Goal: Task Accomplishment & Management: Use online tool/utility

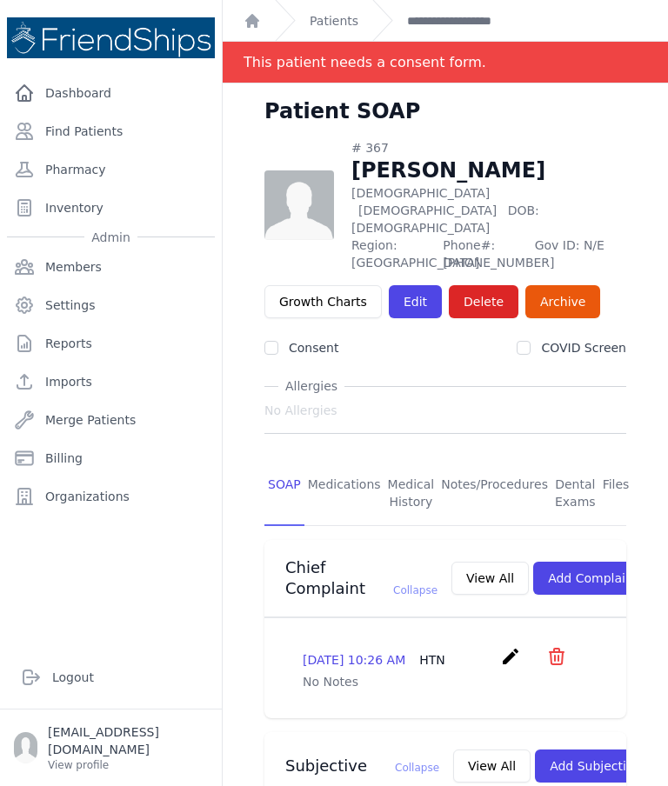
scroll to position [501, 0]
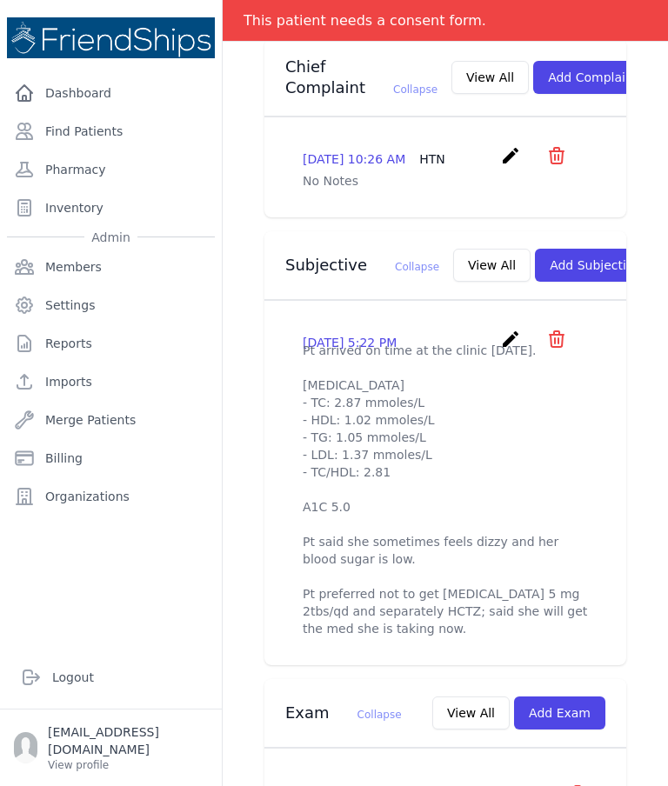
click at [511, 337] on icon "create" at bounding box center [510, 339] width 21 height 21
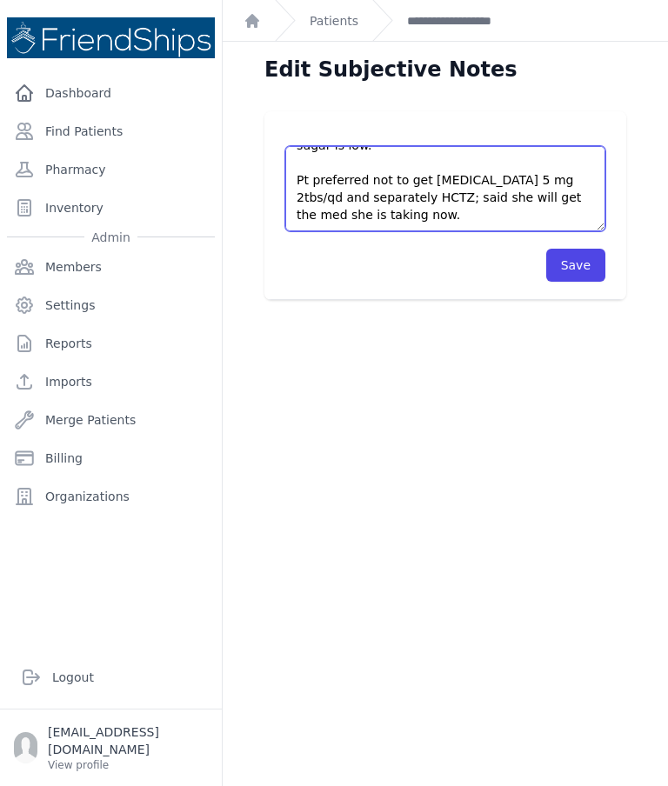
click at [411, 211] on textarea "Pt arrived on time at the clinic today. Lipid panel - TC: 2.87 mmoles/L - HDL: …" at bounding box center [445, 188] width 320 height 85
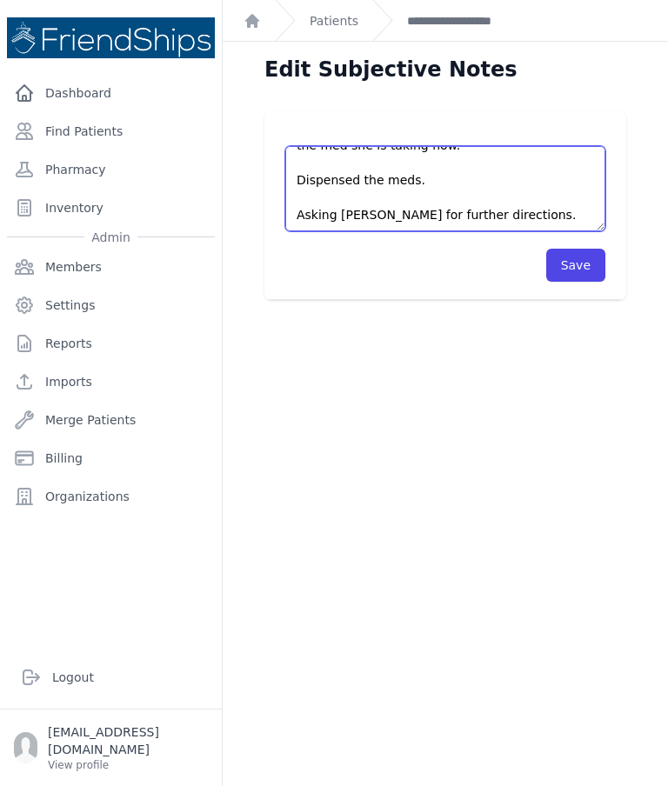
scroll to position [296, 0]
type textarea "Pt arrived on time at the clinic today. Lipid panel - TC: 2.87 mmoles/L - HDL: …"
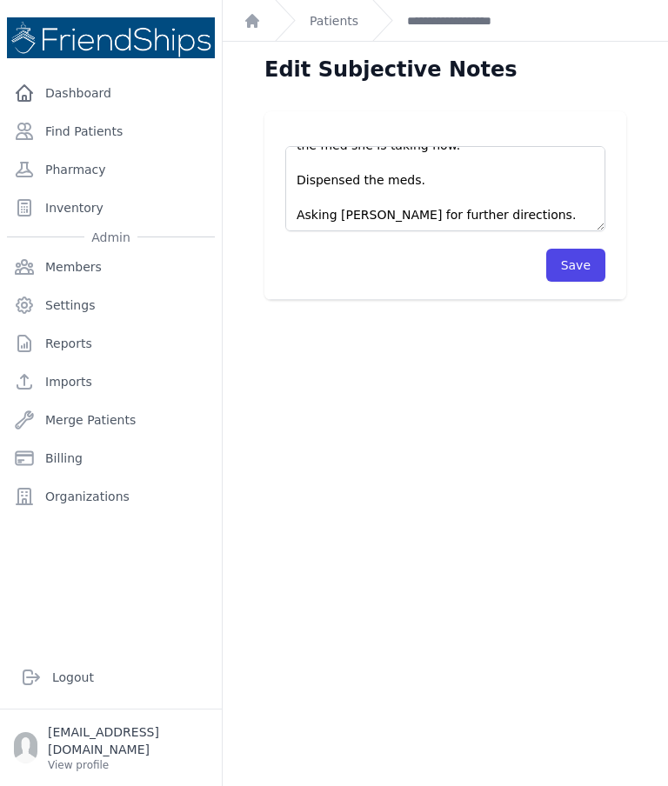
click at [585, 262] on button "Save" at bounding box center [575, 265] width 59 height 33
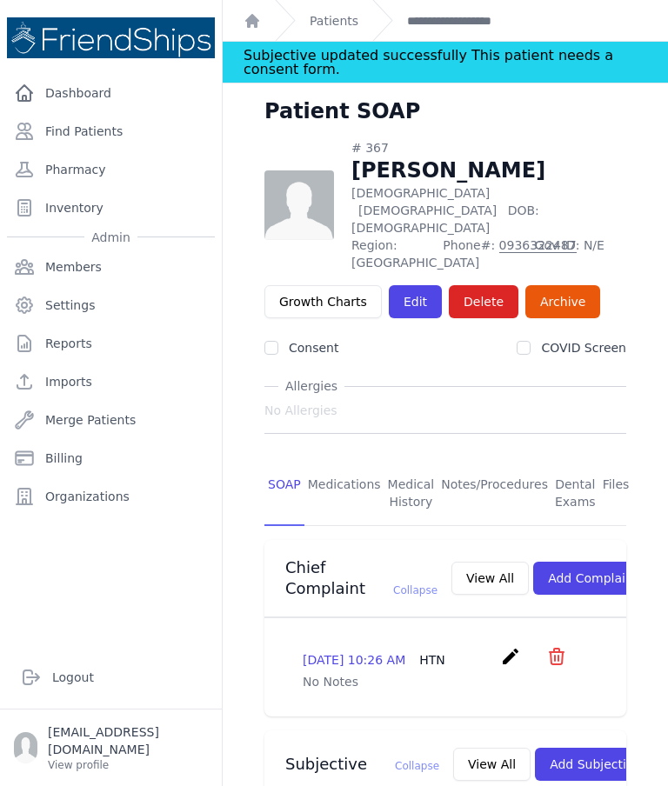
click at [111, 121] on link "Find Patients" at bounding box center [111, 131] width 208 height 35
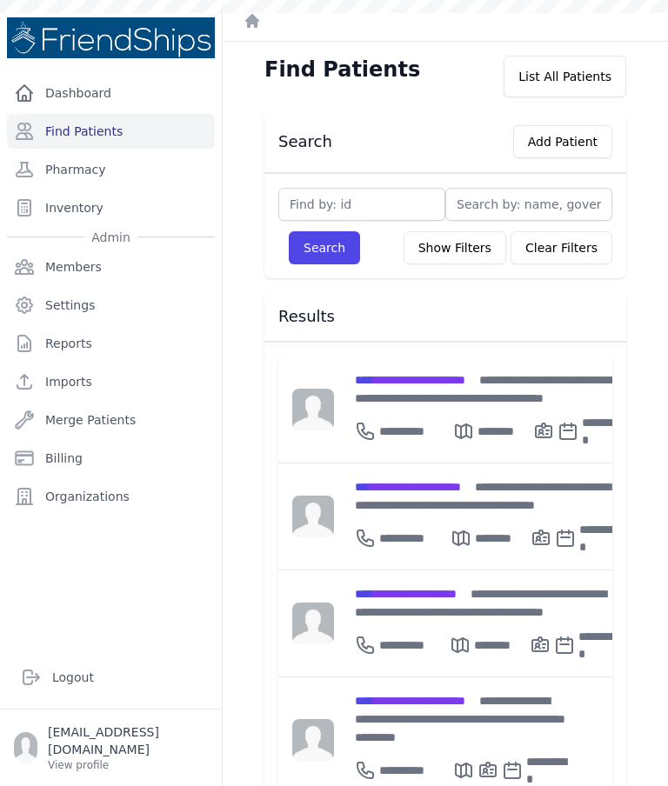
click at [428, 514] on div "**********" at bounding box center [488, 535] width 266 height 42
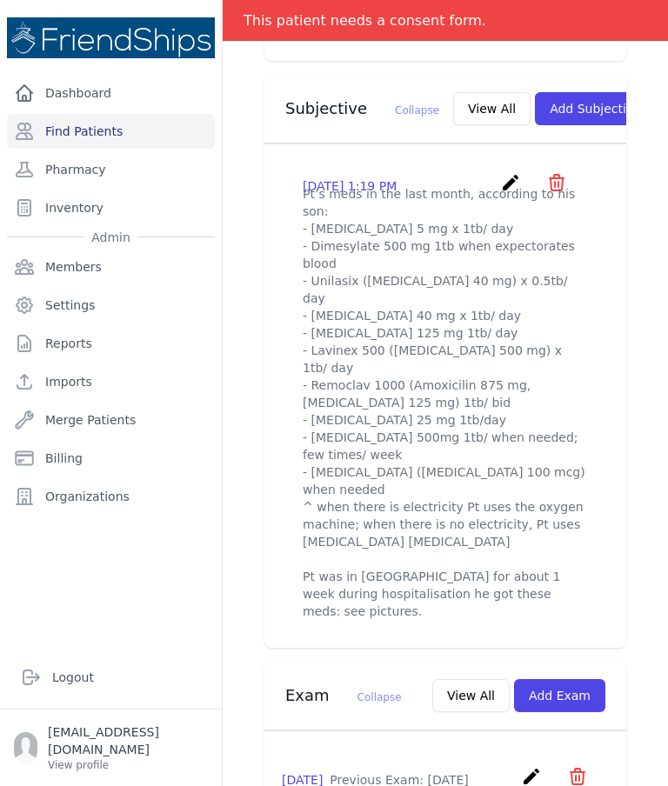
scroll to position [636, 0]
click at [453, 93] on button "View All" at bounding box center [491, 109] width 77 height 33
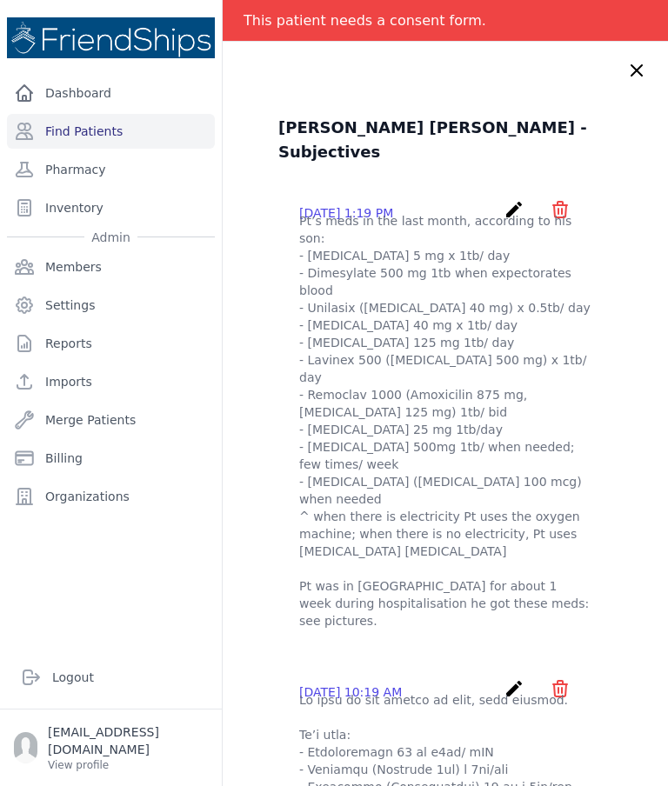
scroll to position [33, 0]
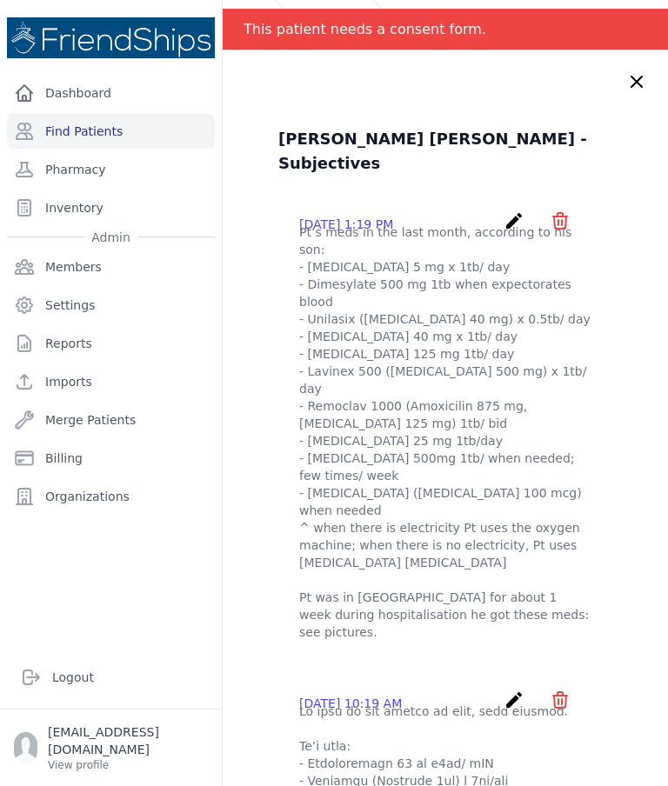
click at [509, 210] on icon "create" at bounding box center [513, 220] width 21 height 21
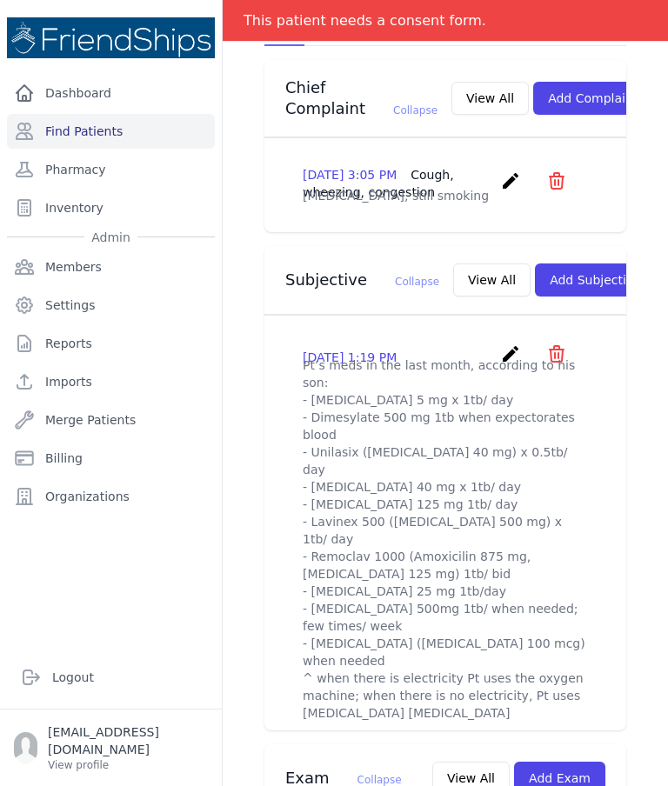
scroll to position [475, 0]
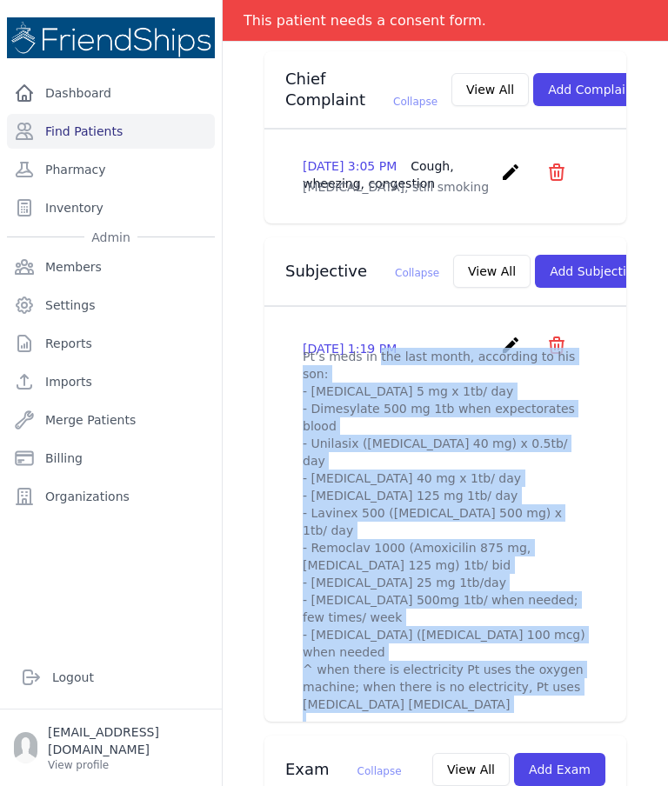
click at [453, 255] on button "View All" at bounding box center [491, 271] width 77 height 33
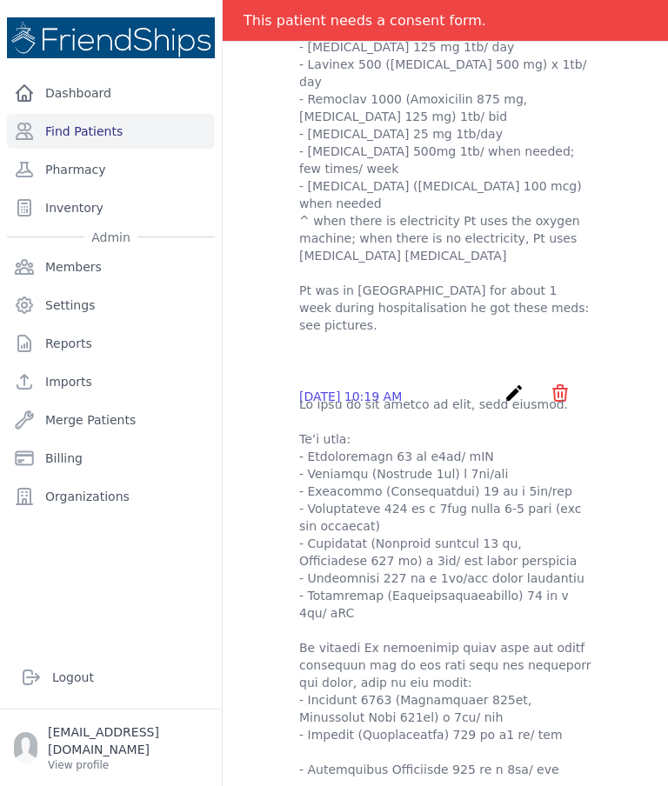
scroll to position [0, 0]
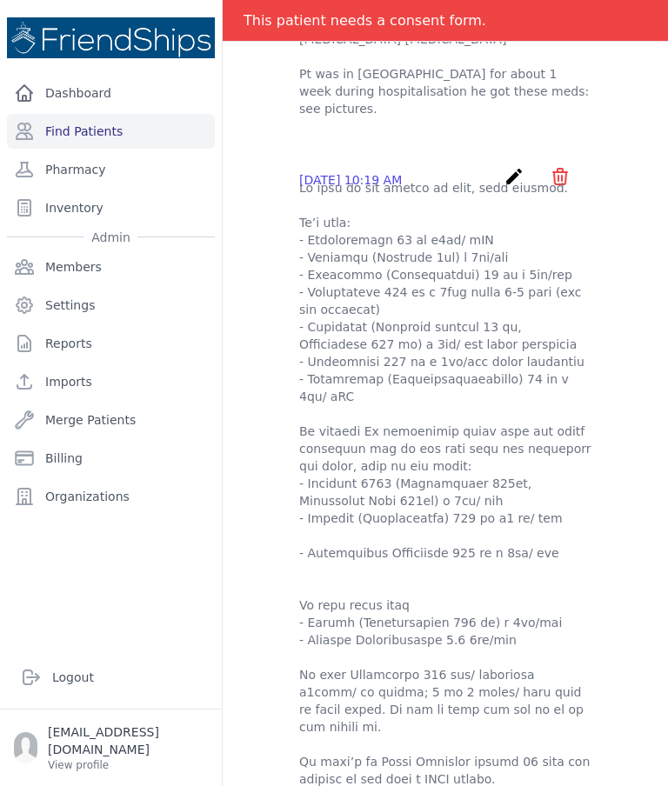
scroll to position [298, 0]
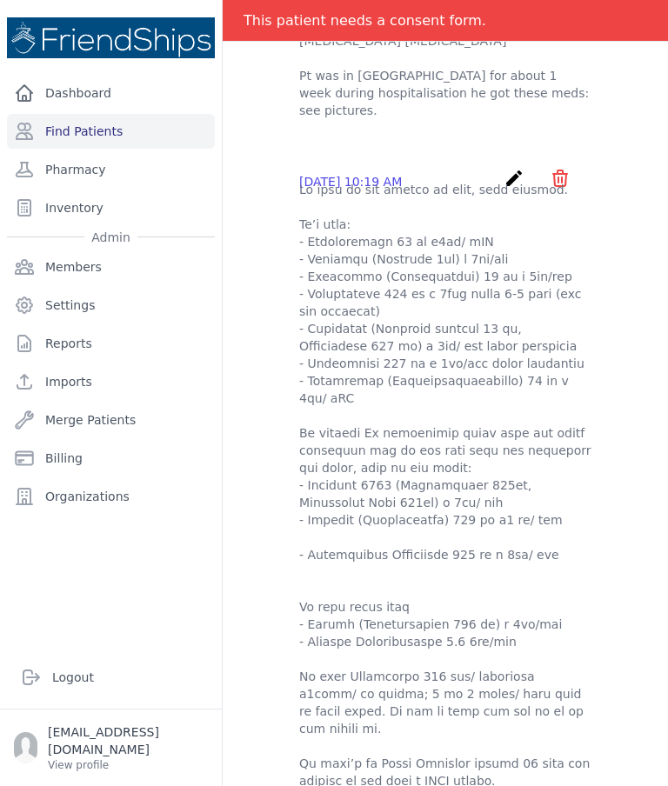
click at [509, 168] on icon "create" at bounding box center [513, 178] width 21 height 21
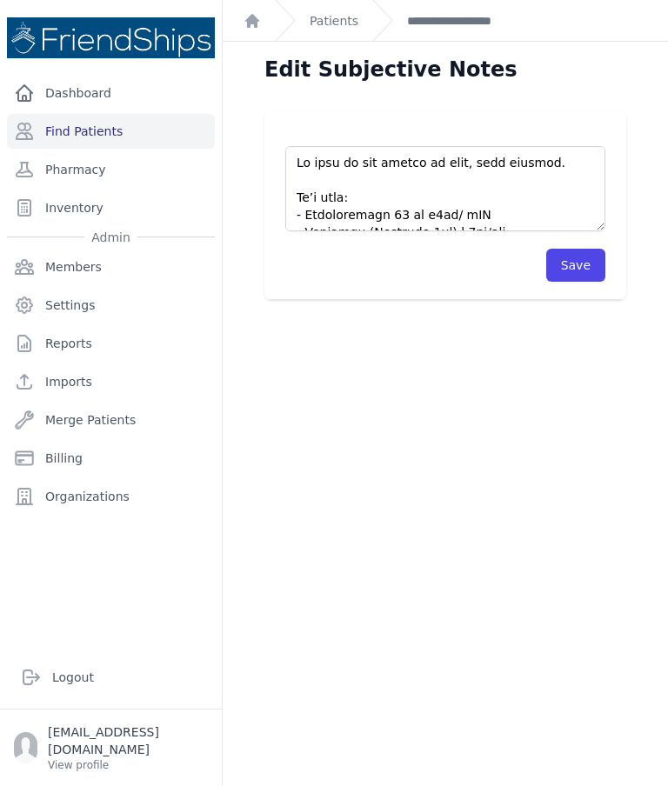
scroll to position [37, 0]
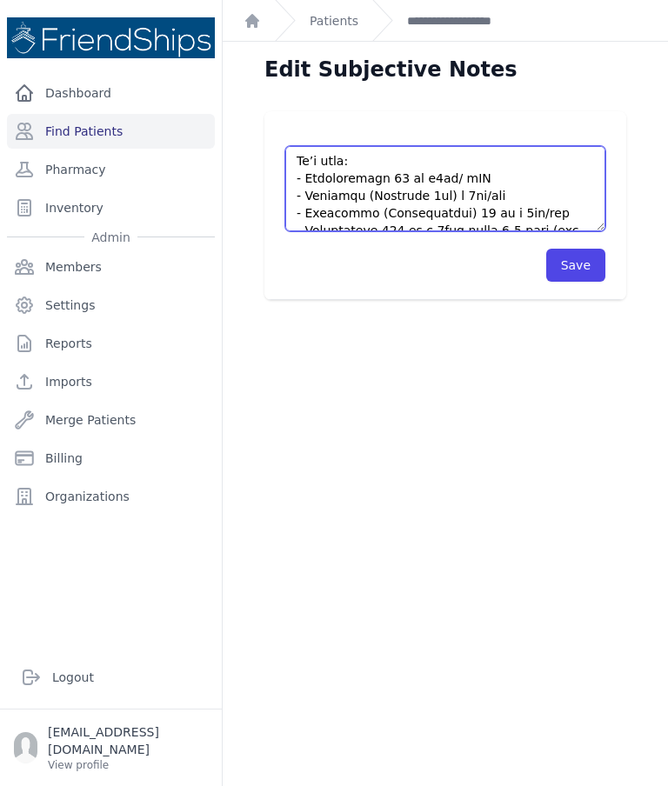
click at [392, 146] on textarea at bounding box center [445, 188] width 320 height 85
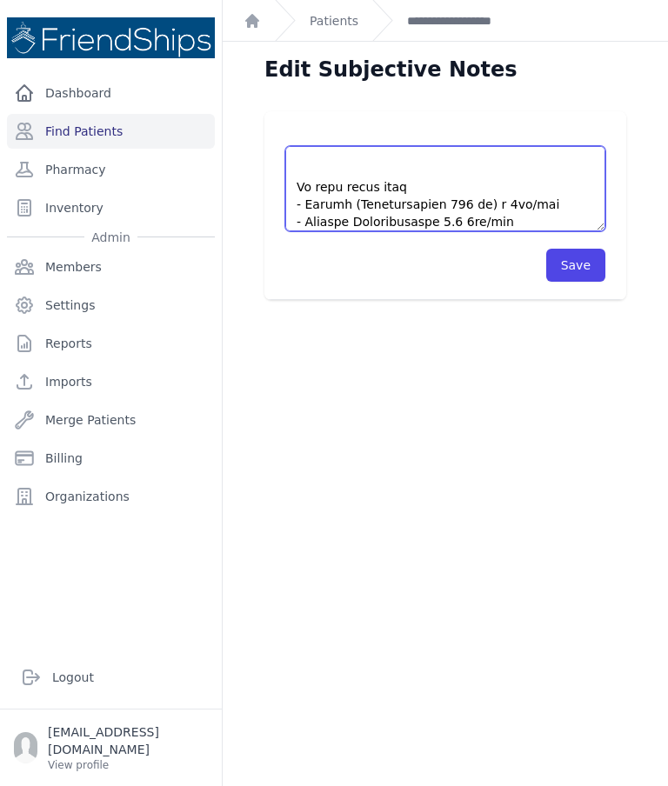
scroll to position [390, 0]
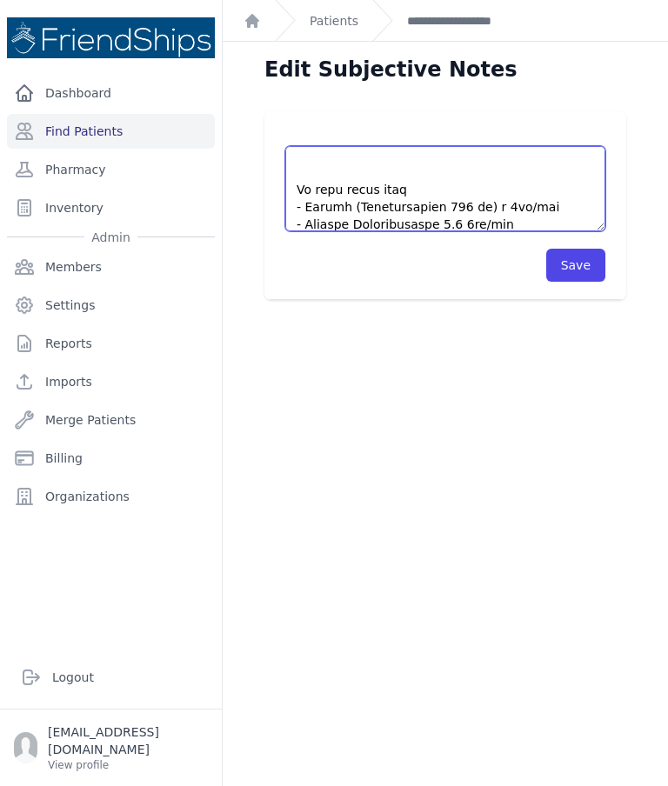
click at [450, 146] on textarea at bounding box center [445, 188] width 320 height 85
click at [439, 146] on textarea at bounding box center [445, 188] width 320 height 85
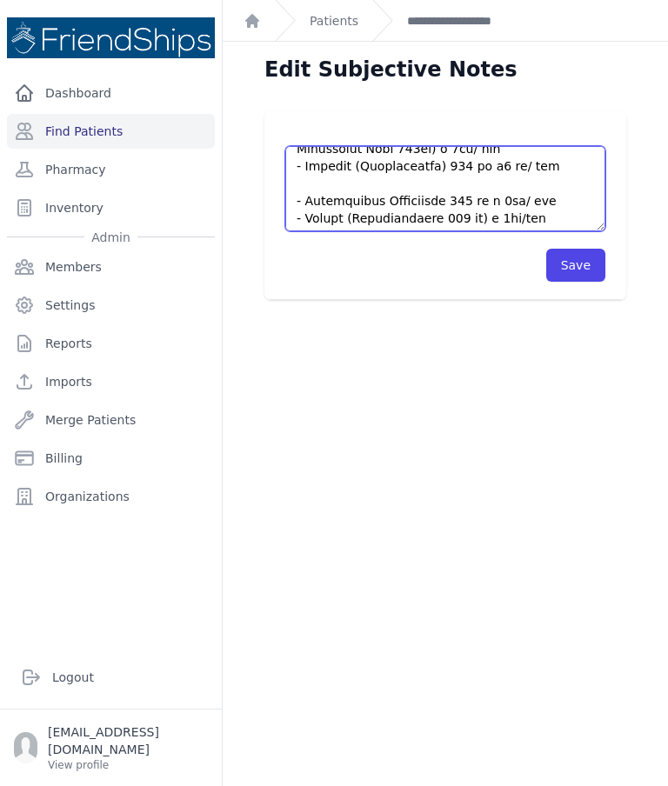
scroll to position [328, 0]
click at [403, 146] on textarea at bounding box center [445, 188] width 320 height 85
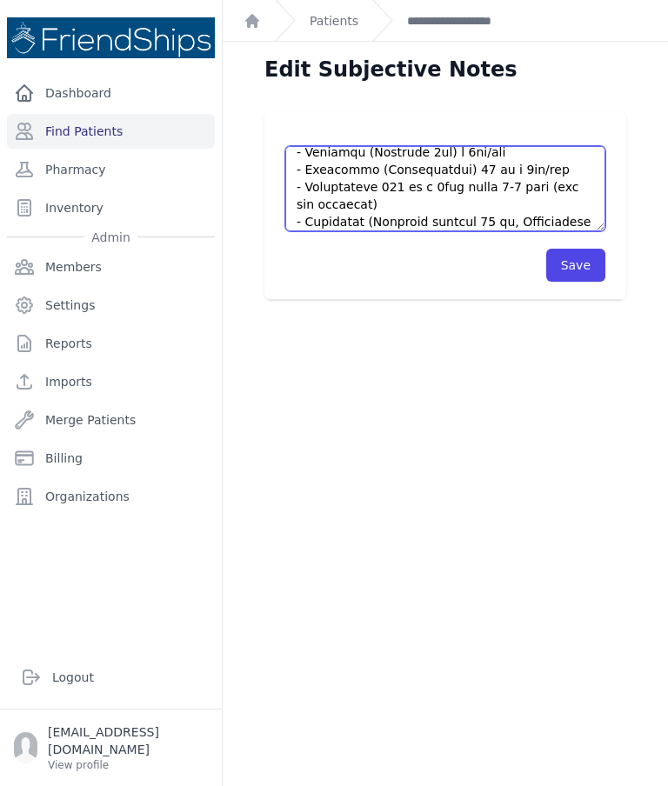
scroll to position [83, 0]
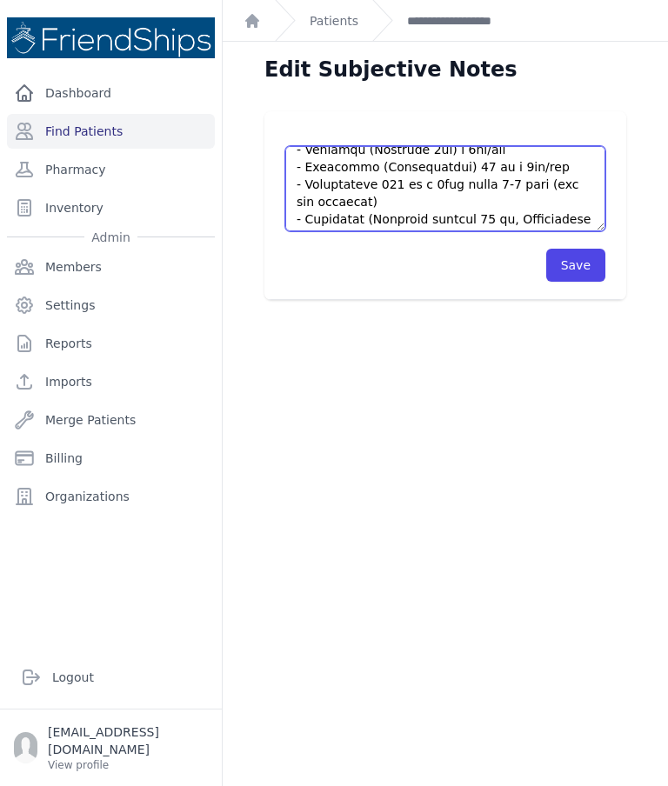
click at [561, 146] on textarea at bounding box center [445, 188] width 320 height 85
click at [468, 146] on textarea at bounding box center [445, 188] width 320 height 85
click at [465, 146] on textarea at bounding box center [445, 188] width 320 height 85
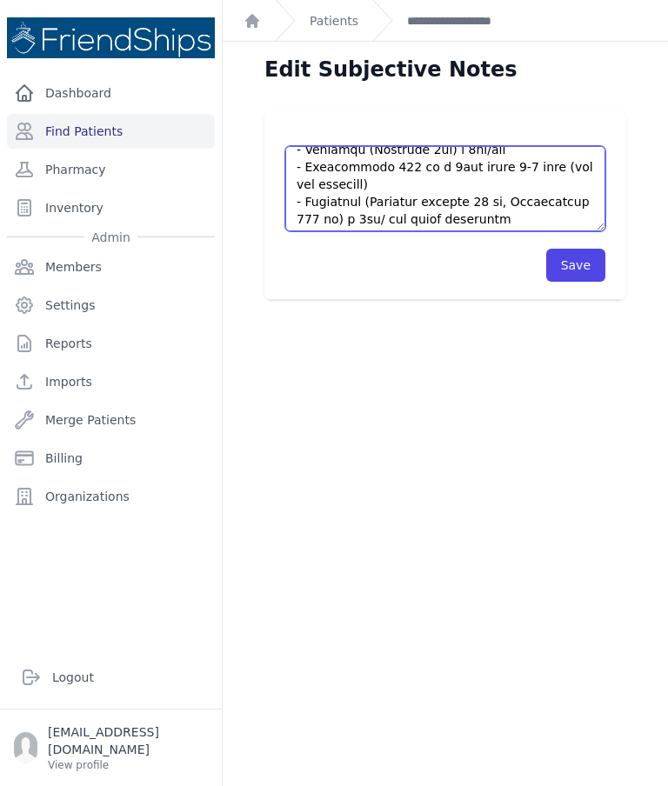
scroll to position [76, 0]
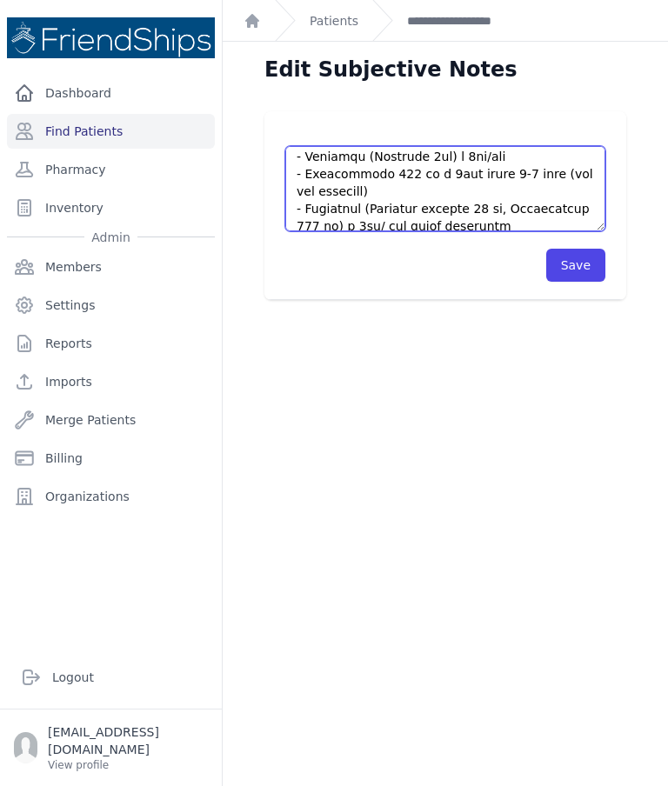
click at [410, 147] on textarea at bounding box center [445, 188] width 320 height 85
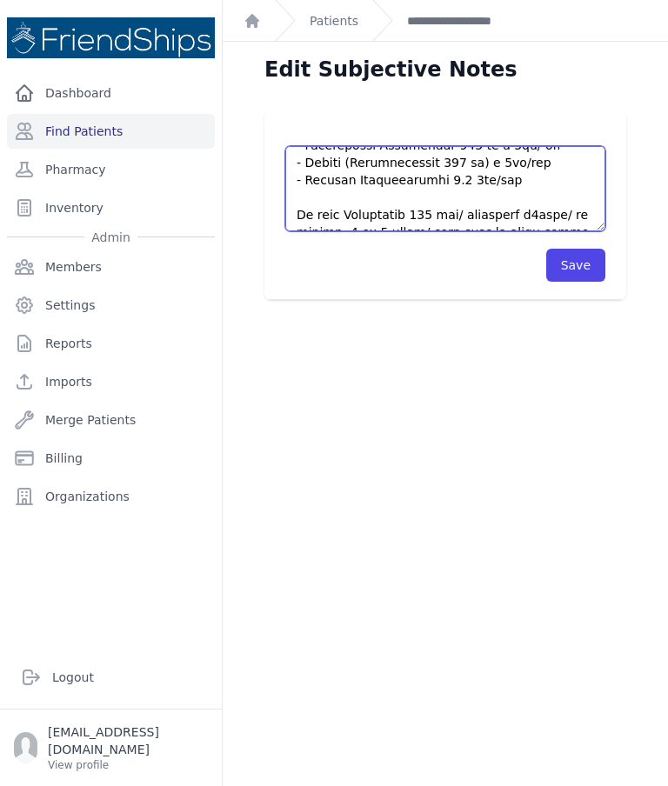
scroll to position [383, 0]
click at [532, 146] on textarea at bounding box center [445, 188] width 320 height 85
click at [376, 158] on textarea at bounding box center [445, 188] width 320 height 85
click at [557, 146] on textarea at bounding box center [445, 188] width 320 height 85
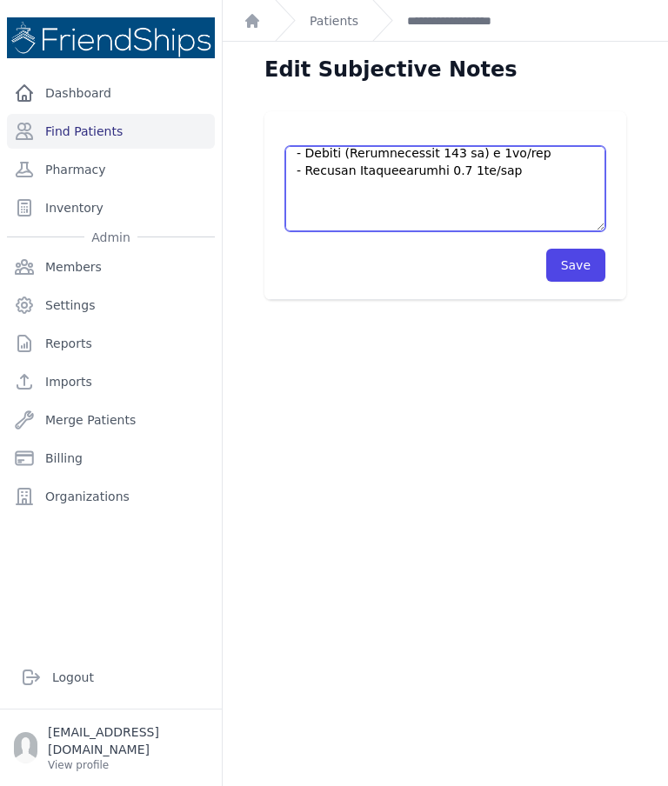
click at [330, 146] on textarea at bounding box center [445, 188] width 320 height 85
click at [330, 147] on textarea at bounding box center [445, 188] width 320 height 85
click at [462, 146] on textarea at bounding box center [445, 188] width 320 height 85
click at [321, 146] on textarea at bounding box center [445, 188] width 320 height 85
paste textarea "- Steropred (Prednisolone) 20 mg x 1tb/day"
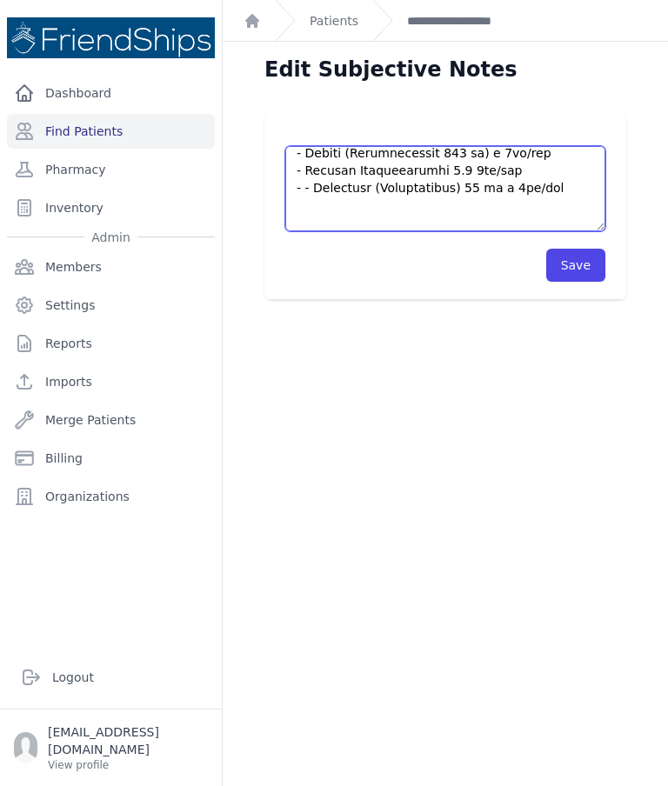
click at [326, 146] on textarea at bounding box center [445, 188] width 320 height 85
click at [297, 146] on textarea at bounding box center [445, 188] width 320 height 85
click at [319, 146] on textarea at bounding box center [445, 188] width 320 height 85
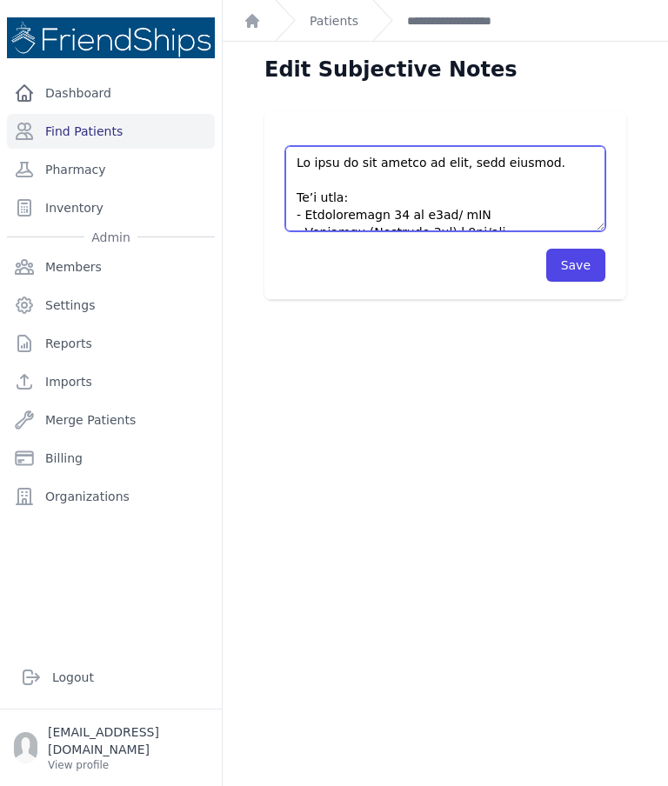
scroll to position [0, 0]
click at [356, 146] on textarea at bounding box center [445, 188] width 320 height 85
click at [319, 146] on textarea at bounding box center [445, 188] width 320 height 85
click at [589, 149] on textarea at bounding box center [445, 188] width 320 height 85
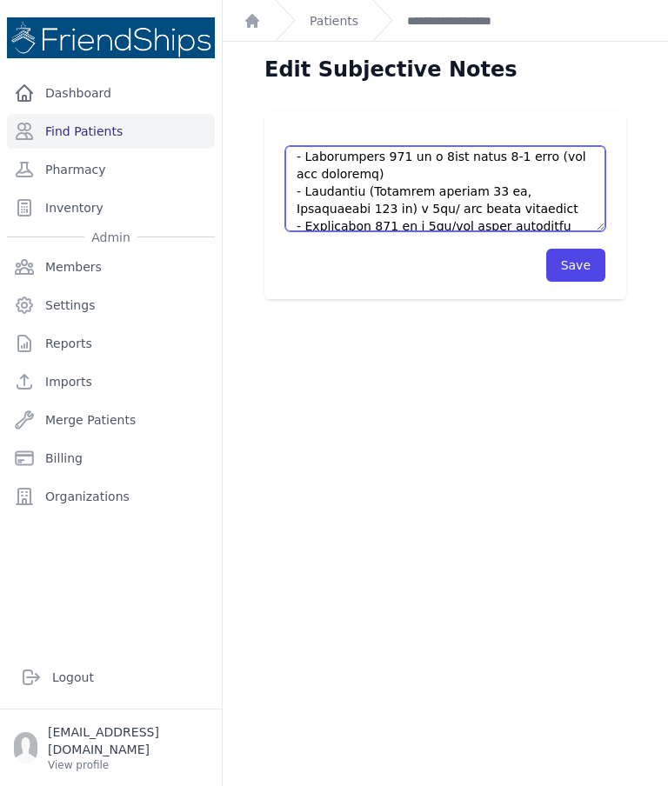
scroll to position [122, 0]
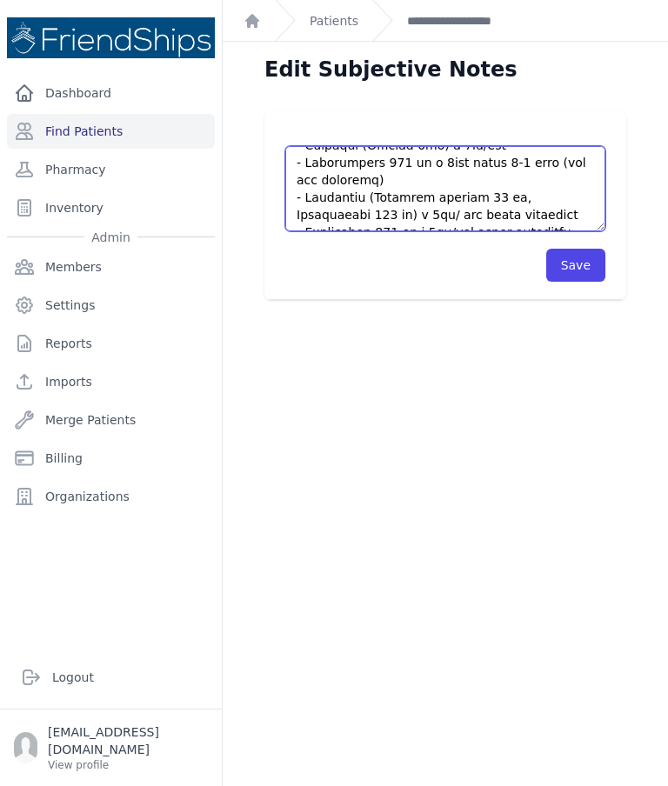
click at [403, 146] on textarea at bounding box center [445, 188] width 320 height 85
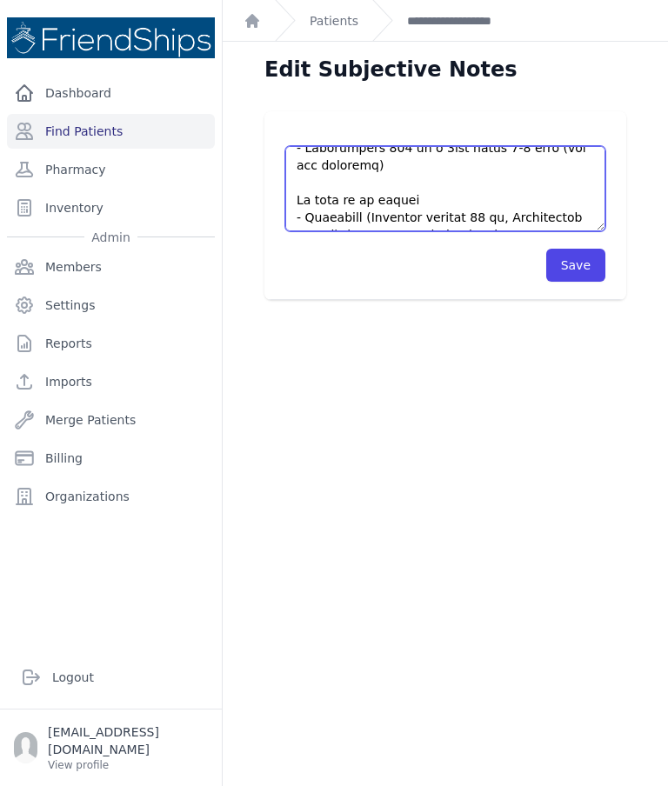
scroll to position [138, 0]
click at [334, 146] on textarea at bounding box center [445, 188] width 320 height 85
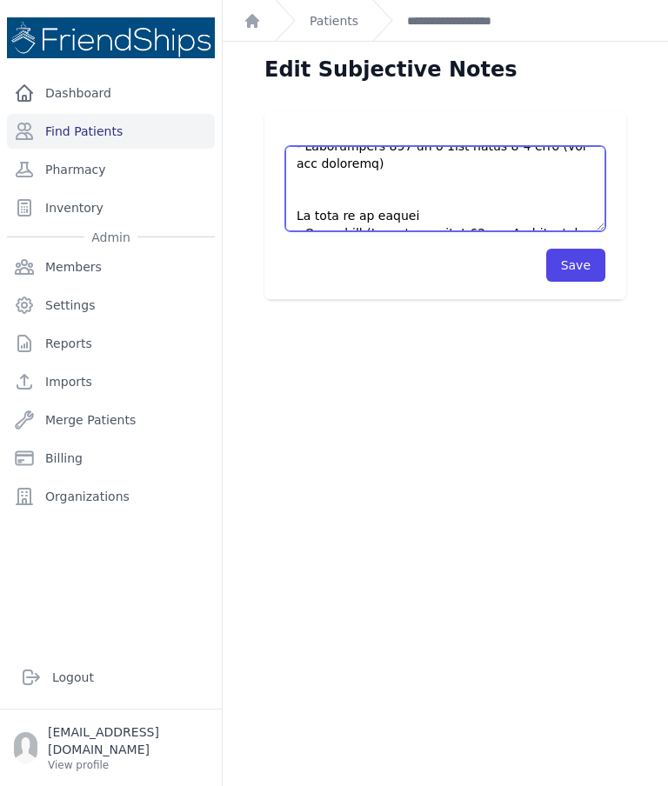
click at [337, 146] on textarea at bounding box center [445, 188] width 320 height 85
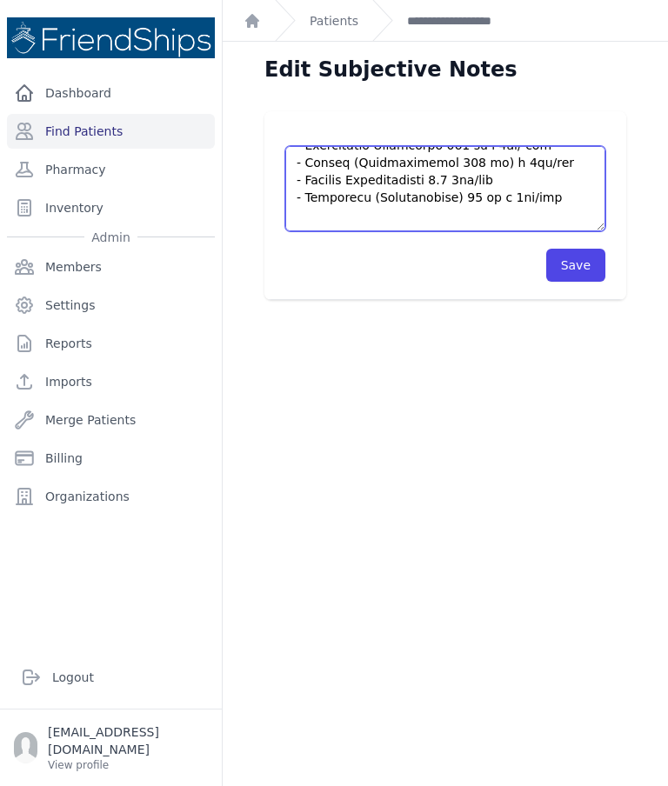
scroll to position [472, 0]
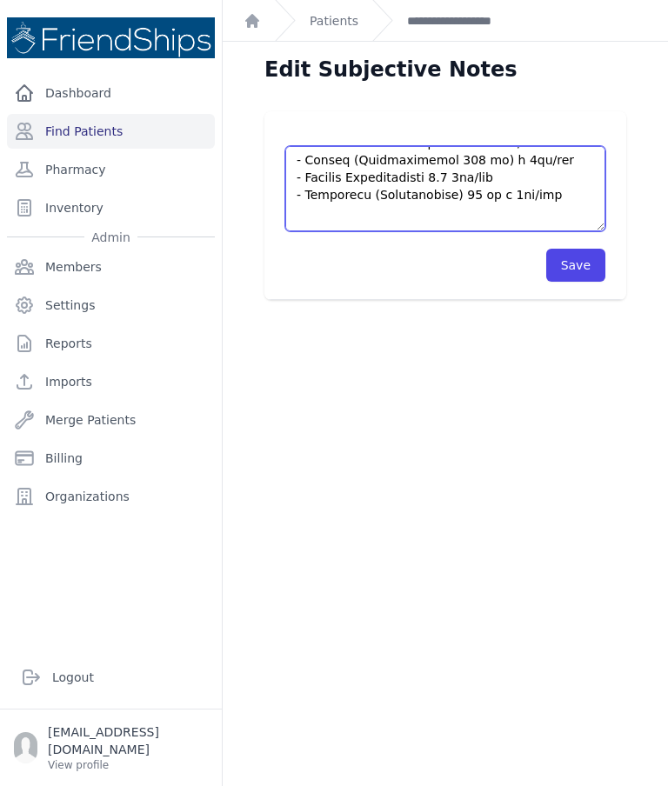
click at [363, 150] on textarea at bounding box center [445, 188] width 320 height 85
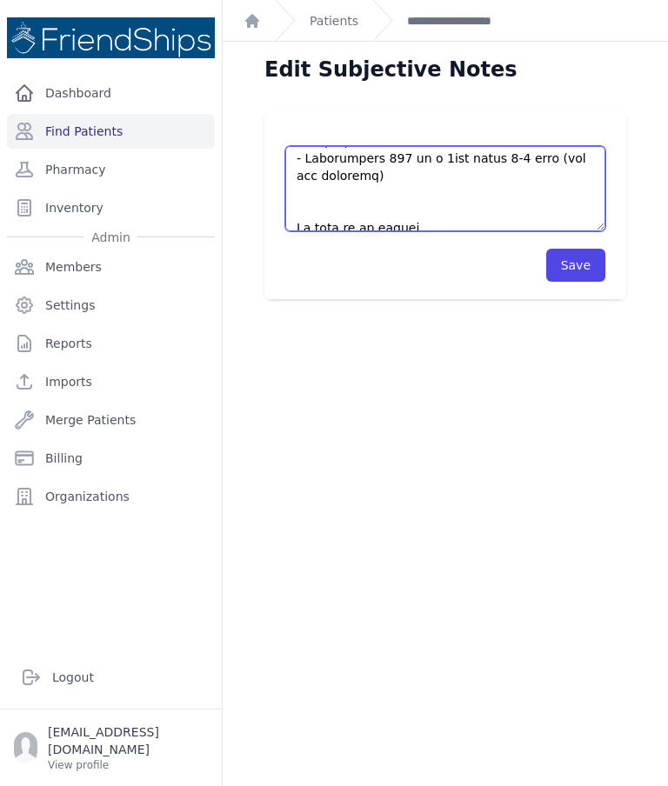
scroll to position [127, 0]
click at [364, 146] on textarea at bounding box center [445, 188] width 320 height 85
paste textarea "- Steropred (Prednisolone) 20 mg x 1tb/day"
click at [312, 146] on textarea at bounding box center [445, 188] width 320 height 85
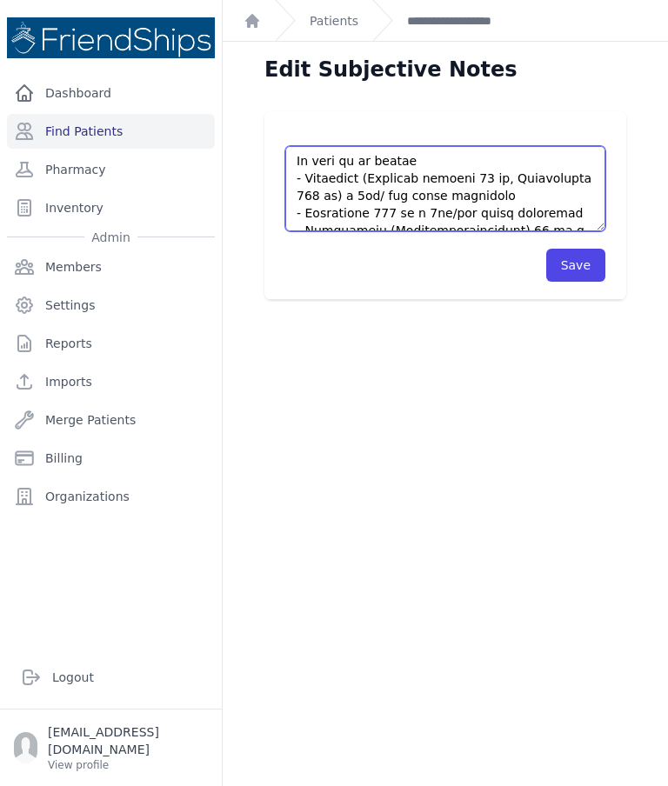
scroll to position [193, 0]
click at [433, 146] on textarea at bounding box center [445, 188] width 320 height 85
click at [370, 146] on textarea at bounding box center [445, 188] width 320 height 85
click at [462, 146] on textarea at bounding box center [445, 188] width 320 height 85
click at [447, 146] on textarea at bounding box center [445, 188] width 320 height 85
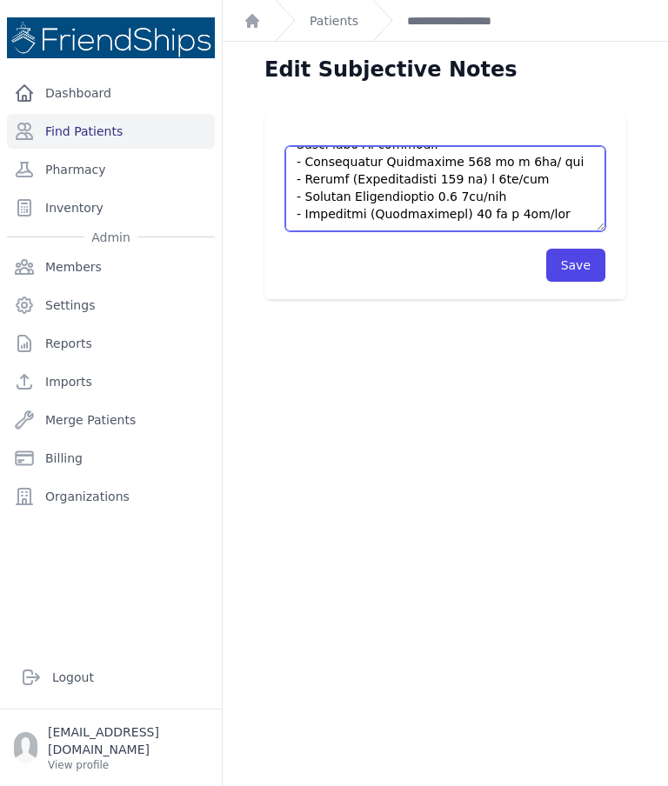
scroll to position [455, 0]
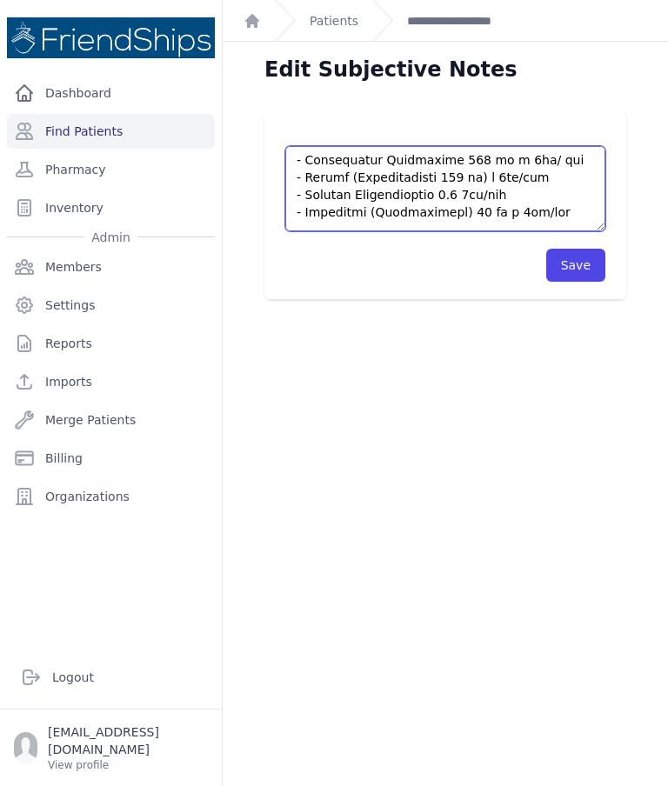
click at [562, 146] on textarea at bounding box center [445, 188] width 320 height 85
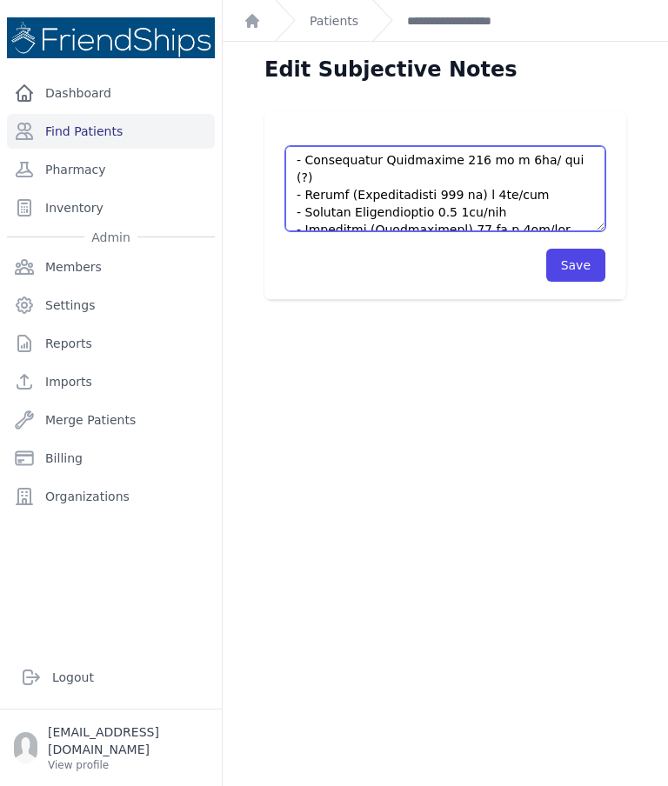
click at [555, 146] on textarea at bounding box center [445, 188] width 320 height 85
click at [562, 148] on textarea at bounding box center [445, 188] width 320 height 85
click at [552, 146] on textarea at bounding box center [445, 188] width 320 height 85
click at [553, 146] on textarea at bounding box center [445, 188] width 320 height 85
click at [566, 168] on textarea at bounding box center [445, 188] width 320 height 85
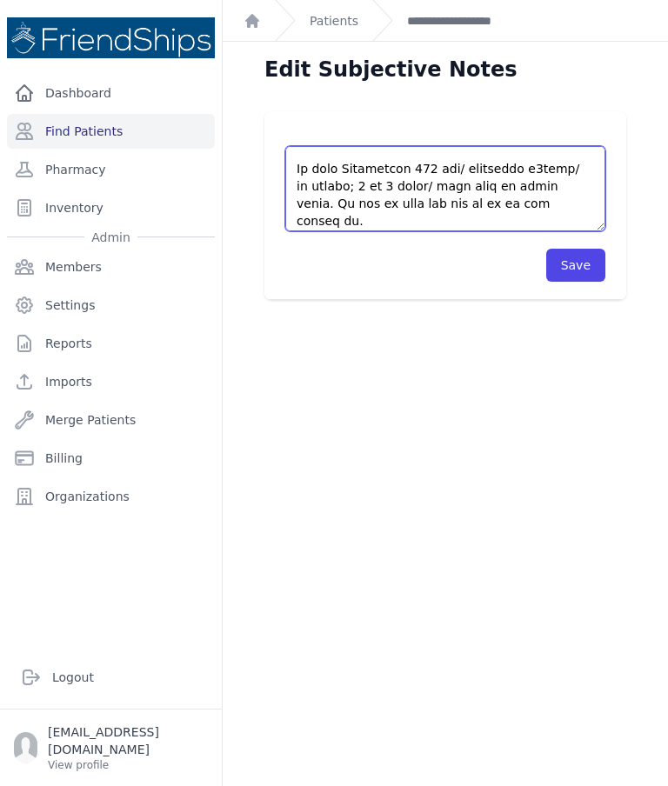
scroll to position [569, 0]
click at [562, 146] on textarea at bounding box center [445, 188] width 320 height 85
click at [555, 146] on textarea at bounding box center [445, 188] width 320 height 85
click at [568, 146] on textarea at bounding box center [445, 188] width 320 height 85
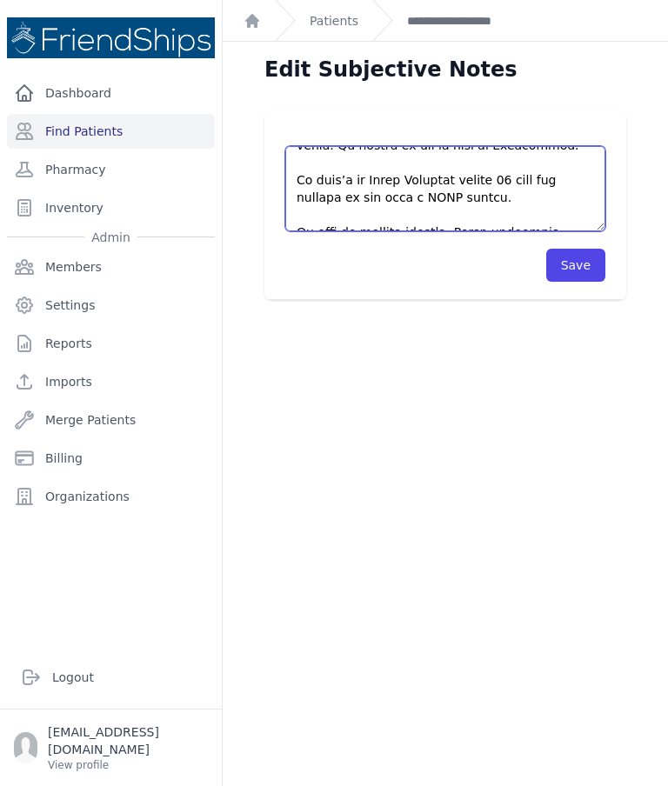
scroll to position [627, 0]
click at [349, 146] on textarea at bounding box center [445, 188] width 320 height 85
click at [473, 146] on textarea at bounding box center [445, 188] width 320 height 85
click at [574, 146] on textarea at bounding box center [445, 188] width 320 height 85
click at [515, 146] on textarea at bounding box center [445, 188] width 320 height 85
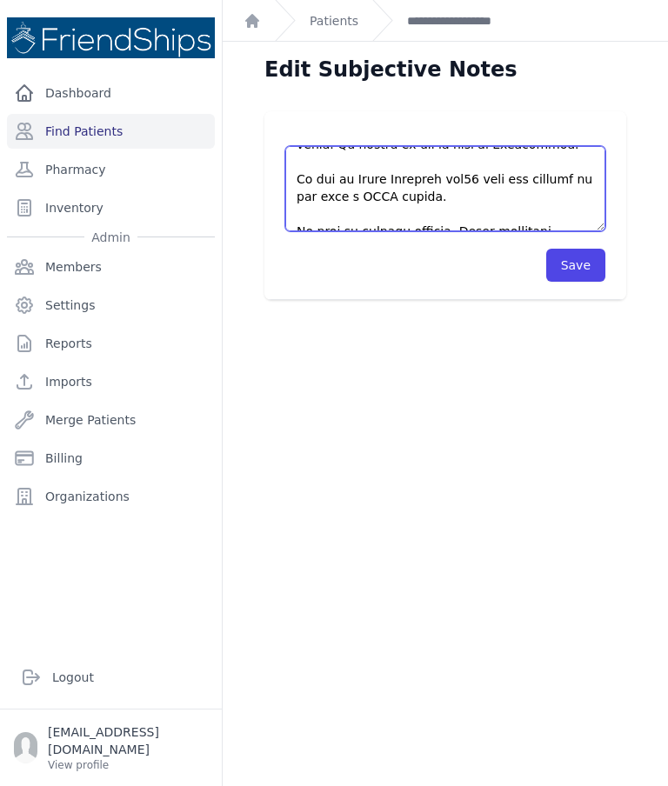
click at [523, 146] on textarea at bounding box center [445, 188] width 320 height 85
click at [491, 146] on textarea at bounding box center [445, 188] width 320 height 85
click at [470, 146] on textarea at bounding box center [445, 188] width 320 height 85
click at [456, 146] on textarea at bounding box center [445, 188] width 320 height 85
click at [469, 146] on textarea at bounding box center [445, 188] width 320 height 85
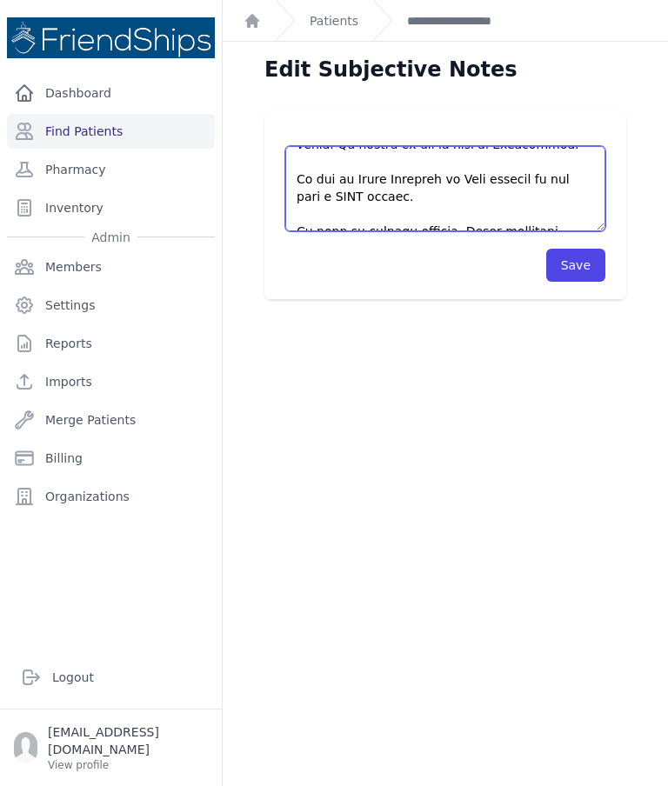
click at [476, 146] on textarea at bounding box center [445, 188] width 320 height 85
click at [496, 146] on textarea at bounding box center [445, 188] width 320 height 85
click at [500, 146] on textarea at bounding box center [445, 188] width 320 height 85
click at [488, 146] on textarea at bounding box center [445, 188] width 320 height 85
click at [450, 146] on textarea at bounding box center [445, 188] width 320 height 85
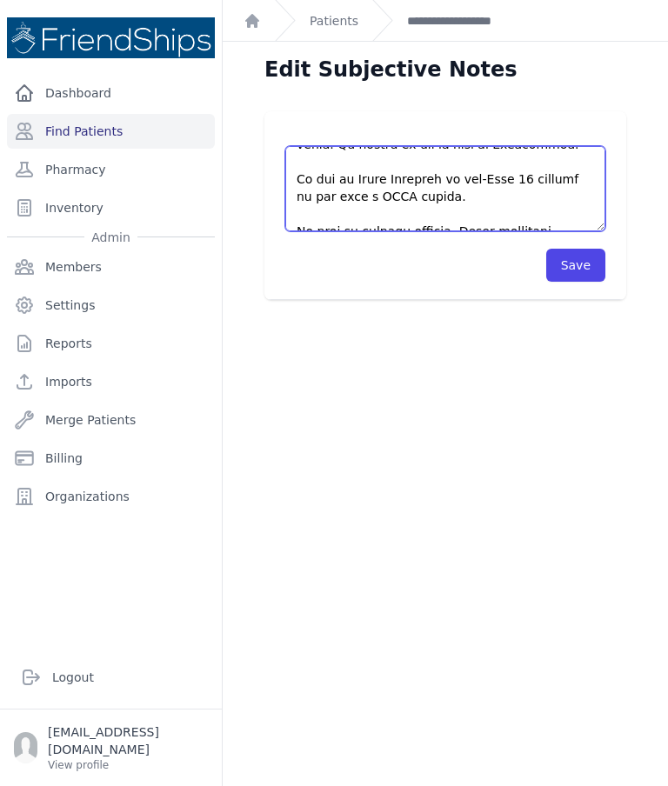
click at [513, 146] on textarea at bounding box center [445, 188] width 320 height 85
click at [483, 146] on textarea at bounding box center [445, 188] width 320 height 85
click at [498, 146] on textarea at bounding box center [445, 188] width 320 height 85
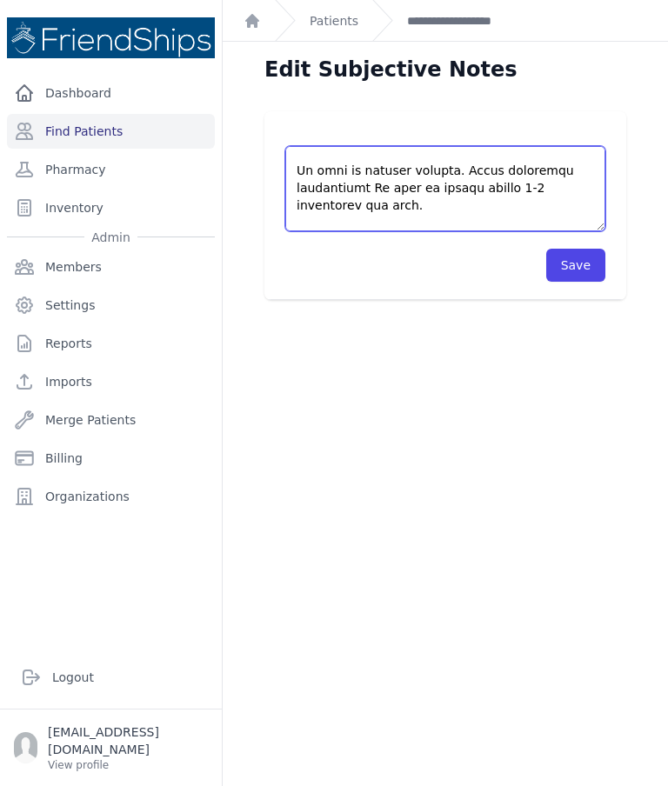
scroll to position [704, 0]
click at [460, 146] on textarea at bounding box center [445, 188] width 320 height 85
click at [376, 149] on textarea at bounding box center [445, 188] width 320 height 85
click at [380, 146] on textarea at bounding box center [445, 188] width 320 height 85
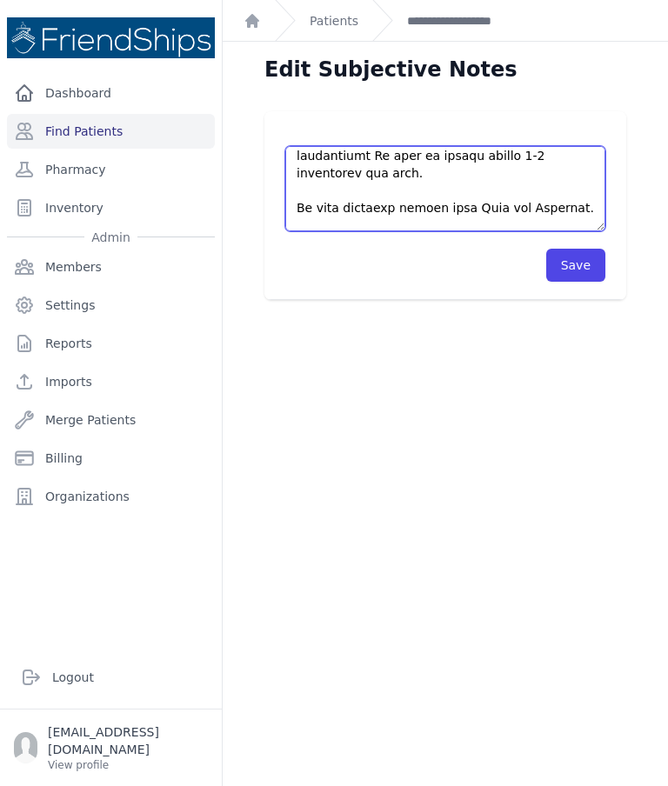
scroll to position [738, 0]
click at [335, 146] on textarea at bounding box center [445, 188] width 320 height 85
click at [569, 146] on textarea at bounding box center [445, 188] width 320 height 85
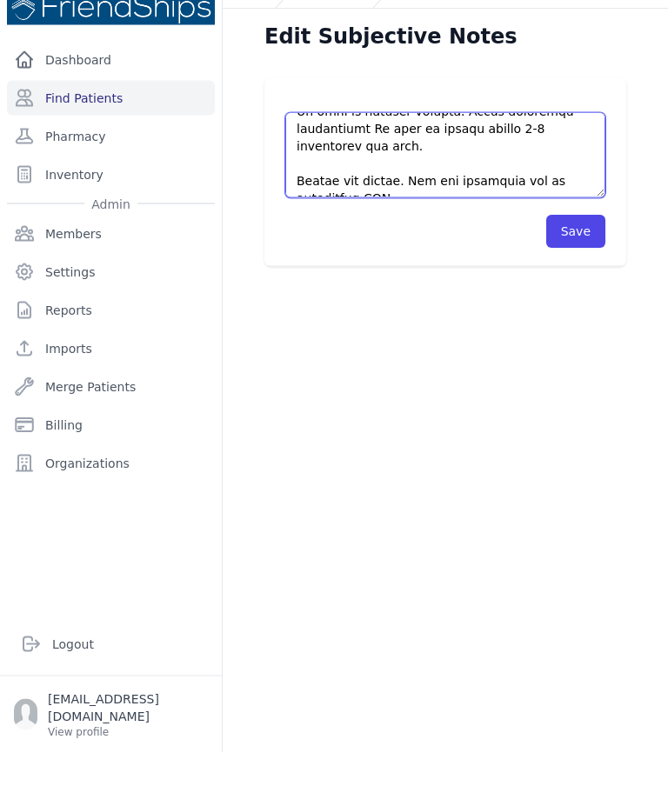
scroll to position [-1, 0]
click at [563, 146] on textarea at bounding box center [445, 188] width 320 height 85
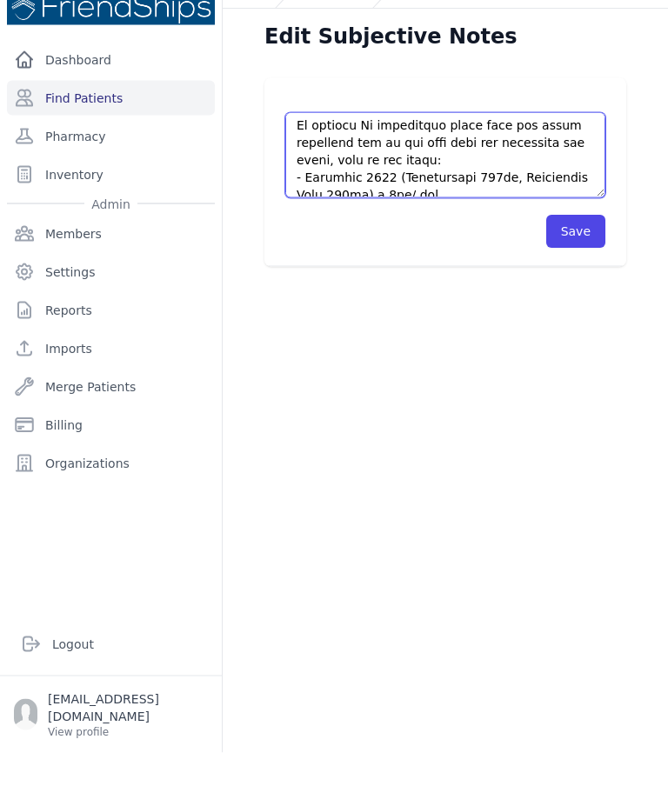
scroll to position [317, 0]
click at [464, 146] on textarea at bounding box center [445, 188] width 320 height 85
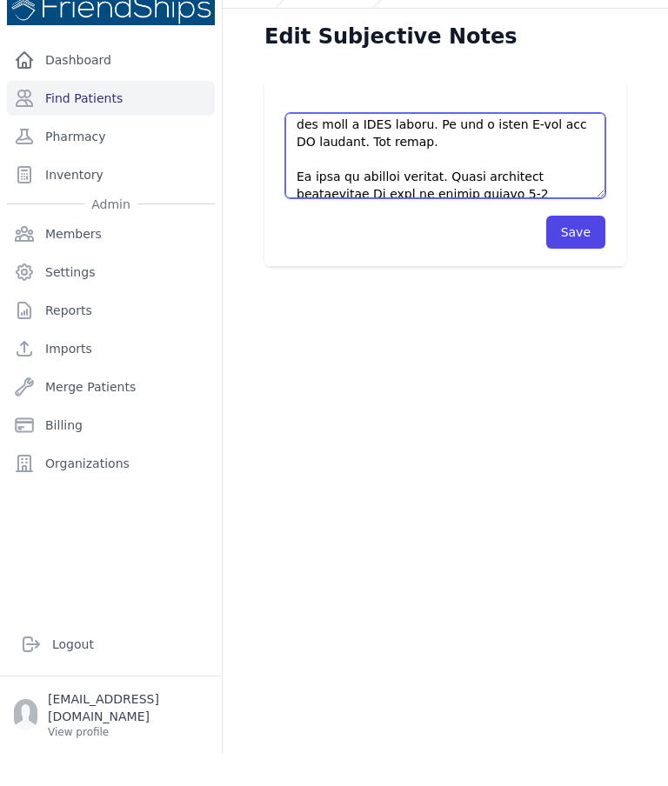
scroll to position [667, 0]
click at [312, 146] on textarea at bounding box center [445, 188] width 320 height 85
click at [310, 146] on textarea at bounding box center [445, 188] width 320 height 85
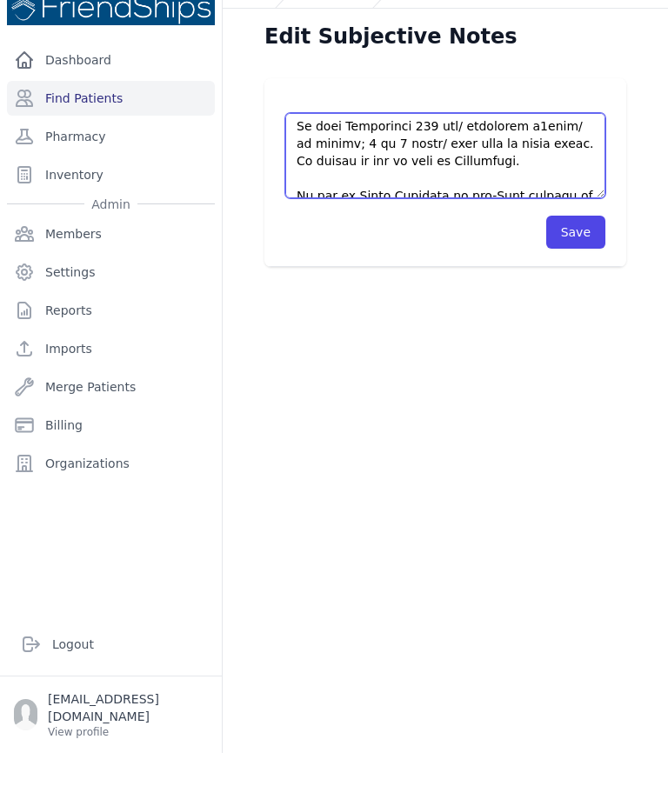
scroll to position [578, 0]
click at [532, 146] on textarea at bounding box center [445, 188] width 320 height 85
paste textarea "Pt said he stopped smoking. After insisting questioning Pt said he smokes appro…"
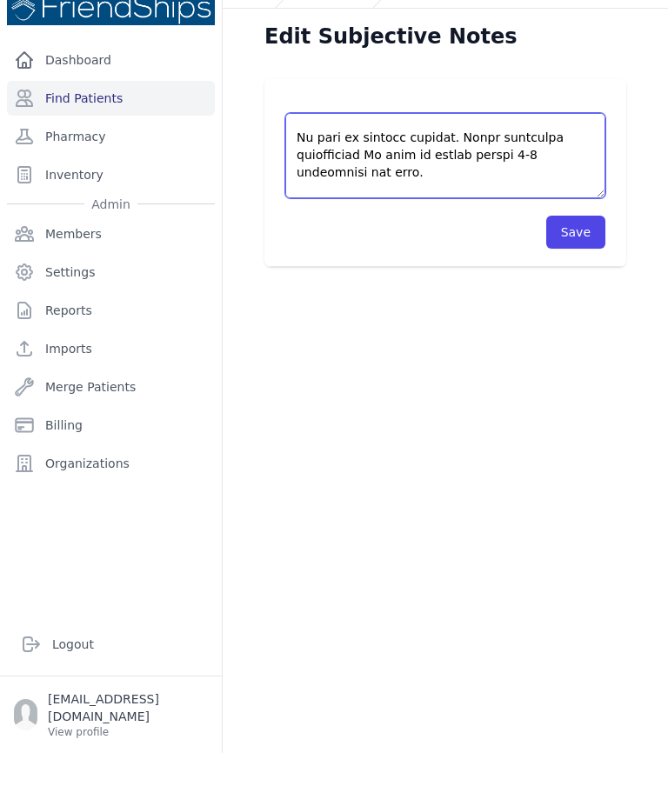
scroll to position [635, 0]
click at [396, 146] on textarea at bounding box center [445, 188] width 320 height 85
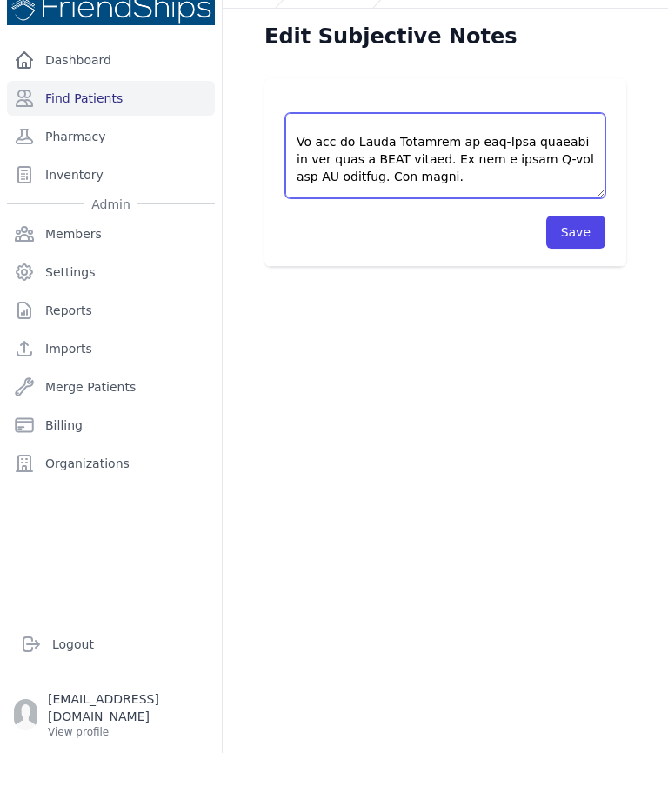
scroll to position [725, 0]
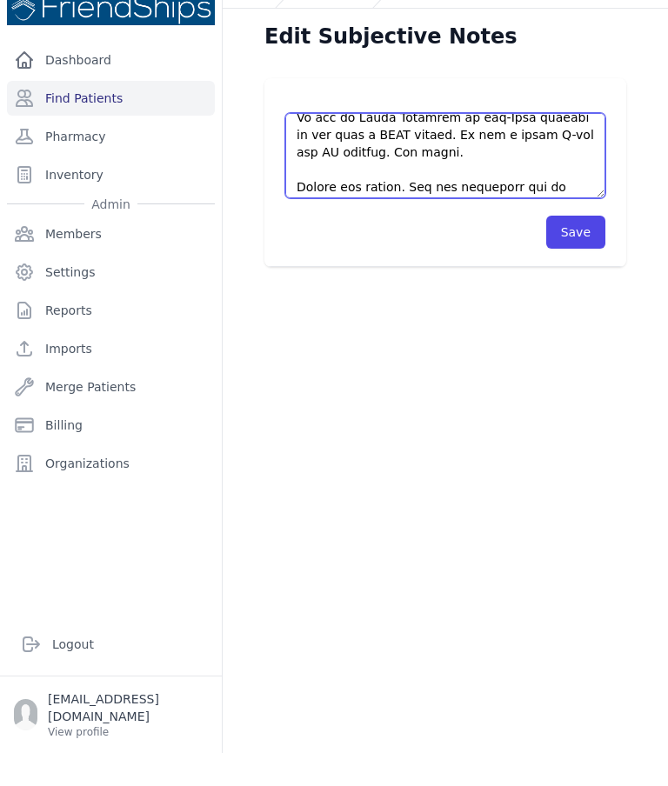
click at [435, 146] on textarea at bounding box center [445, 188] width 320 height 85
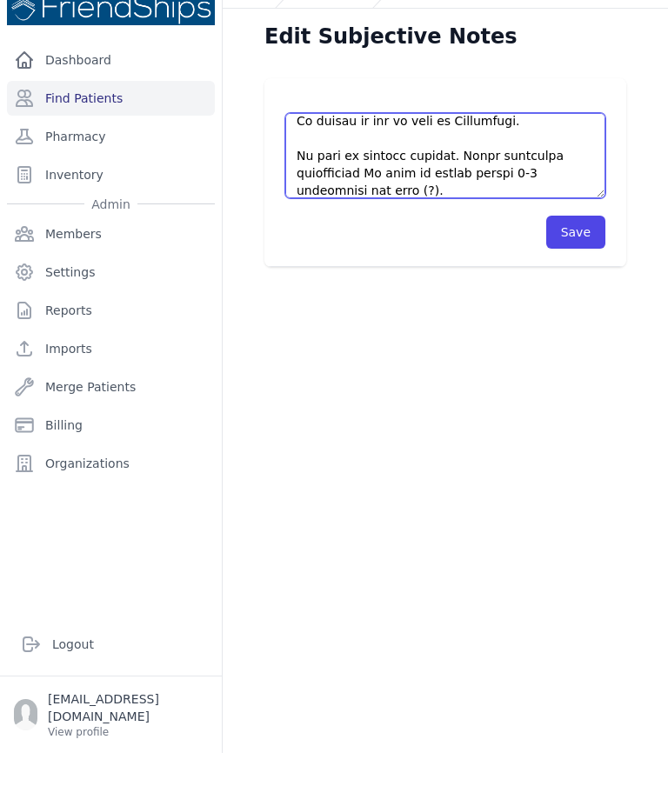
scroll to position [614, 0]
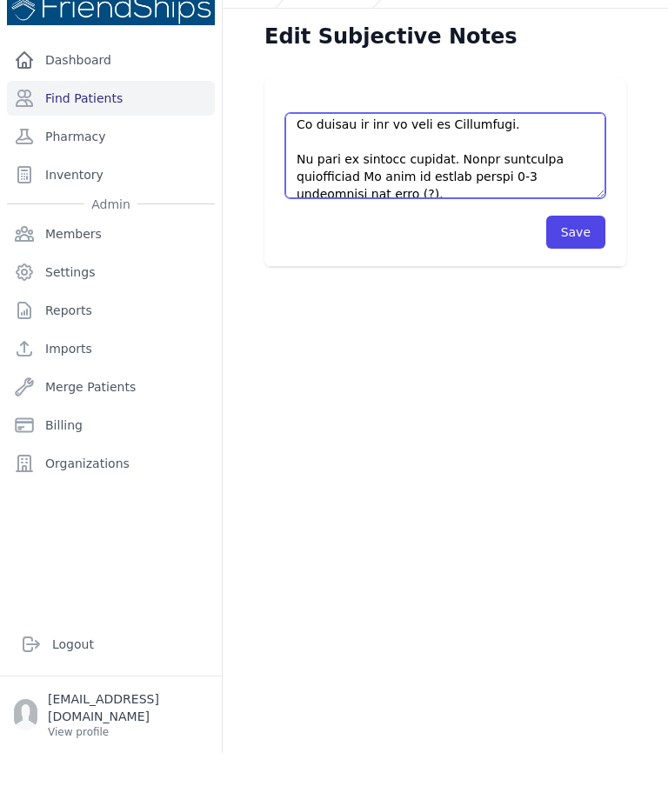
click at [447, 146] on textarea at bounding box center [445, 188] width 320 height 85
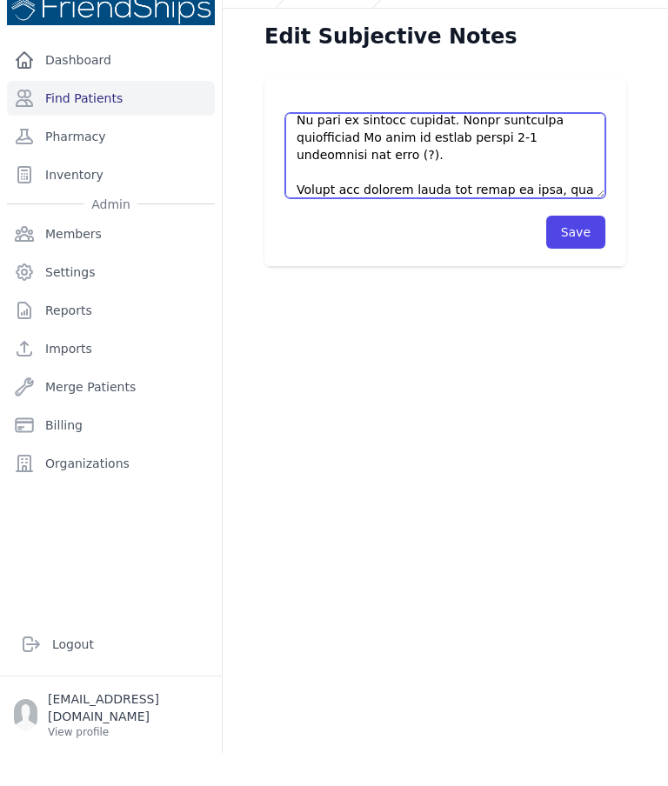
scroll to position [671, 0]
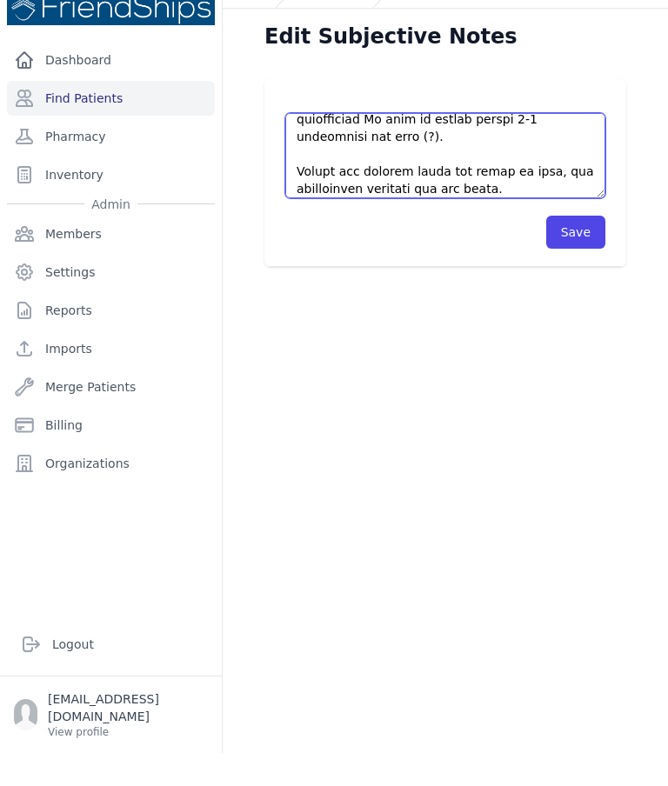
click at [533, 146] on textarea at bounding box center [445, 188] width 320 height 85
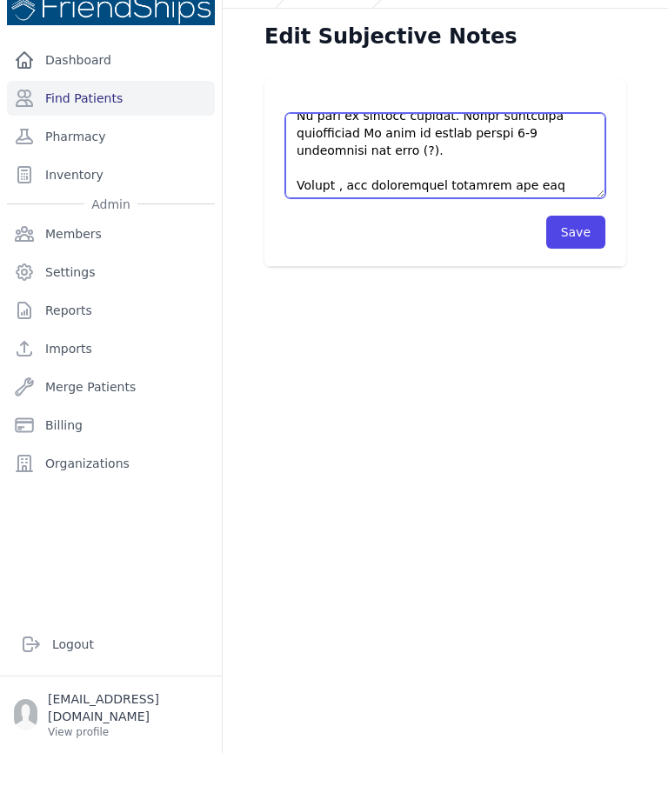
scroll to position [655, 0]
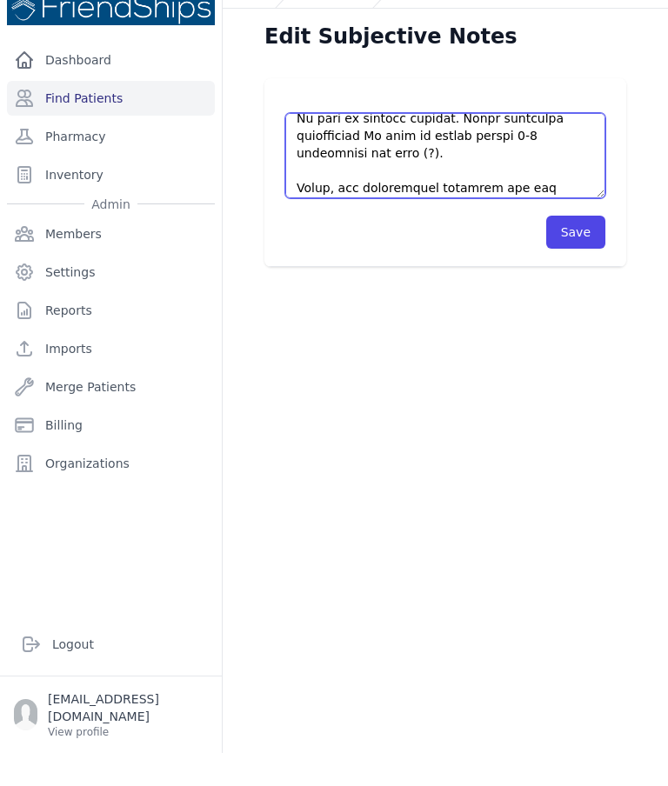
click at [339, 146] on textarea at bounding box center [445, 188] width 320 height 85
click at [578, 146] on textarea at bounding box center [445, 188] width 320 height 85
click at [504, 146] on textarea at bounding box center [445, 188] width 320 height 85
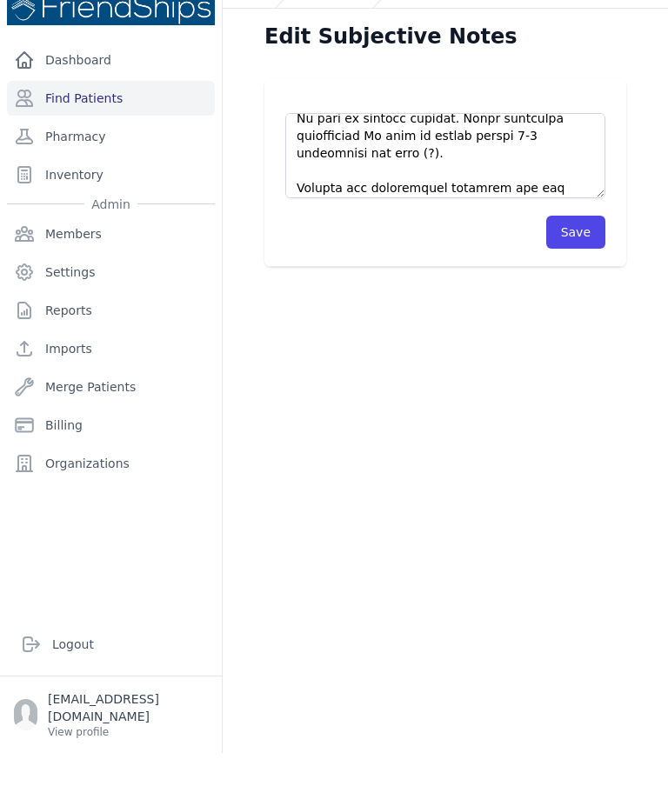
click at [453, 281] on div "Edit Subjective Notes Save" at bounding box center [445, 435] width 445 height 786
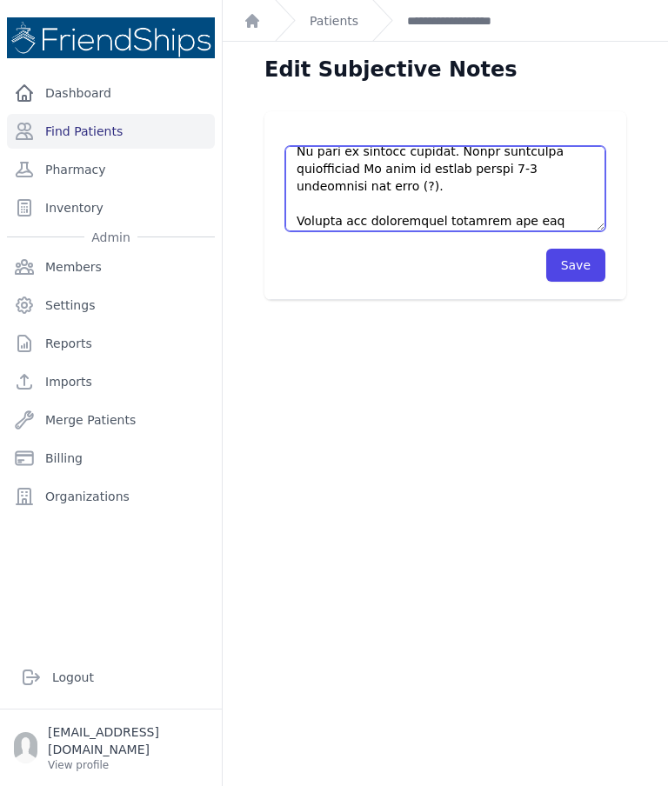
click at [492, 147] on textarea at bounding box center [445, 188] width 320 height 85
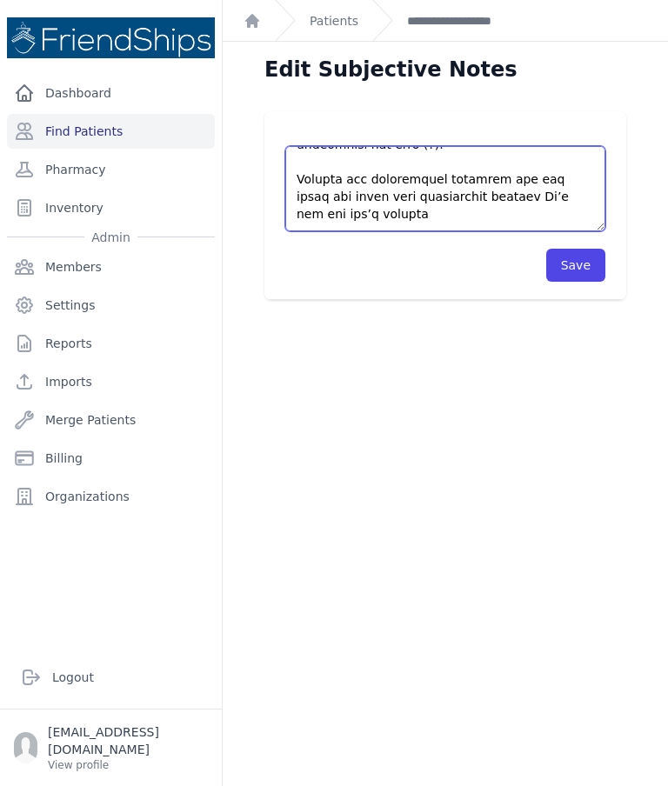
scroll to position [700, 0]
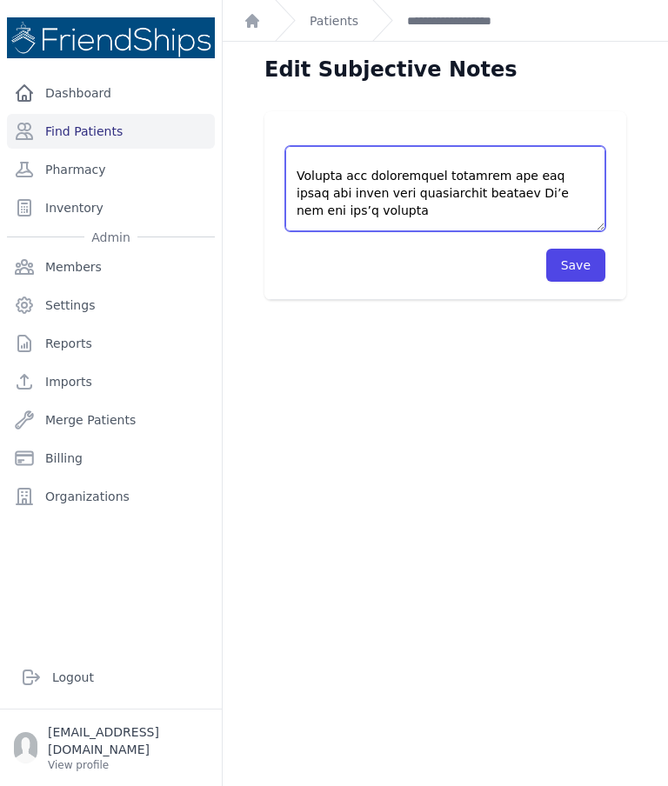
click at [464, 146] on textarea at bounding box center [445, 188] width 320 height 85
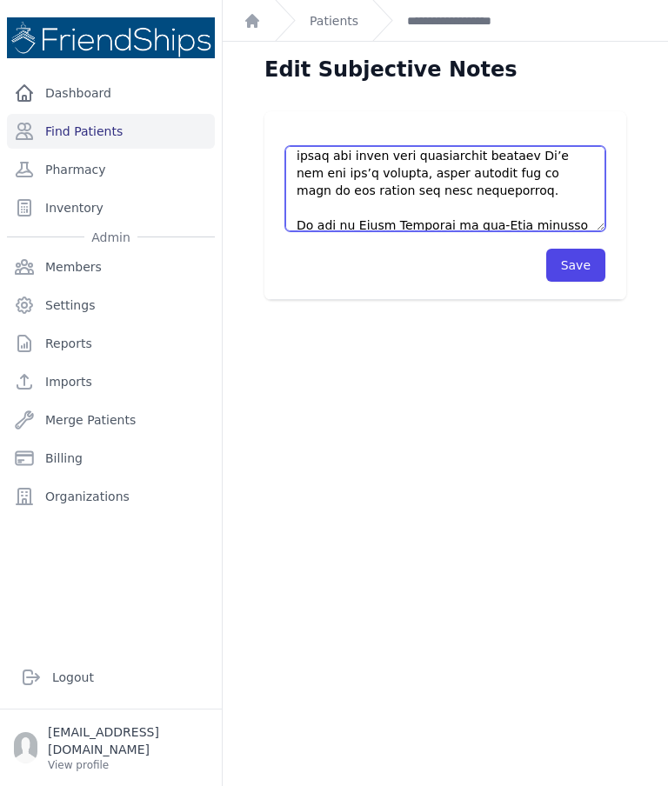
scroll to position [737, 0]
type textarea "Pt came to the clinic on time, even earlier. Pt’s current meds according to one…"
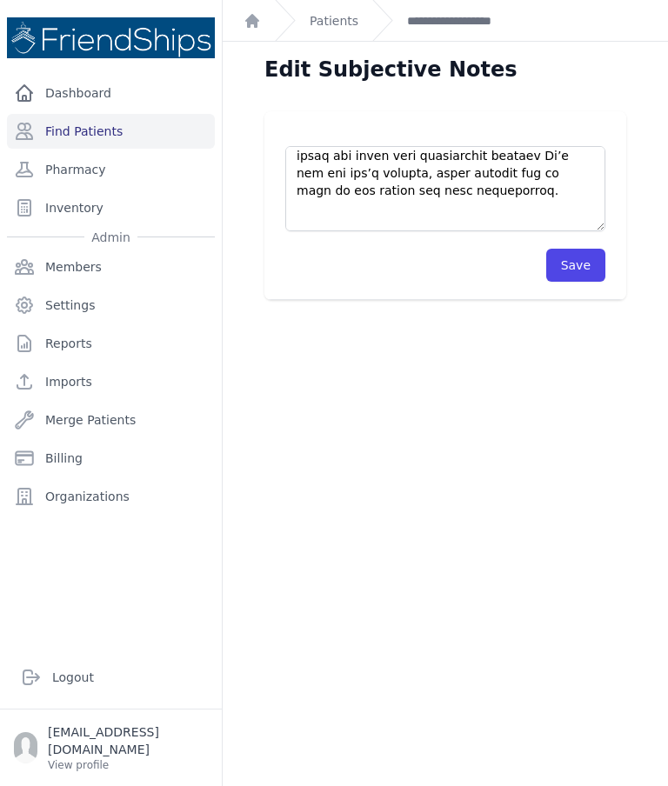
click at [580, 249] on button "Save" at bounding box center [575, 265] width 59 height 33
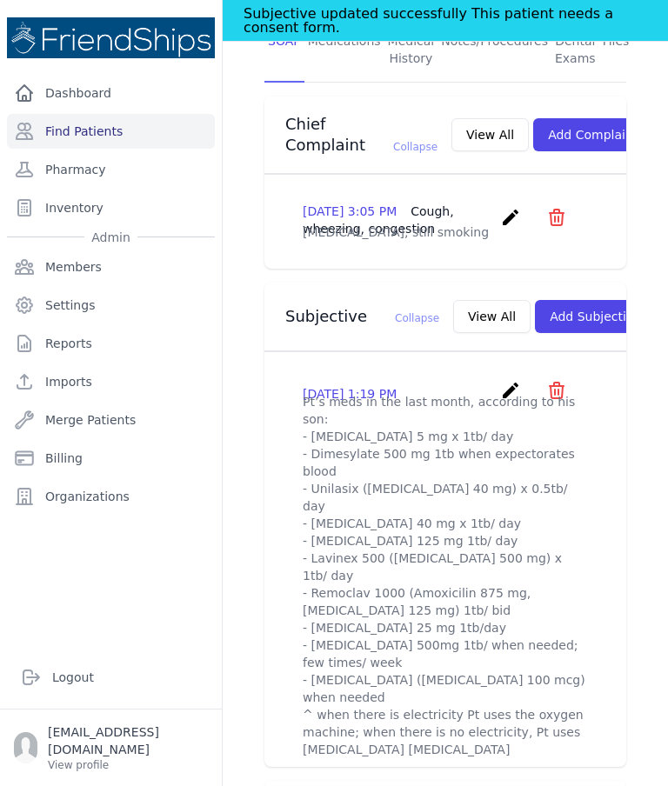
scroll to position [478, 0]
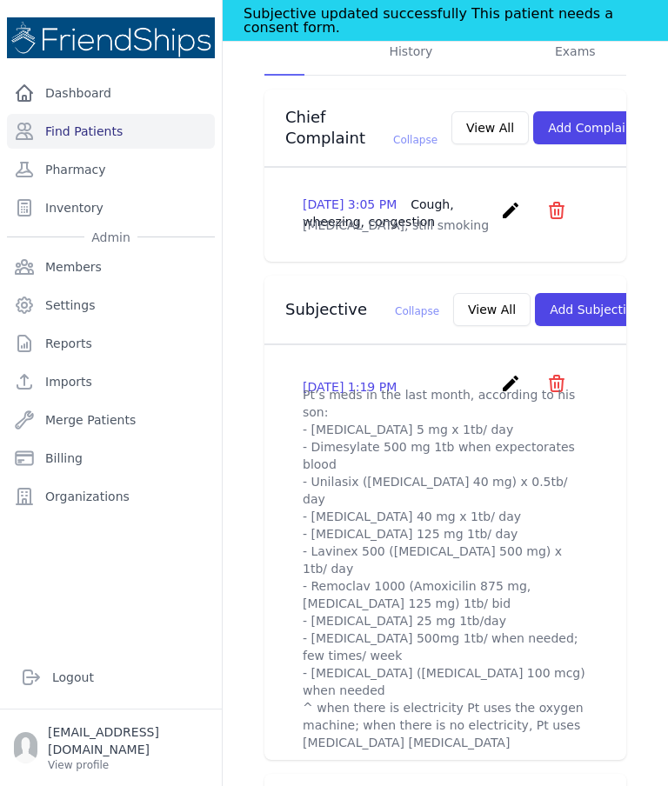
click at [311, 386] on p "Pt’s meds in the last month, according to his son: - Apixaban 5 mg x 1tb/ day -…" at bounding box center [445, 603] width 285 height 435
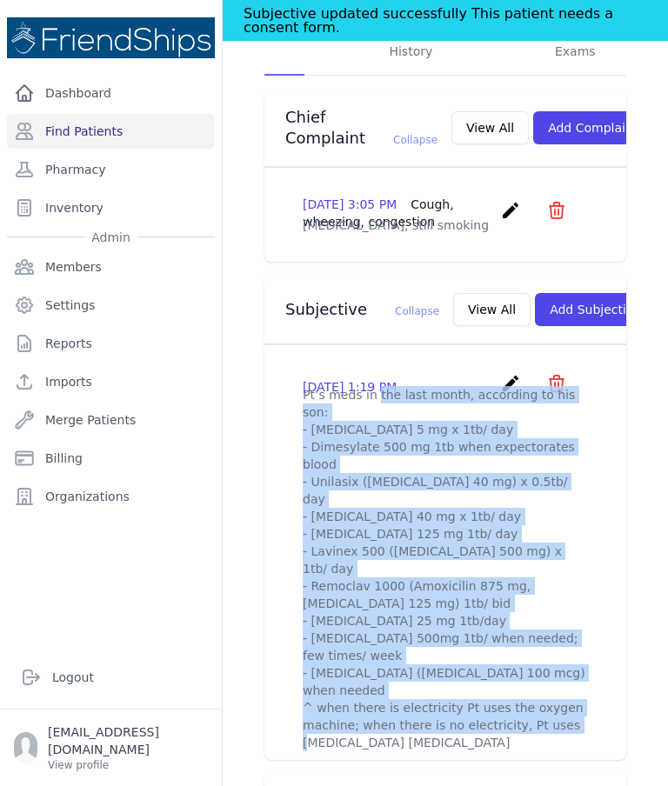
copy p "Pt’s meds in the last month, according to his son: - Apixaban 5 mg x 1tb/ day -…"
click at [453, 293] on button "View All" at bounding box center [491, 309] width 77 height 33
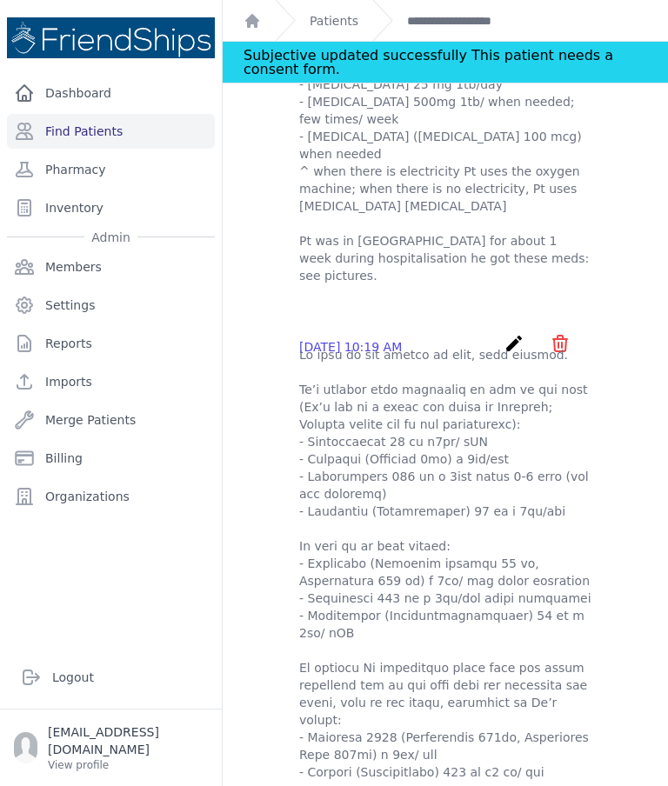
scroll to position [389, 0]
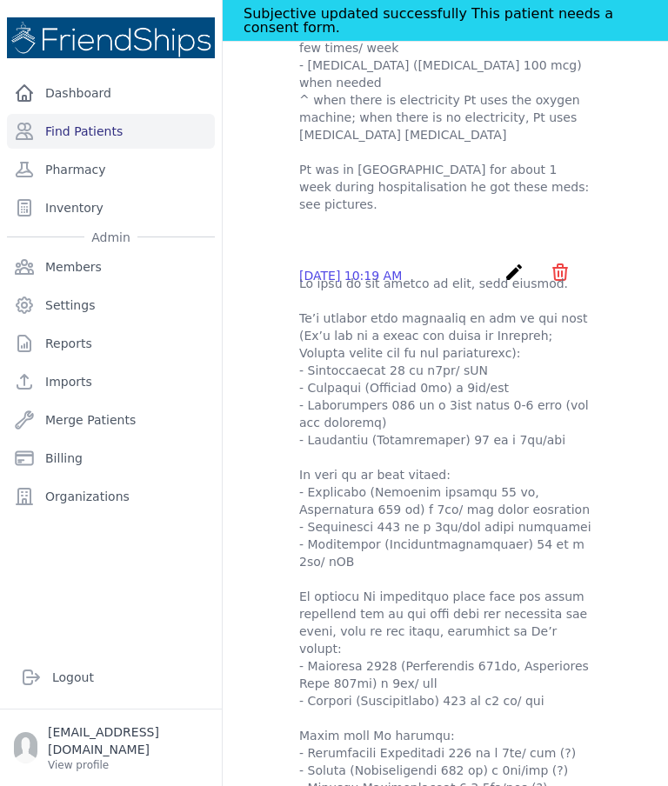
scroll to position [43, 0]
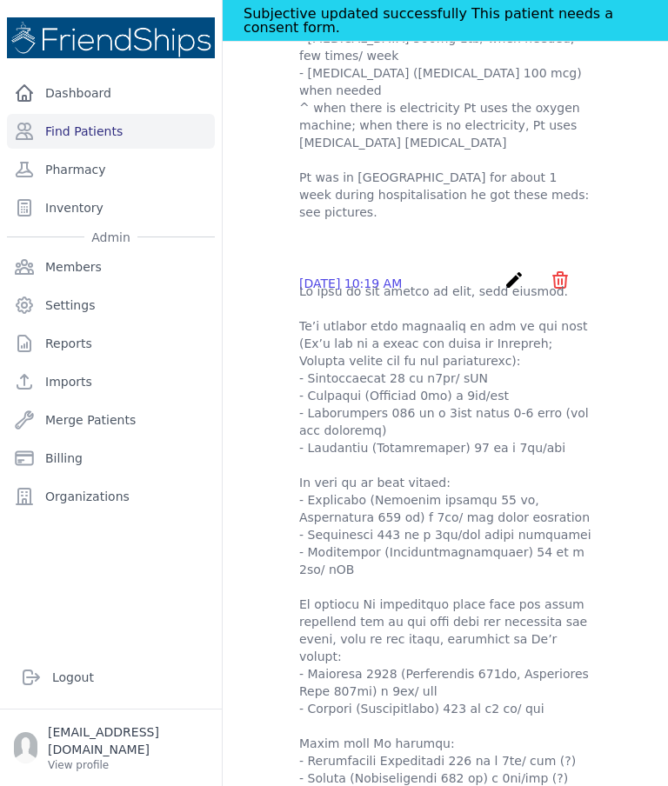
click at [520, 270] on icon "create" at bounding box center [513, 280] width 21 height 21
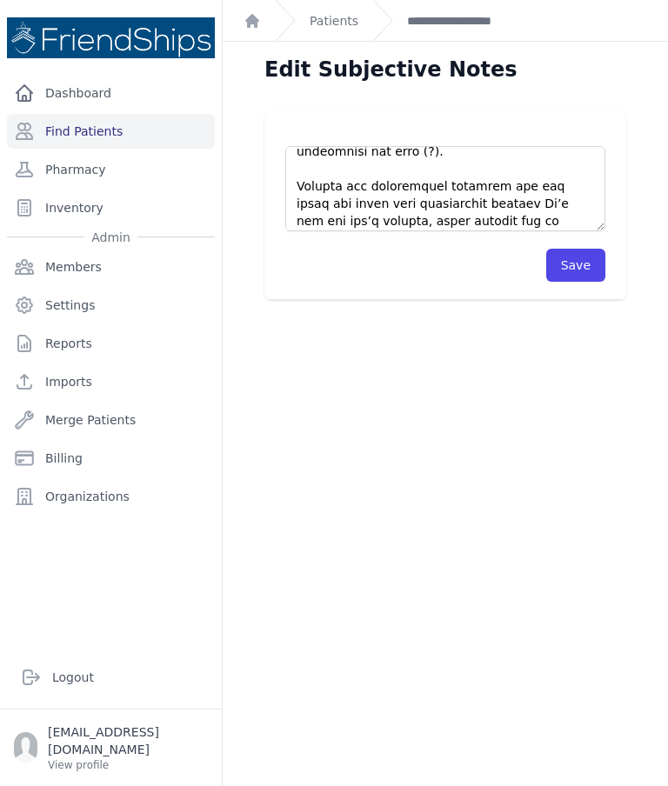
scroll to position [703, 0]
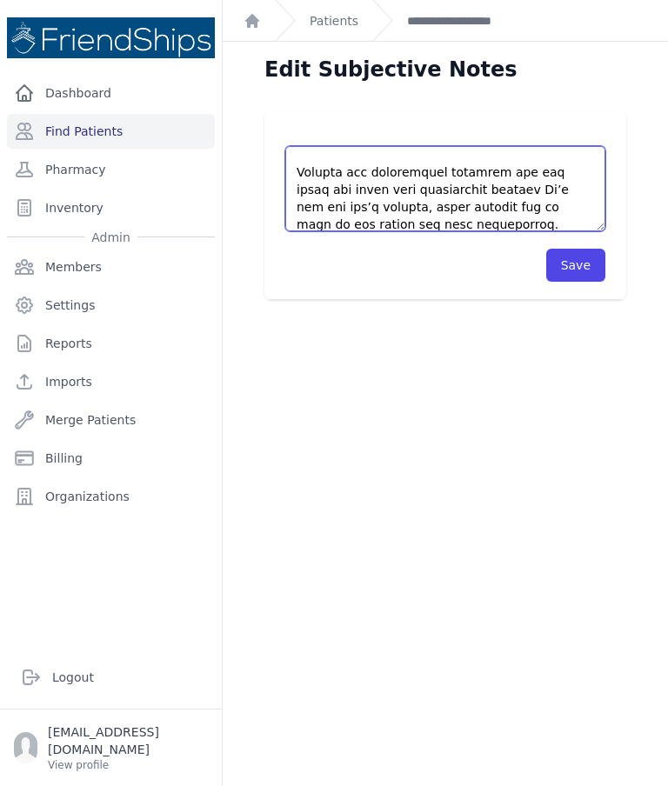
click at [410, 146] on textarea at bounding box center [445, 188] width 320 height 85
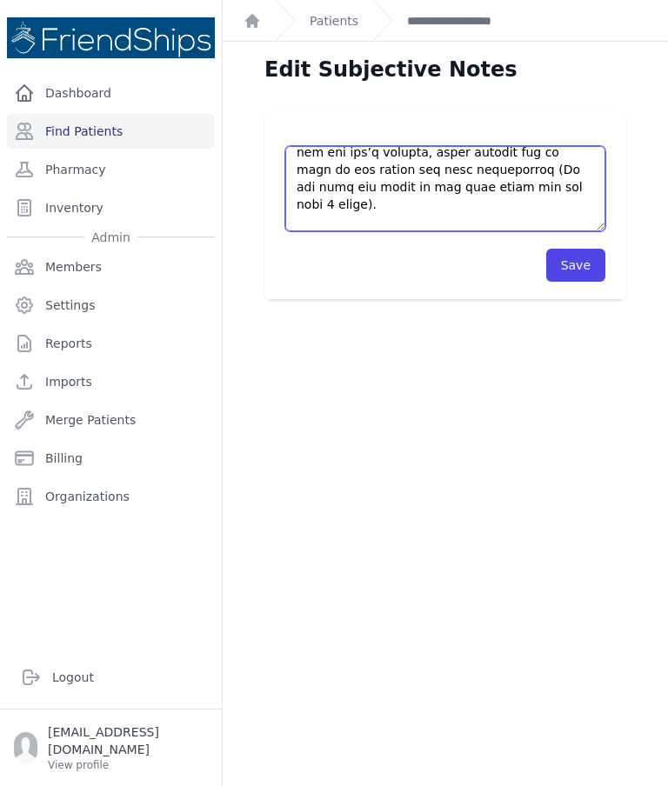
scroll to position [757, 0]
click at [423, 146] on textarea at bounding box center [445, 188] width 320 height 85
click at [370, 146] on textarea at bounding box center [445, 188] width 320 height 85
paste textarea "Pt’s meds in the last month, according to his son: - Apixaban 5 mg x 1tb/ day -…"
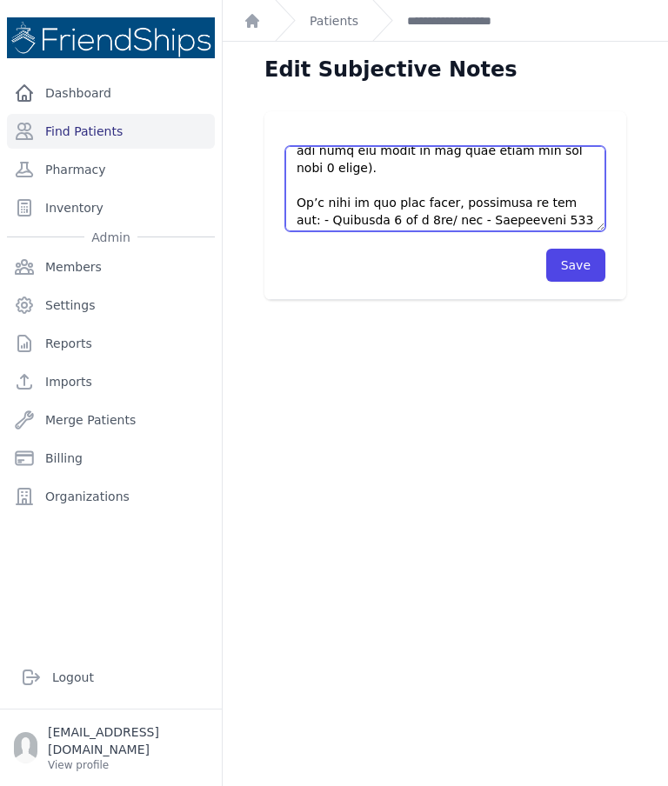
scroll to position [794, 0]
click at [575, 146] on textarea at bounding box center [445, 188] width 320 height 85
click at [578, 146] on textarea at bounding box center [445, 188] width 320 height 85
click at [450, 146] on textarea at bounding box center [445, 188] width 320 height 85
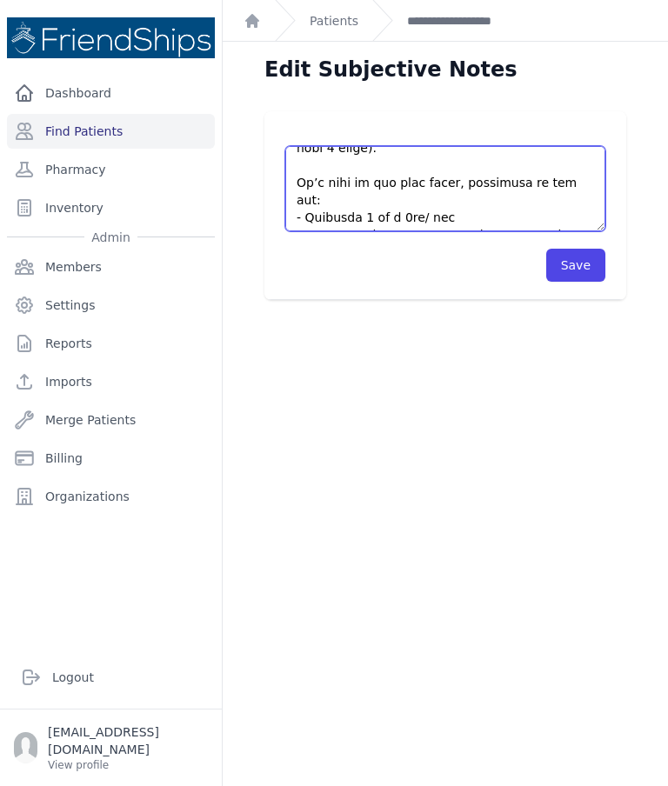
scroll to position [816, 0]
click at [584, 146] on textarea at bounding box center [445, 188] width 320 height 85
click at [539, 146] on textarea at bounding box center [445, 188] width 320 height 85
click at [488, 149] on textarea at bounding box center [445, 188] width 320 height 85
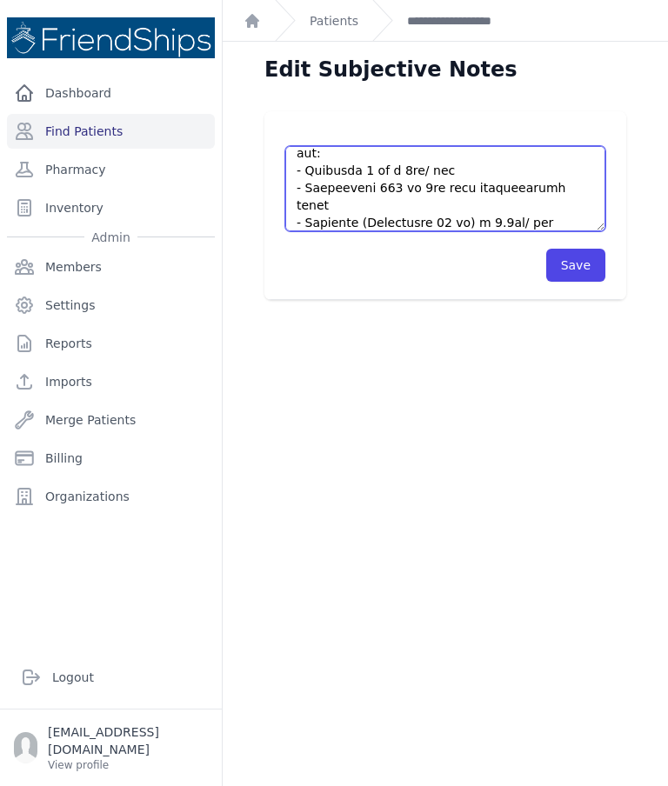
scroll to position [863, 0]
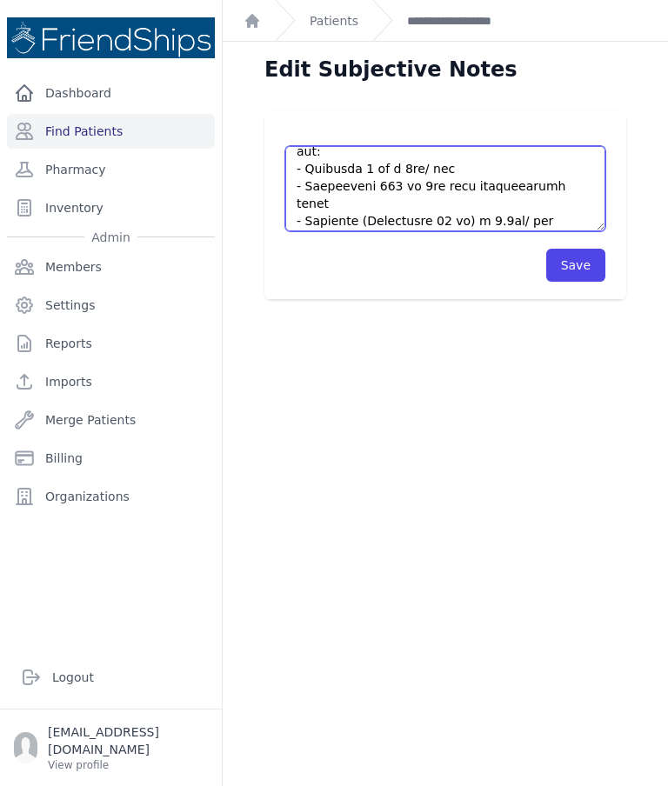
click at [473, 146] on textarea at bounding box center [445, 188] width 320 height 85
click at [470, 146] on textarea at bounding box center [445, 188] width 320 height 85
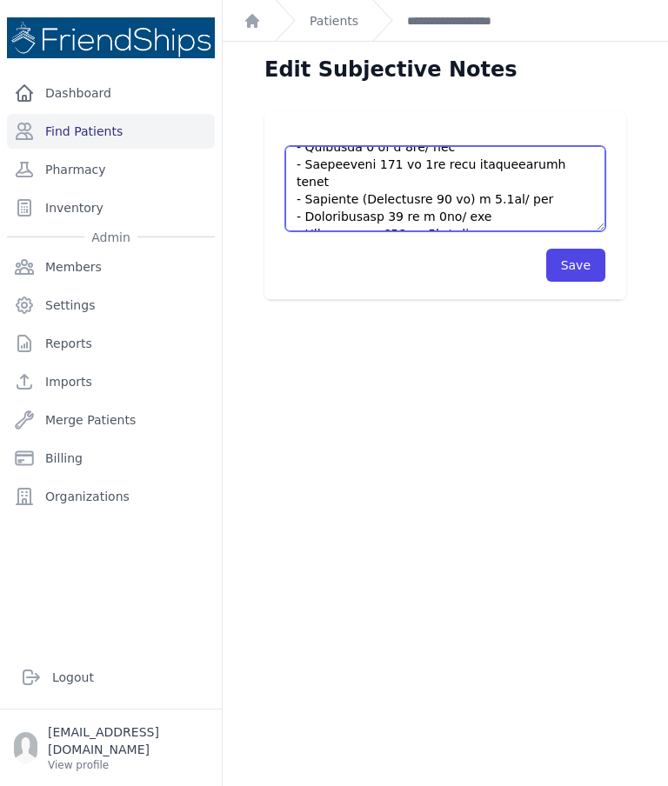
scroll to position [886, 0]
click at [563, 146] on textarea at bounding box center [445, 188] width 320 height 85
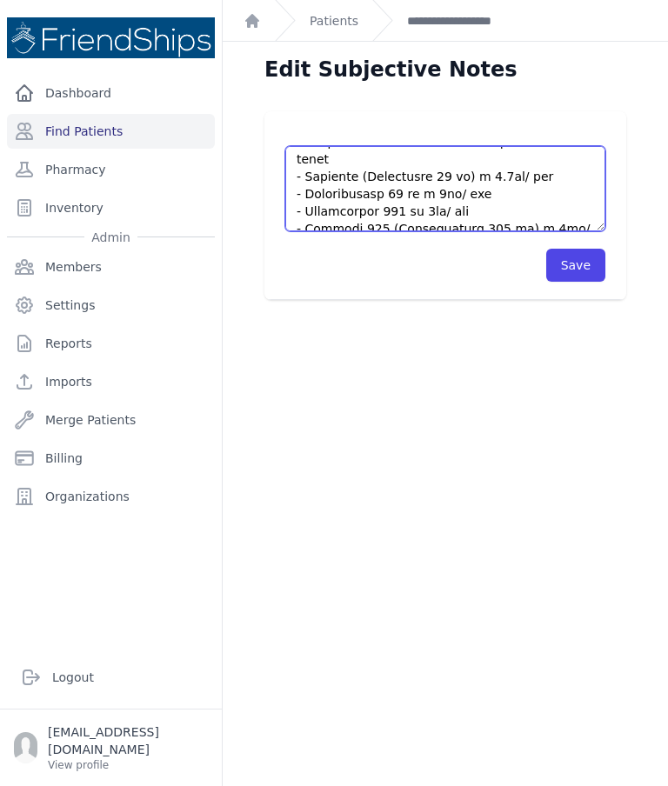
scroll to position [910, 0]
click at [423, 146] on textarea at bounding box center [445, 188] width 320 height 85
click at [420, 146] on textarea at bounding box center [445, 188] width 320 height 85
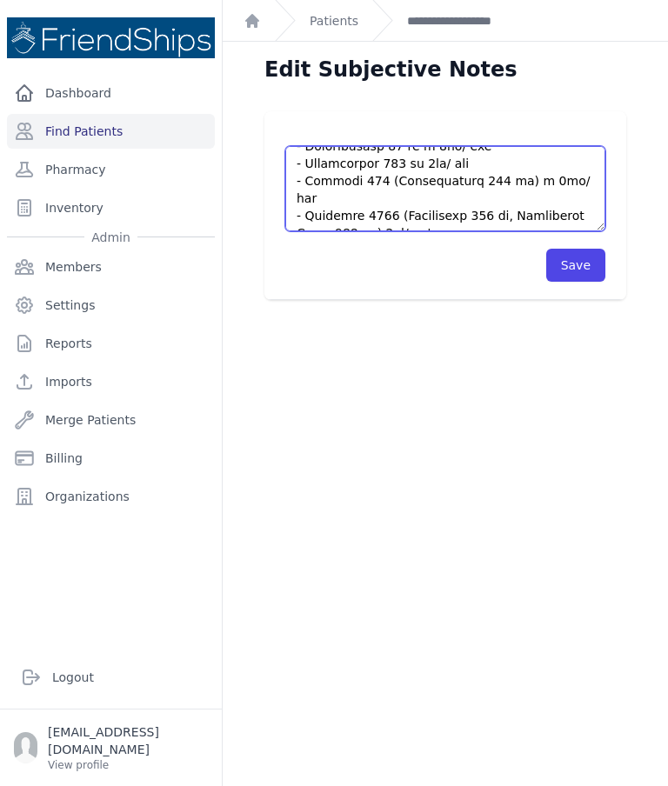
scroll to position [957, 0]
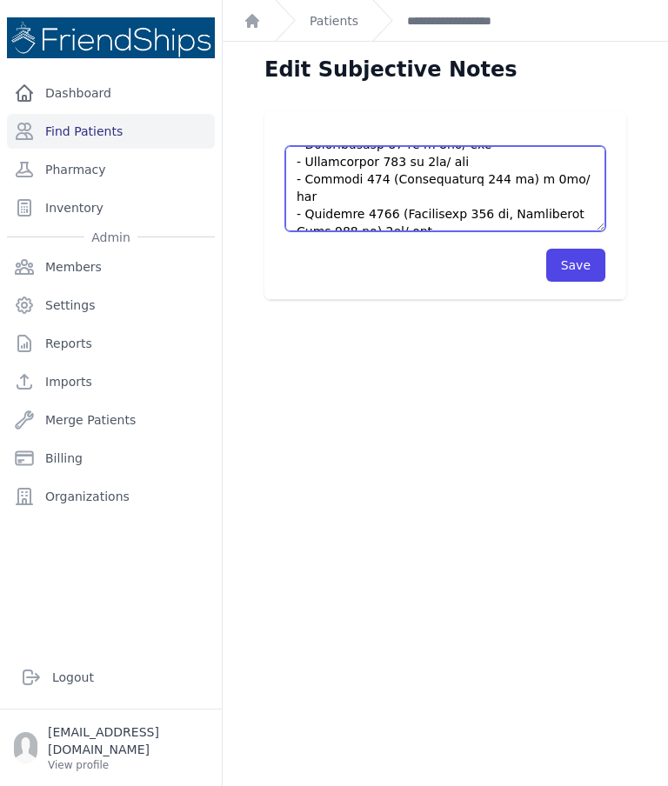
click at [508, 146] on textarea at bounding box center [445, 188] width 320 height 85
click at [330, 146] on textarea at bounding box center [445, 188] width 320 height 85
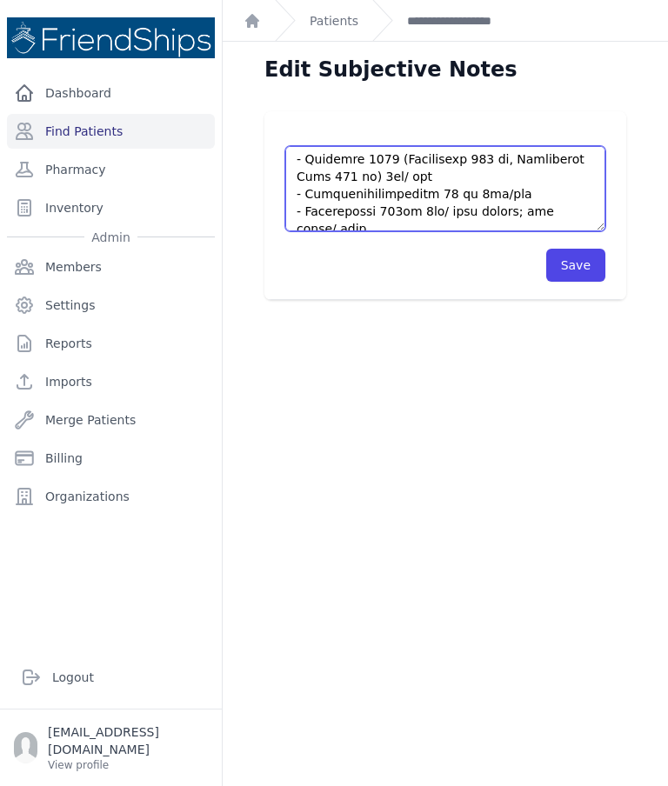
scroll to position [1011, 0]
click at [562, 146] on textarea at bounding box center [445, 188] width 320 height 85
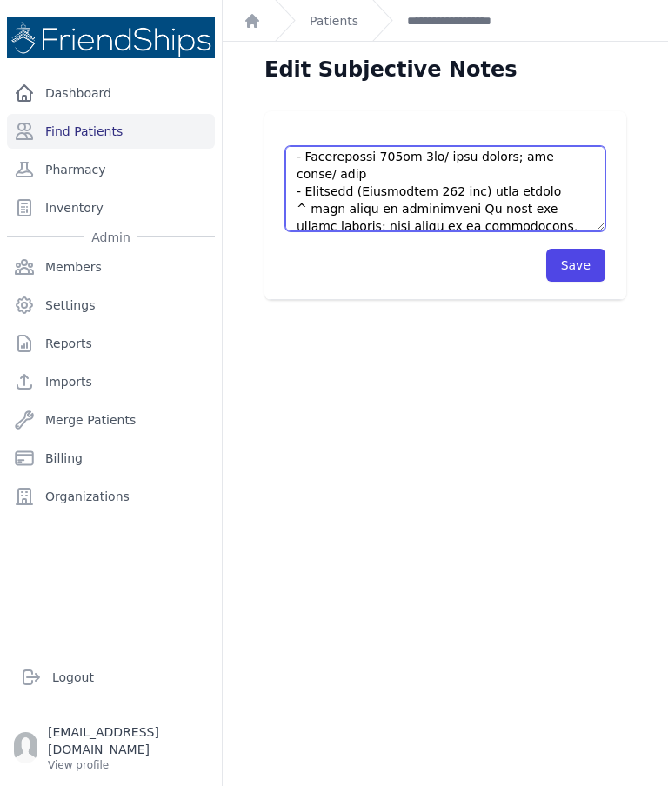
scroll to position [1056, 0]
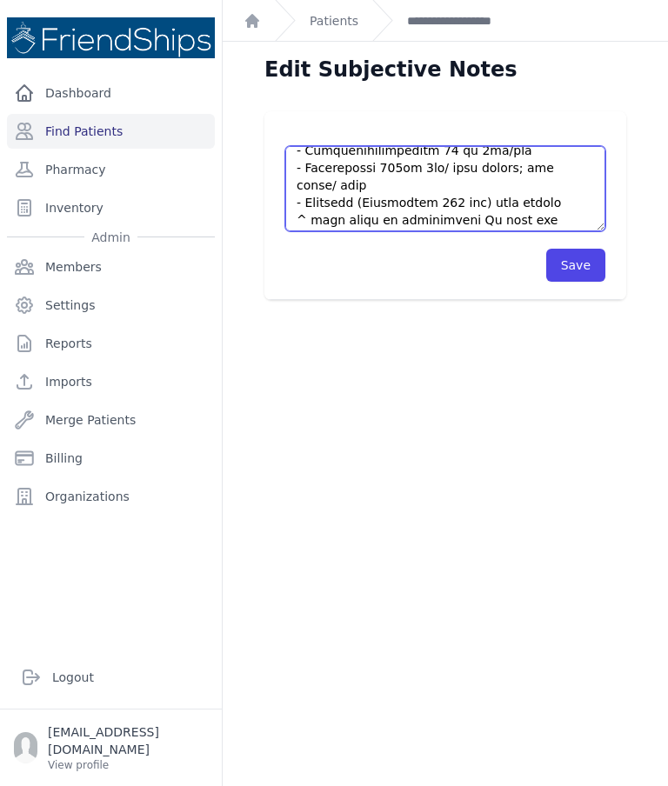
click at [407, 146] on textarea at bounding box center [445, 188] width 320 height 85
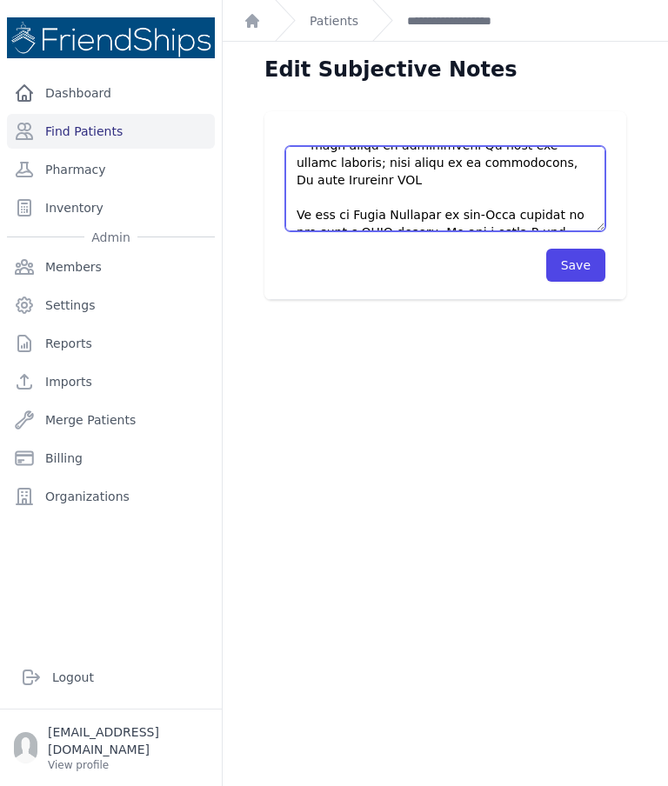
scroll to position [8, 0]
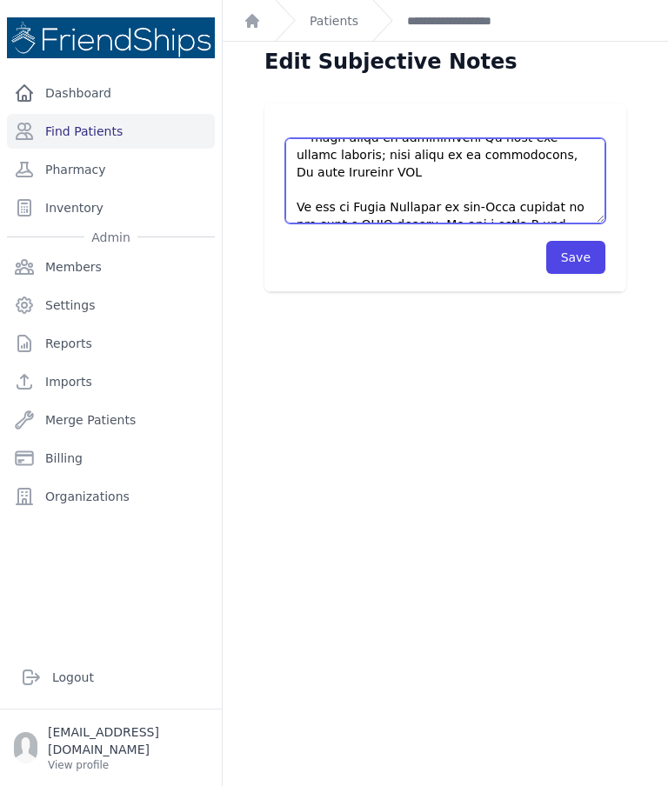
click at [420, 138] on textarea at bounding box center [445, 180] width 320 height 85
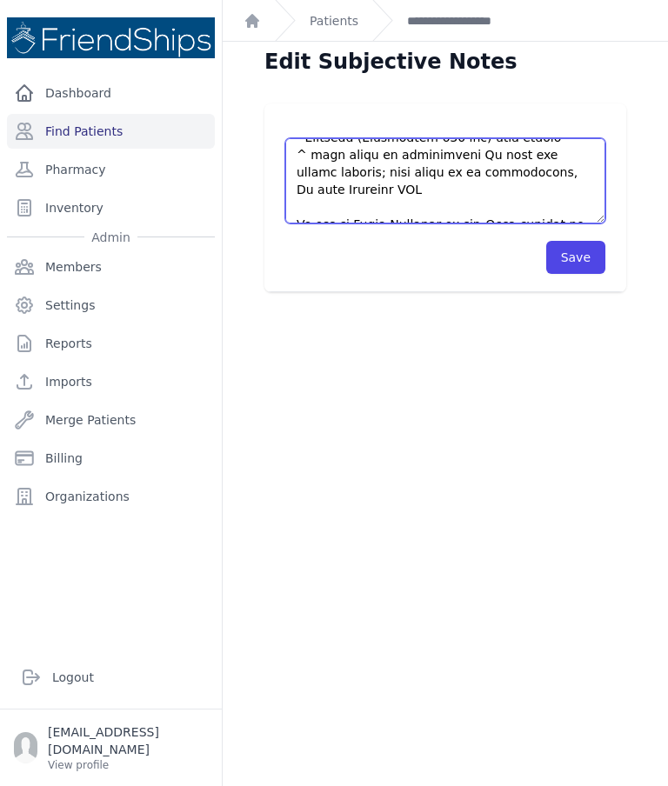
type textarea "Pt came to the clinic on time, even earlier. Pt’s current meds according to one…"
click at [586, 241] on button "Save" at bounding box center [575, 257] width 59 height 33
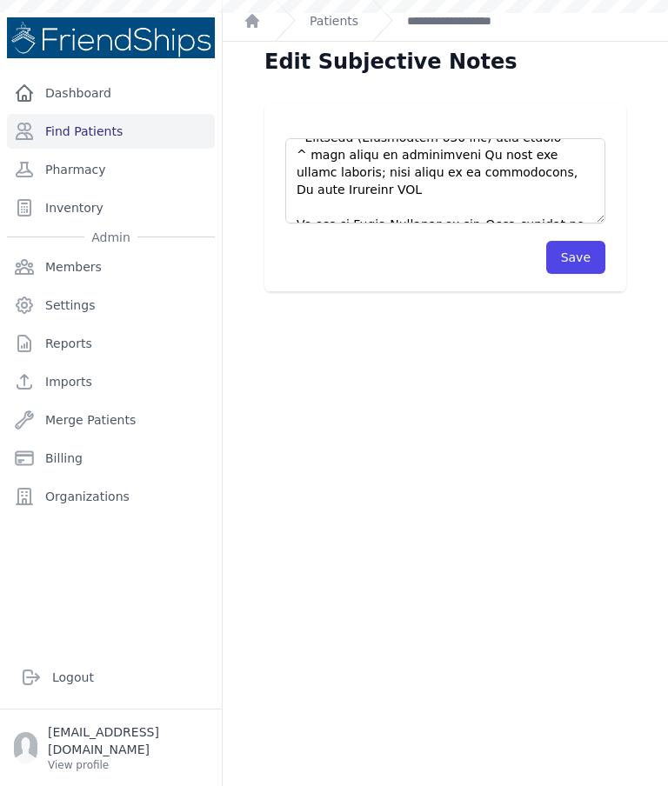
scroll to position [0, 0]
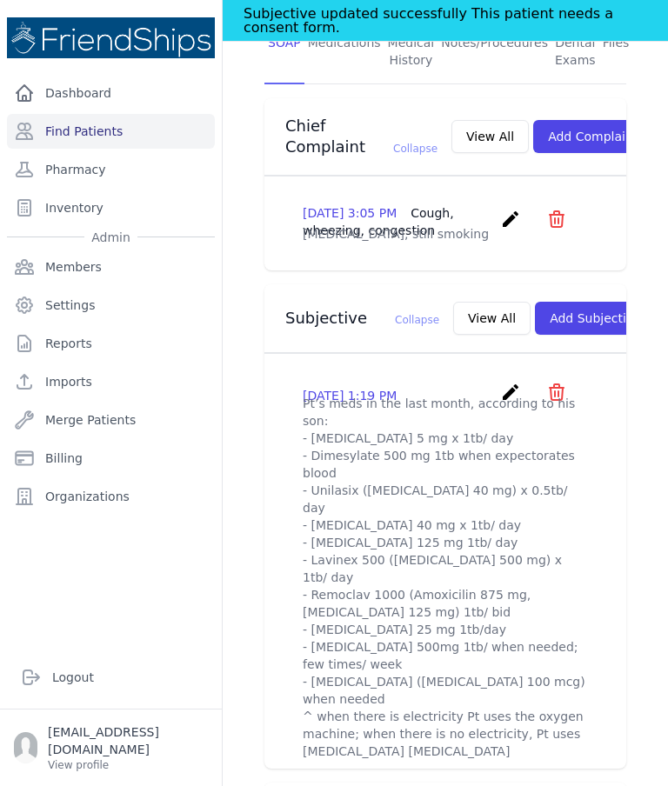
scroll to position [471, 0]
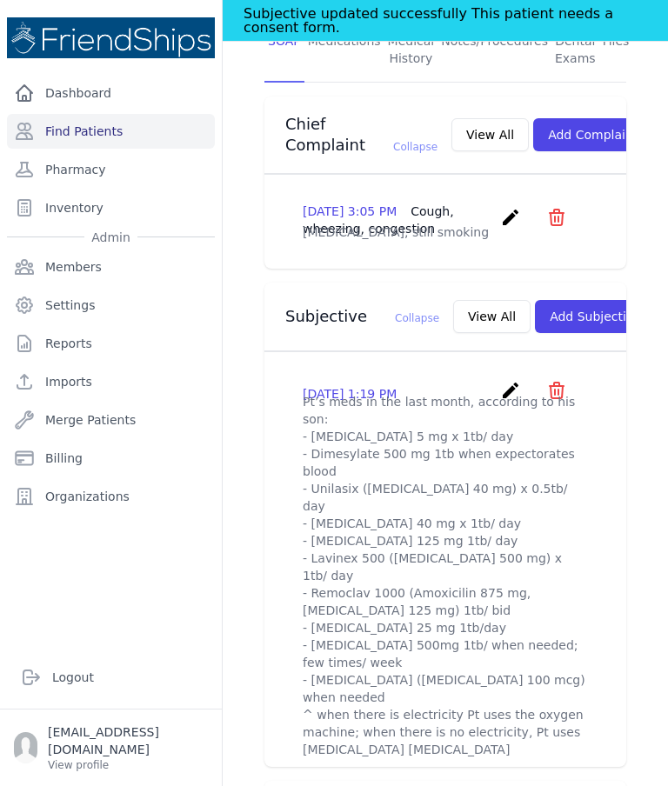
click at [561, 380] on icon "icon" at bounding box center [556, 390] width 21 height 21
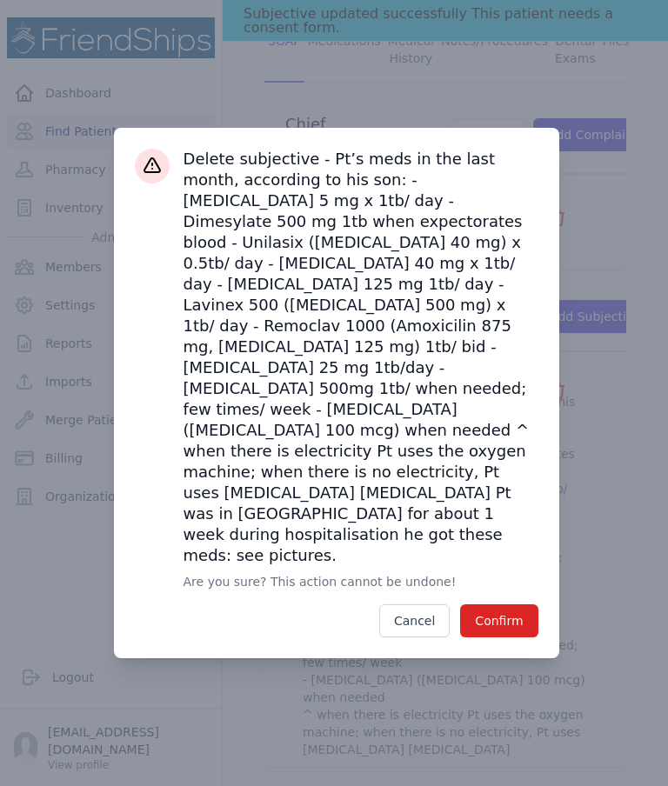
click at [505, 612] on button "Confirm" at bounding box center [498, 620] width 77 height 33
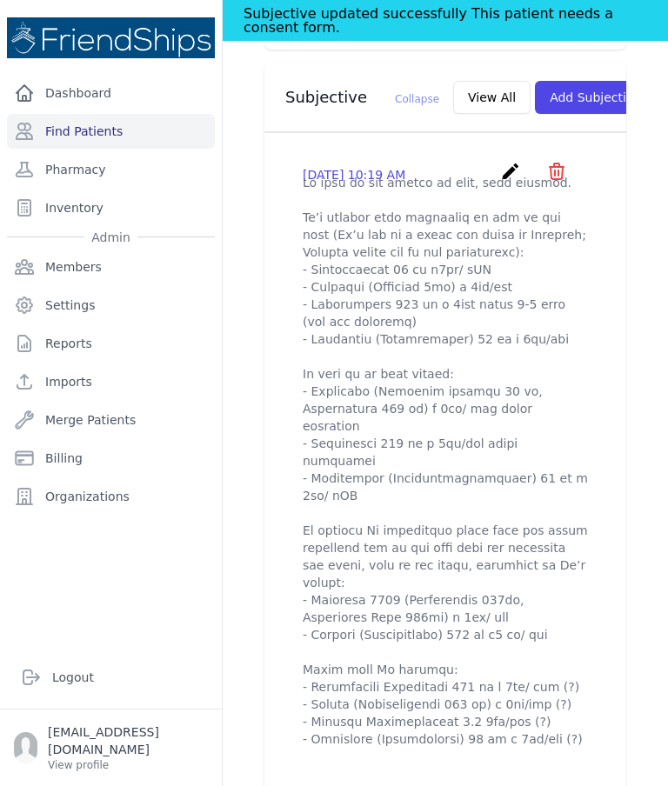
scroll to position [690, 0]
click at [513, 162] on icon "create" at bounding box center [510, 172] width 21 height 21
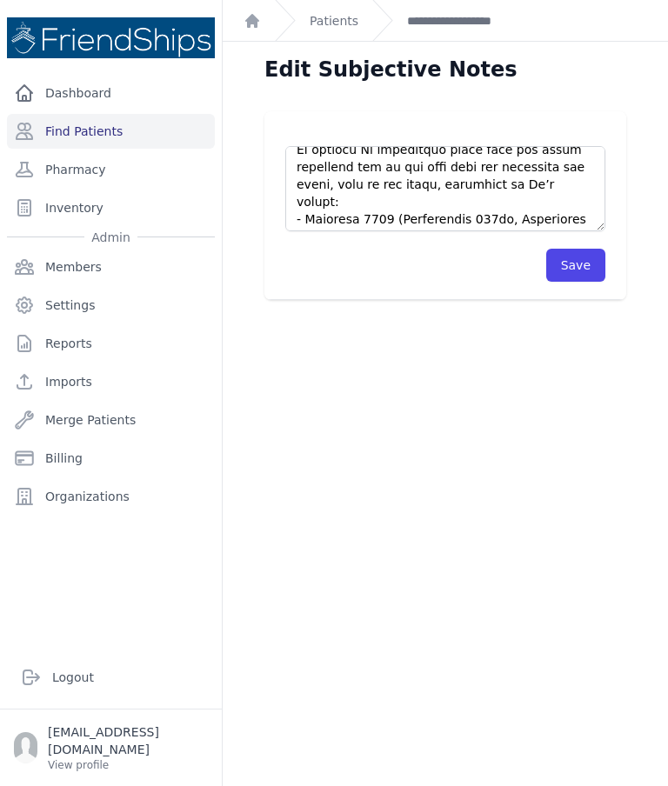
scroll to position [329, 0]
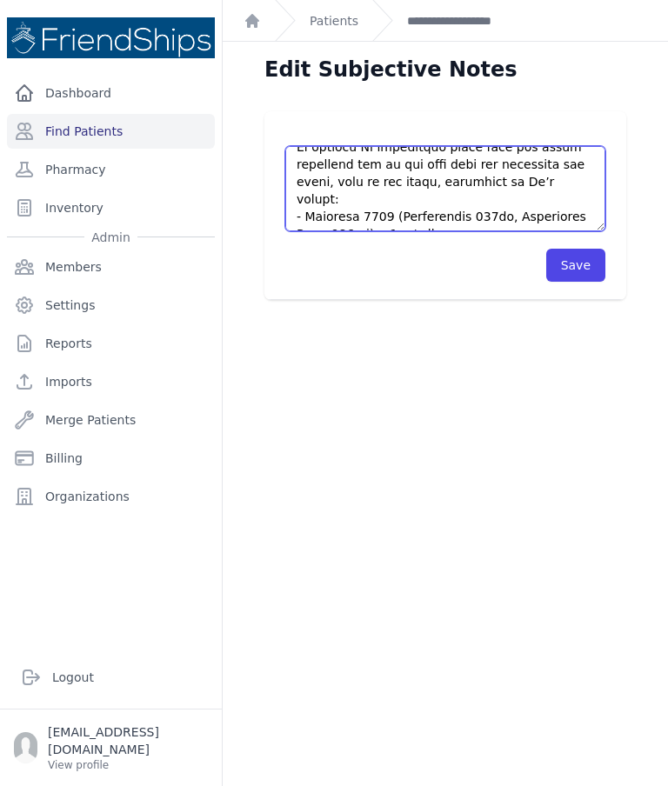
click at [380, 146] on textarea at bounding box center [445, 188] width 320 height 85
type textarea "Pt came to the clinic on time, even earlier. Pt’s current meds according to one…"
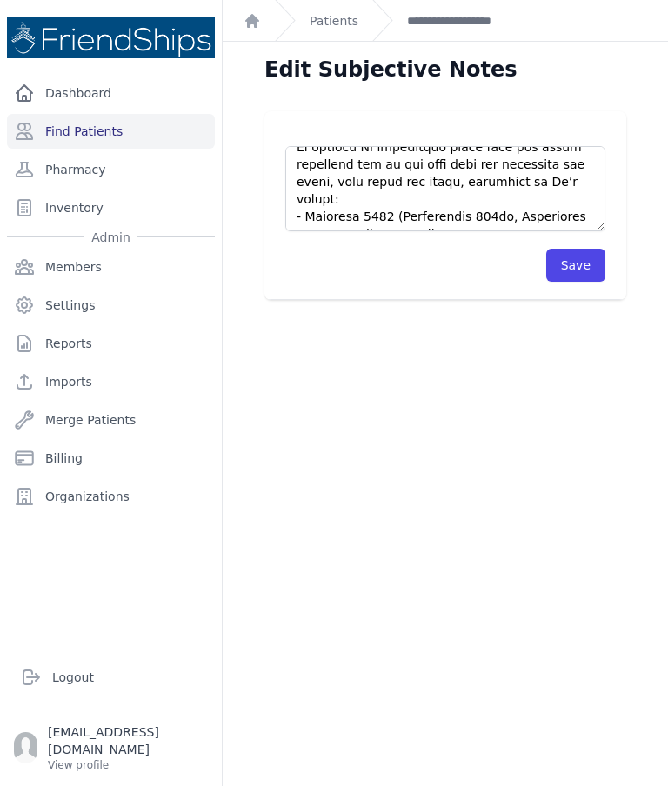
click at [580, 249] on button "Save" at bounding box center [575, 265] width 59 height 33
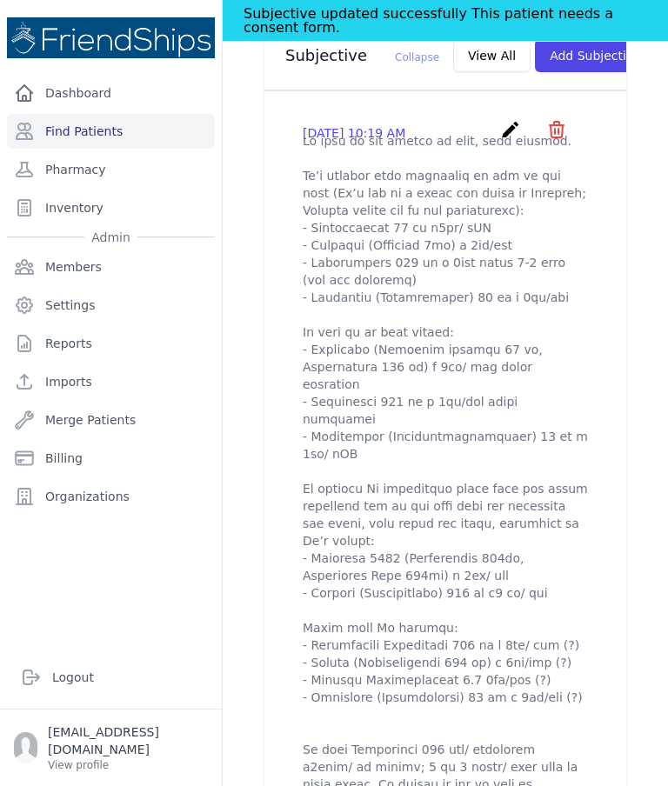
scroll to position [732, 0]
click at [568, 592] on p at bounding box center [445, 793] width 285 height 1322
click at [502, 119] on icon "create" at bounding box center [510, 129] width 21 height 21
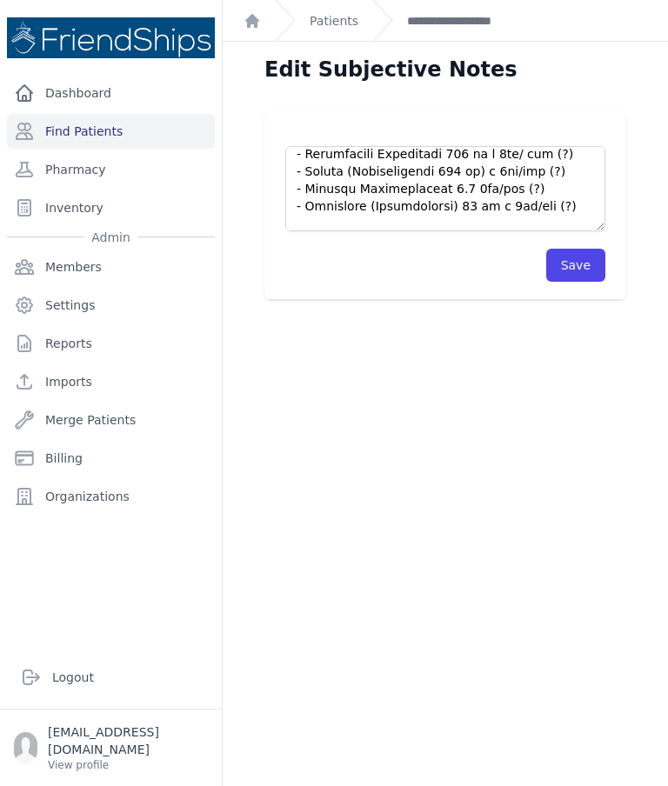
scroll to position [502, 0]
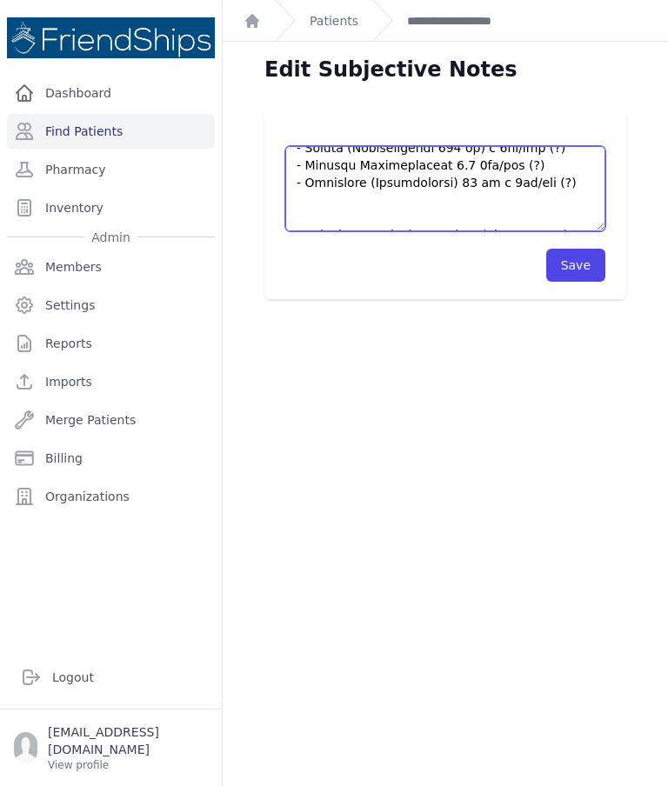
click at [554, 146] on textarea at bounding box center [445, 188] width 320 height 85
click at [556, 146] on textarea at bounding box center [445, 188] width 320 height 85
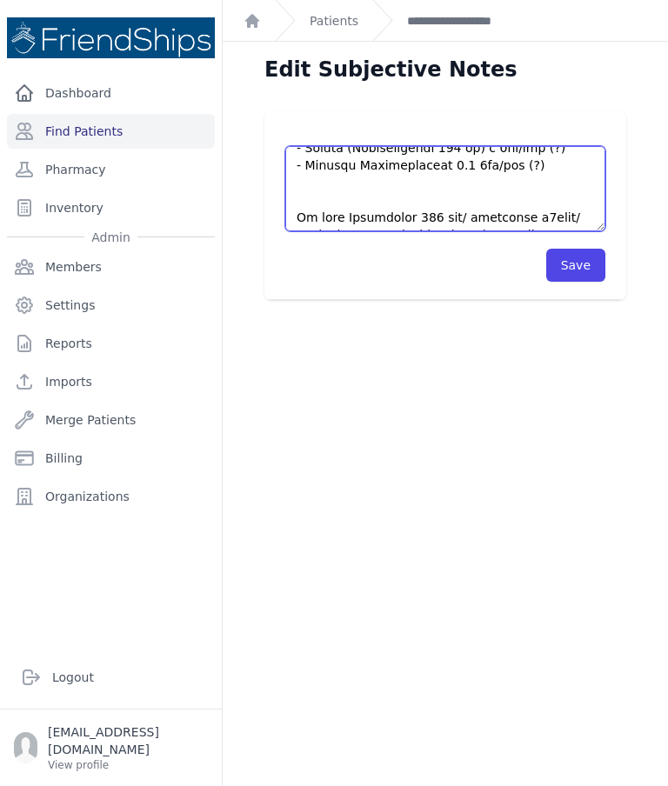
click at [559, 146] on textarea at bounding box center [445, 188] width 320 height 85
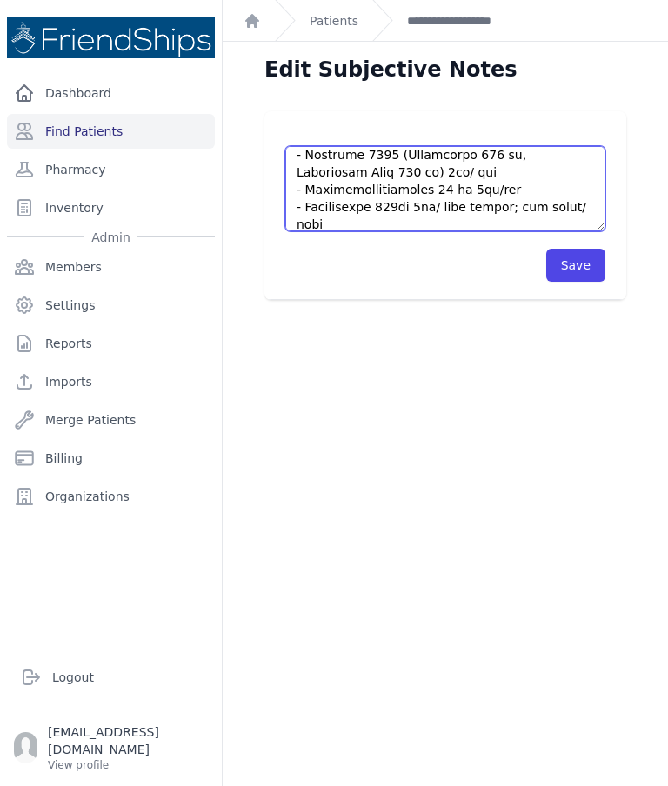
scroll to position [974, 0]
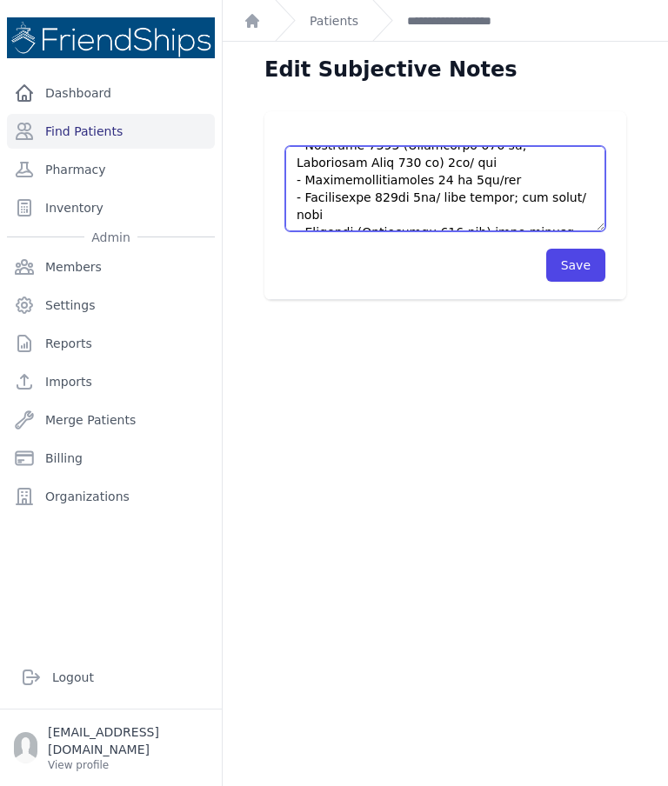
type textarea "Pt came to the clinic on time, even earlier. Pt’s current meds according to one…"
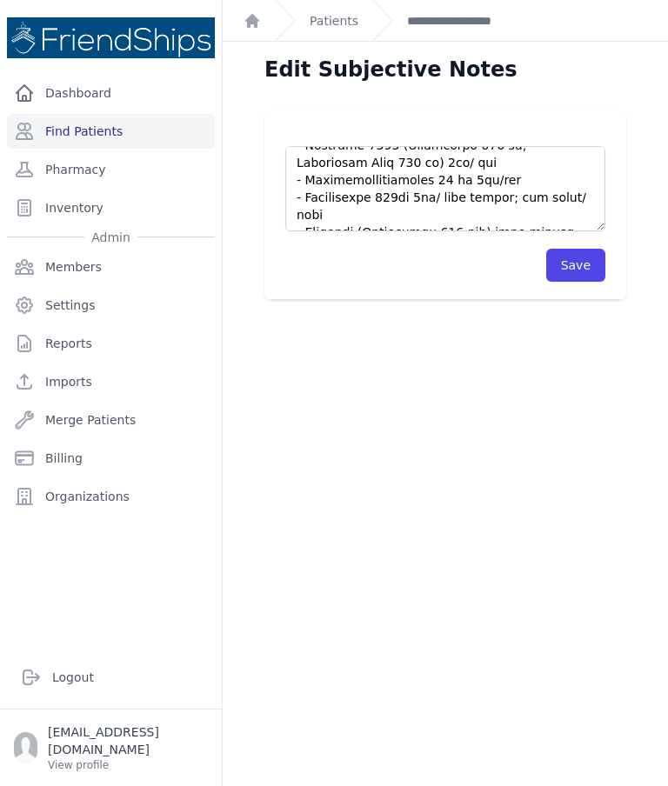
click at [576, 249] on button "Save" at bounding box center [575, 265] width 59 height 33
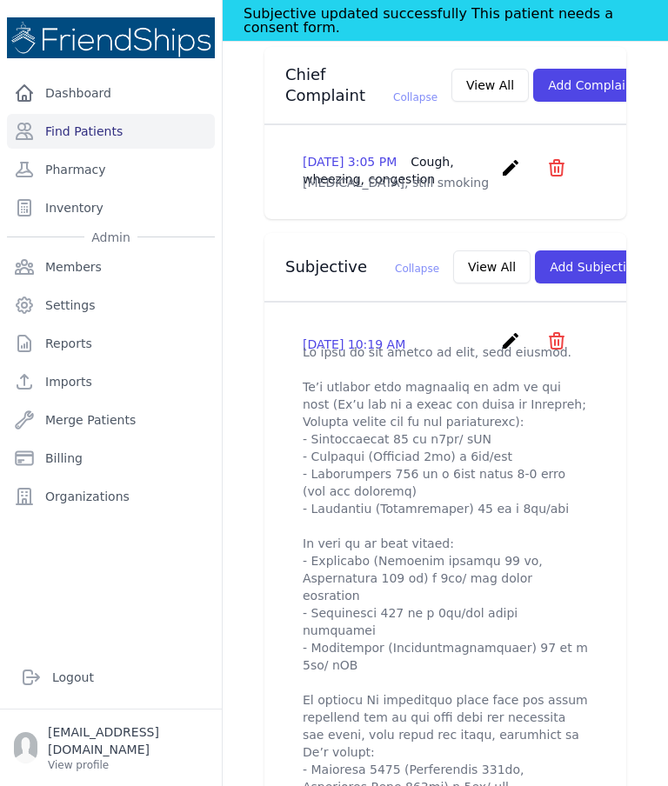
scroll to position [516, 0]
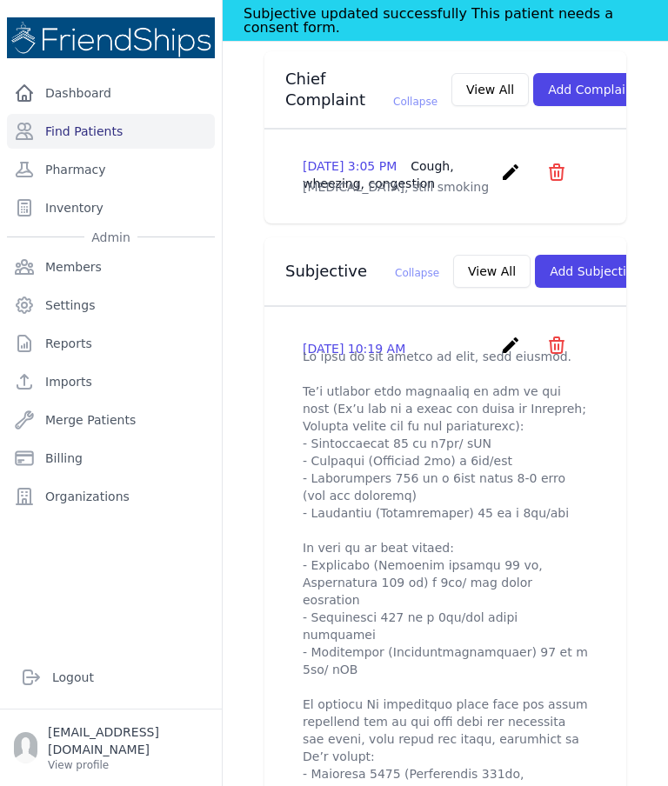
click at [505, 335] on icon "create" at bounding box center [510, 345] width 21 height 21
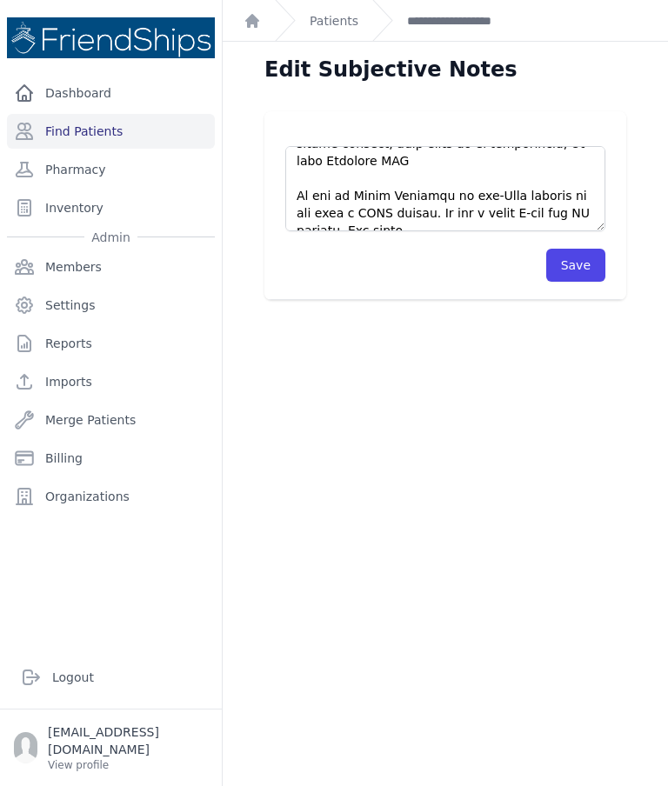
scroll to position [1096, 0]
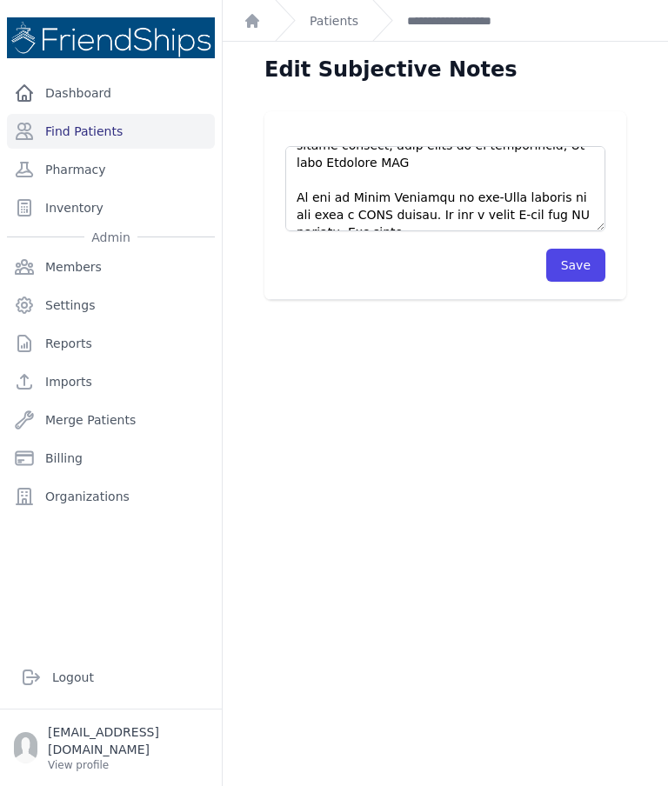
click at [429, 146] on textarea at bounding box center [445, 188] width 320 height 85
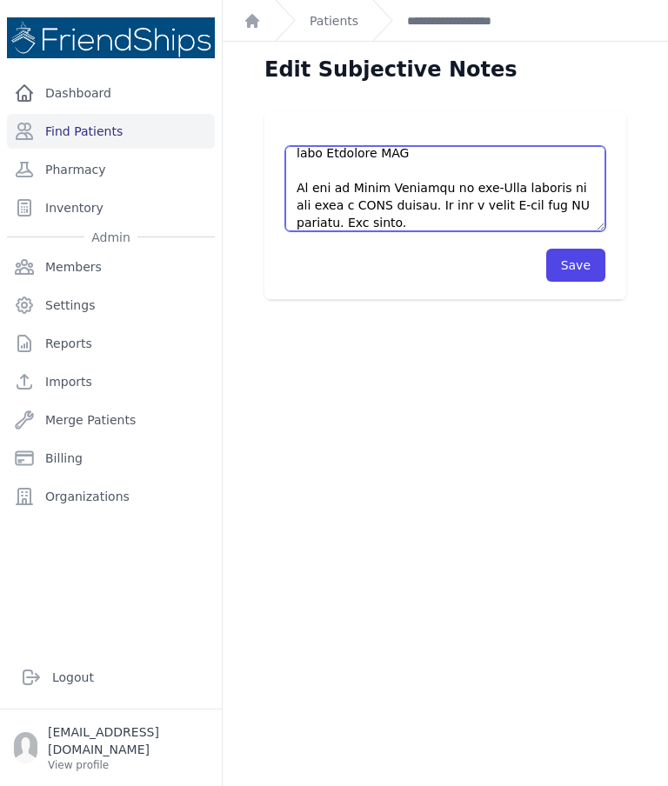
scroll to position [1123, 0]
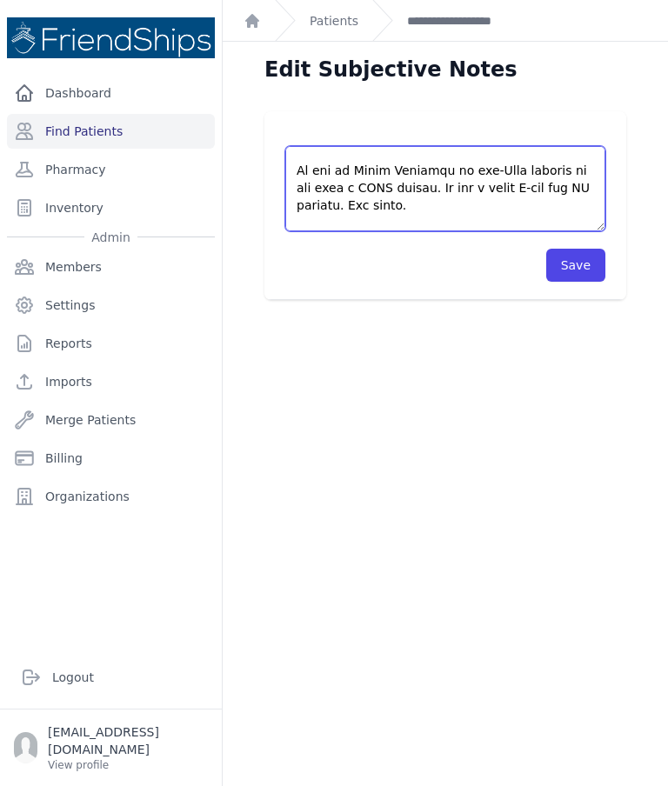
type textarea "Pt came to the clinic on time, even earlier. Pt’s current meds according to one…"
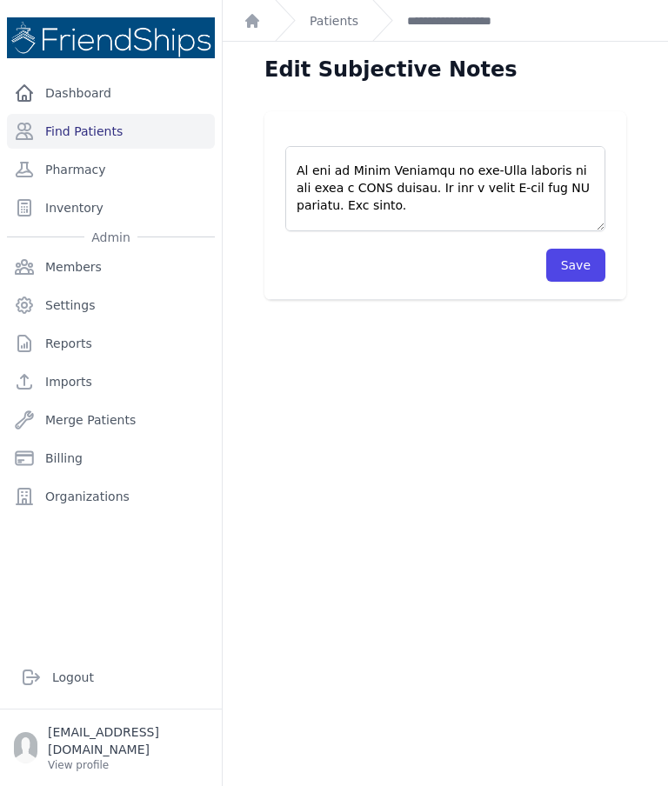
click at [581, 249] on button "Save" at bounding box center [575, 265] width 59 height 33
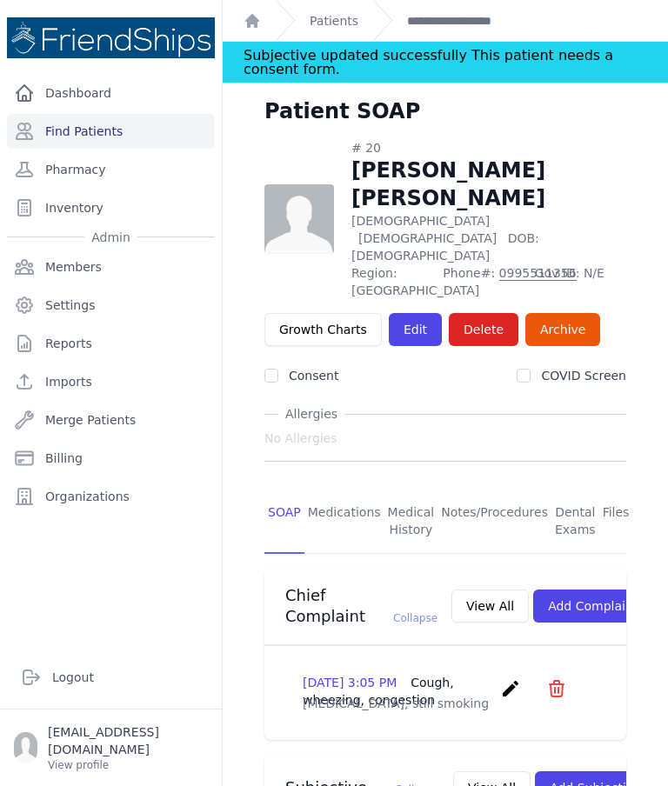
click at [120, 114] on link "Find Patients" at bounding box center [111, 131] width 208 height 35
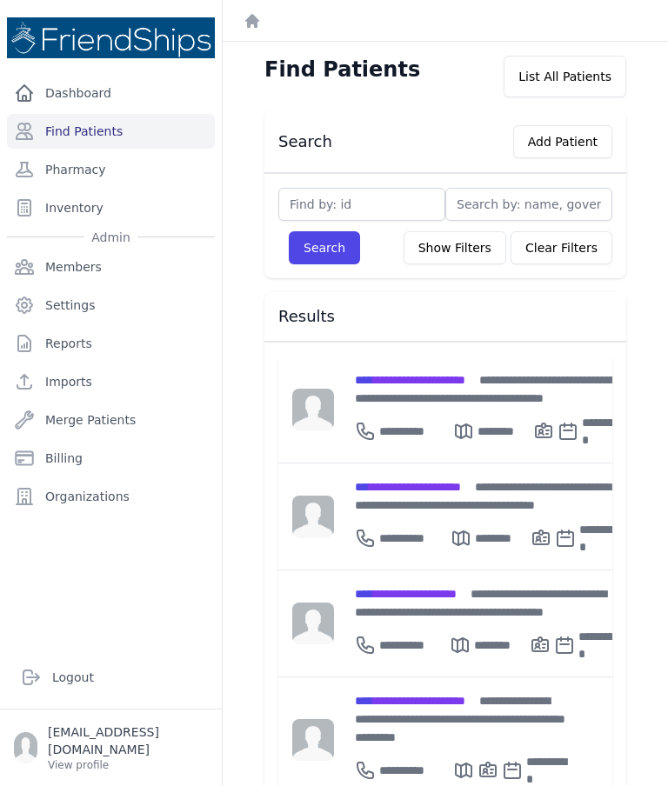
click at [448, 381] on span "**********" at bounding box center [410, 380] width 110 height 12
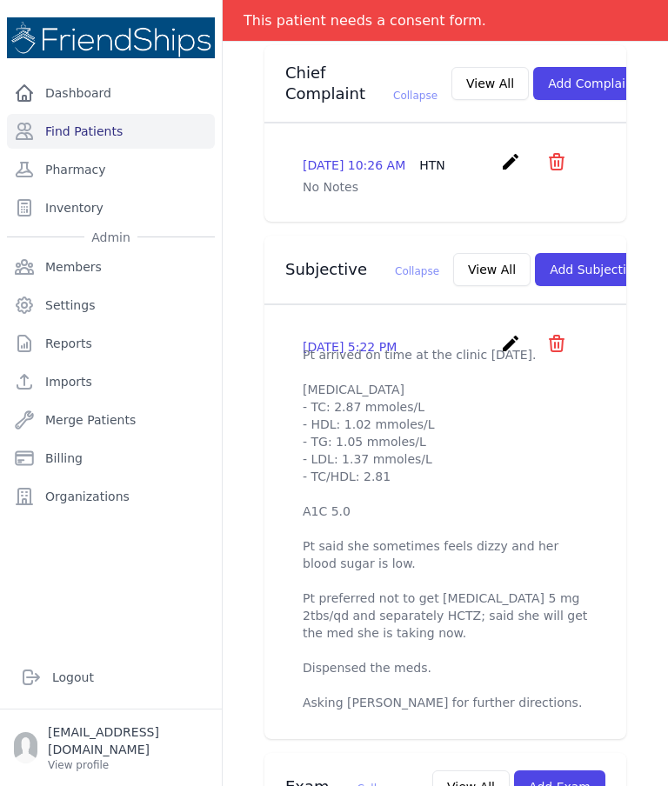
scroll to position [454, 0]
click at [511, 340] on icon "create" at bounding box center [510, 342] width 21 height 21
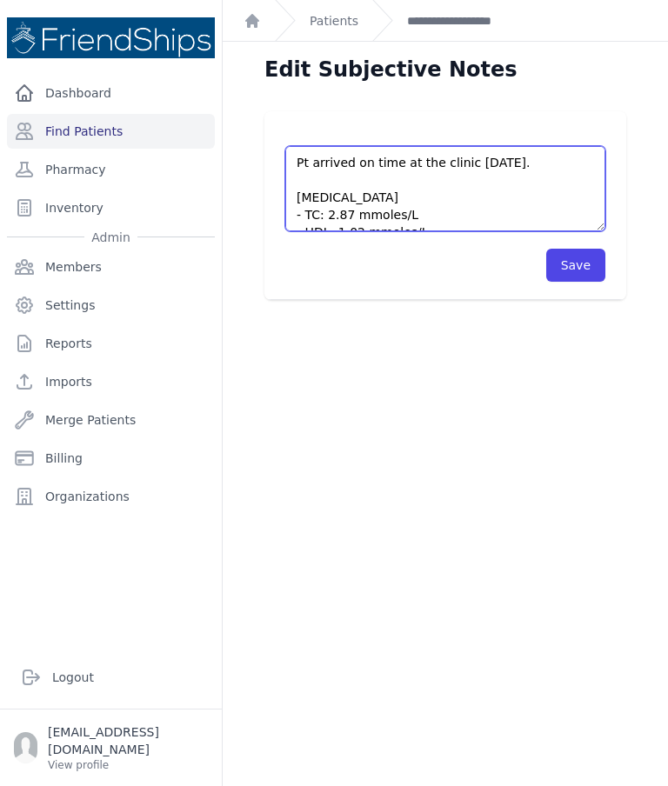
click at [523, 169] on textarea "Pt arrived on time at the clinic [DATE]. [MEDICAL_DATA] - TC: 2.87 mmoles/L - H…" at bounding box center [445, 188] width 320 height 85
type textarea "Pt arrived on time at the clinic today. Pt didn’t find her lab results so she d…"
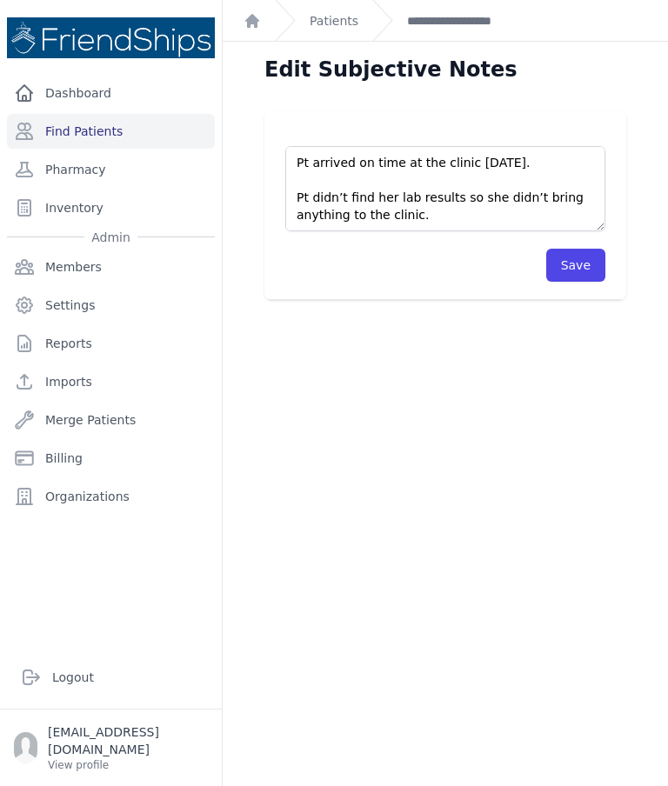
click at [587, 273] on button "Save" at bounding box center [575, 265] width 59 height 33
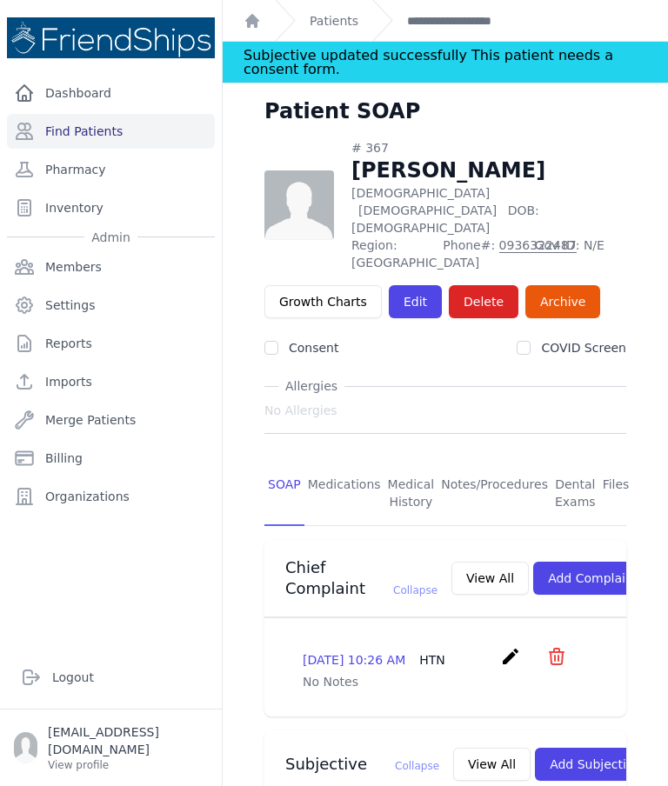
scroll to position [-1, 0]
click at [148, 131] on link "Find Patients" at bounding box center [111, 131] width 208 height 35
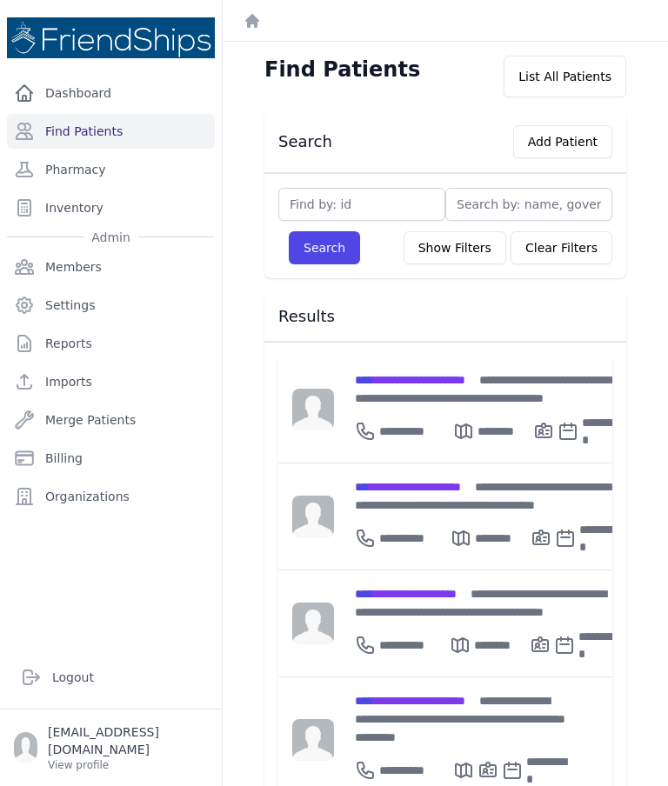
click at [456, 490] on span "**********" at bounding box center [408, 487] width 106 height 12
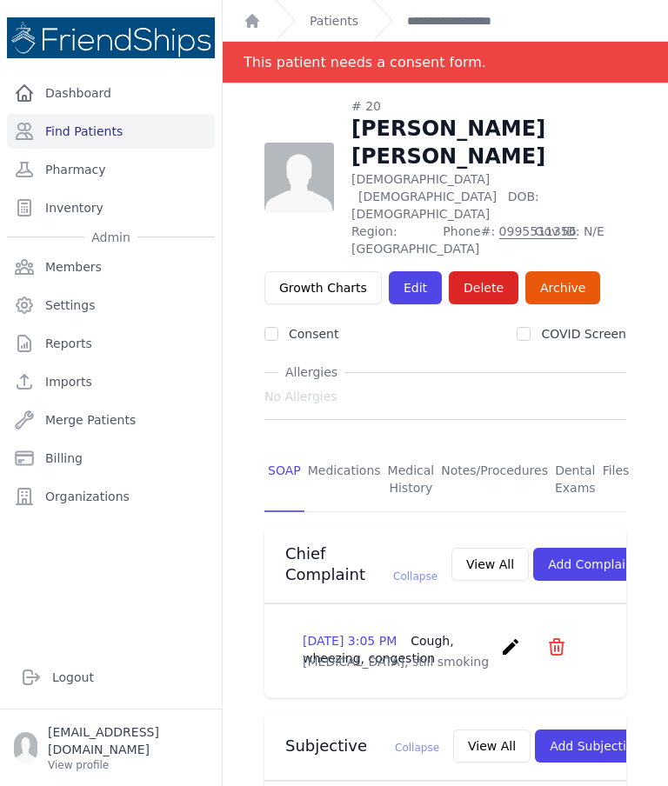
click at [100, 170] on link "Pharmacy" at bounding box center [111, 169] width 208 height 35
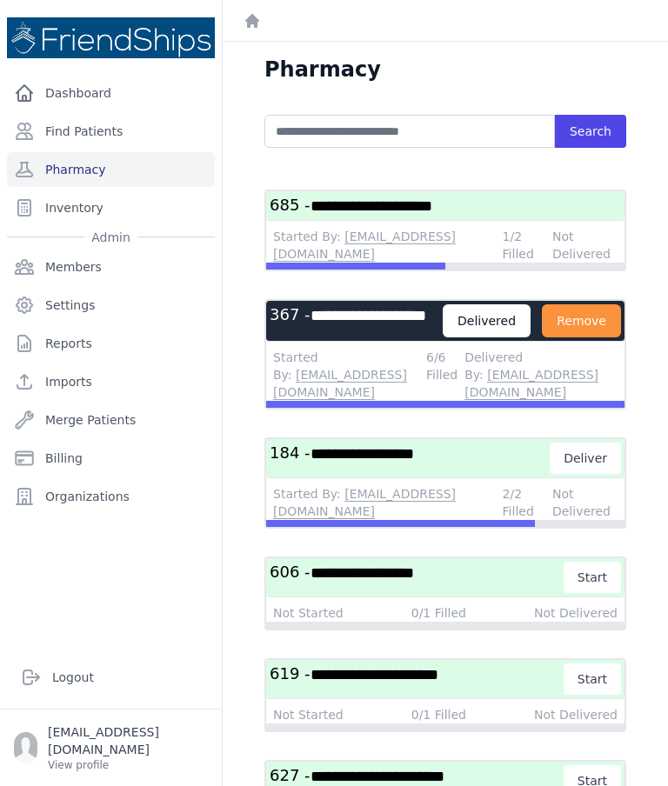
click at [542, 336] on button "Remove" at bounding box center [581, 320] width 79 height 33
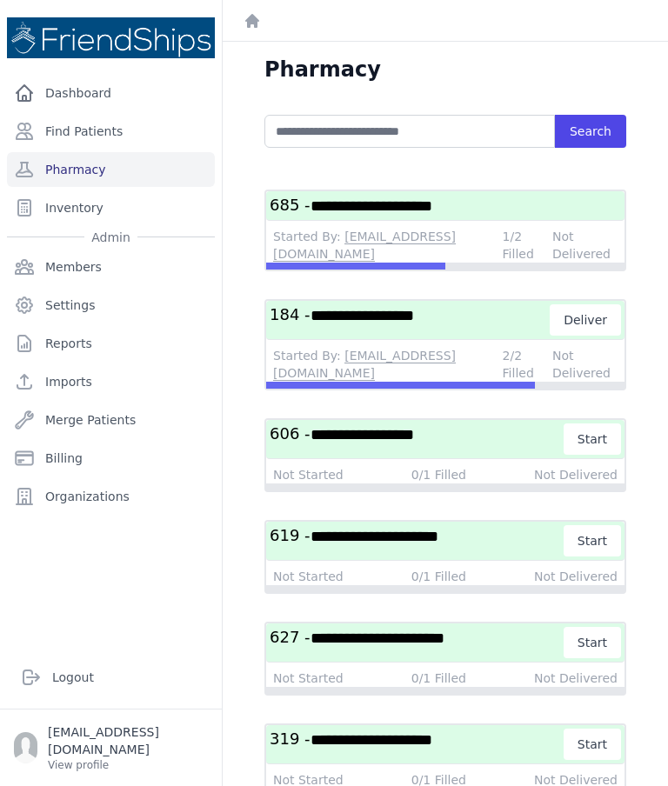
click at [485, 201] on h3 "**********" at bounding box center [445, 206] width 351 height 22
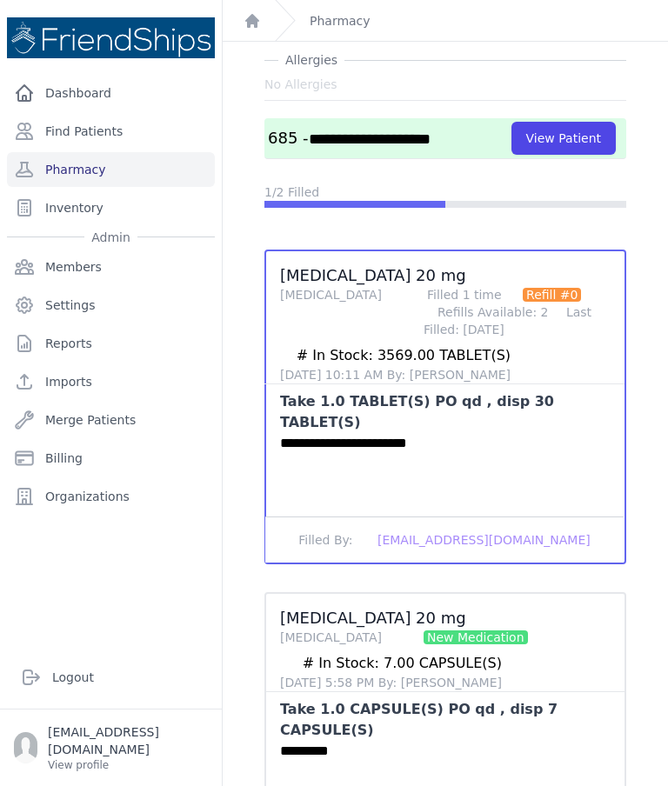
scroll to position [52, 0]
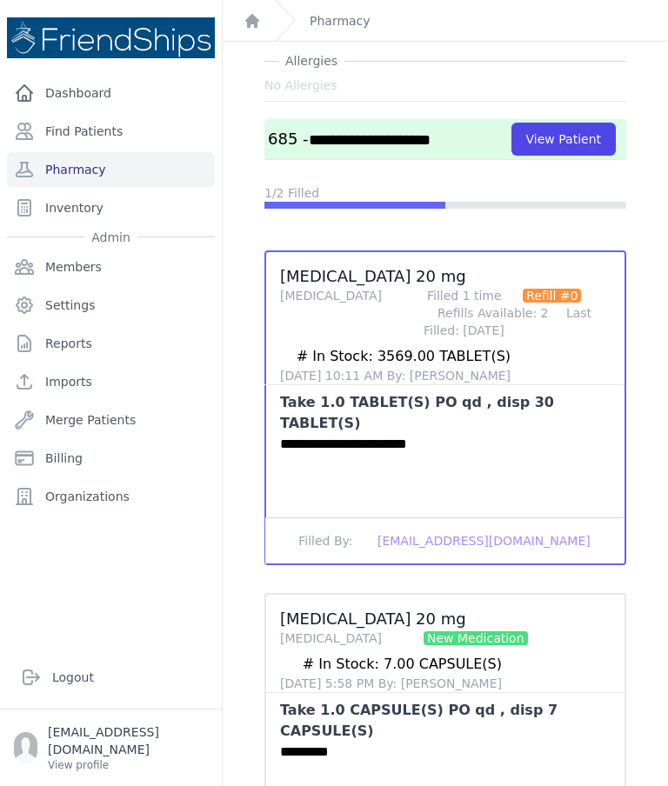
click at [664, 583] on div "**********" at bounding box center [445, 452] width 445 height 925
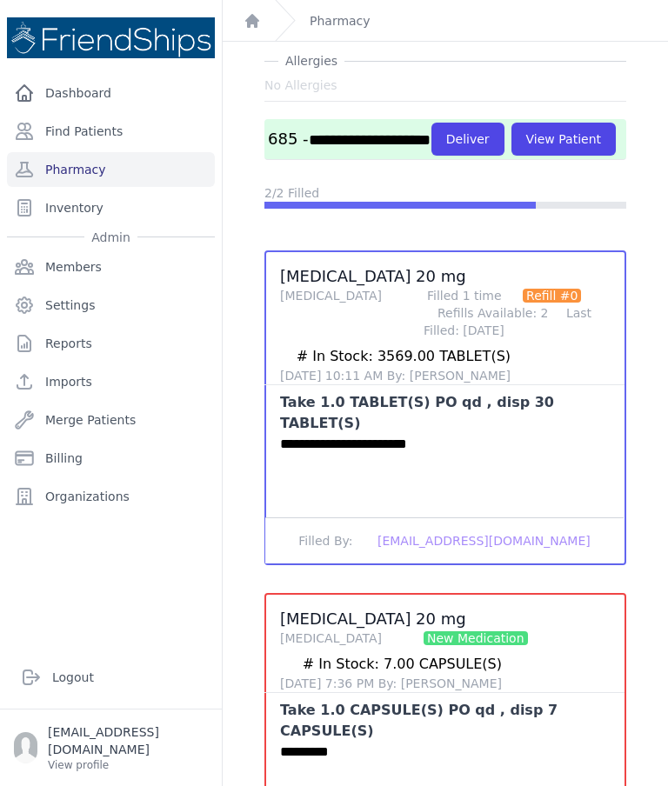
click at [431, 123] on button "Deliver" at bounding box center [467, 139] width 73 height 33
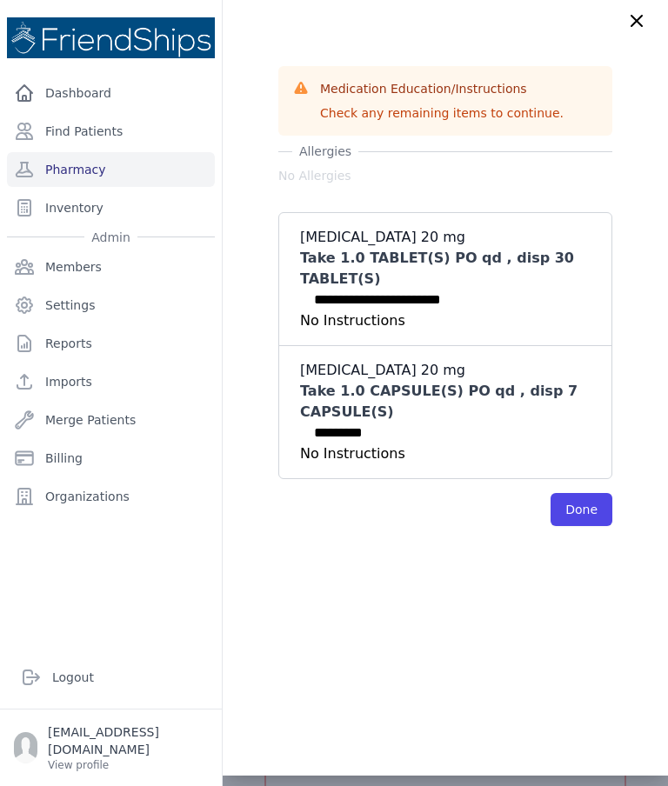
scroll to position [0, 0]
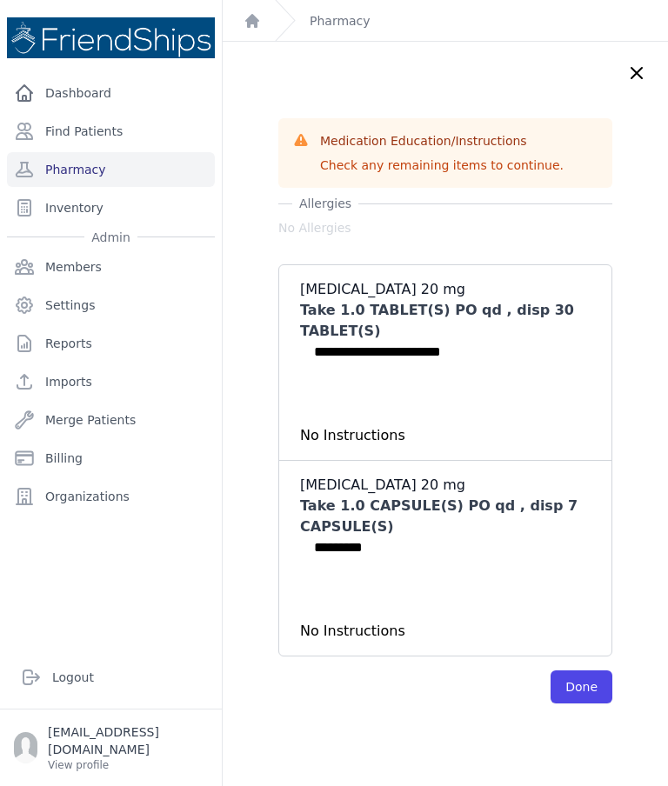
click at [587, 670] on button "Done" at bounding box center [581, 686] width 62 height 33
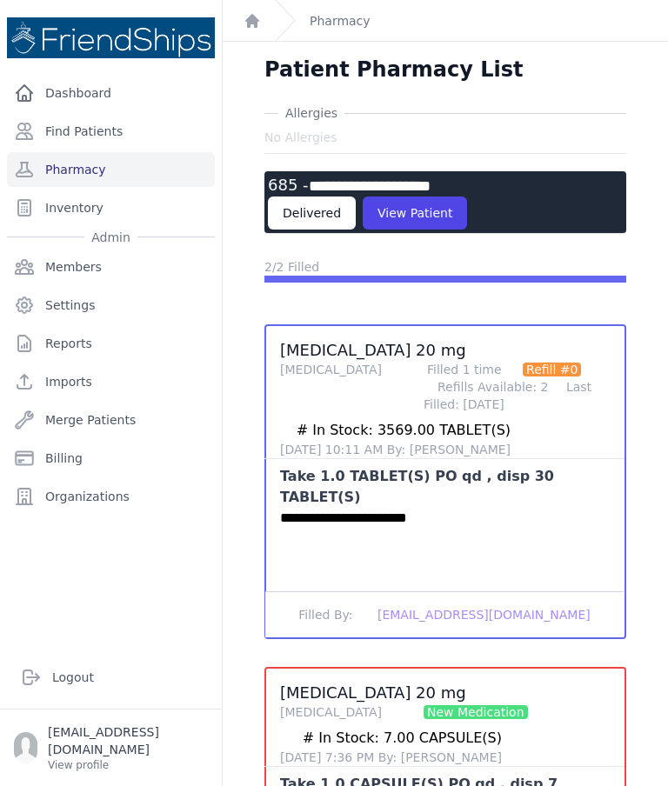
click at [116, 152] on link "Pharmacy" at bounding box center [111, 169] width 208 height 35
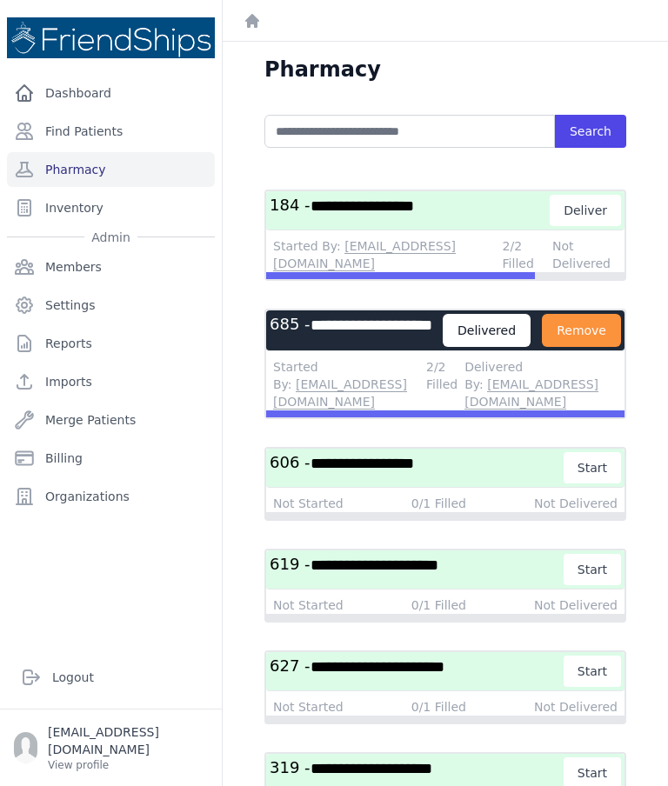
click at [542, 347] on button "Remove" at bounding box center [581, 330] width 79 height 33
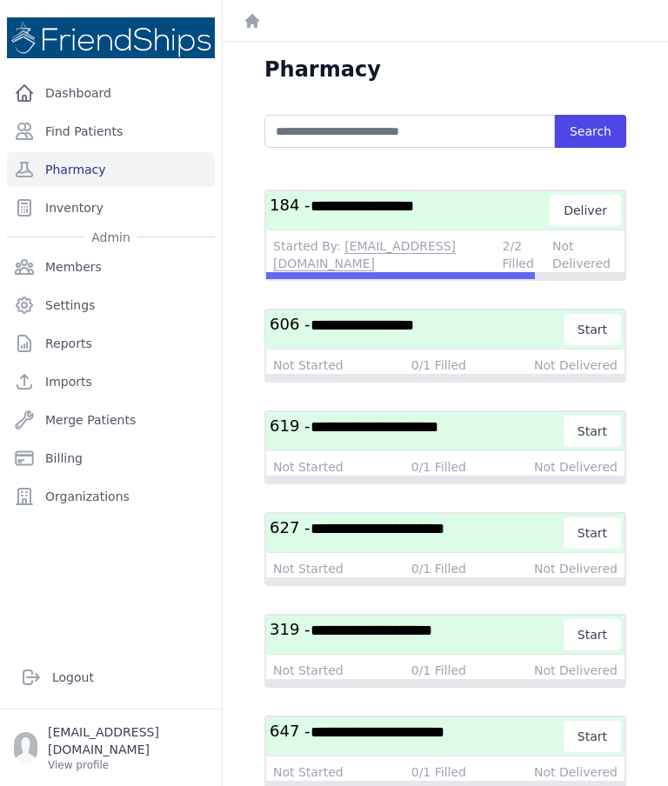
click at [414, 204] on span "**********" at bounding box center [361, 206] width 103 height 16
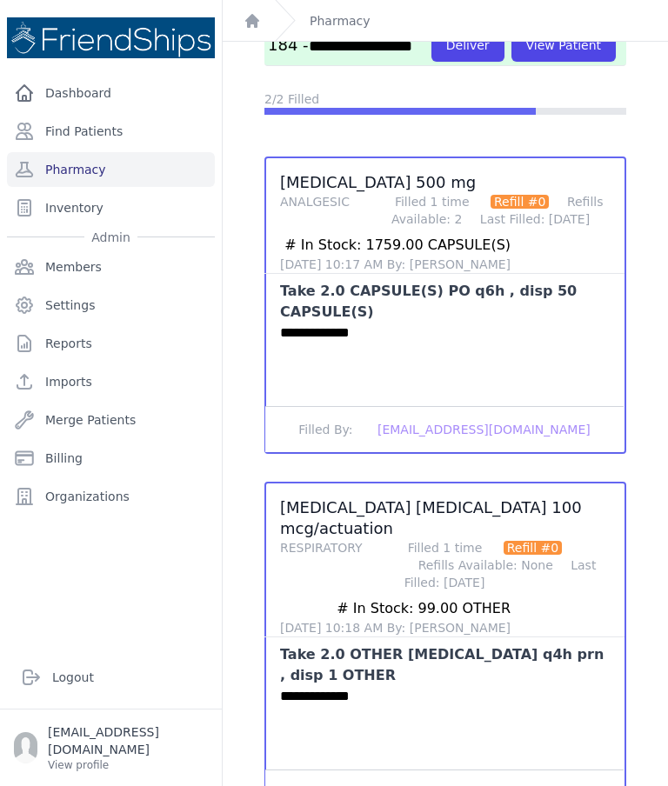
click at [431, 62] on button "Deliver" at bounding box center [467, 45] width 73 height 33
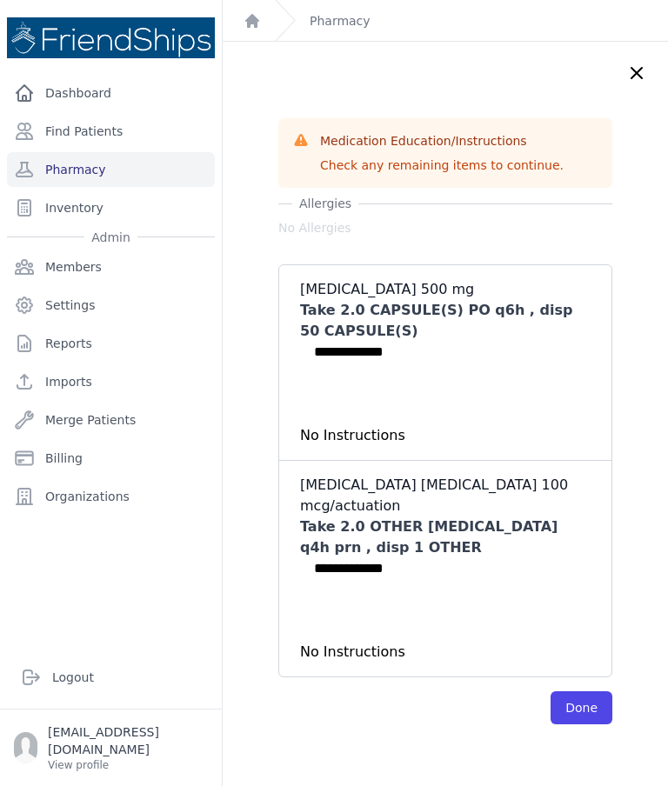
click at [595, 691] on button "Done" at bounding box center [581, 707] width 62 height 33
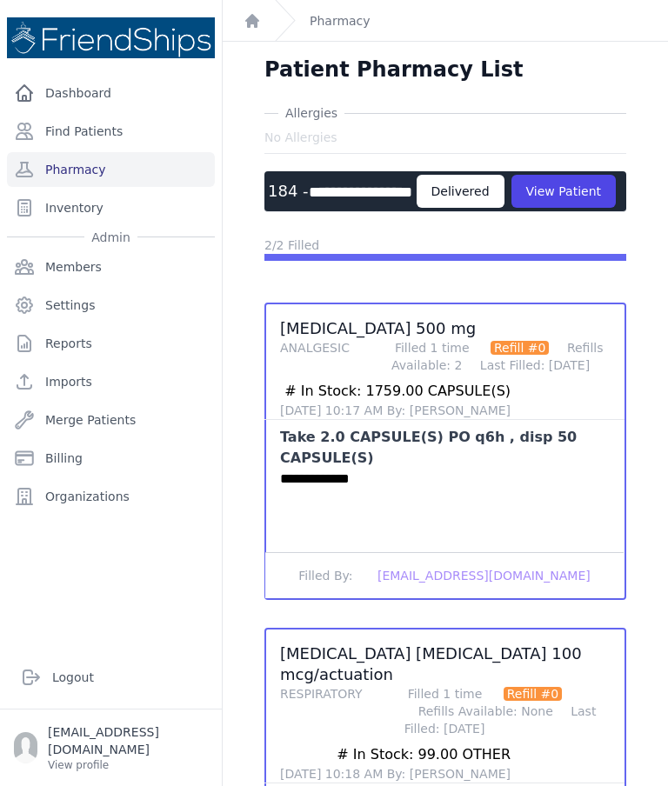
click at [123, 163] on link "Pharmacy" at bounding box center [111, 169] width 208 height 35
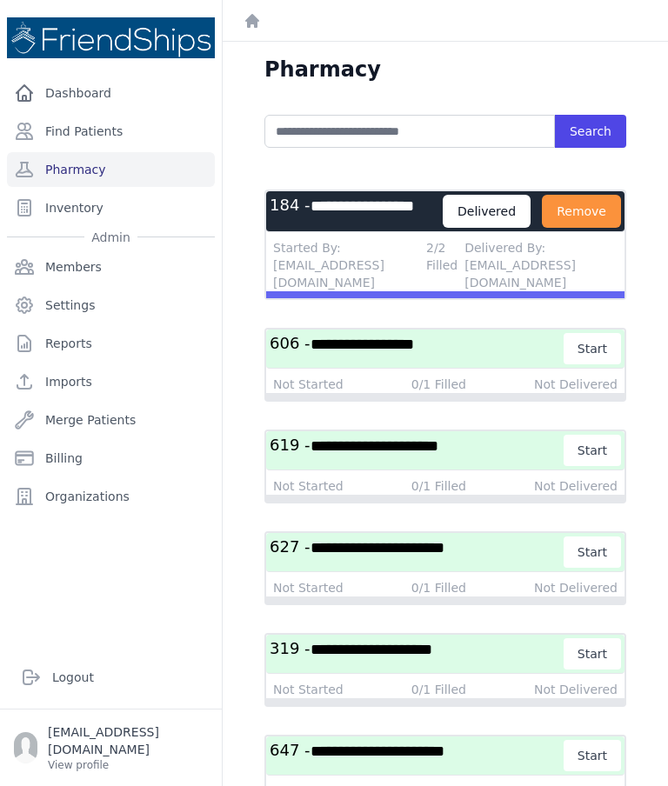
click at [588, 210] on button "Remove" at bounding box center [581, 211] width 79 height 33
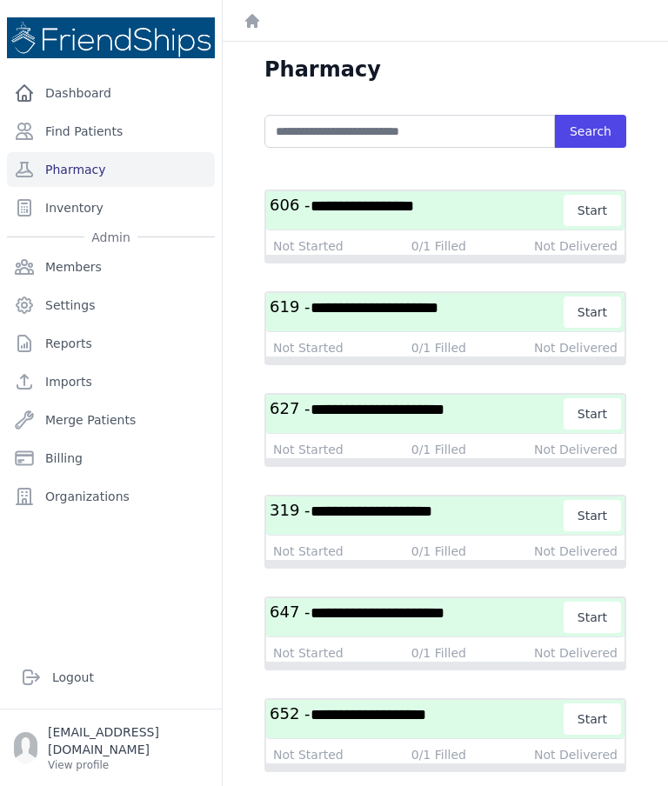
click at [471, 195] on h3 "**********" at bounding box center [417, 210] width 295 height 31
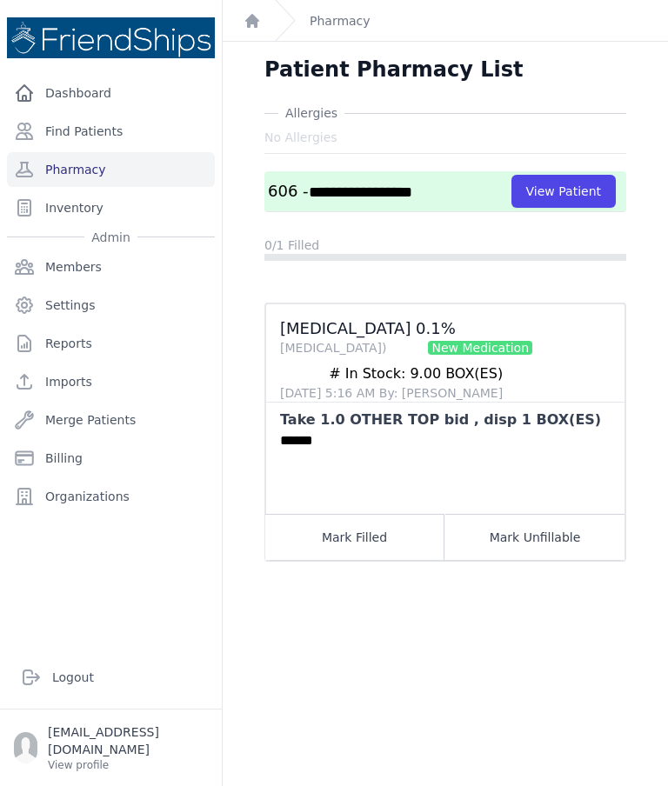
click at [565, 175] on button "View Patient" at bounding box center [563, 191] width 104 height 33
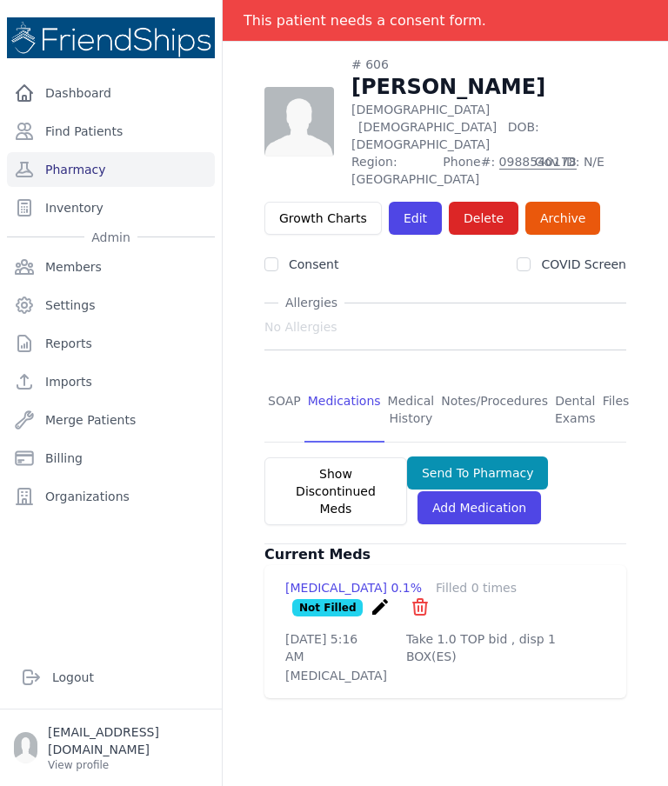
scroll to position [83, 0]
click at [282, 378] on link "SOAP" at bounding box center [284, 410] width 40 height 64
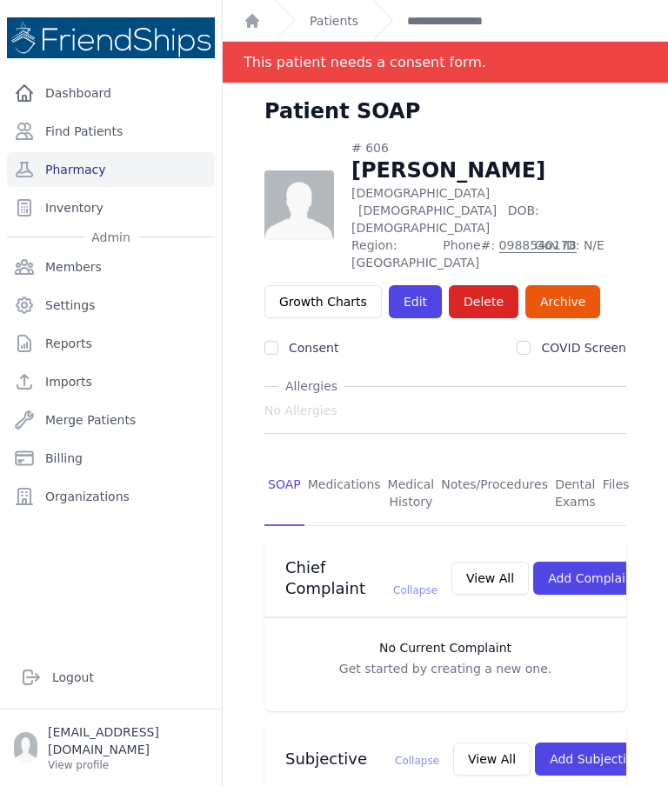
click at [141, 152] on link "Pharmacy" at bounding box center [111, 169] width 208 height 35
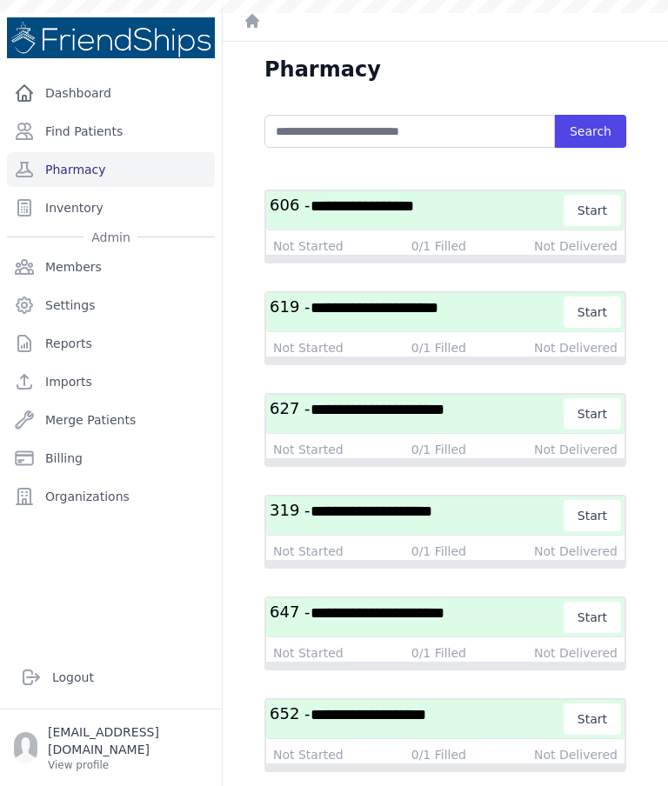
click at [463, 215] on h3 "**********" at bounding box center [417, 210] width 295 height 31
click at [462, 219] on h3 "**********" at bounding box center [417, 210] width 295 height 31
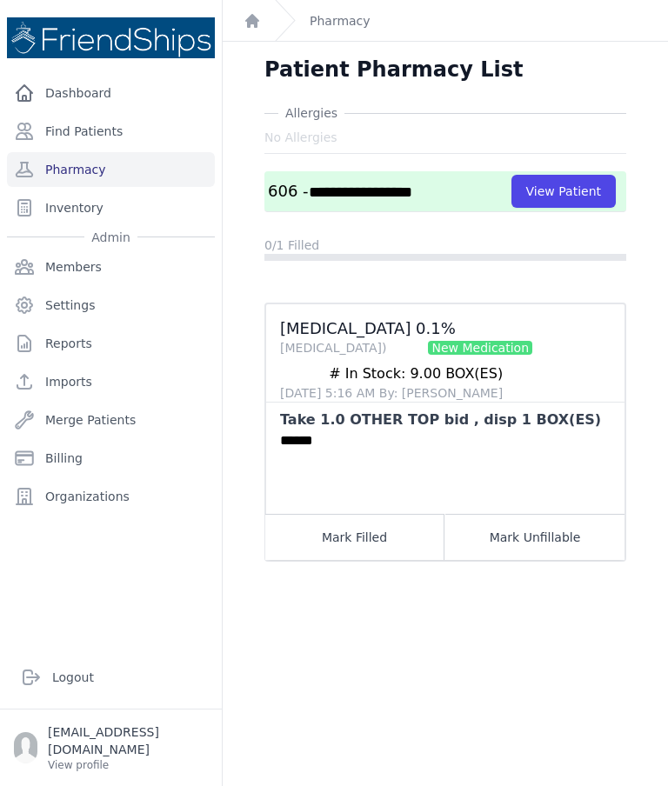
click at [525, 536] on button "Mark Unfillable" at bounding box center [534, 537] width 179 height 46
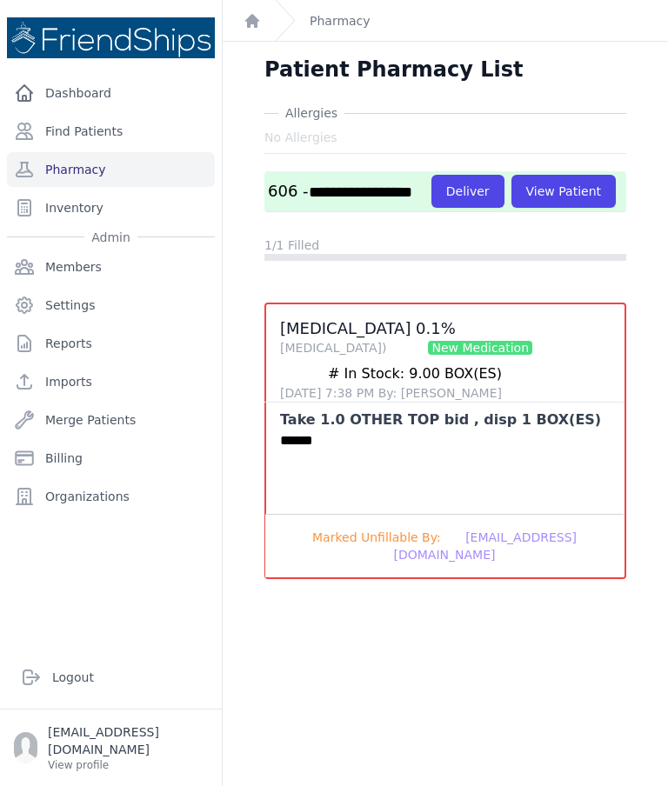
click at [431, 208] on button "Deliver" at bounding box center [467, 191] width 73 height 33
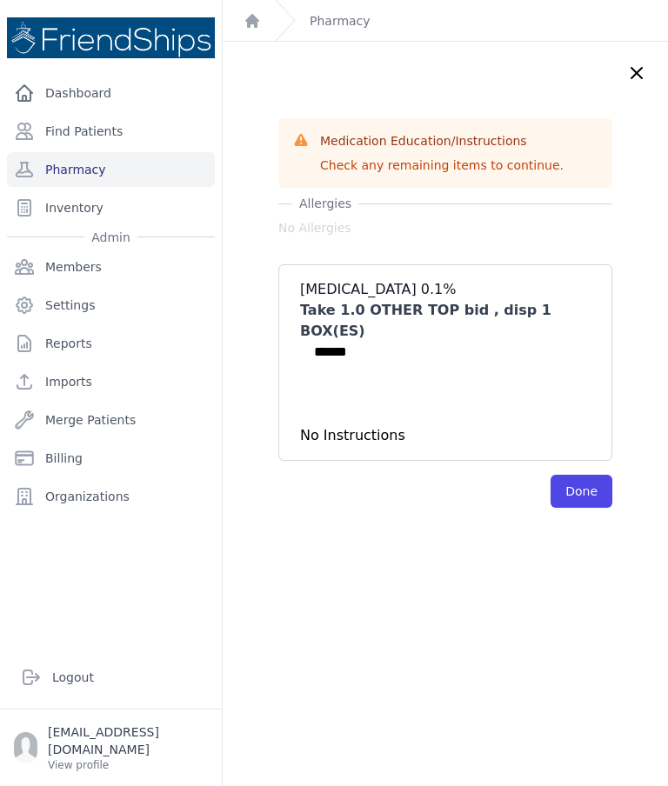
click at [592, 475] on button "Done" at bounding box center [581, 491] width 62 height 33
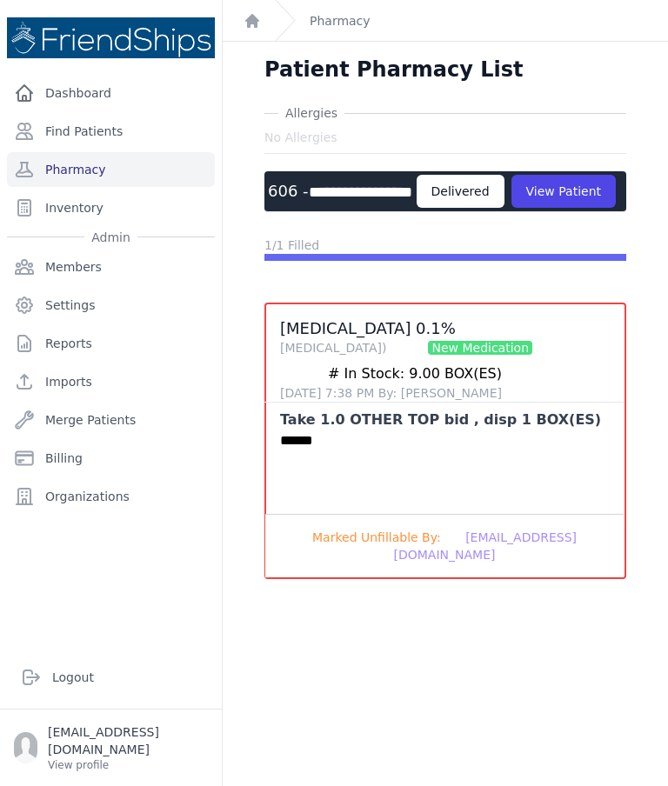
click at [511, 208] on button "View Patient" at bounding box center [563, 191] width 104 height 33
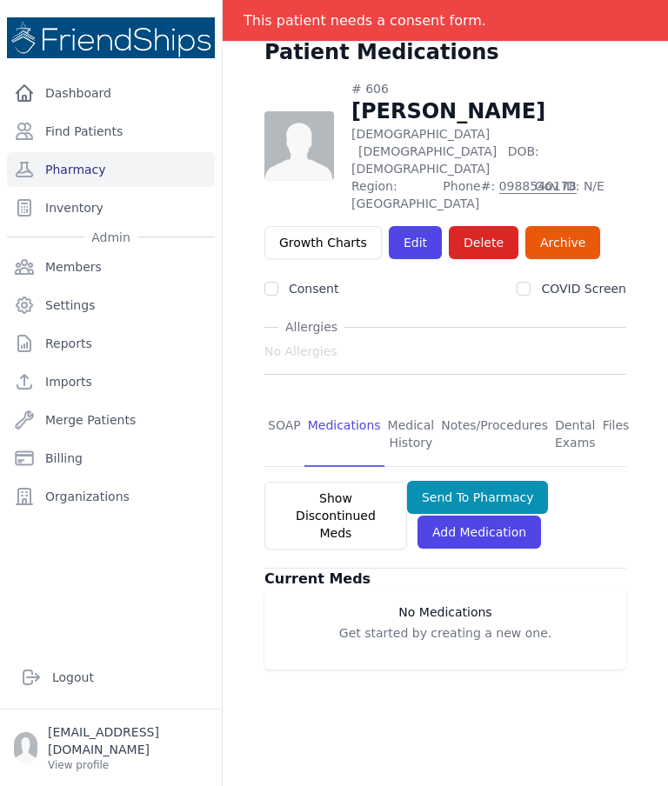
scroll to position [72, 0]
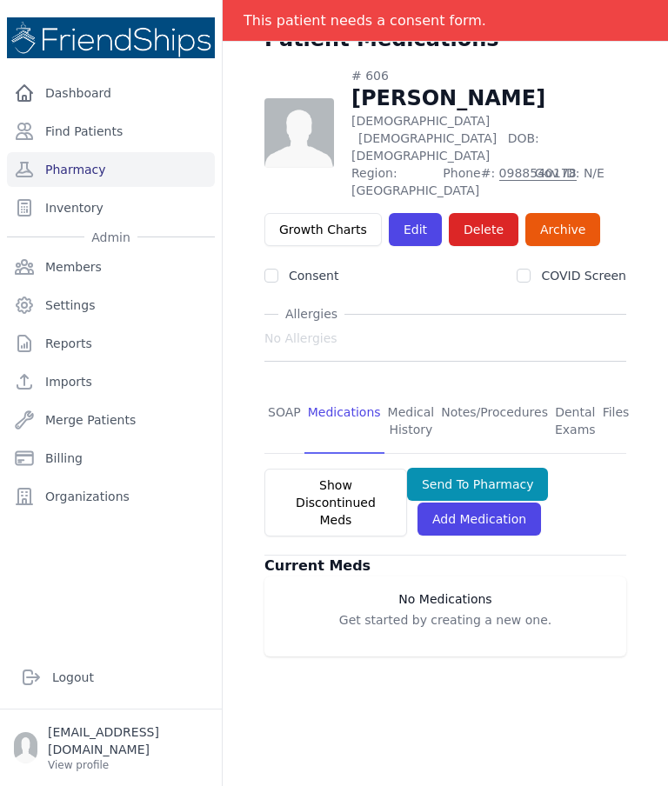
click at [361, 469] on button "Show Discontinued Meds" at bounding box center [335, 503] width 143 height 68
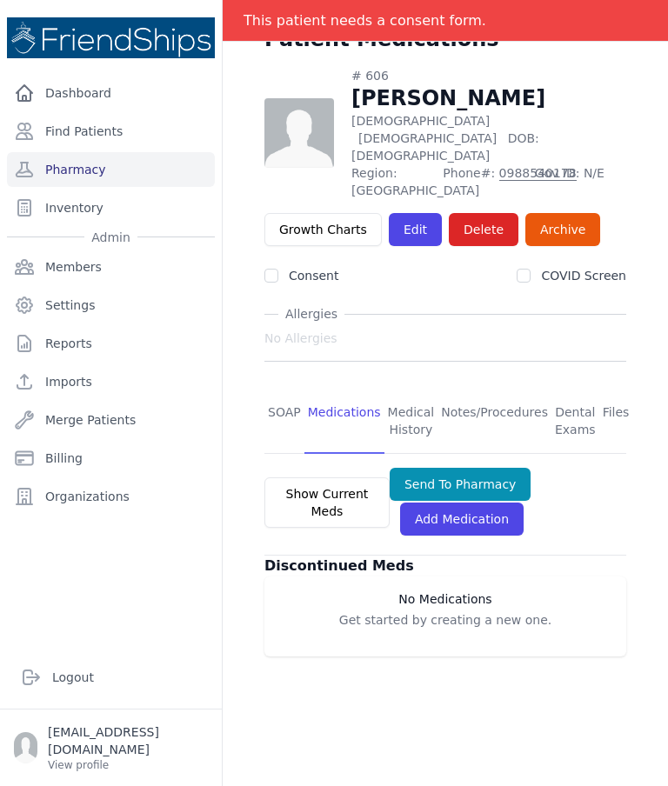
click at [146, 170] on link "Pharmacy" at bounding box center [111, 169] width 208 height 35
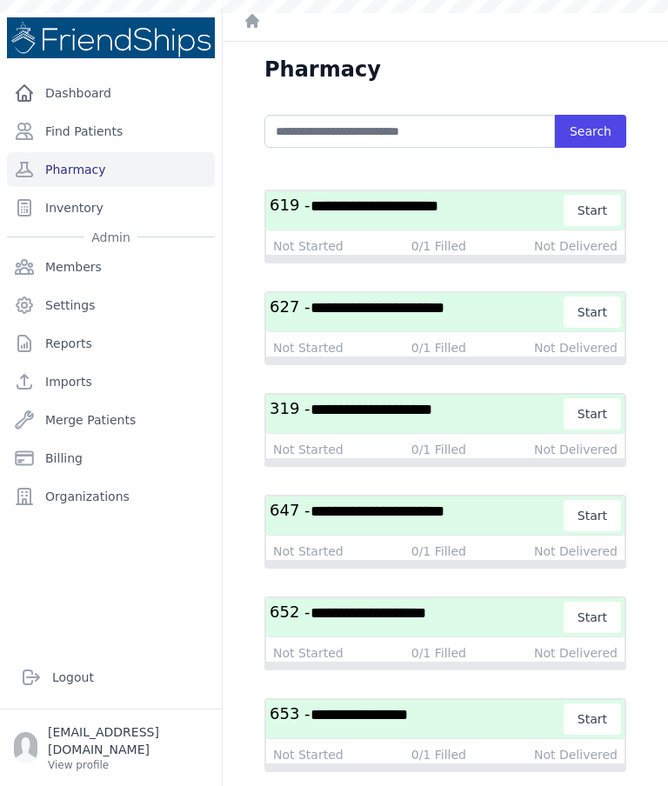
click at [438, 204] on span "**********" at bounding box center [374, 206] width 128 height 16
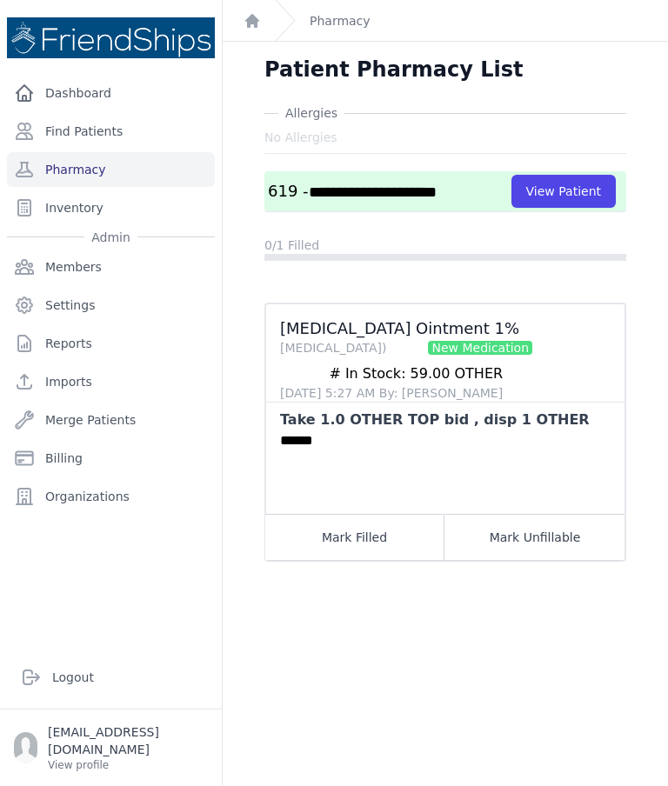
click at [576, 188] on button "View Patient" at bounding box center [563, 191] width 104 height 33
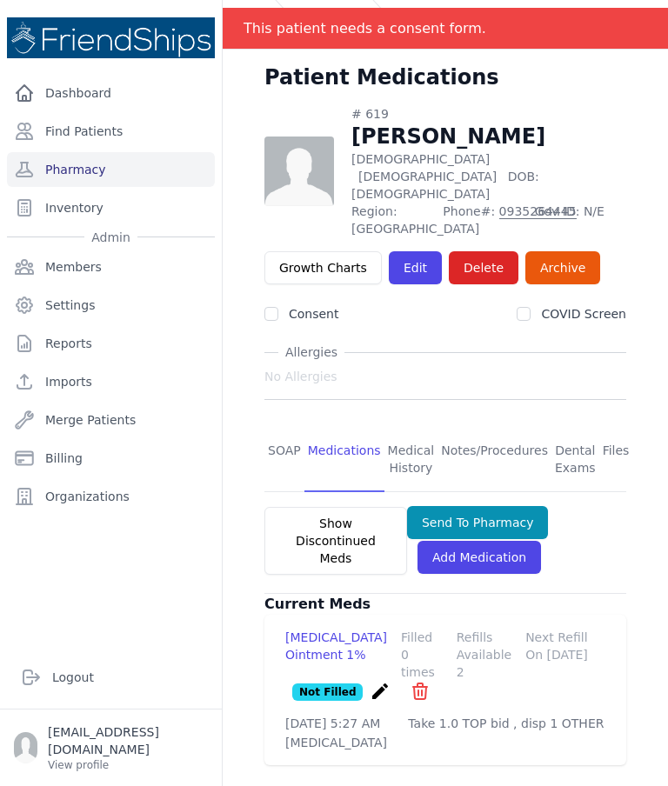
scroll to position [25, 0]
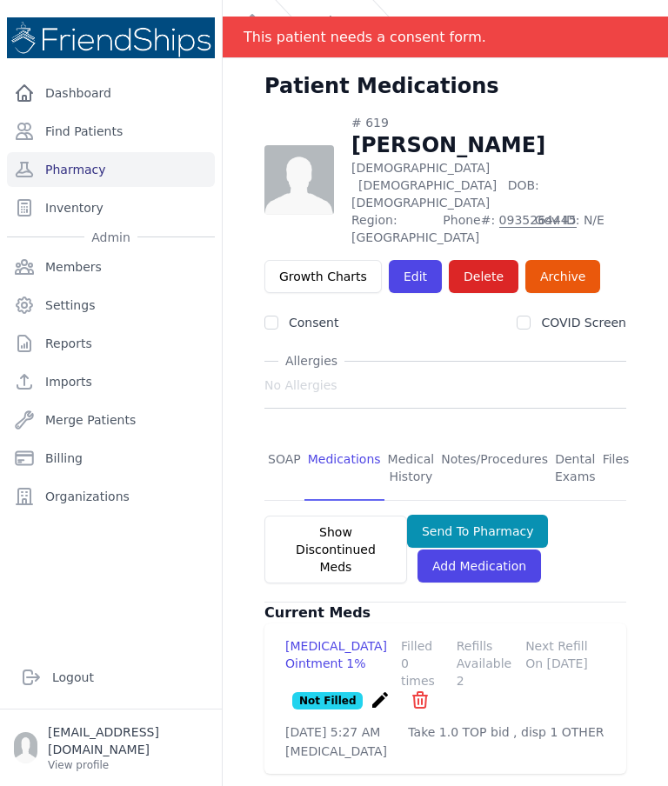
click at [280, 436] on link "SOAP" at bounding box center [284, 468] width 40 height 64
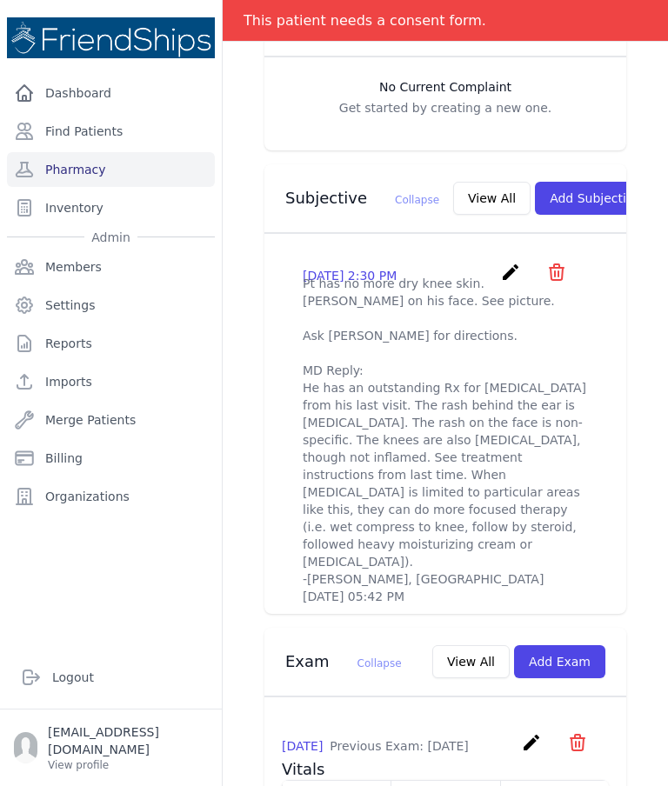
scroll to position [559, 0]
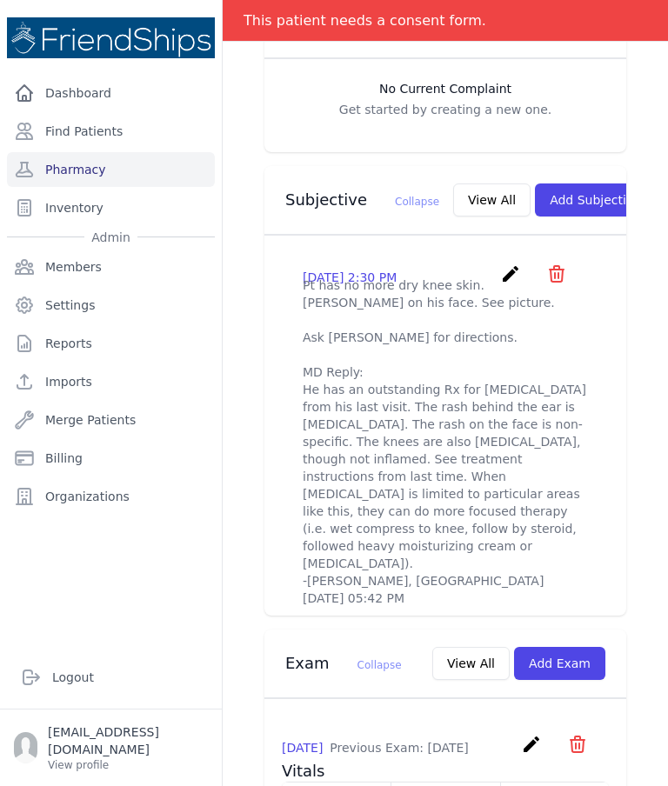
click at [453, 183] on button "View All" at bounding box center [491, 199] width 77 height 33
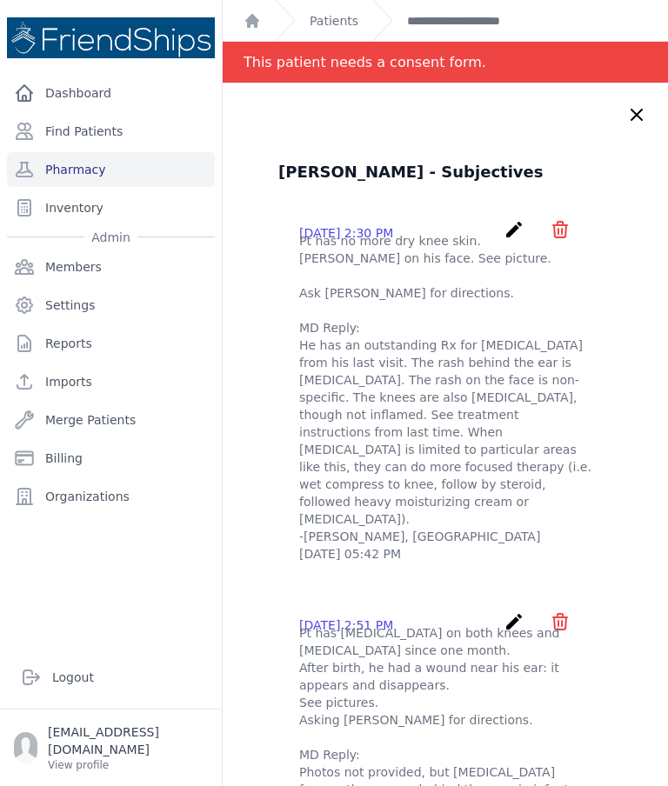
scroll to position [0, 0]
click at [135, 169] on link "Pharmacy" at bounding box center [111, 169] width 208 height 35
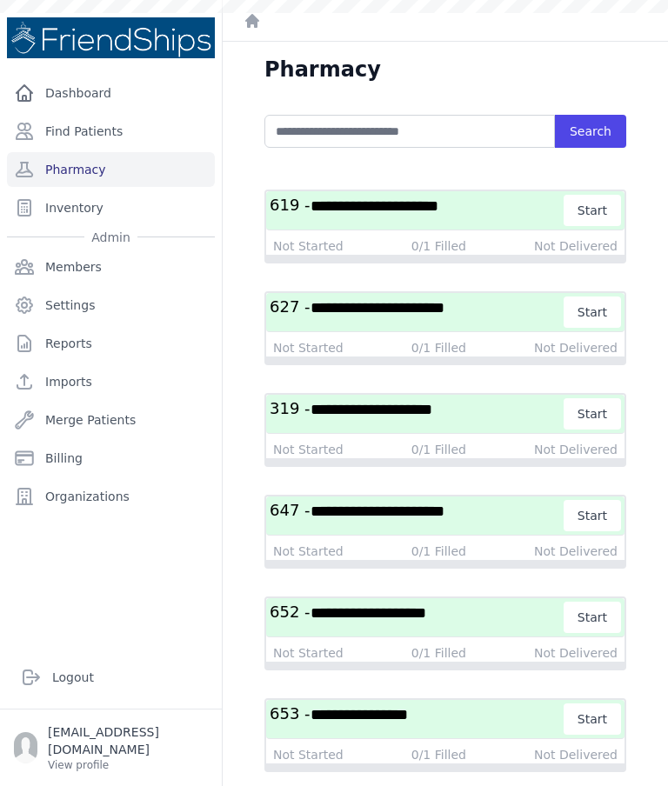
click at [436, 208] on span "**********" at bounding box center [374, 206] width 128 height 16
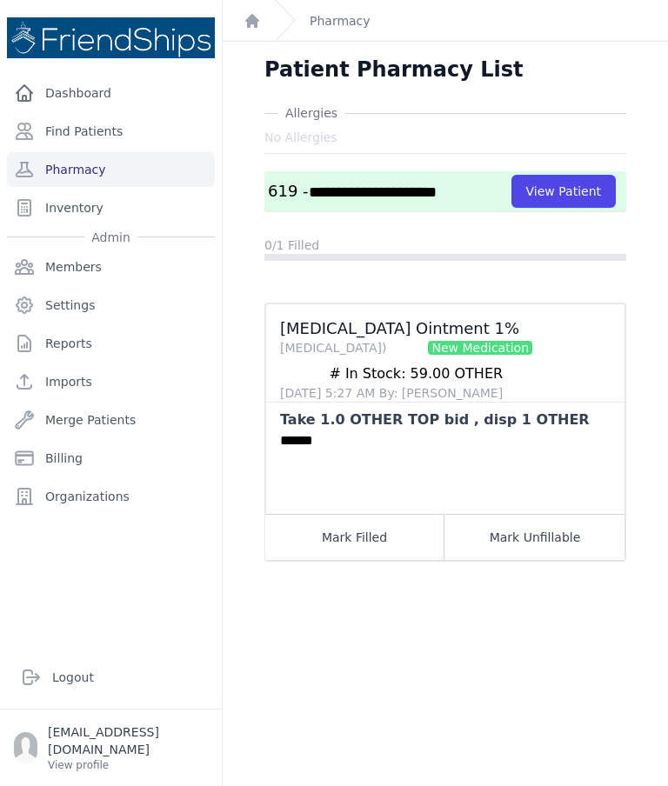
click at [536, 549] on button "Mark Unfillable" at bounding box center [534, 537] width 179 height 46
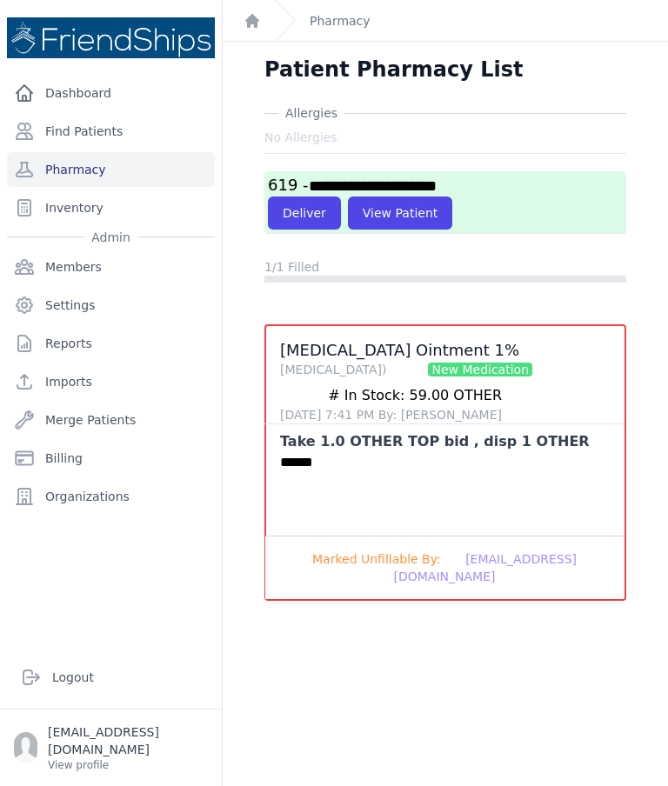
click at [302, 217] on button "Deliver" at bounding box center [304, 213] width 73 height 33
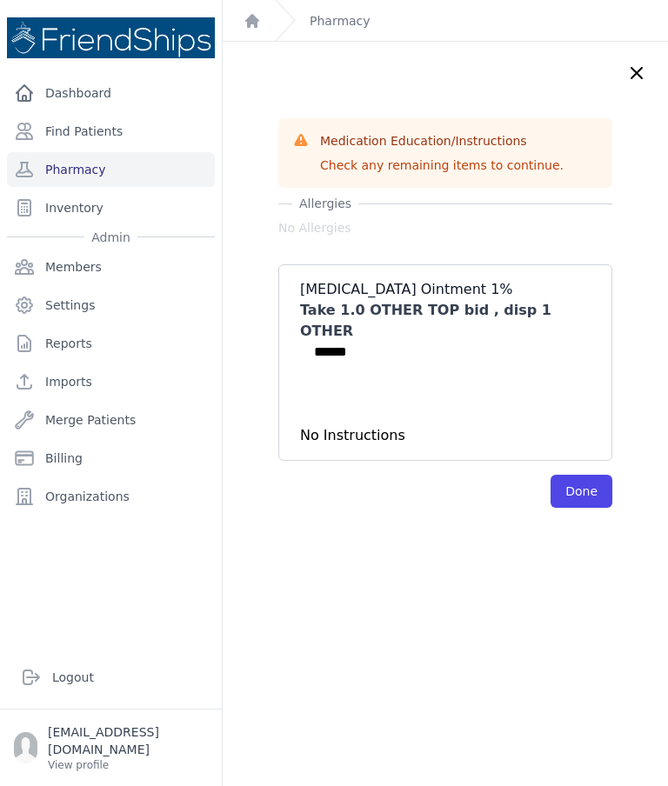
click at [580, 475] on button "Done" at bounding box center [581, 491] width 62 height 33
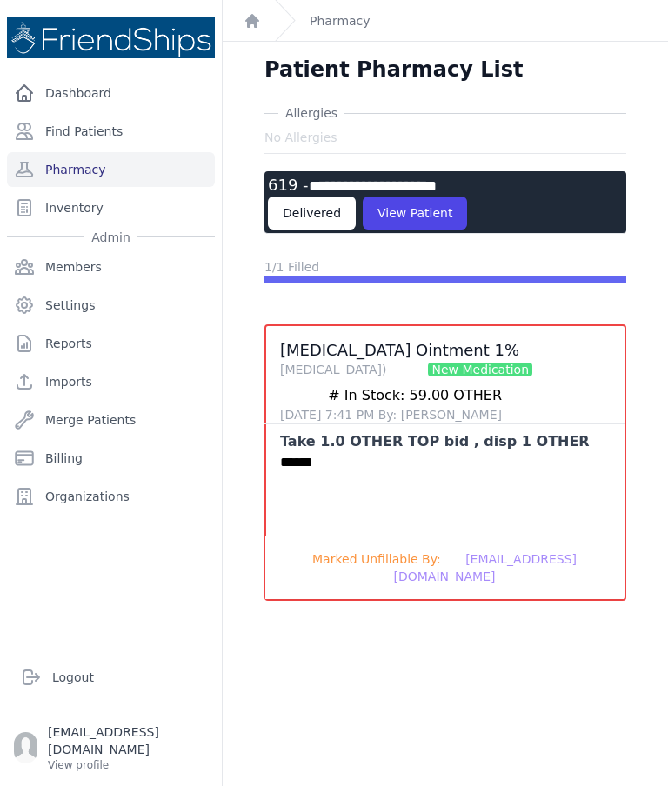
click at [138, 166] on link "Pharmacy" at bounding box center [111, 169] width 208 height 35
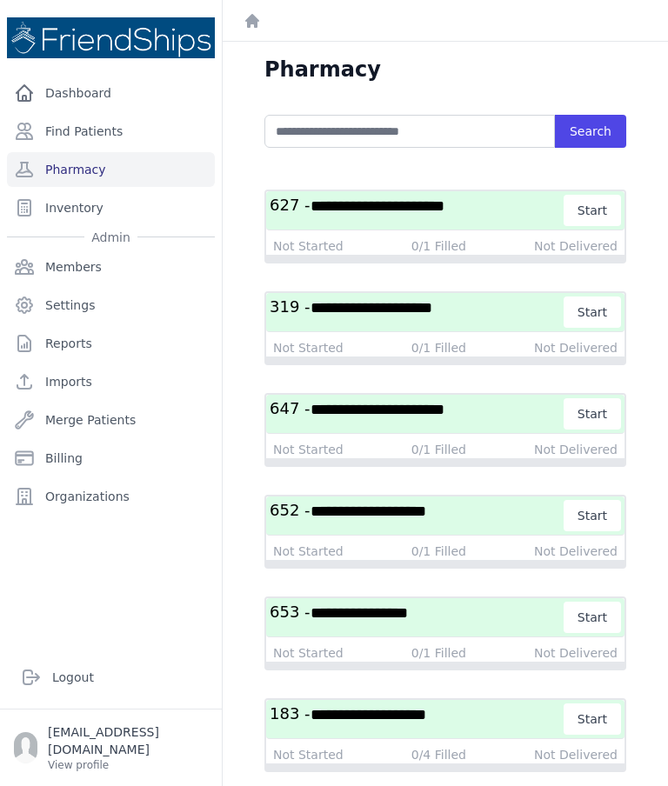
click at [436, 208] on span "**********" at bounding box center [377, 206] width 134 height 16
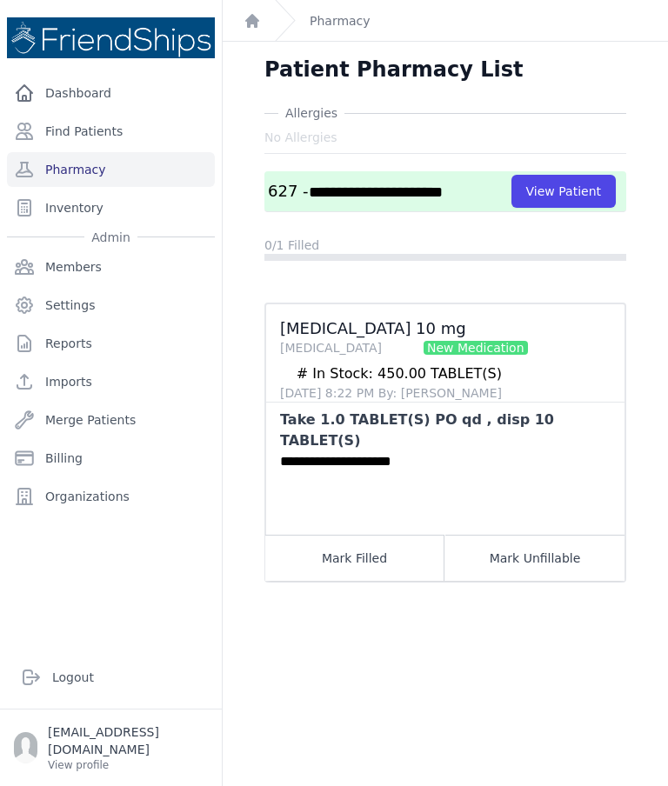
click at [587, 185] on button "View Patient" at bounding box center [563, 191] width 104 height 33
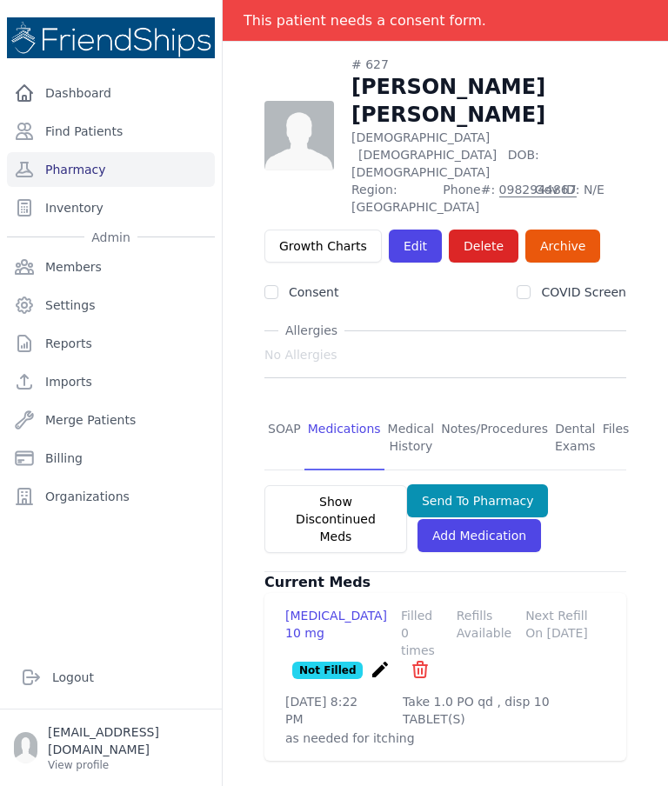
scroll to position [83, 0]
click at [278, 406] on link "SOAP" at bounding box center [284, 438] width 40 height 64
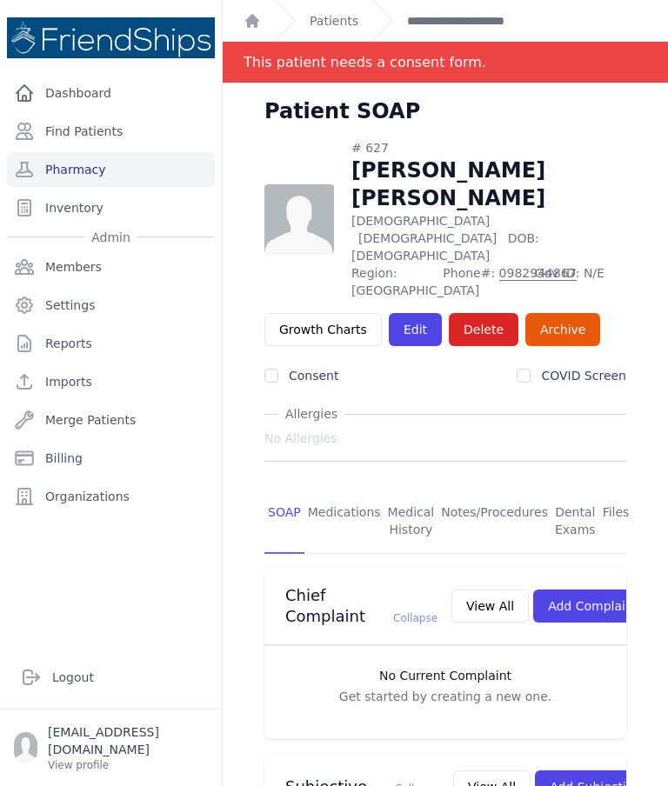
click at [81, 167] on link "Pharmacy" at bounding box center [111, 169] width 208 height 35
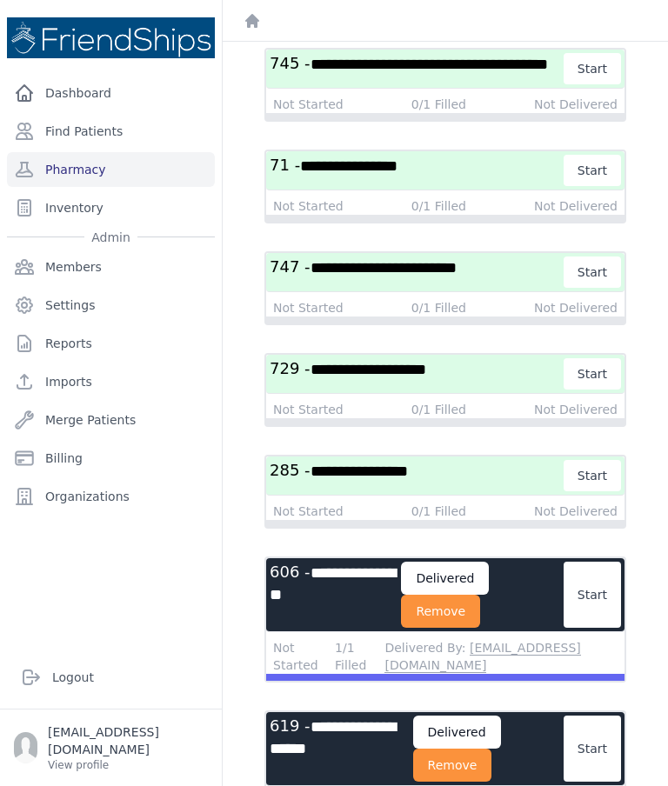
scroll to position [1564, 0]
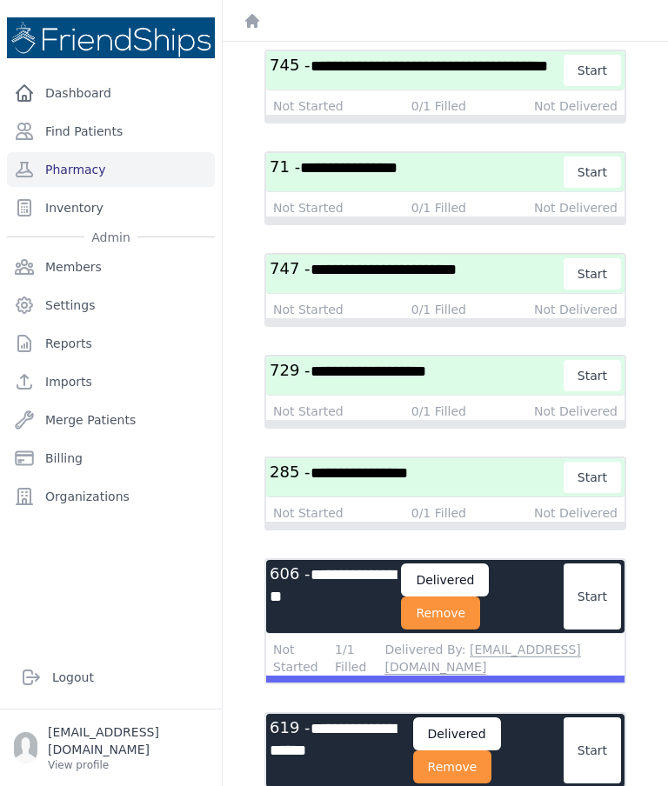
click at [469, 615] on button "Remove" at bounding box center [440, 612] width 79 height 33
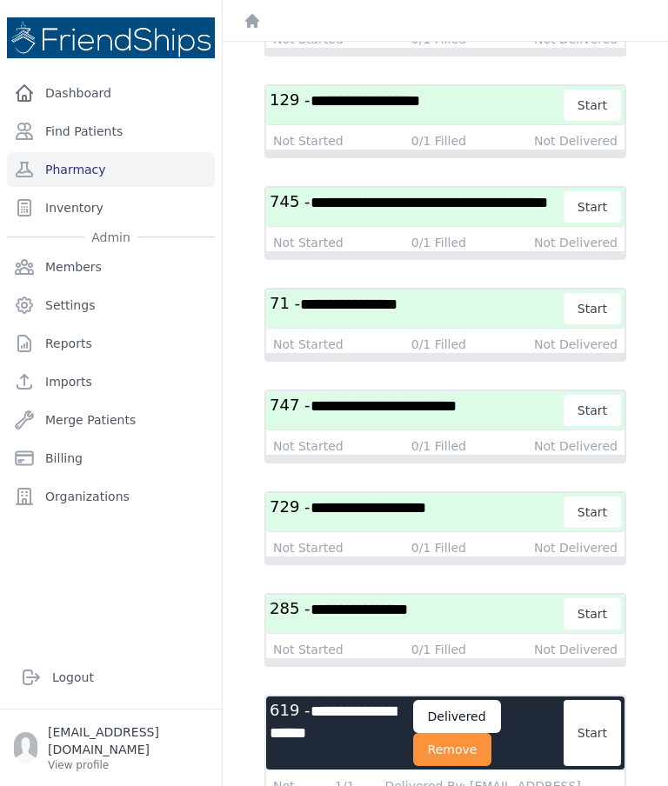
scroll to position [70, 0]
click at [491, 733] on button "Remove" at bounding box center [452, 749] width 79 height 33
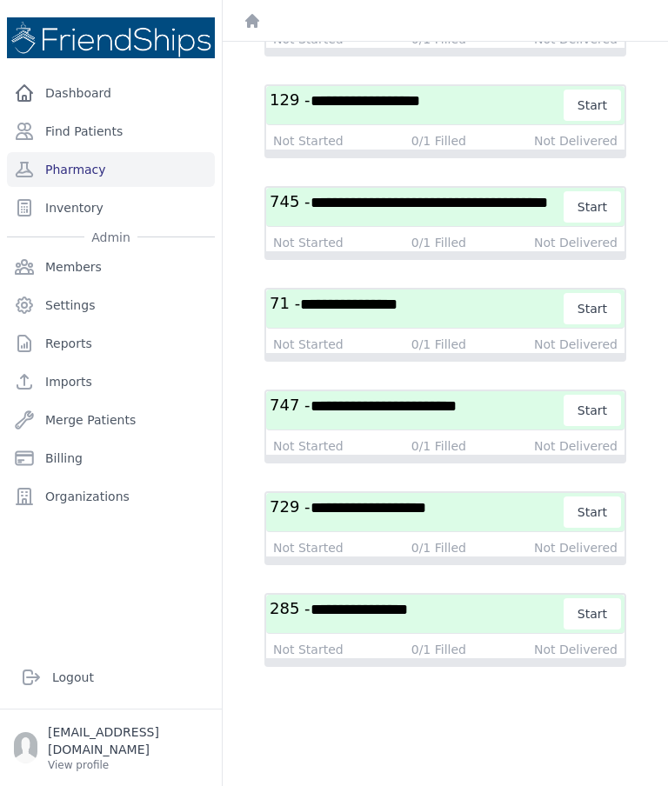
scroll to position [1291, 0]
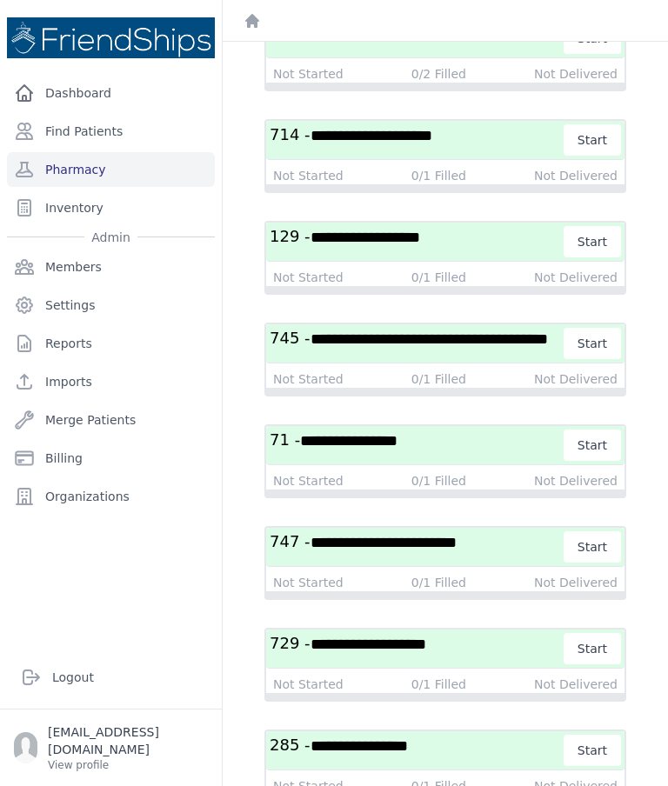
click at [476, 331] on span "**********" at bounding box center [428, 339] width 237 height 16
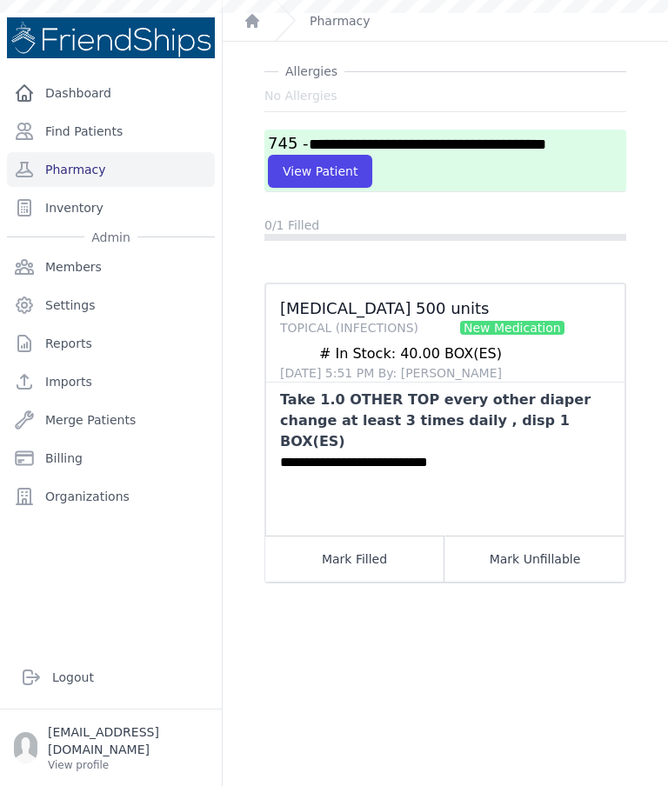
scroll to position [42, 0]
click at [531, 536] on button "Mark Unfillable" at bounding box center [534, 559] width 179 height 46
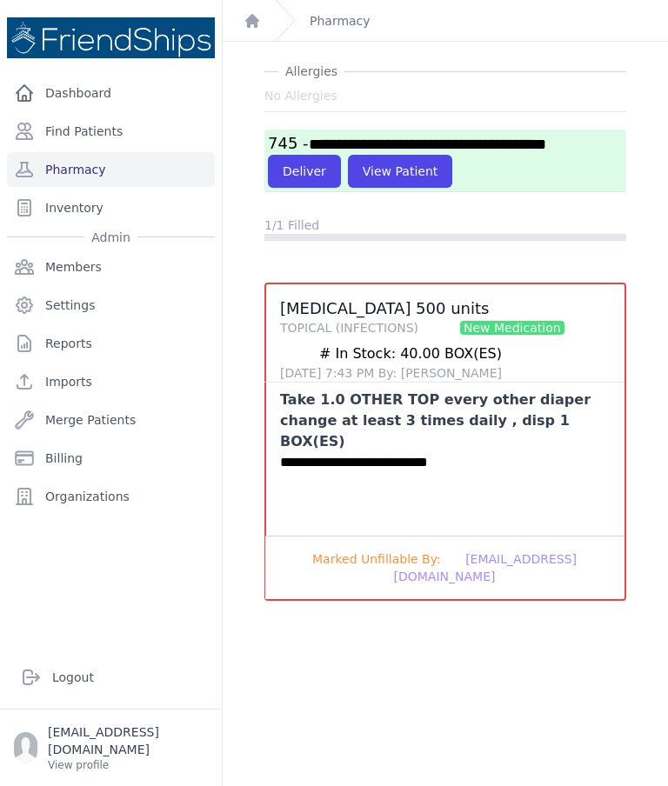
click at [307, 155] on button "Deliver" at bounding box center [304, 171] width 73 height 33
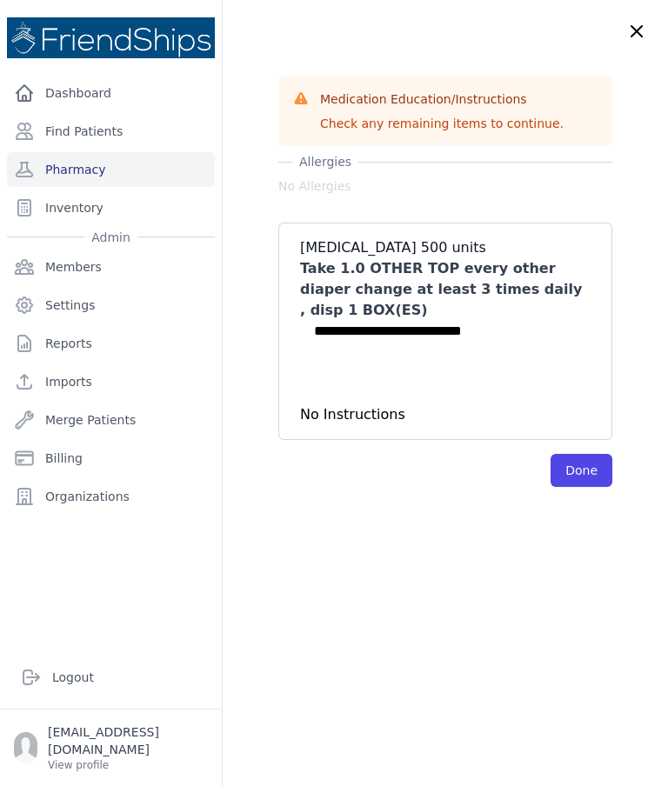
scroll to position [0, 0]
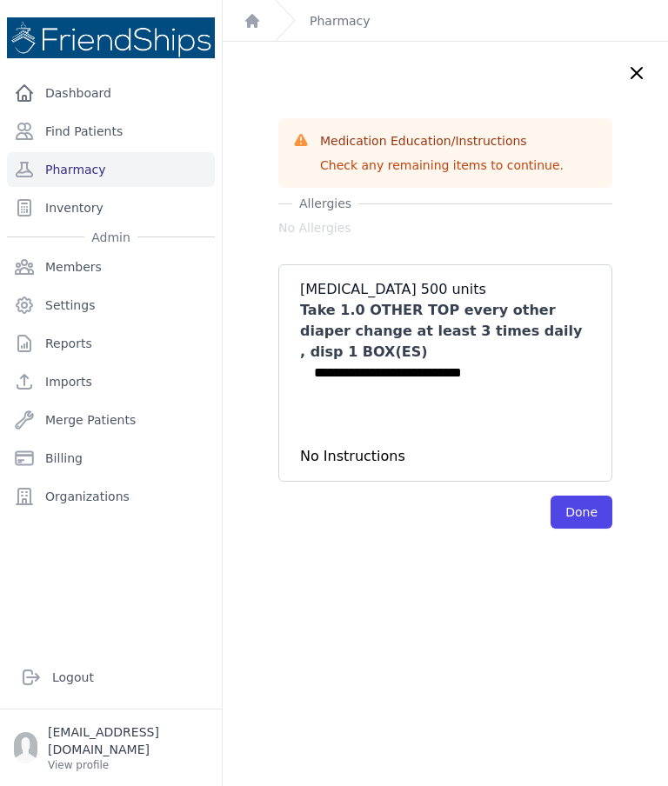
click at [590, 496] on button "Done" at bounding box center [581, 512] width 62 height 33
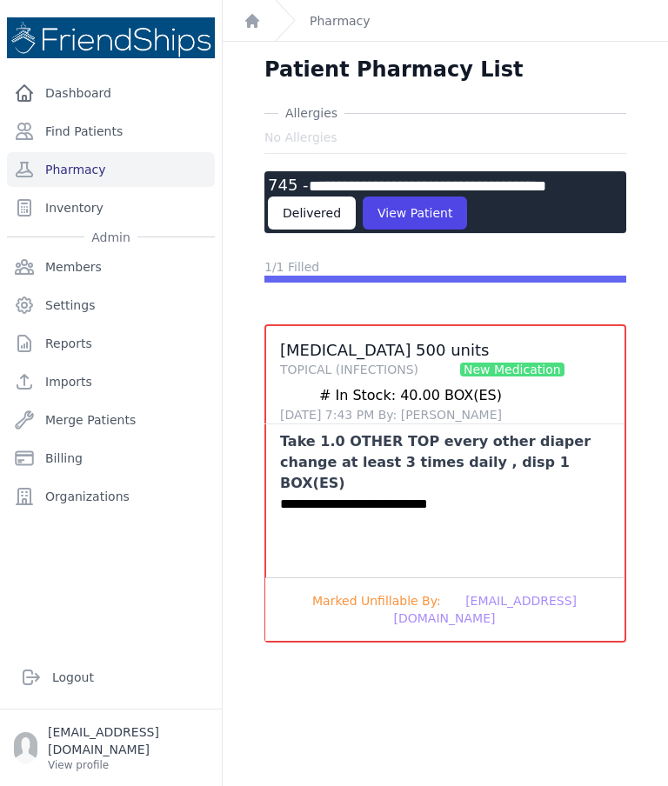
click at [161, 152] on link "Pharmacy" at bounding box center [111, 169] width 208 height 35
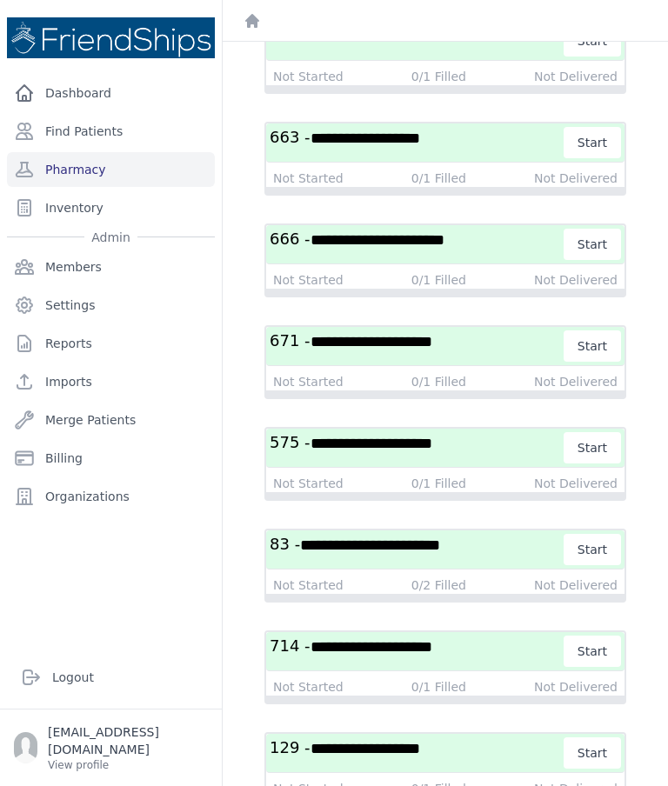
scroll to position [785, 0]
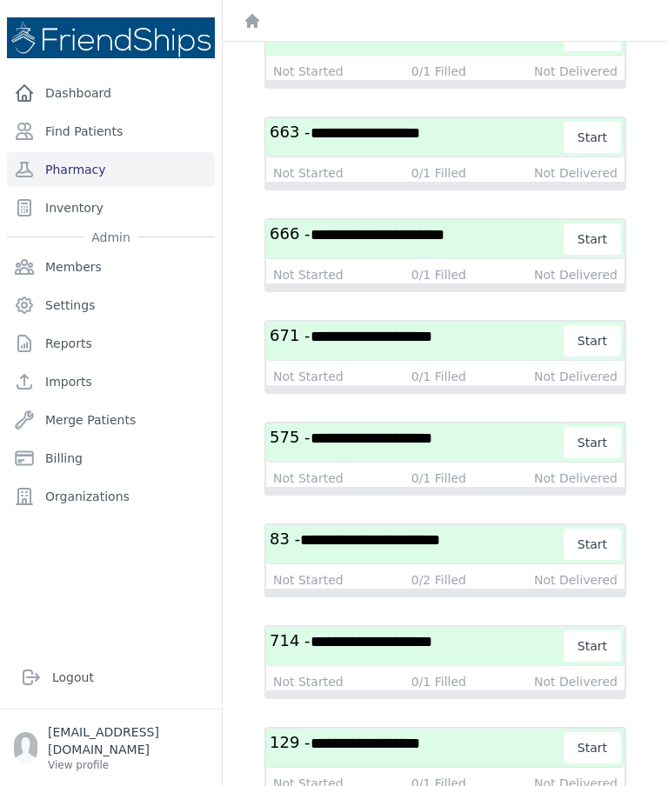
click at [487, 449] on h3 "**********" at bounding box center [417, 442] width 295 height 31
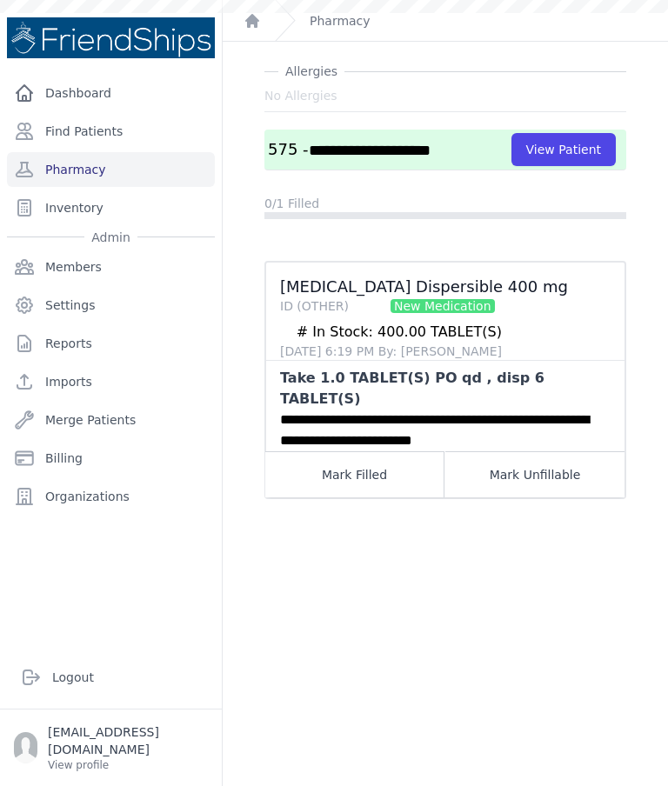
scroll to position [42, 0]
click at [361, 528] on button "Mark Filled" at bounding box center [354, 537] width 179 height 46
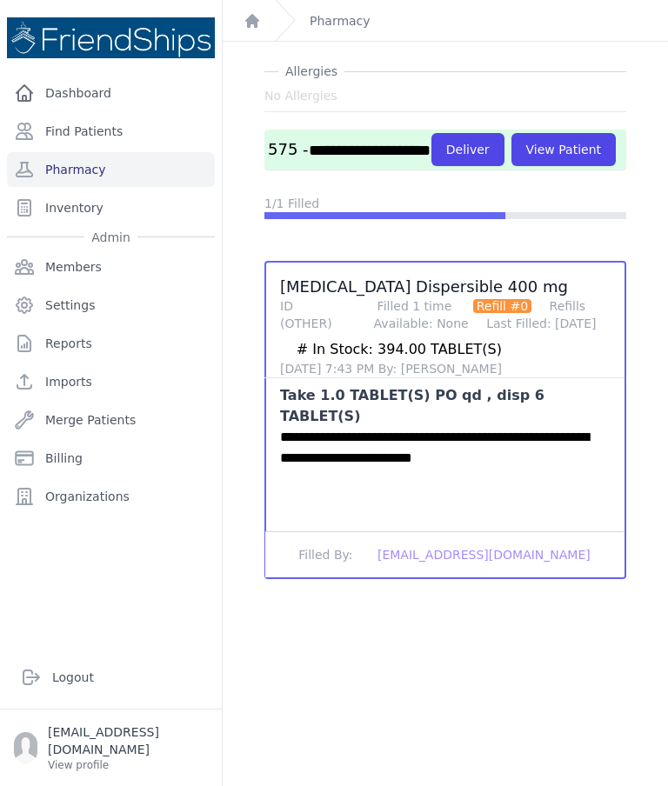
click at [431, 166] on button "Deliver" at bounding box center [467, 149] width 73 height 33
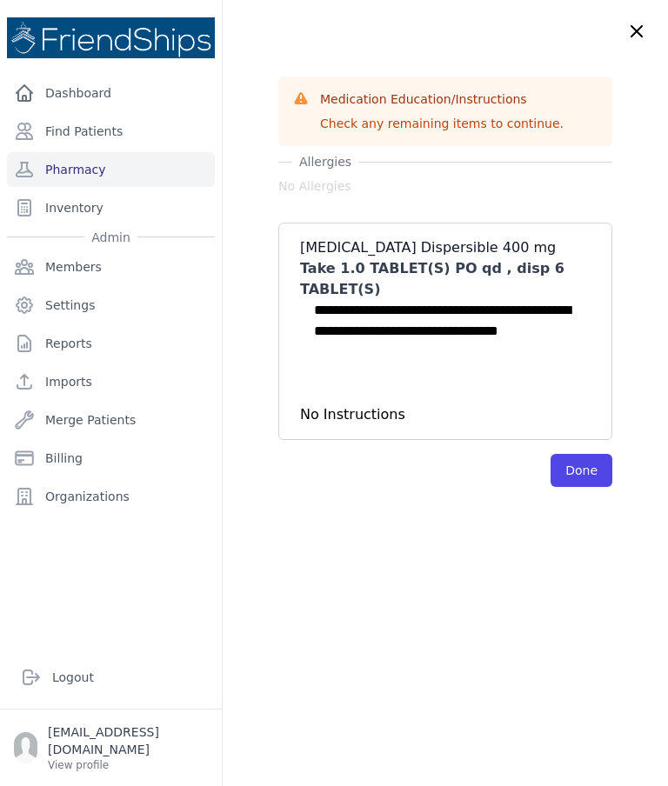
scroll to position [0, 0]
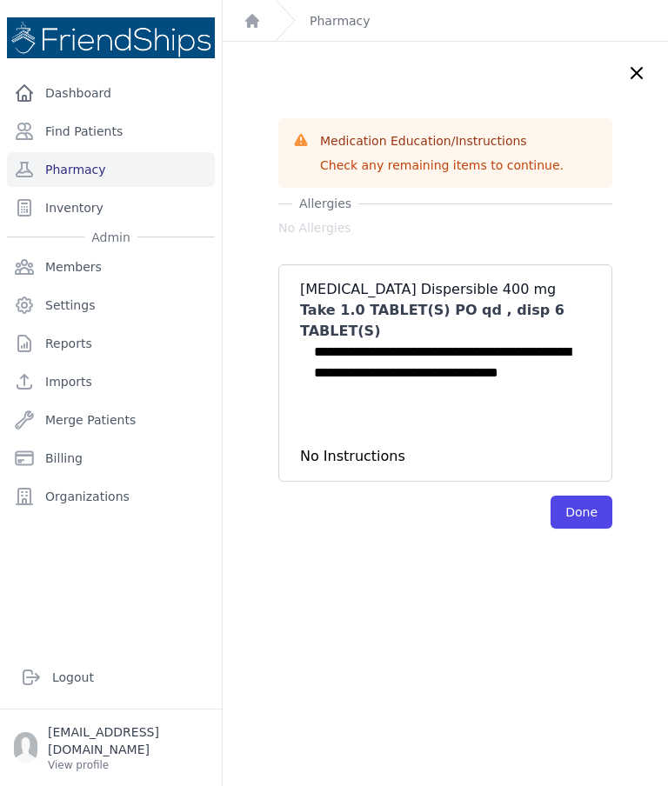
click at [593, 513] on button "Done" at bounding box center [581, 512] width 62 height 33
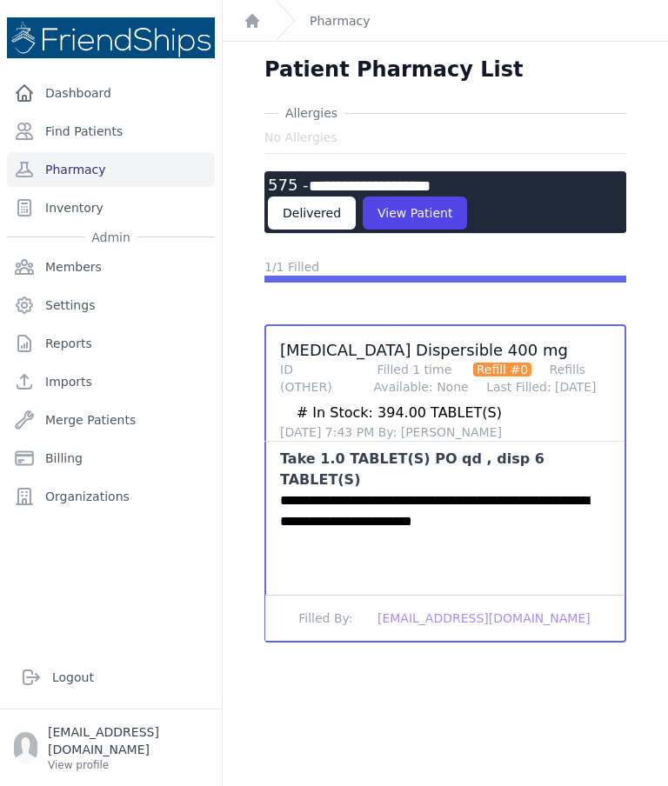
click at [134, 169] on link "Pharmacy" at bounding box center [111, 169] width 208 height 35
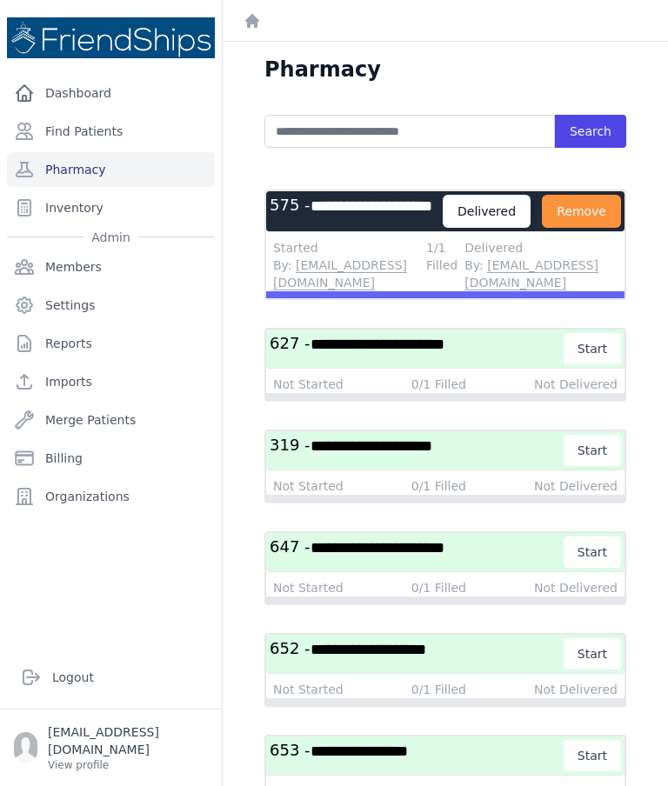
click at [542, 228] on button "Remove" at bounding box center [581, 211] width 79 height 33
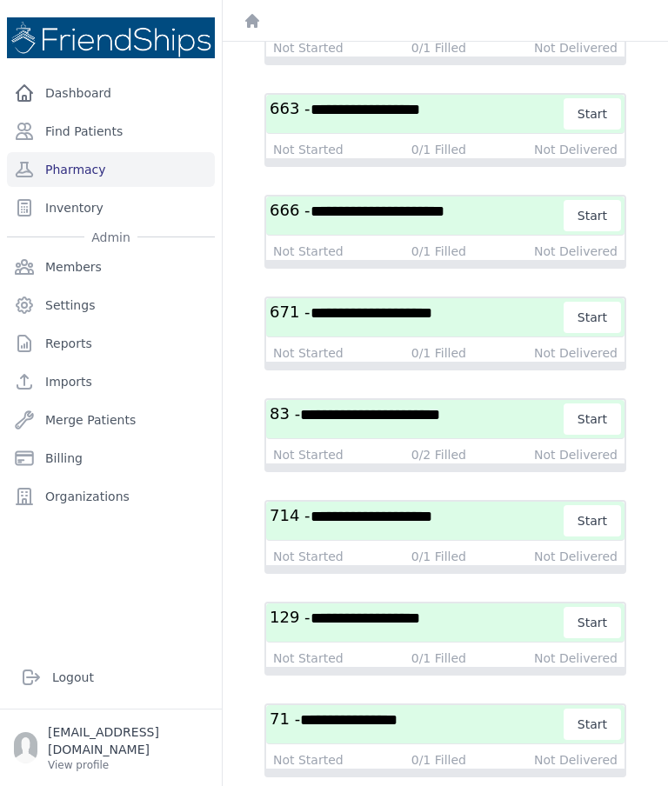
scroll to position [810, 0]
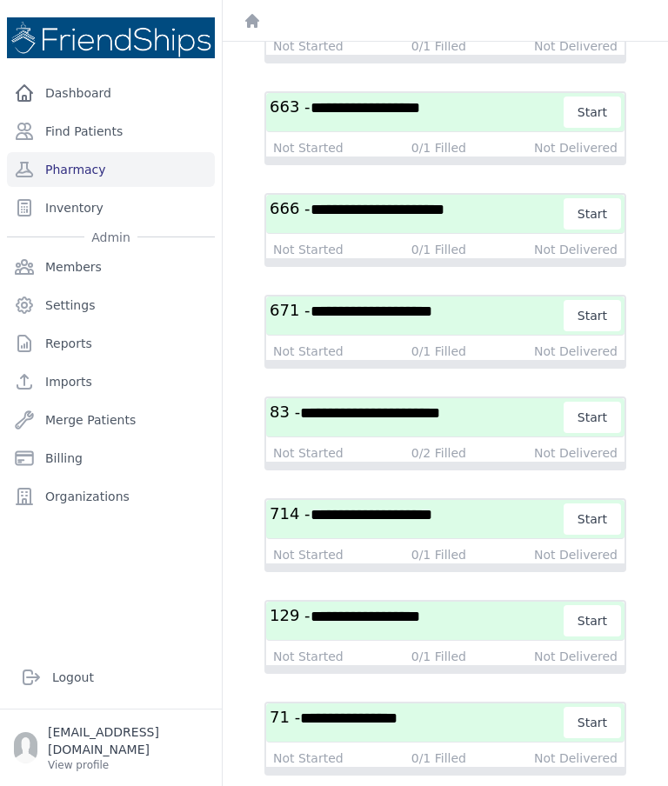
click at [440, 420] on span "**********" at bounding box center [370, 413] width 140 height 16
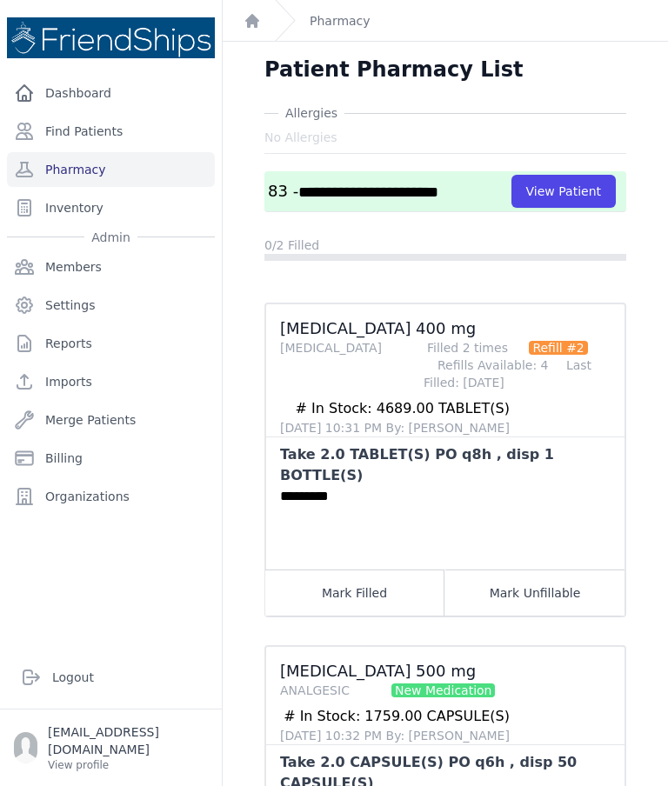
click at [154, 152] on link "Pharmacy" at bounding box center [111, 169] width 208 height 35
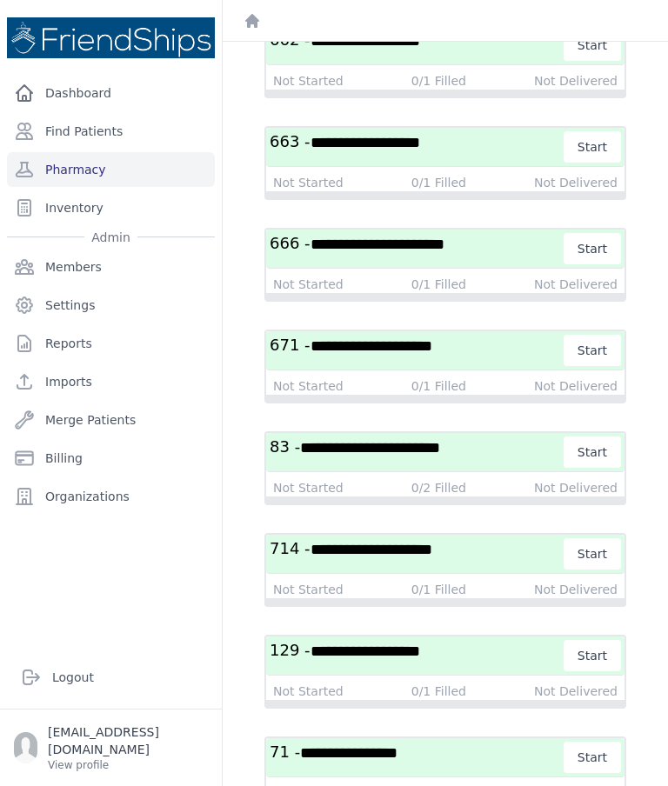
scroll to position [794, 0]
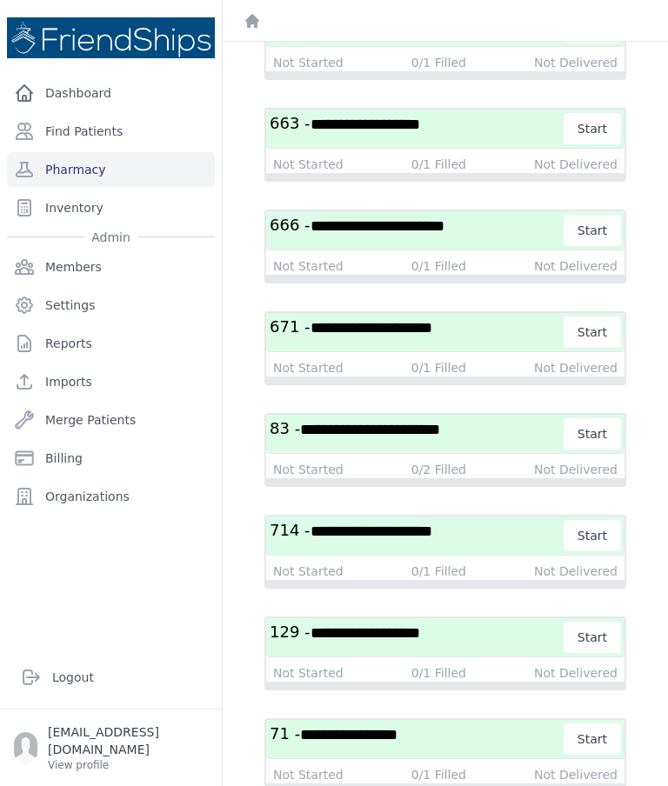
click at [418, 332] on span "**********" at bounding box center [371, 328] width 122 height 16
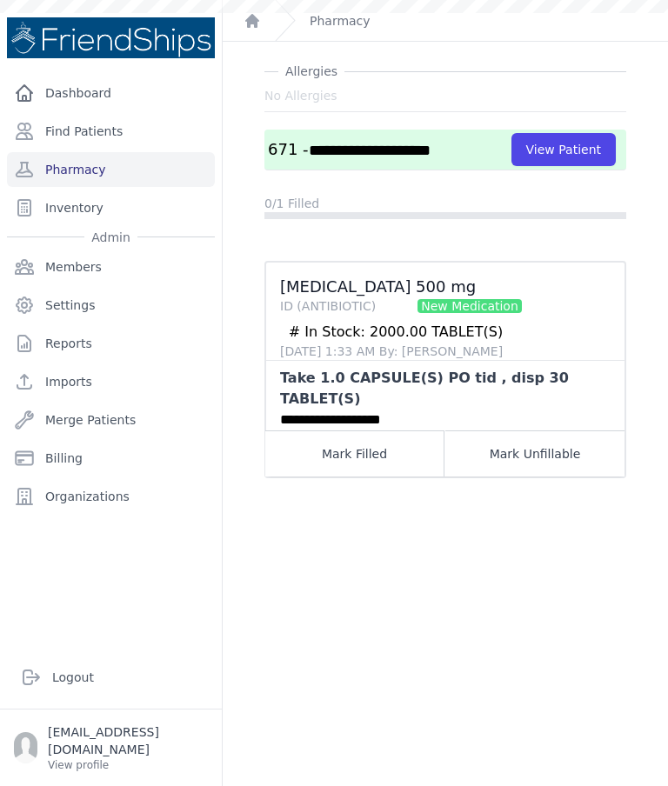
scroll to position [42, 0]
click at [568, 163] on button "View Patient" at bounding box center [563, 149] width 104 height 33
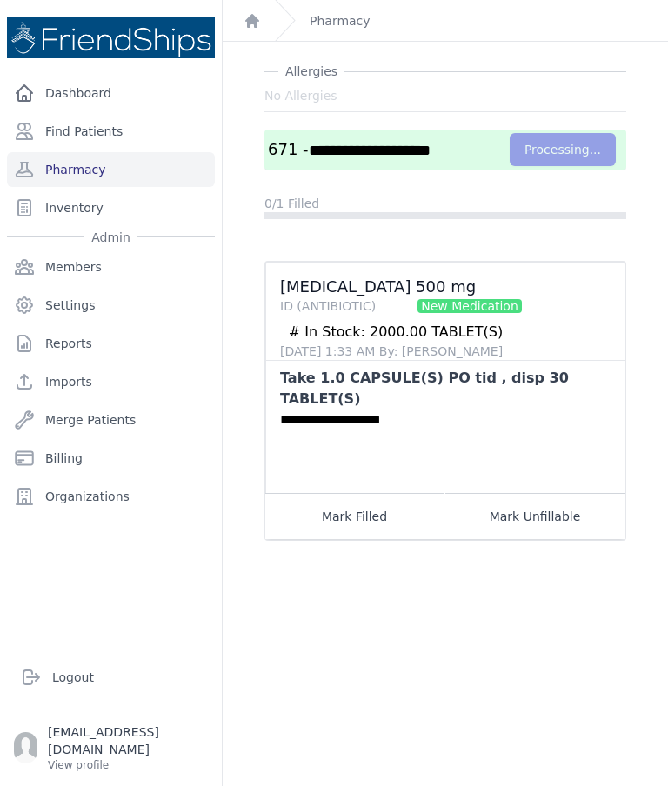
scroll to position [0, 0]
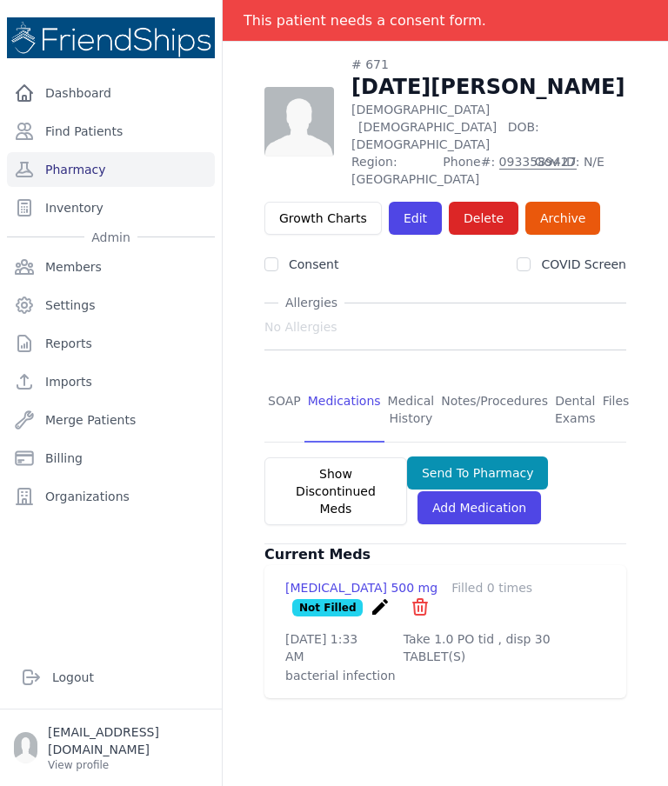
scroll to position [83, 0]
click at [280, 378] on link "SOAP" at bounding box center [284, 410] width 40 height 64
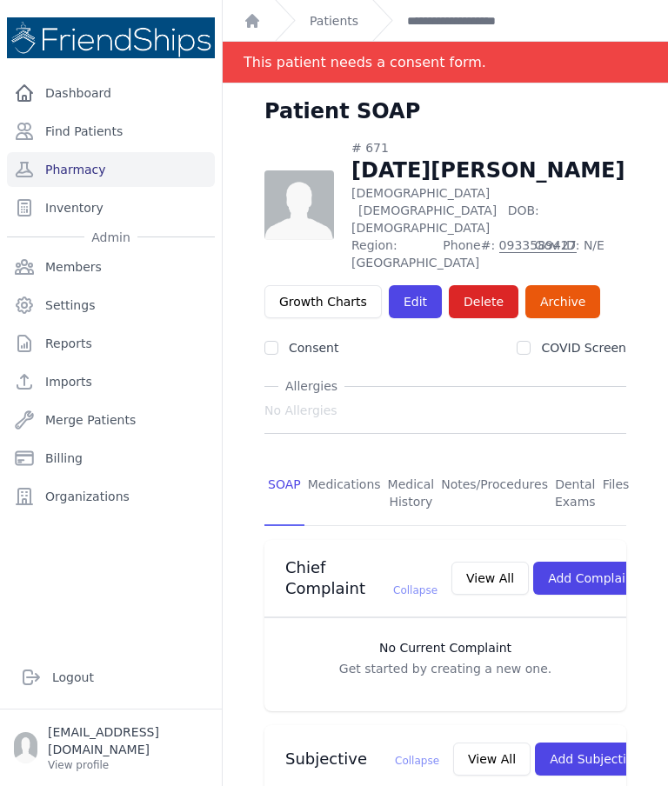
click at [117, 162] on link "Pharmacy" at bounding box center [111, 169] width 208 height 35
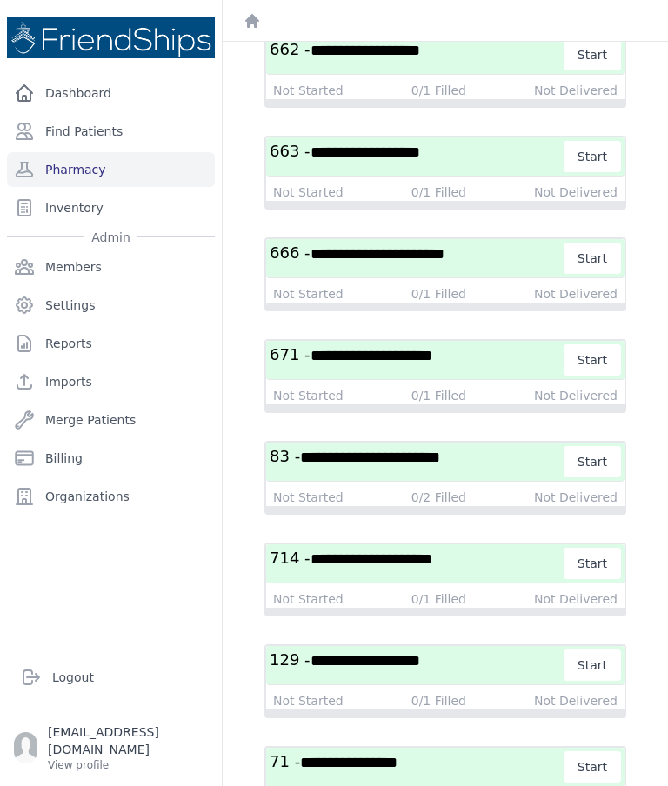
scroll to position [769, 0]
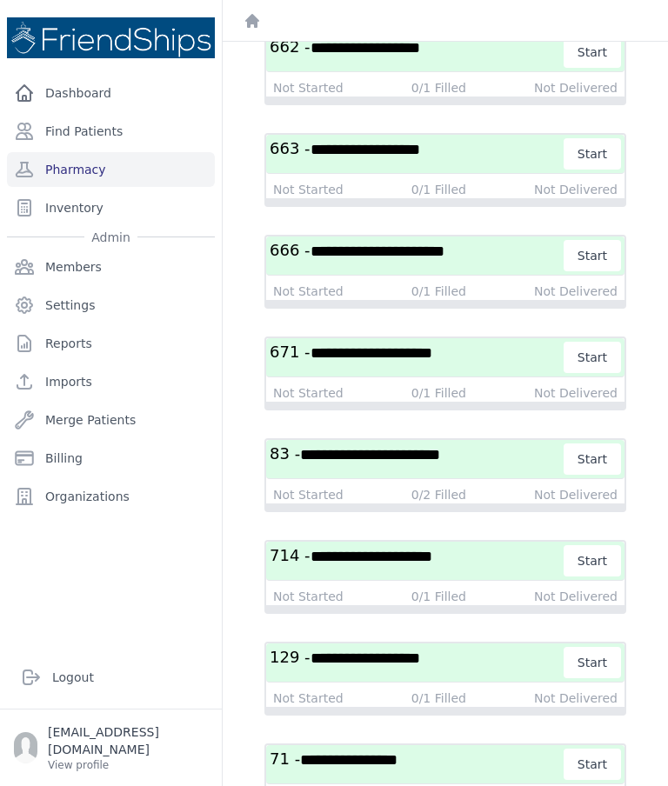
click at [423, 367] on h3 "**********" at bounding box center [417, 357] width 295 height 31
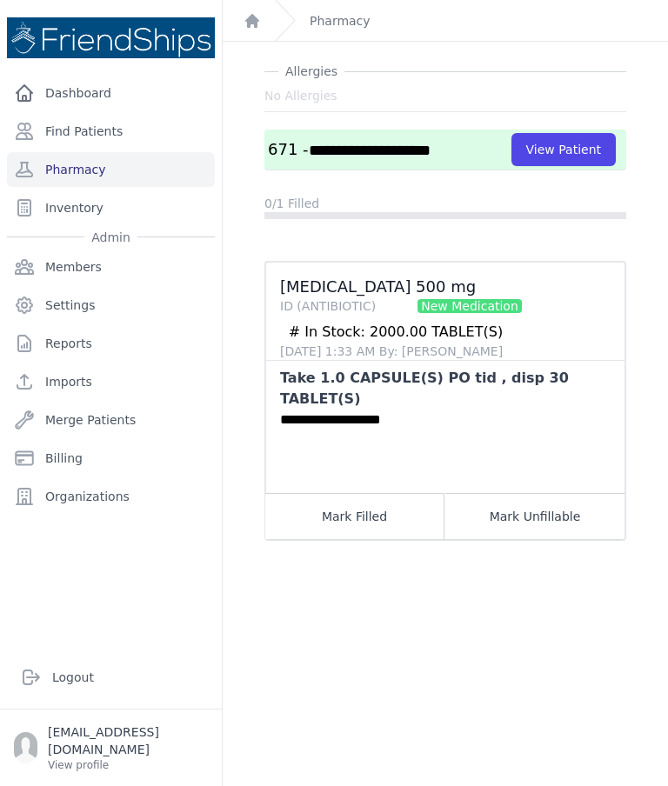
click at [540, 497] on button "Mark Unfillable" at bounding box center [534, 516] width 179 height 46
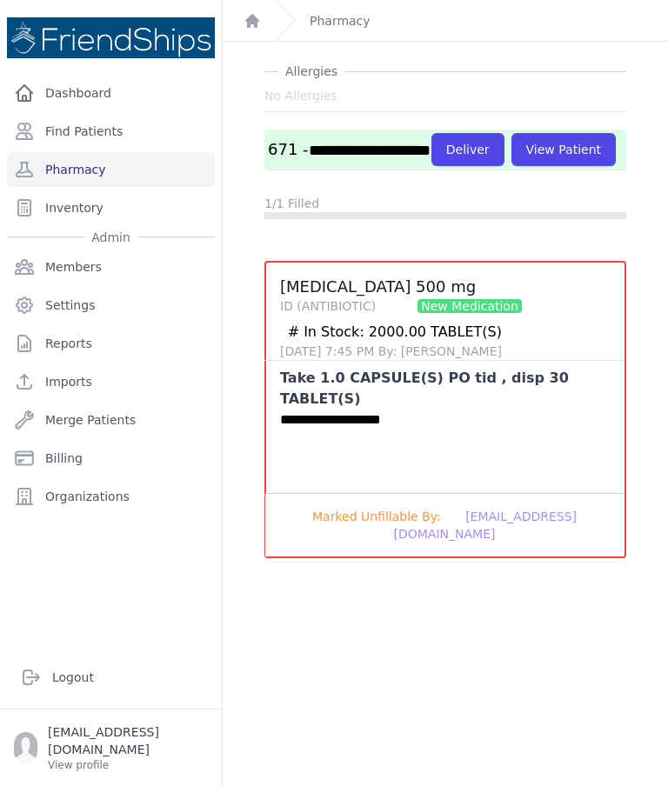
click at [431, 166] on button "Deliver" at bounding box center [467, 149] width 73 height 33
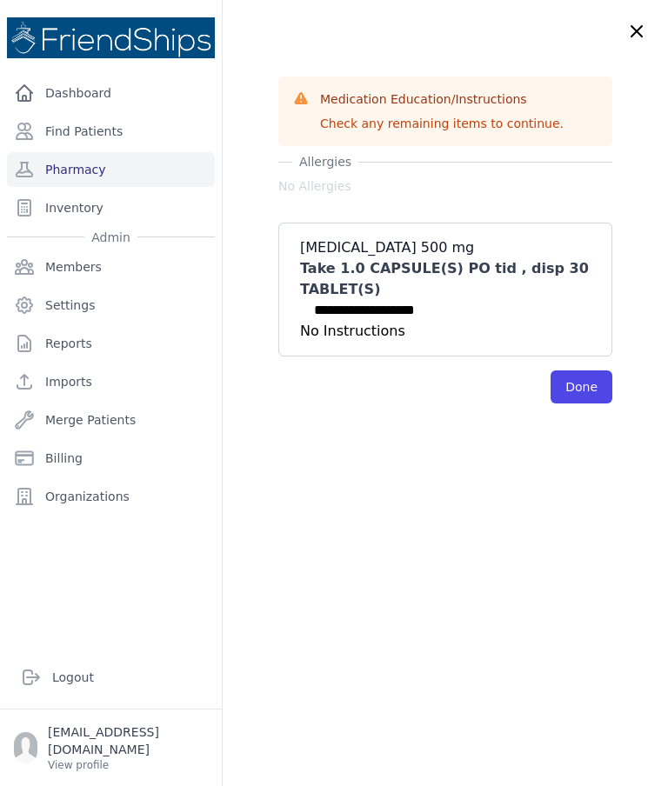
scroll to position [0, 0]
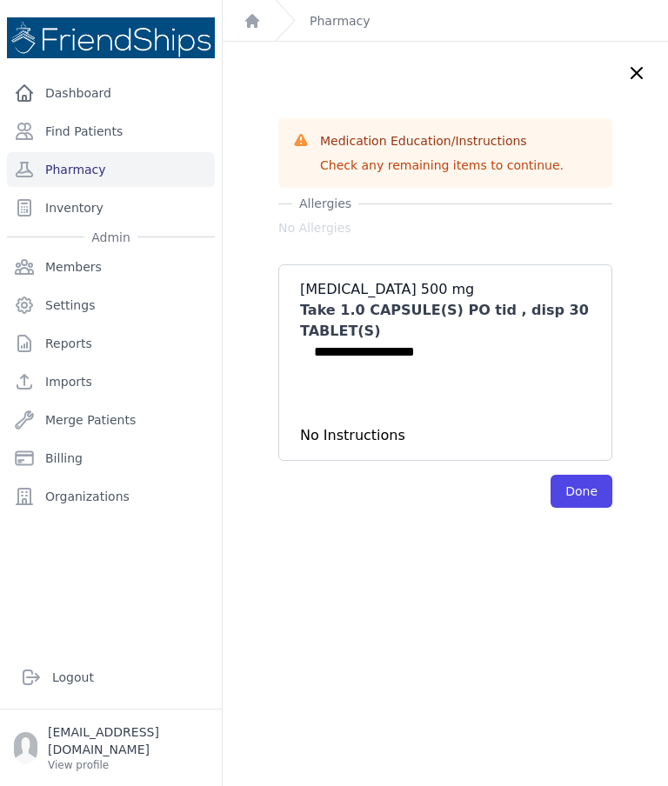
click at [585, 490] on button "Done" at bounding box center [581, 491] width 62 height 33
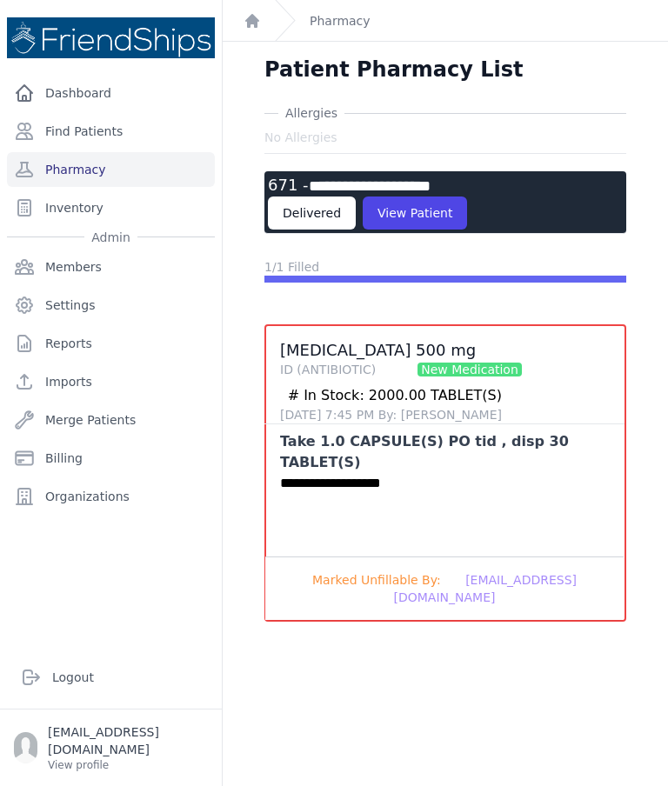
click at [145, 167] on link "Pharmacy" at bounding box center [111, 169] width 208 height 35
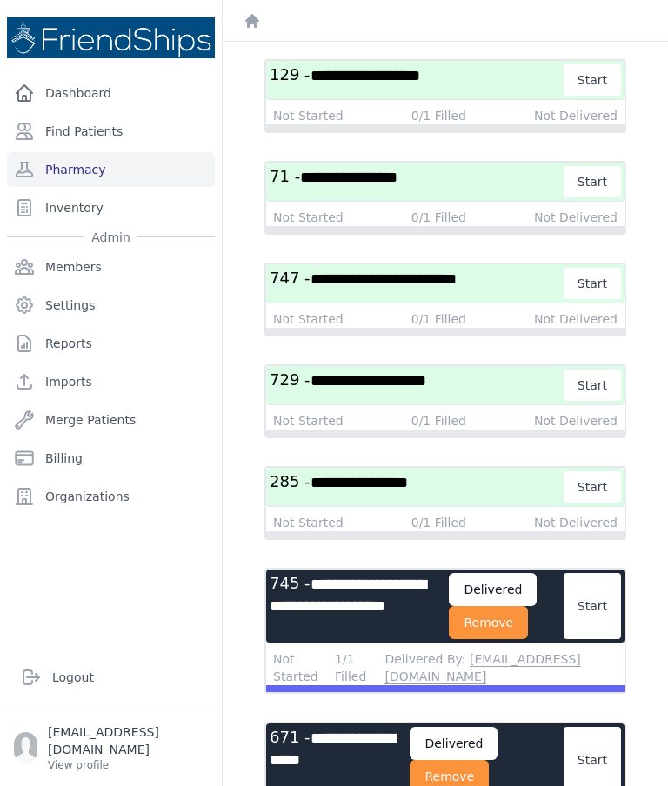
scroll to position [1249, 0]
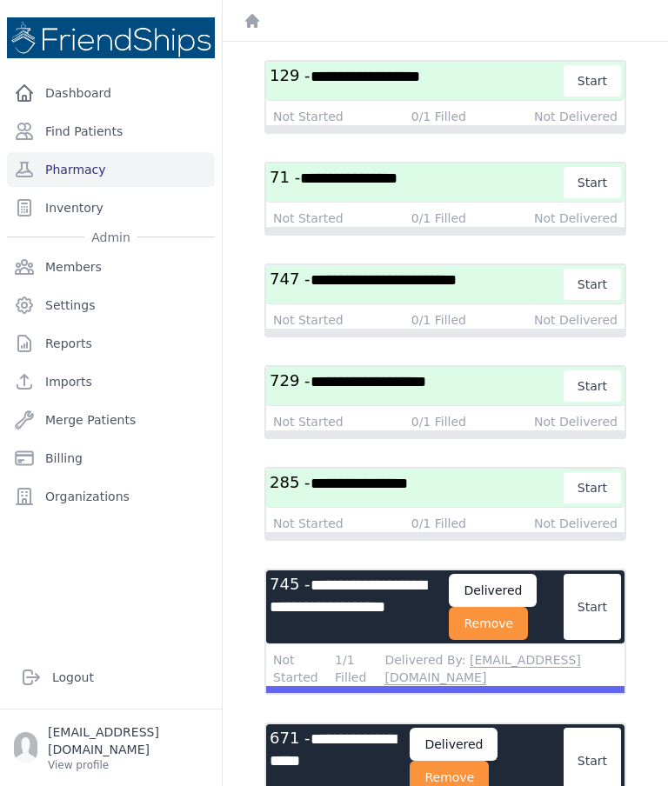
click at [517, 622] on button "Remove" at bounding box center [488, 623] width 79 height 33
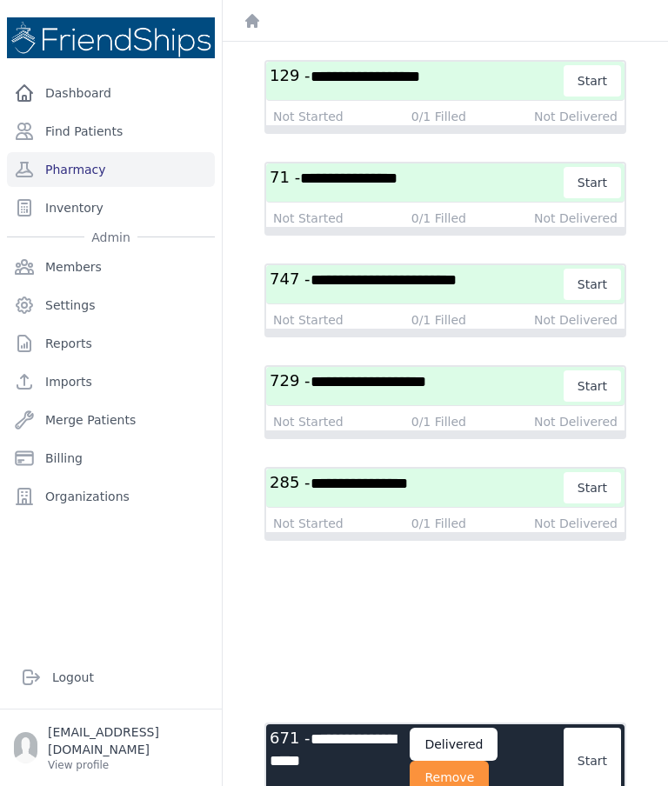
scroll to position [1112, 0]
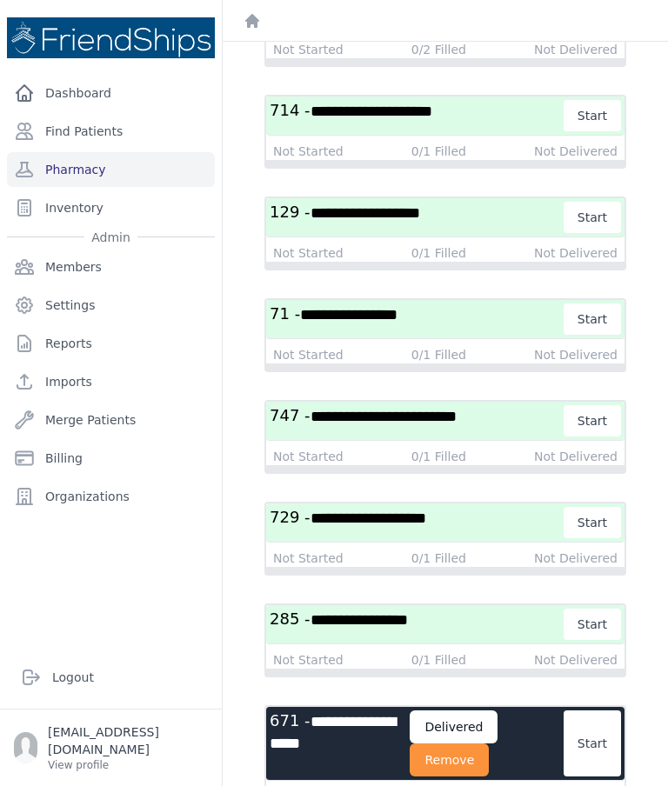
click at [479, 760] on button "Remove" at bounding box center [449, 759] width 79 height 33
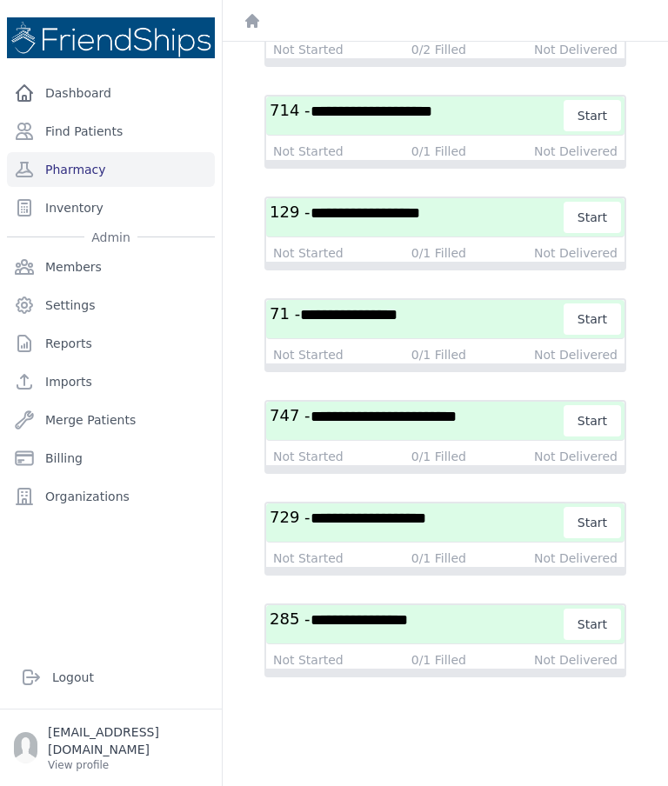
scroll to position [976, 0]
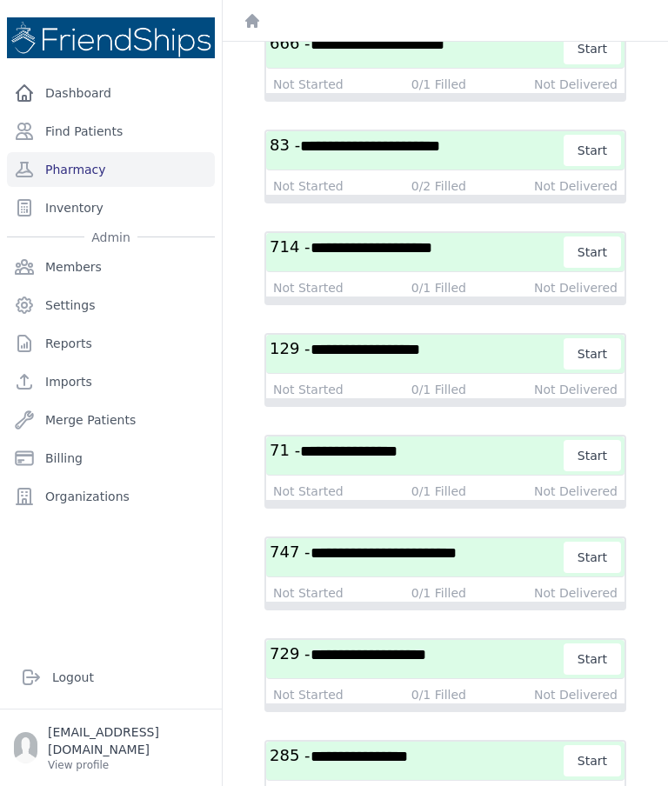
click at [420, 346] on span "**********" at bounding box center [365, 350] width 110 height 16
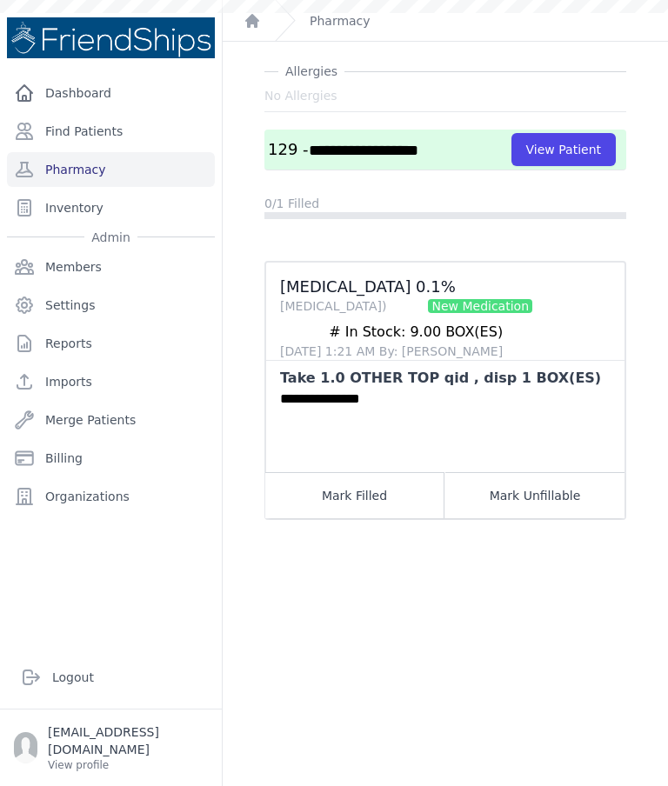
scroll to position [42, 0]
click at [589, 148] on button "View Patient" at bounding box center [563, 149] width 104 height 33
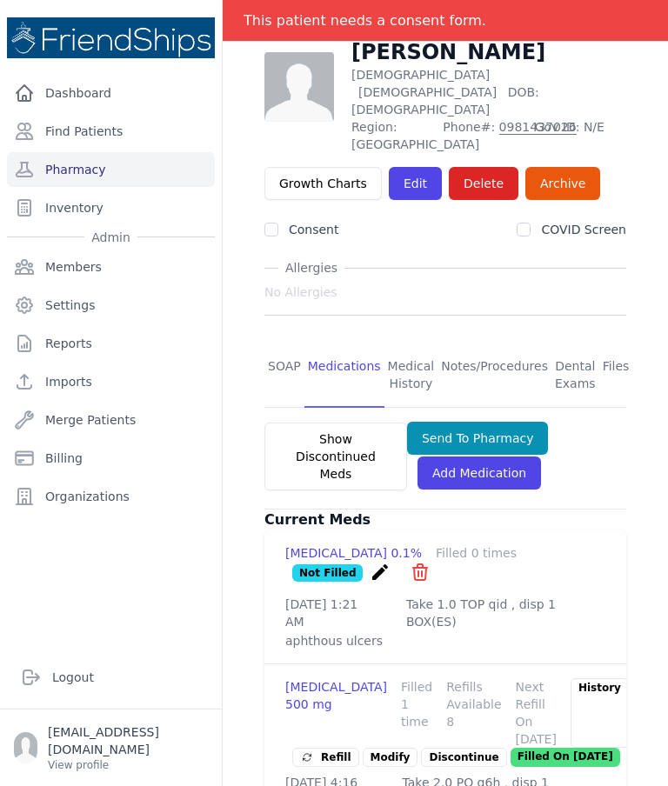
scroll to position [117, 0]
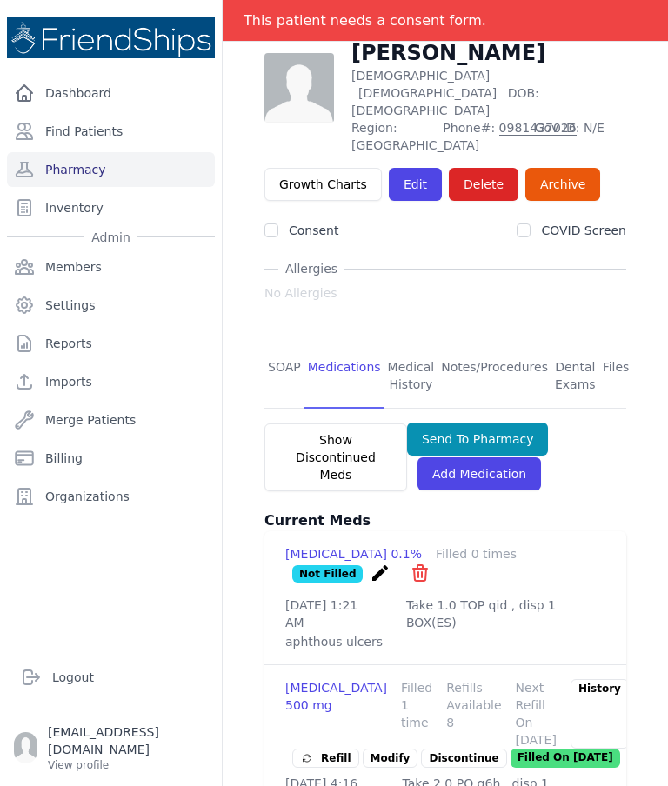
click at [278, 344] on link "SOAP" at bounding box center [284, 376] width 40 height 64
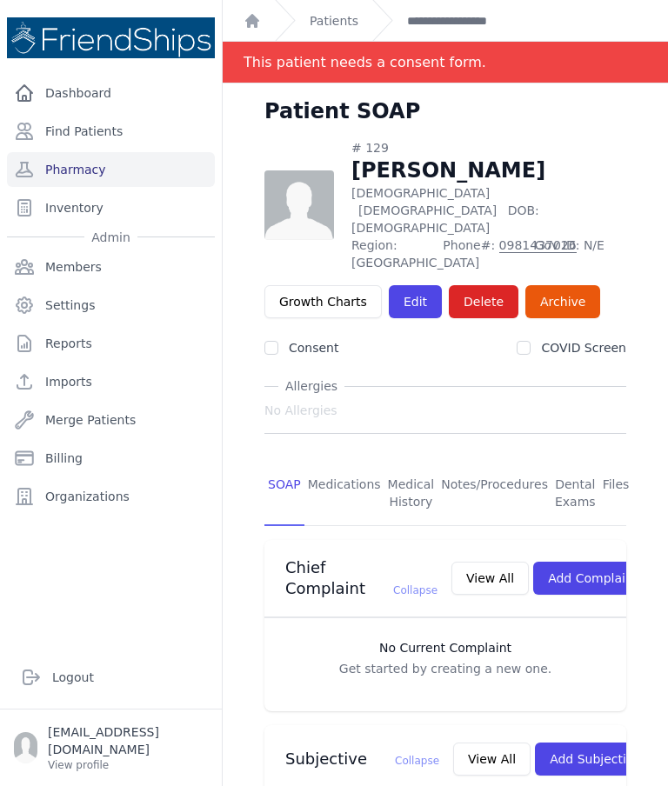
click at [343, 462] on link "Medications" at bounding box center [344, 494] width 80 height 64
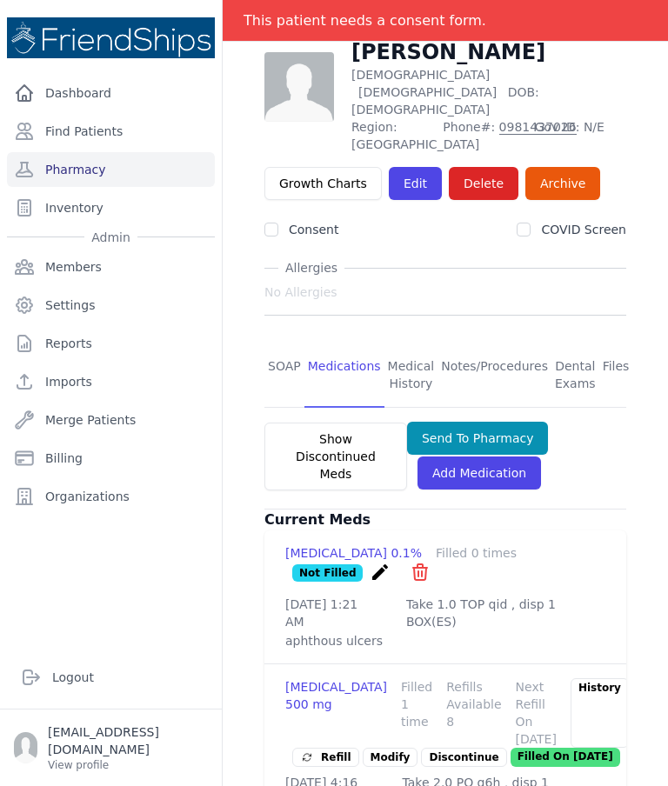
scroll to position [117, 0]
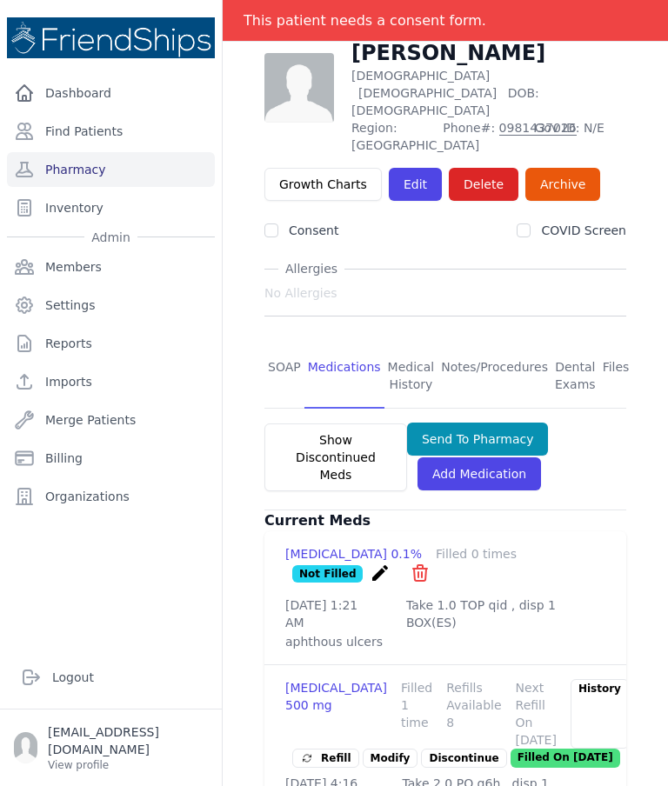
click at [128, 166] on link "Pharmacy" at bounding box center [111, 169] width 208 height 35
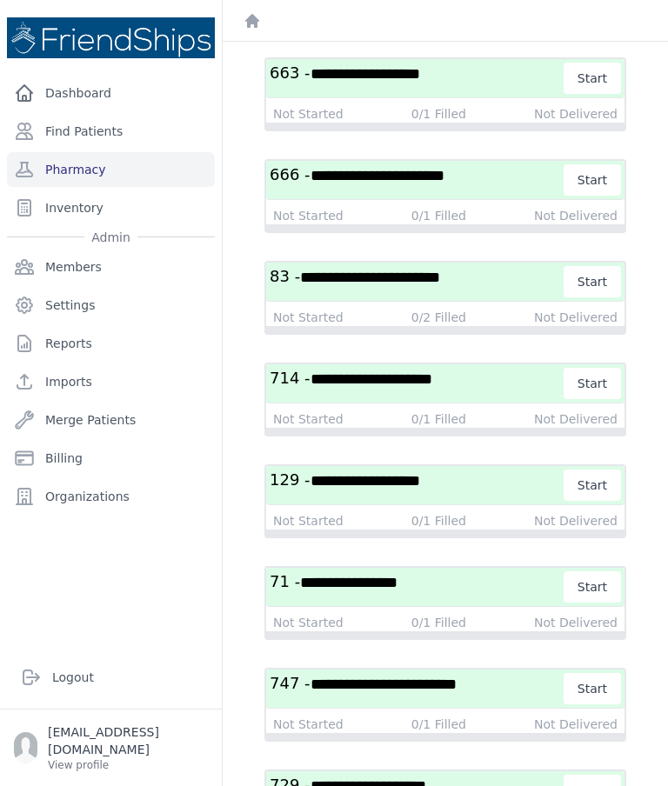
scroll to position [849, 0]
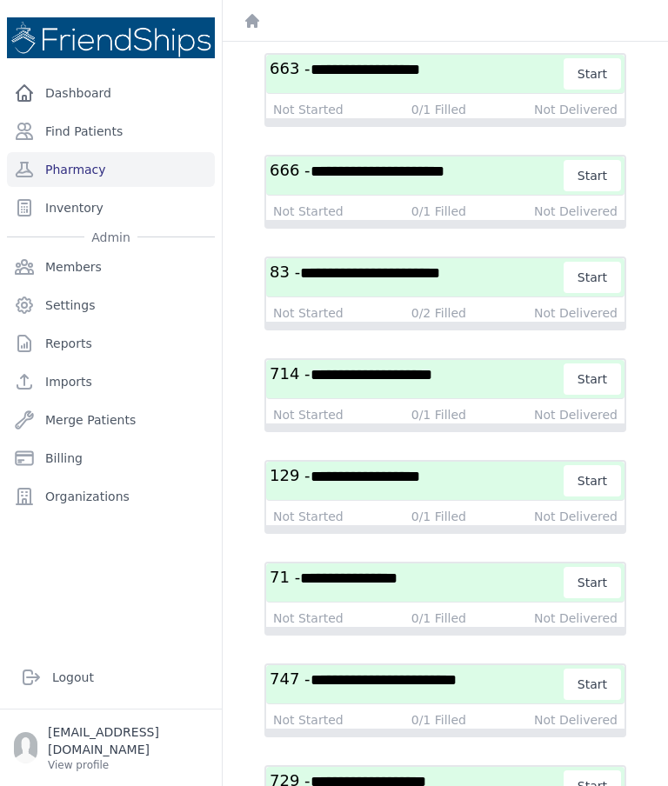
click at [396, 479] on span "**********" at bounding box center [365, 477] width 110 height 16
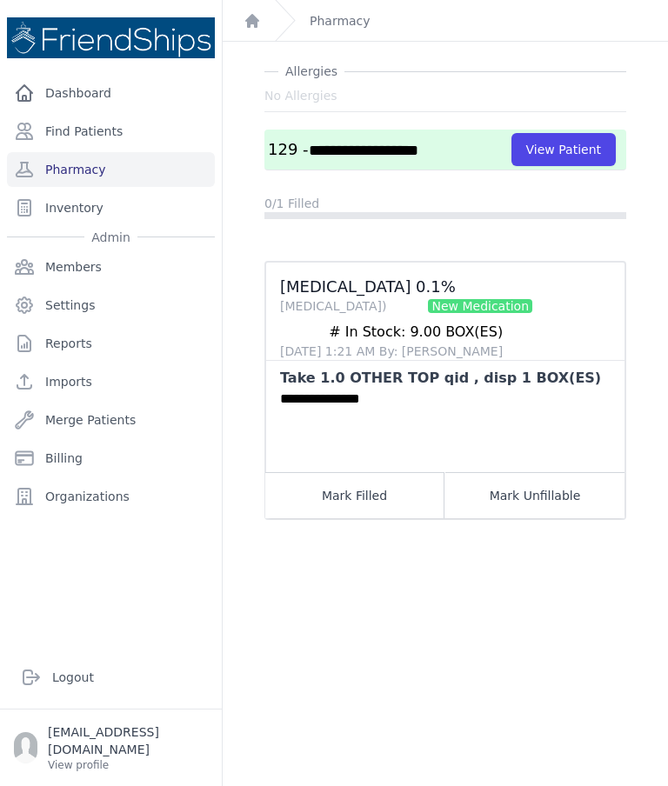
click at [572, 496] on button "Mark Unfillable" at bounding box center [534, 495] width 179 height 46
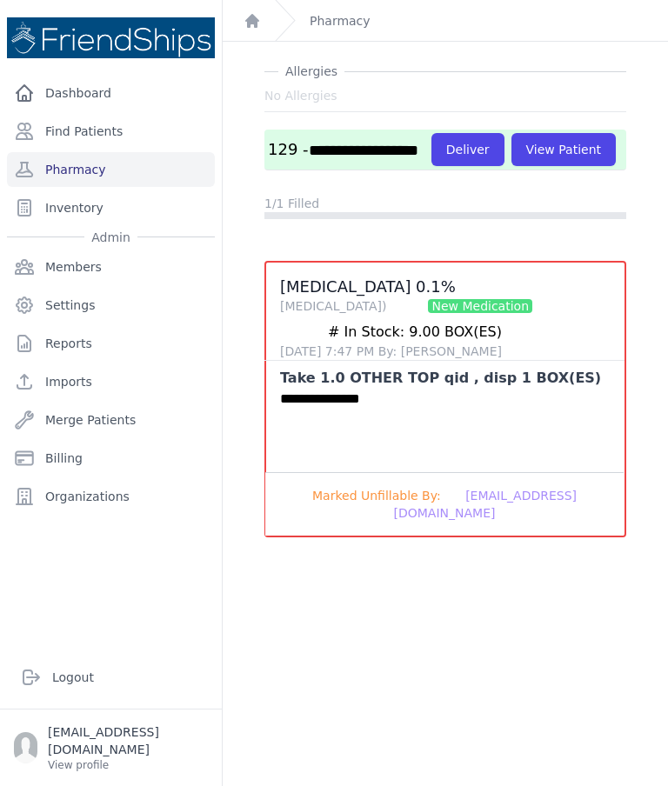
click at [431, 165] on button "Deliver" at bounding box center [467, 149] width 73 height 33
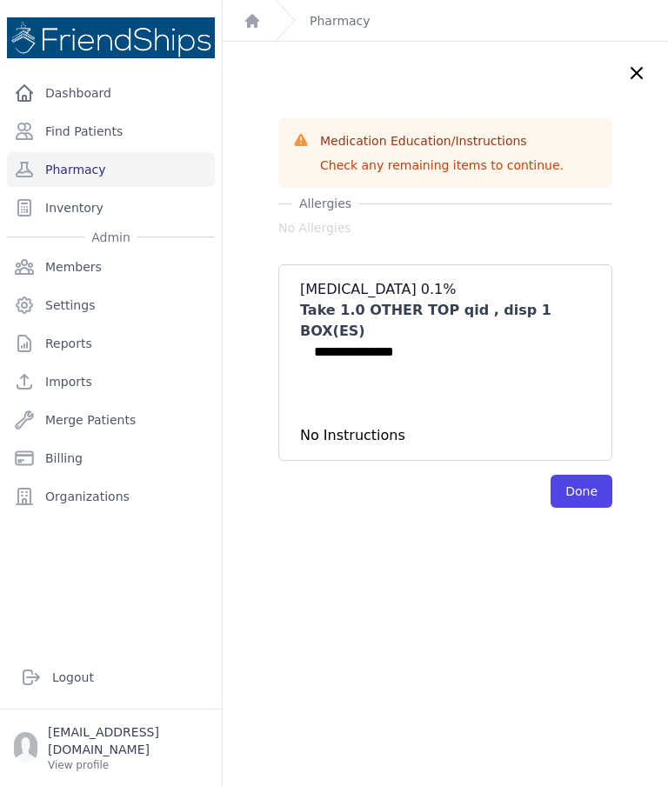
click at [588, 475] on button "Done" at bounding box center [581, 491] width 62 height 33
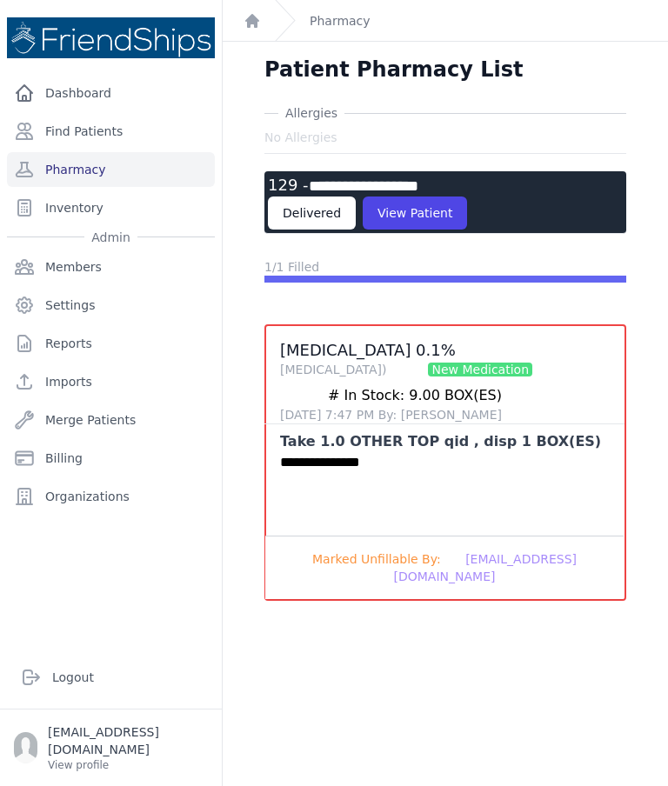
click at [126, 181] on link "Pharmacy" at bounding box center [111, 169] width 208 height 35
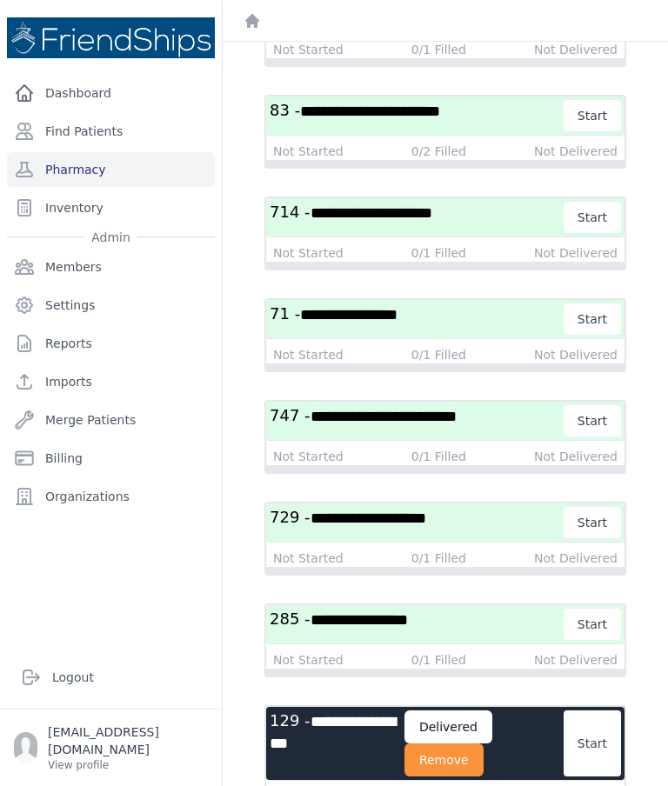
click at [476, 762] on button "Remove" at bounding box center [443, 759] width 79 height 33
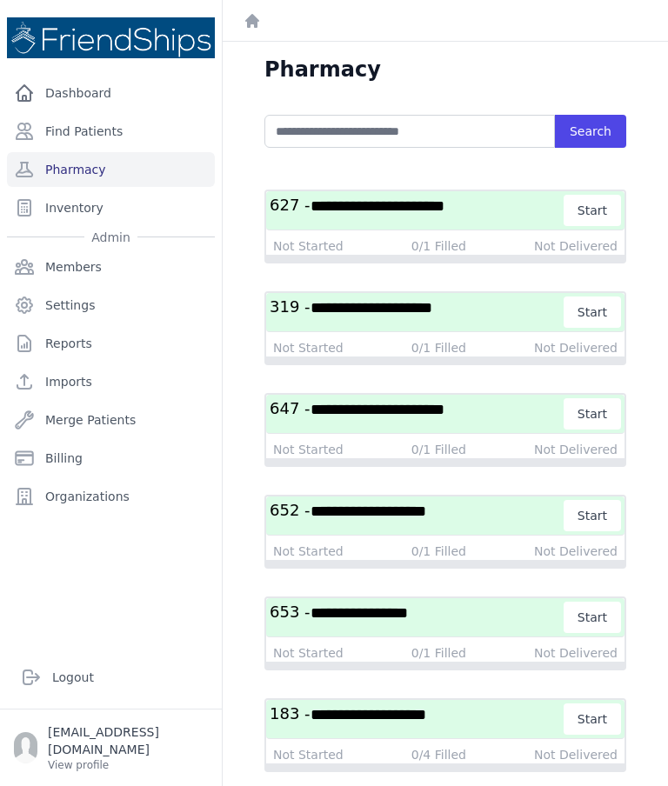
click at [465, 513] on h3 "**********" at bounding box center [417, 515] width 295 height 31
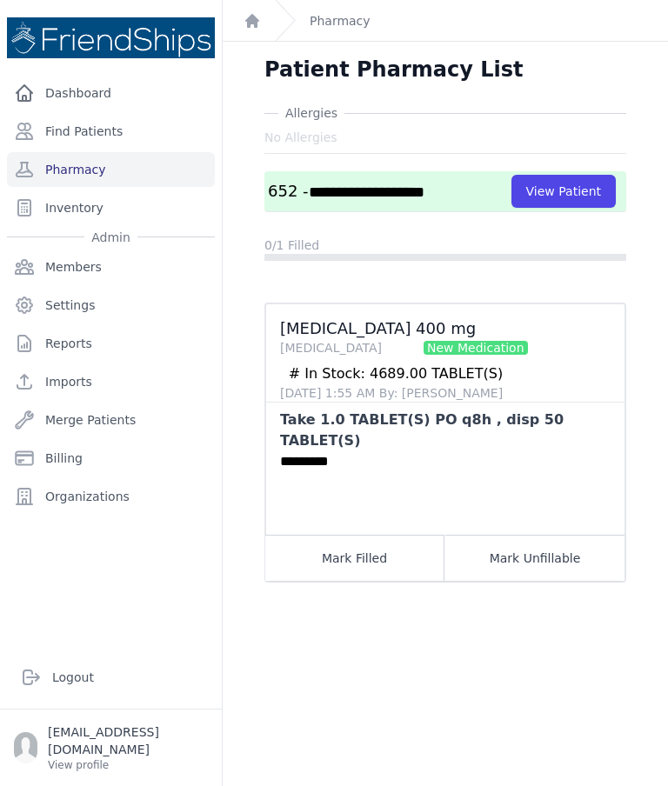
click at [570, 190] on button "View Patient" at bounding box center [563, 191] width 104 height 33
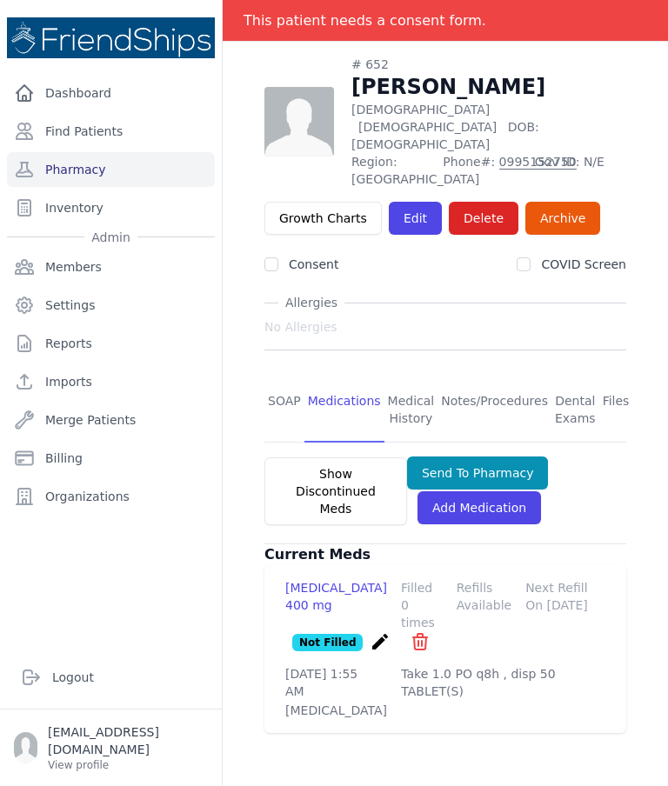
scroll to position [83, 0]
click at [290, 378] on link "SOAP" at bounding box center [284, 410] width 40 height 64
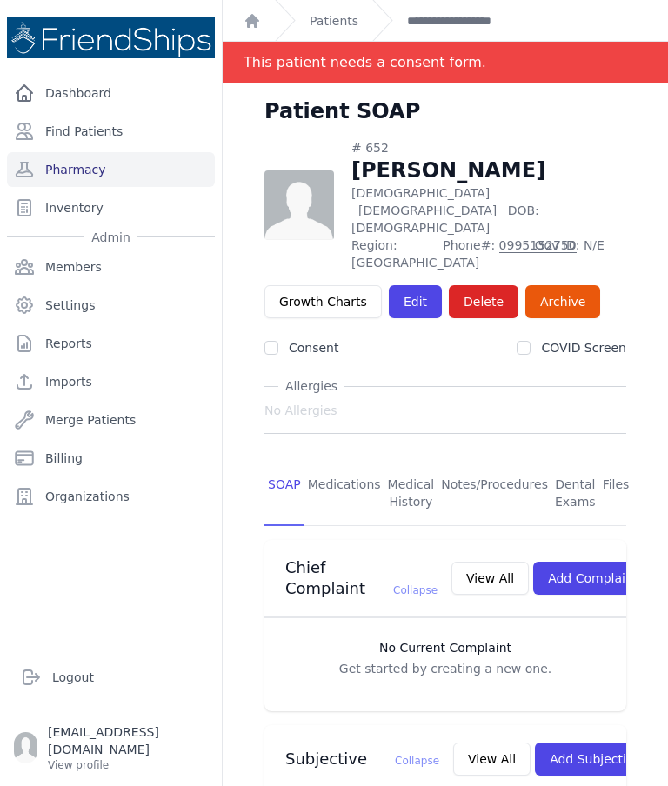
click at [126, 172] on link "Pharmacy" at bounding box center [111, 169] width 208 height 35
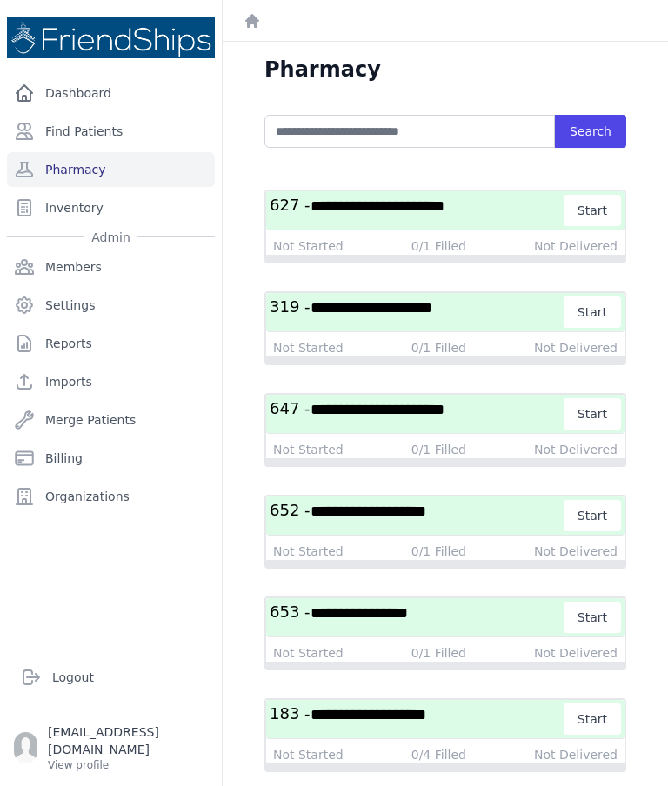
click at [413, 519] on span "**********" at bounding box center [368, 511] width 116 height 16
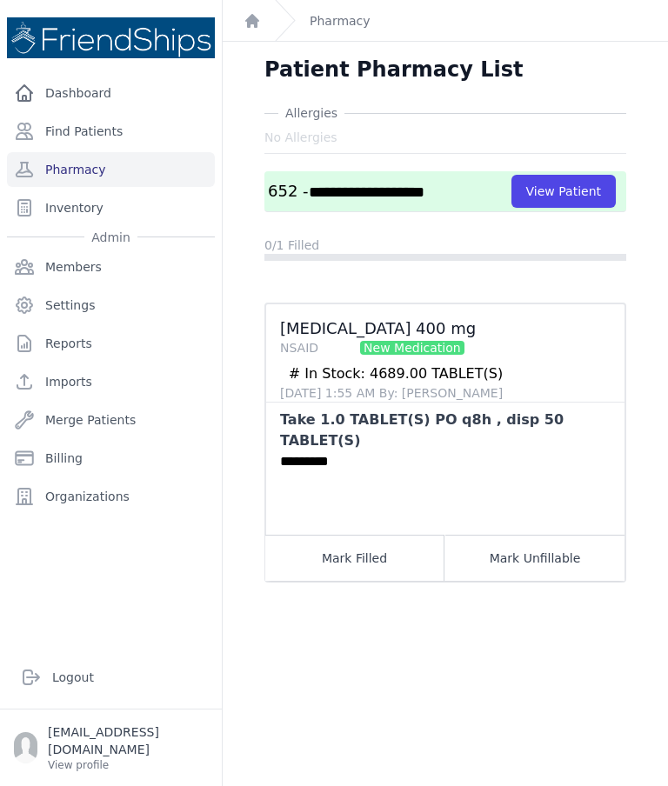
click at [541, 540] on button "Mark Unfillable" at bounding box center [534, 558] width 179 height 46
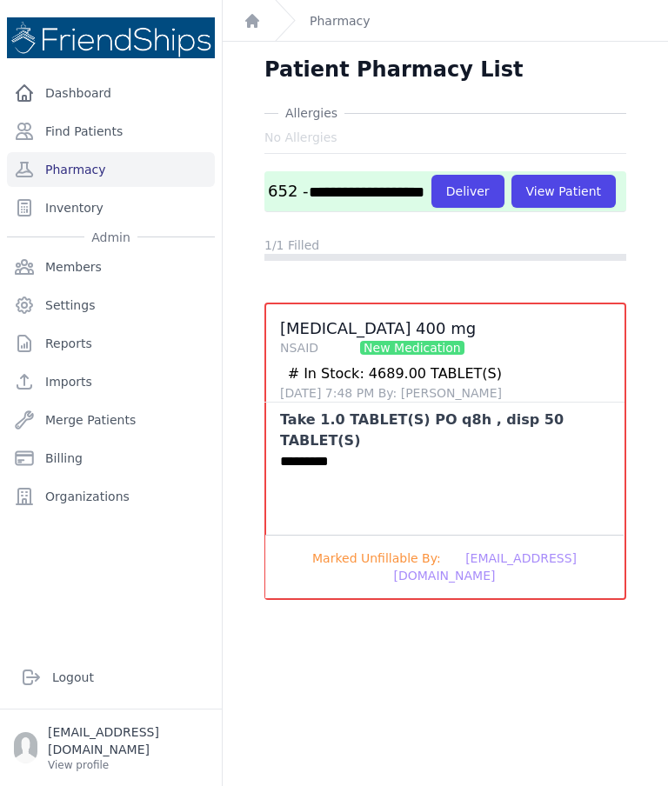
click at [431, 206] on button "Deliver" at bounding box center [467, 191] width 73 height 33
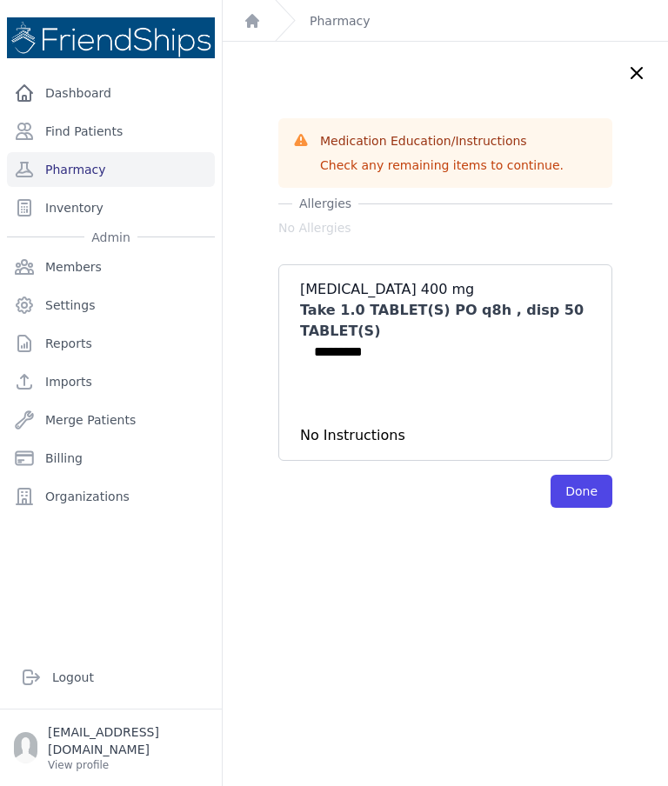
click at [582, 492] on button "Done" at bounding box center [581, 491] width 62 height 33
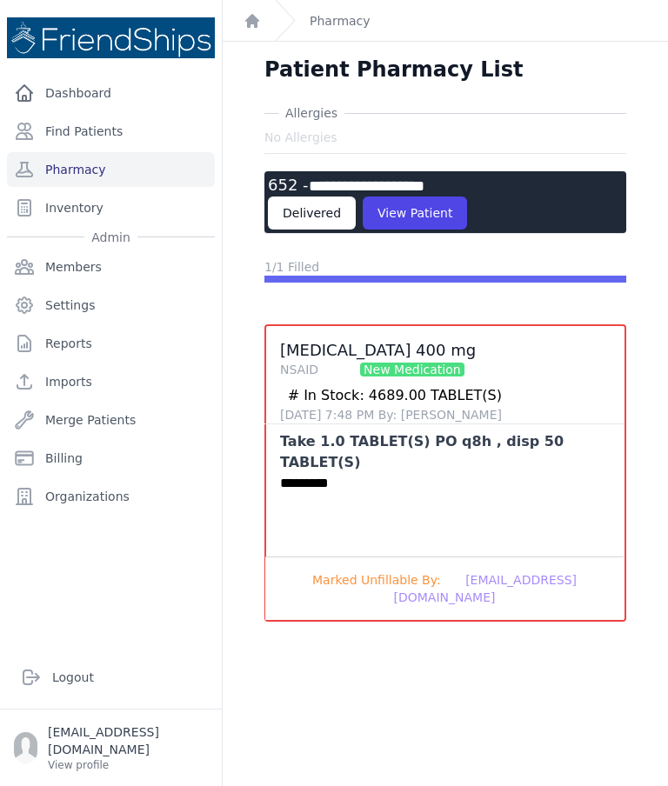
click at [142, 167] on link "Pharmacy" at bounding box center [111, 169] width 208 height 35
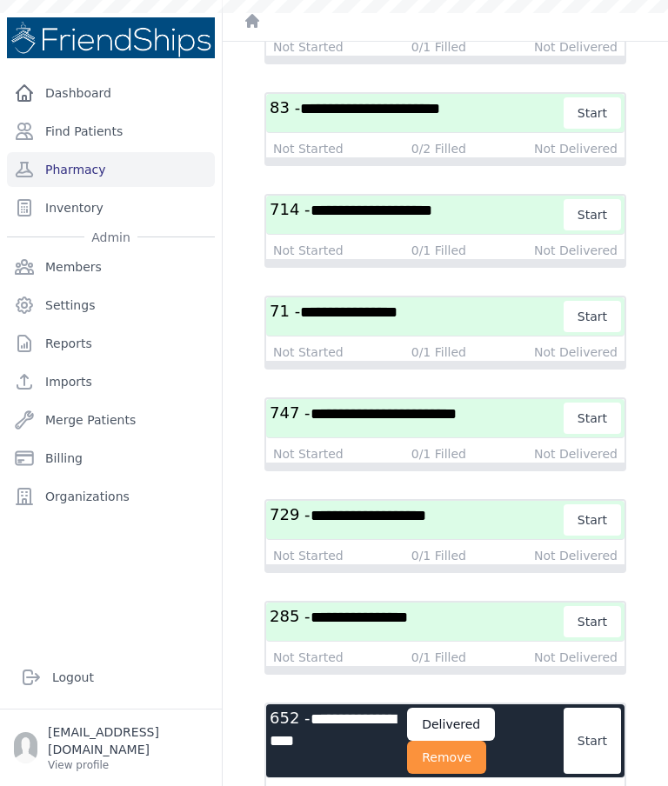
scroll to position [909, 0]
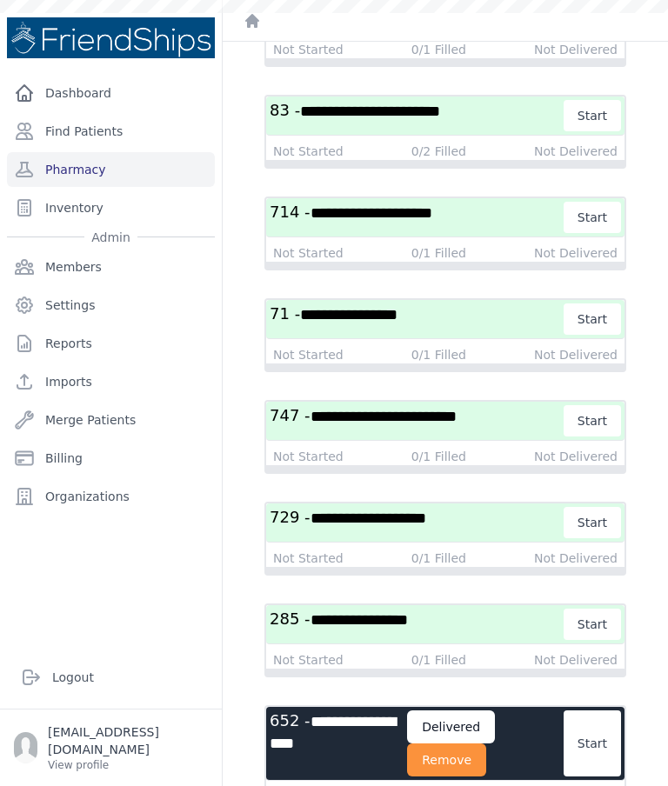
click at [476, 759] on button "Remove" at bounding box center [446, 759] width 79 height 33
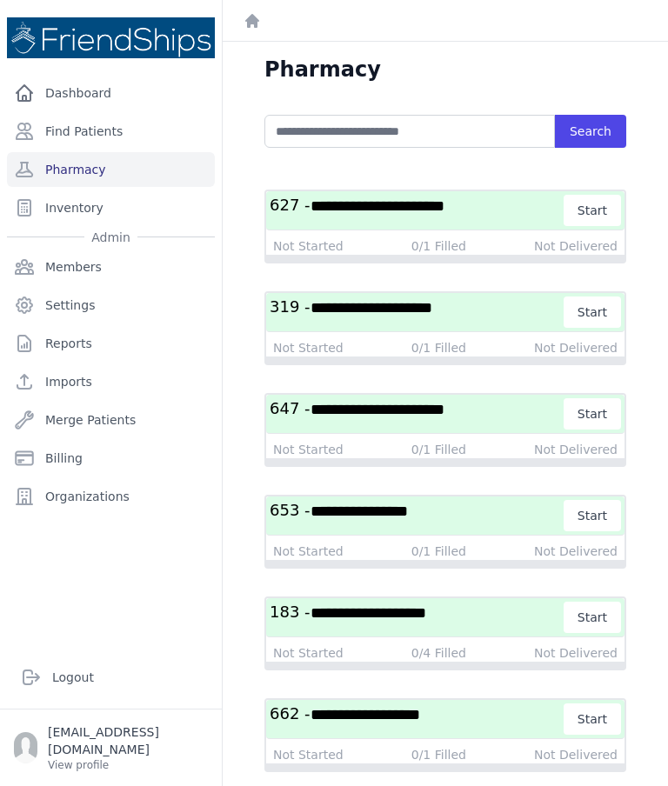
scroll to position [0, 0]
click at [427, 402] on span "**********" at bounding box center [377, 410] width 134 height 16
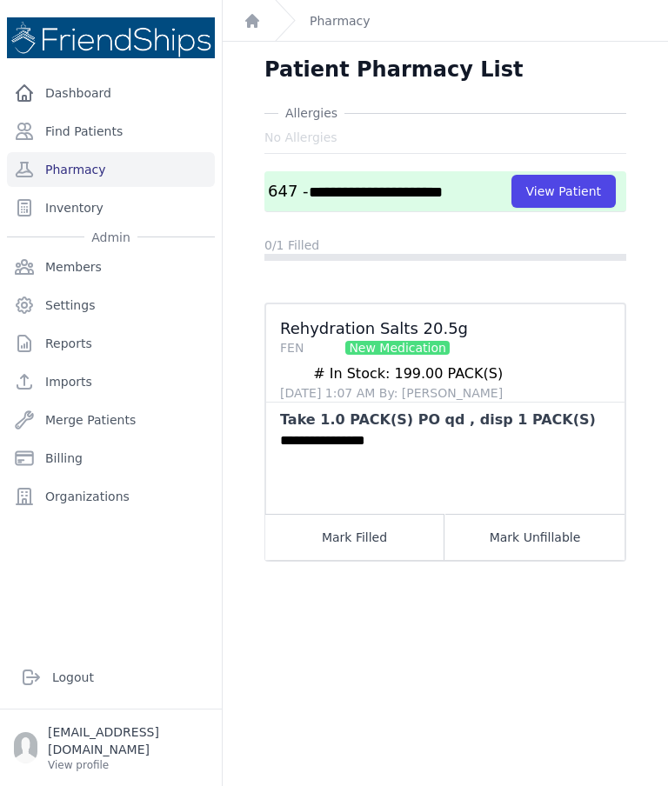
click at [563, 207] on button "View Patient" at bounding box center [563, 191] width 104 height 33
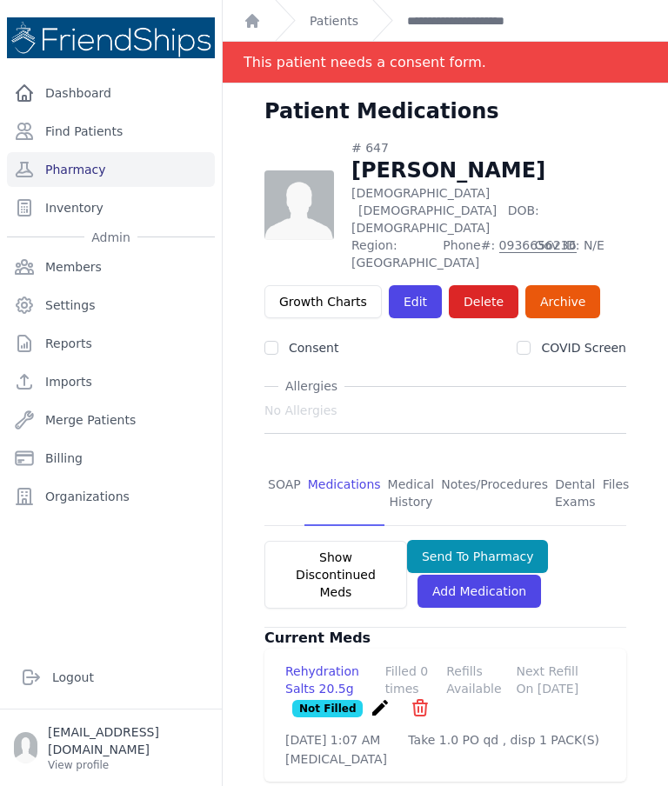
scroll to position [68, 0]
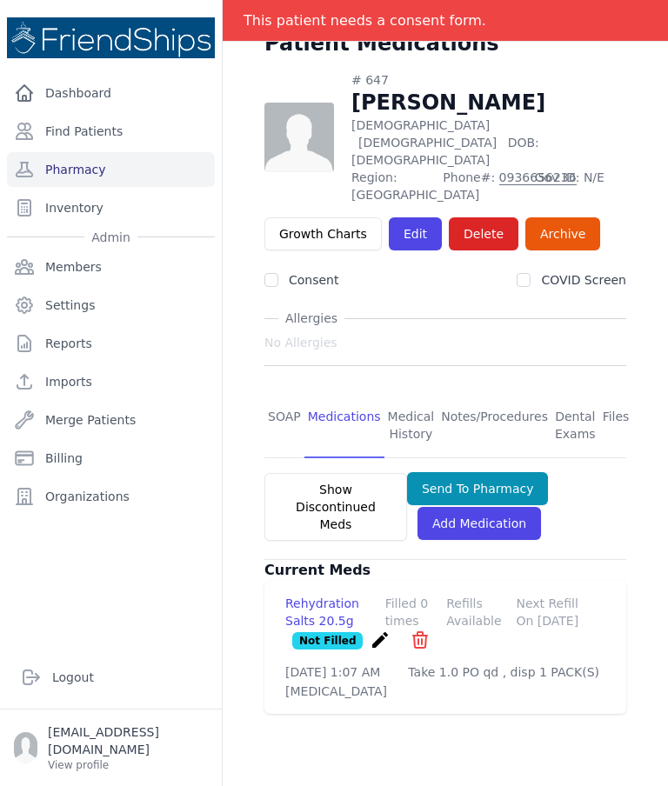
click at [283, 394] on link "SOAP" at bounding box center [284, 426] width 40 height 64
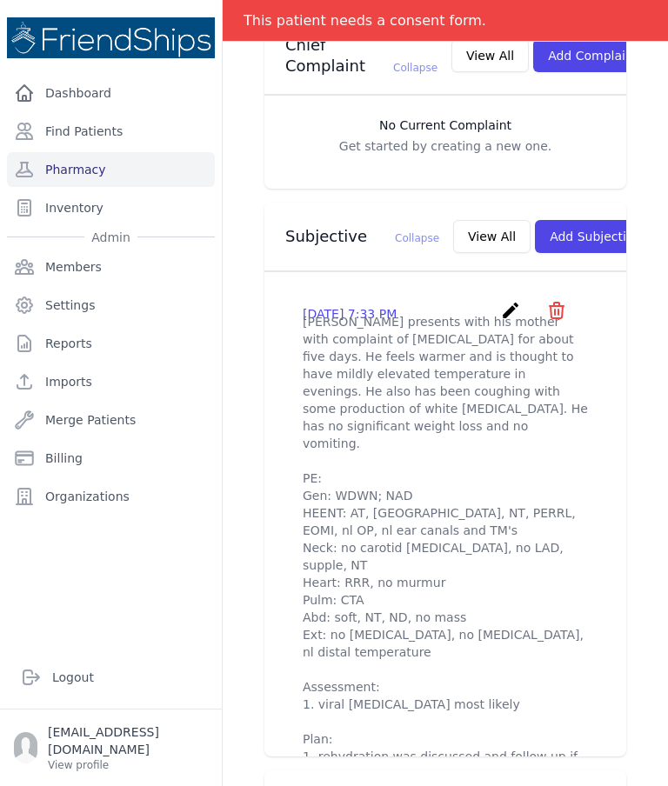
scroll to position [518, 0]
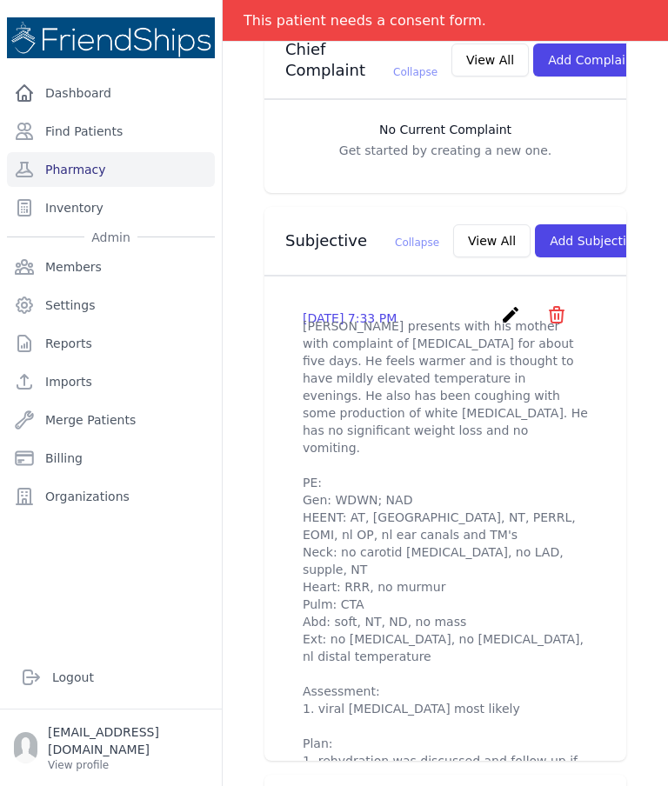
click at [453, 224] on button "View All" at bounding box center [491, 240] width 77 height 33
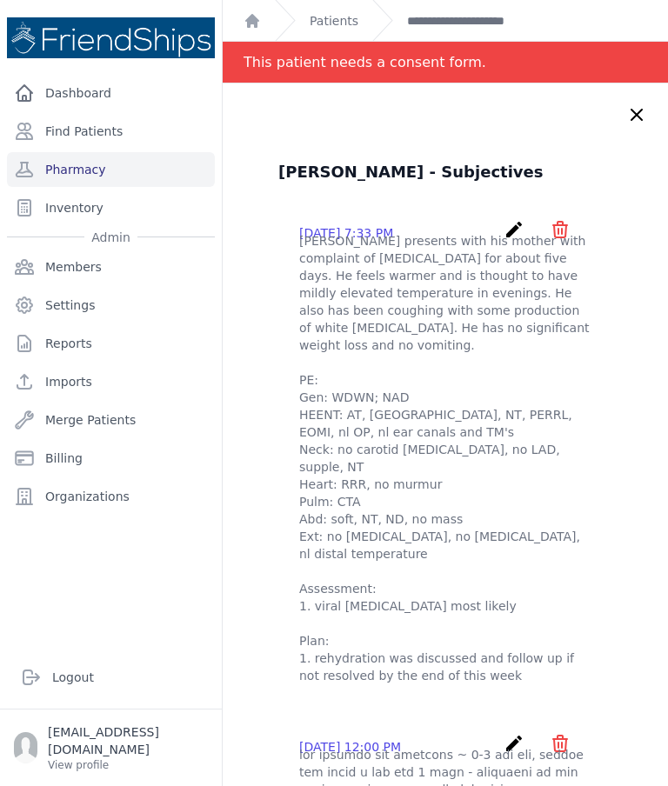
scroll to position [0, 0]
click at [354, 12] on link "Patients" at bounding box center [334, 20] width 49 height 17
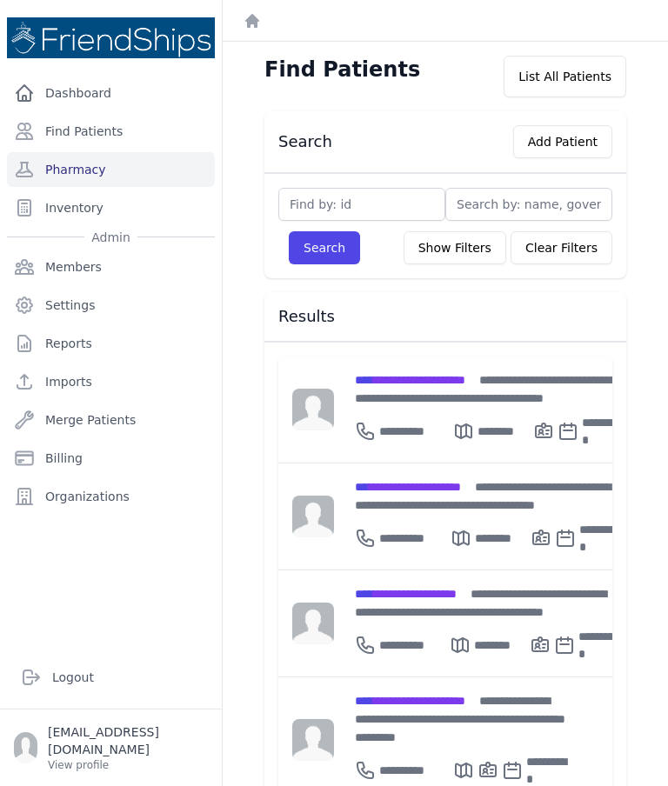
click at [138, 174] on link "Pharmacy" at bounding box center [111, 169] width 208 height 35
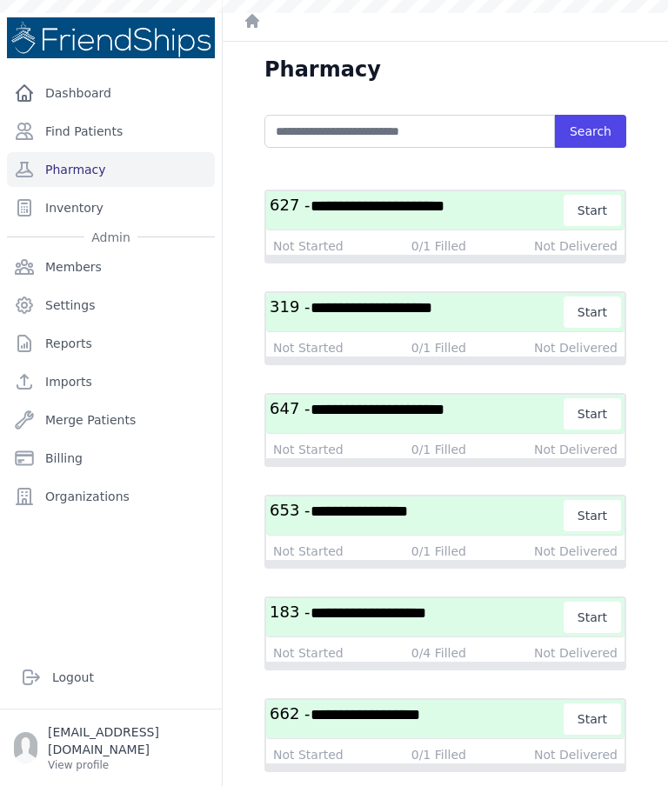
click at [426, 404] on span "**********" at bounding box center [377, 410] width 134 height 16
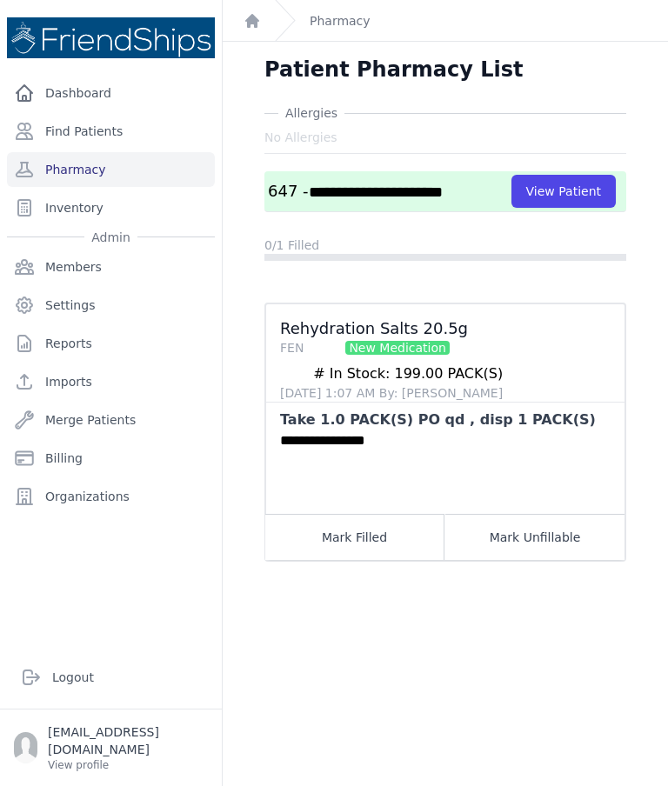
click at [555, 538] on button "Mark Unfillable" at bounding box center [534, 537] width 179 height 46
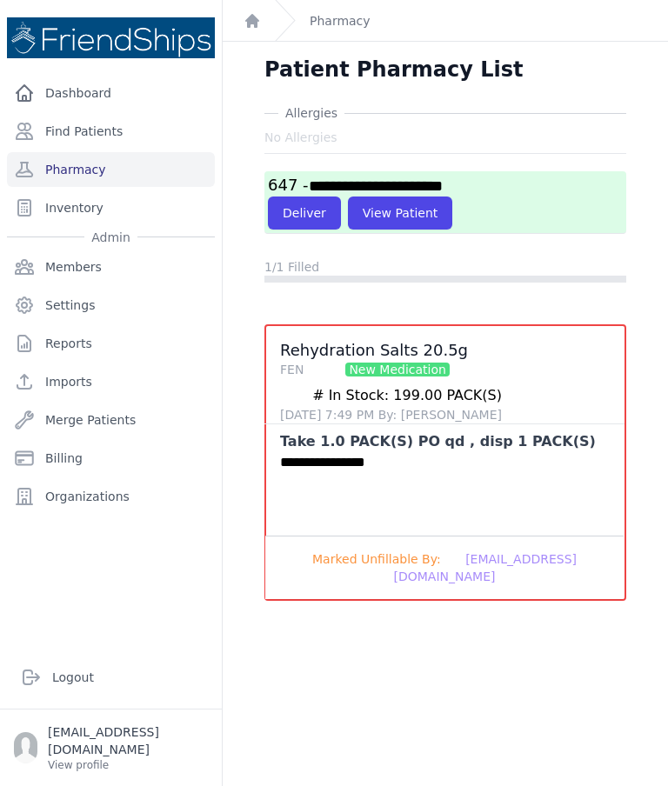
click at [309, 213] on button "Deliver" at bounding box center [304, 213] width 73 height 33
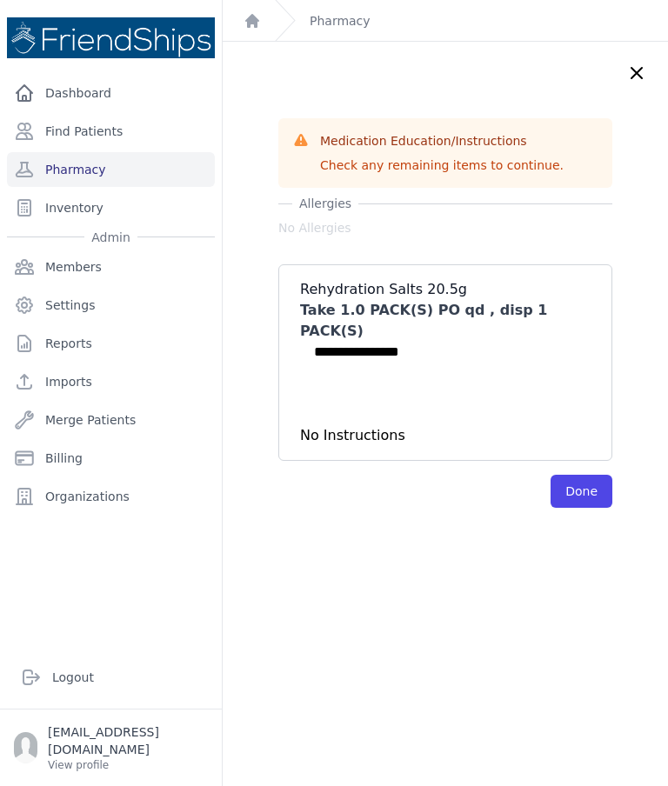
click at [584, 475] on button "Done" at bounding box center [581, 491] width 62 height 33
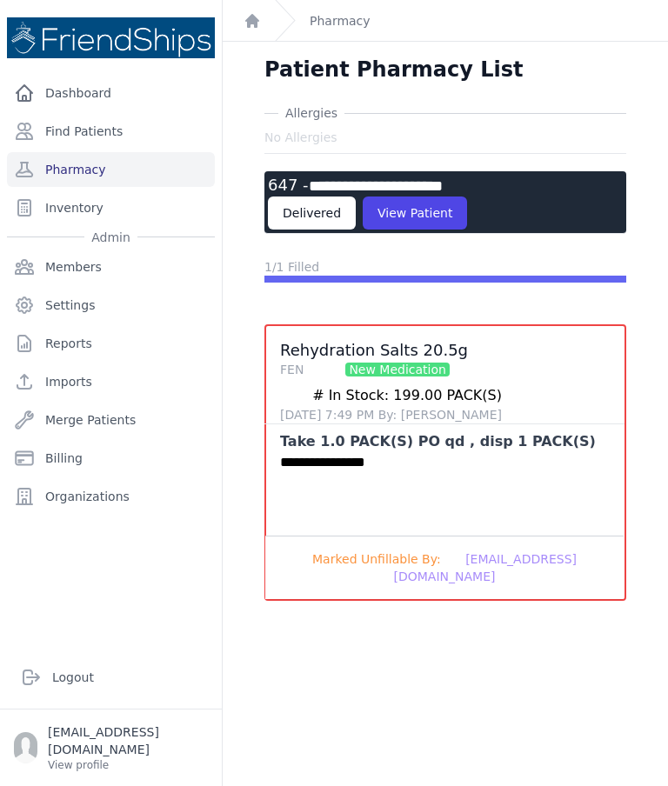
click at [164, 173] on link "Pharmacy" at bounding box center [111, 169] width 208 height 35
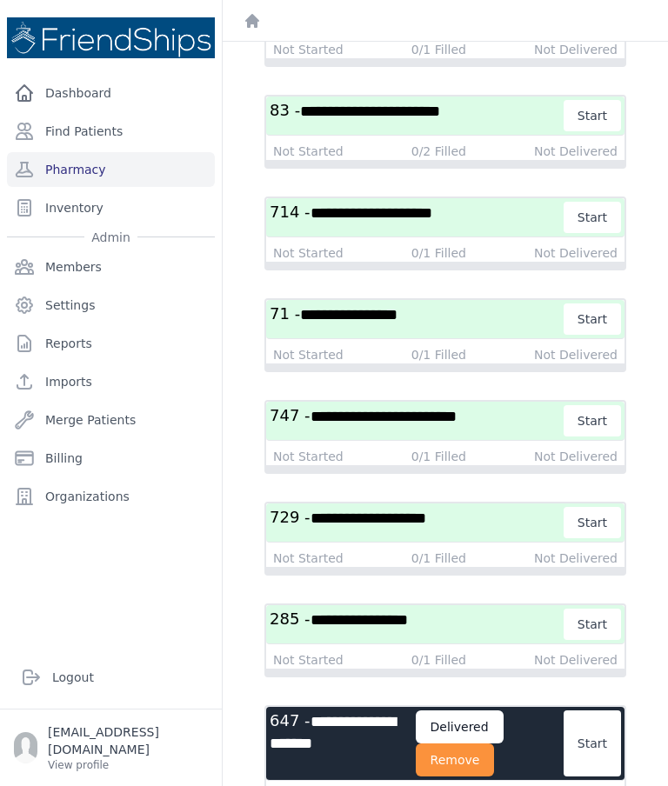
click at [488, 762] on button "Remove" at bounding box center [455, 759] width 79 height 33
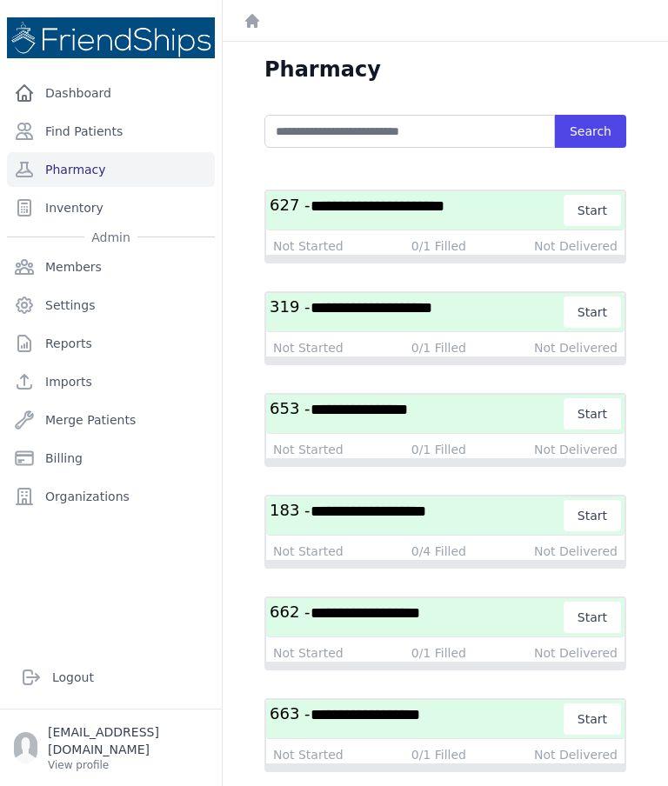
click at [415, 516] on span "**********" at bounding box center [368, 511] width 116 height 16
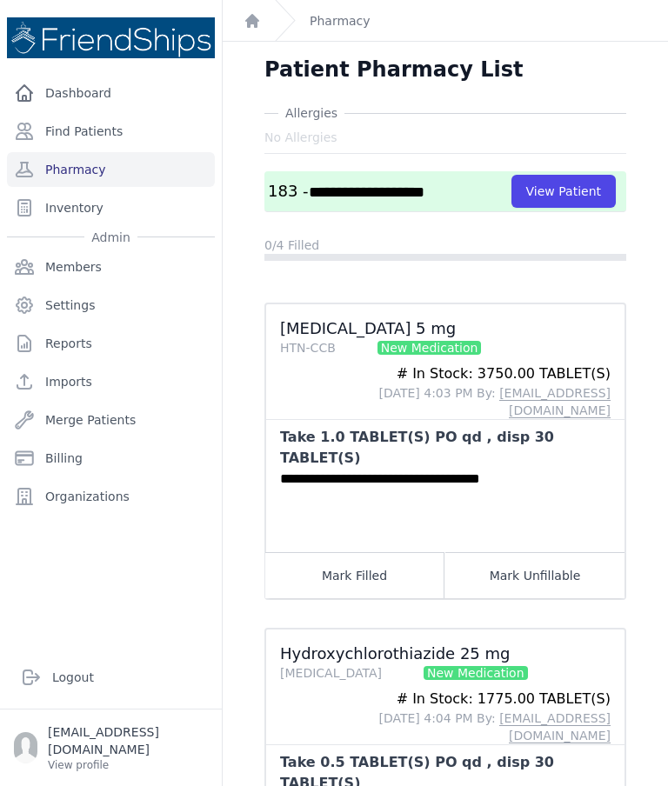
click at [574, 182] on button "View Patient" at bounding box center [563, 191] width 104 height 33
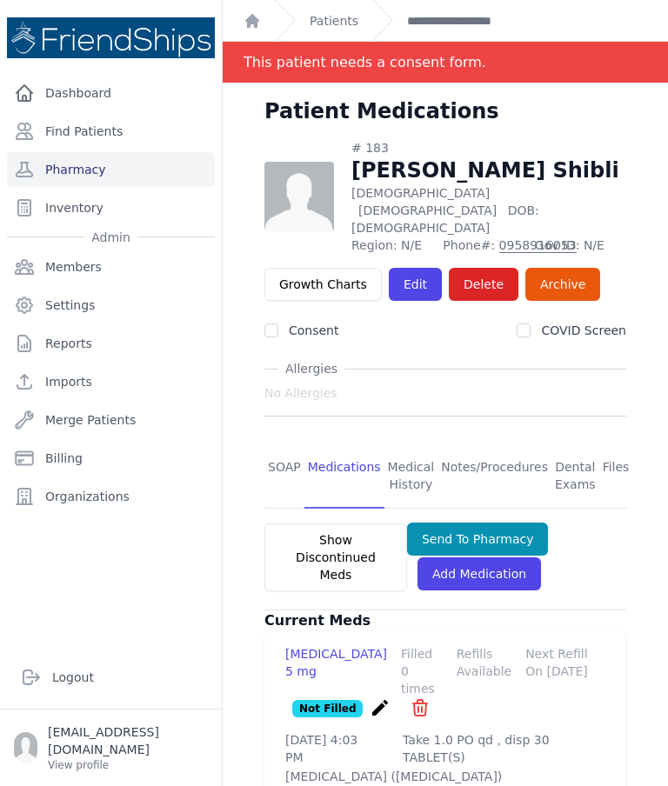
click at [283, 444] on link "SOAP" at bounding box center [284, 476] width 40 height 64
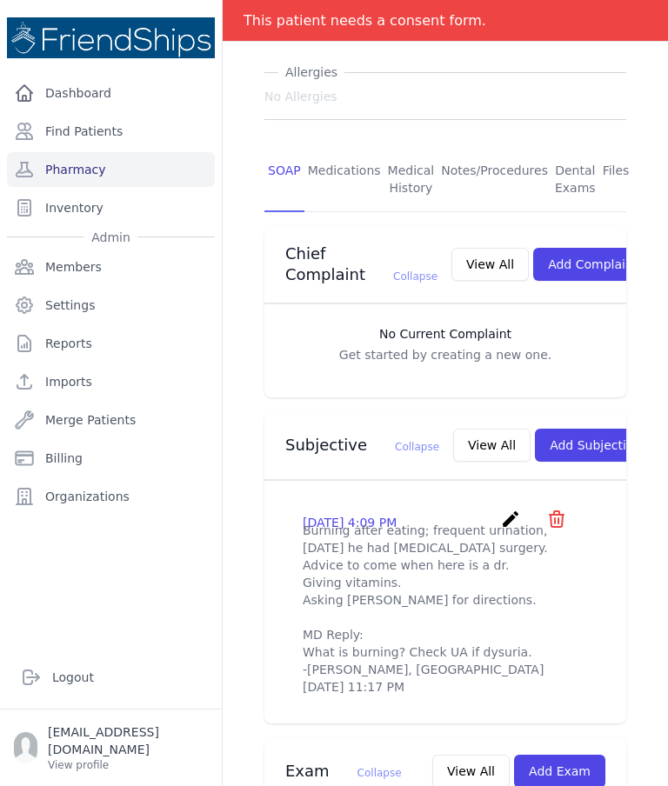
scroll to position [369, 0]
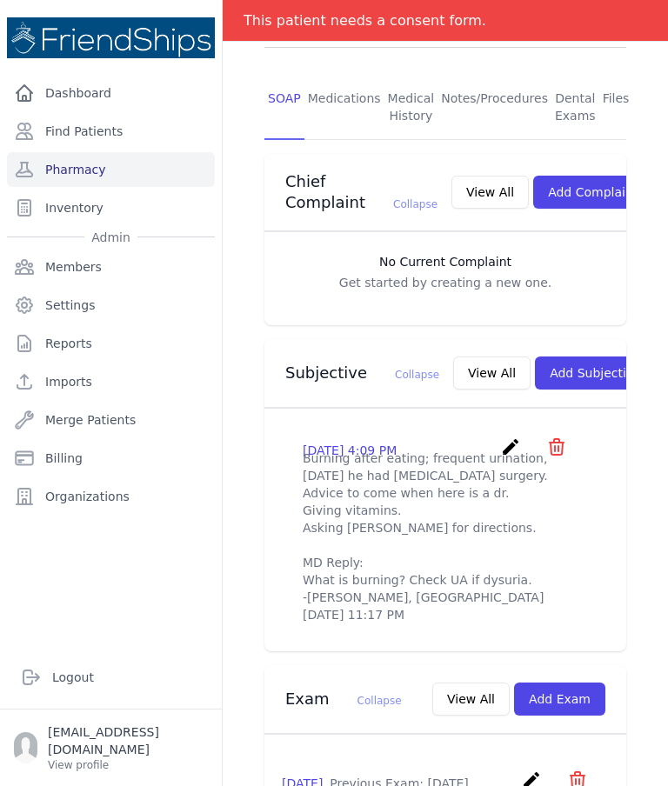
click at [453, 366] on button "View All" at bounding box center [491, 372] width 77 height 33
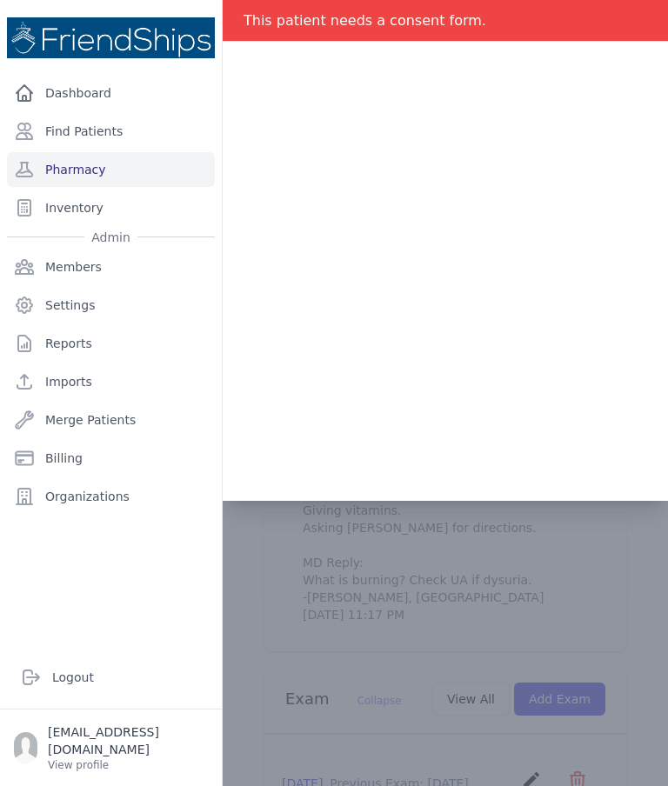
scroll to position [0, 0]
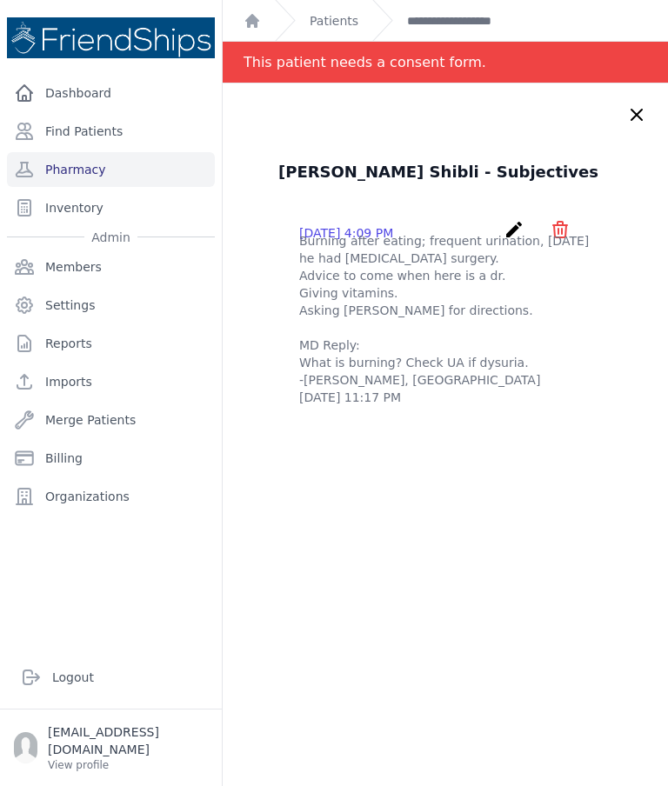
click at [593, 440] on div "[PERSON_NAME] Shibli - Subjectives [DATE] 4:09 PM create ​ Delete subjective - …" at bounding box center [445, 476] width 445 height 786
click at [636, 106] on icon at bounding box center [636, 114] width 21 height 21
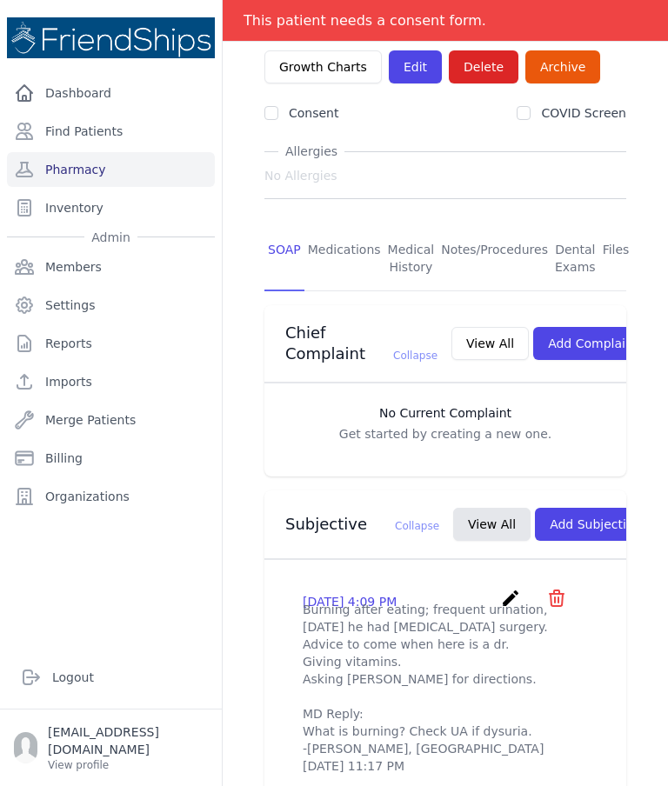
scroll to position [217, 0]
click at [354, 227] on link "Medications" at bounding box center [344, 259] width 80 height 64
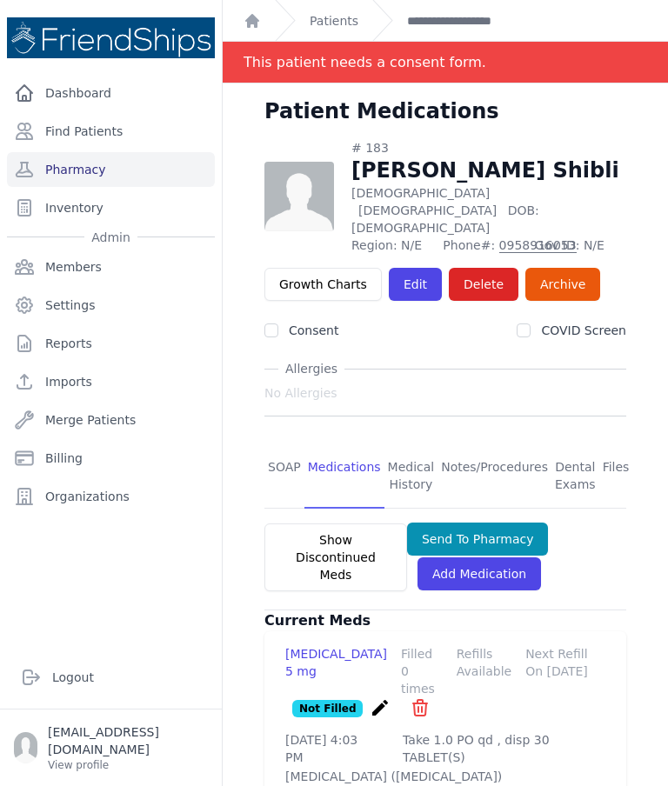
click at [143, 177] on link "Pharmacy" at bounding box center [111, 169] width 208 height 35
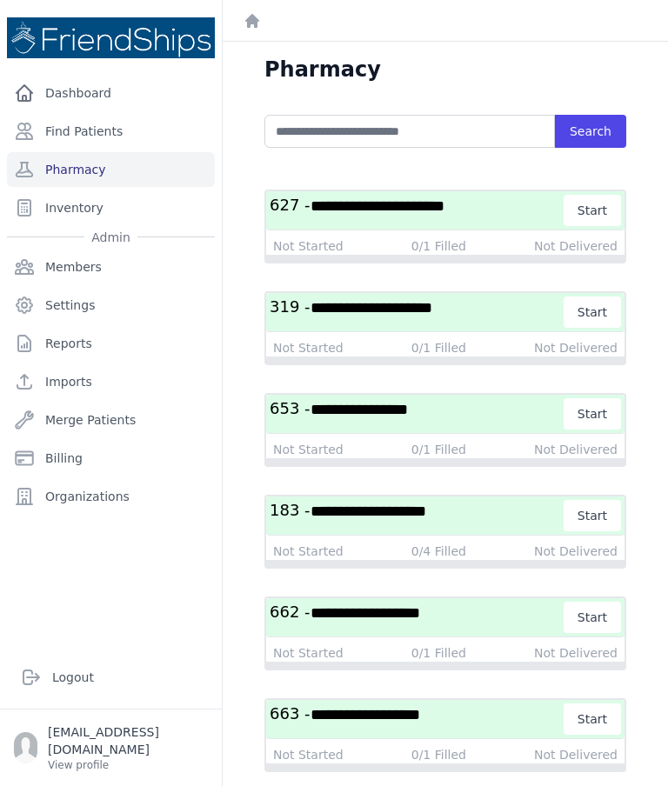
click at [426, 506] on span "**********" at bounding box center [368, 511] width 116 height 16
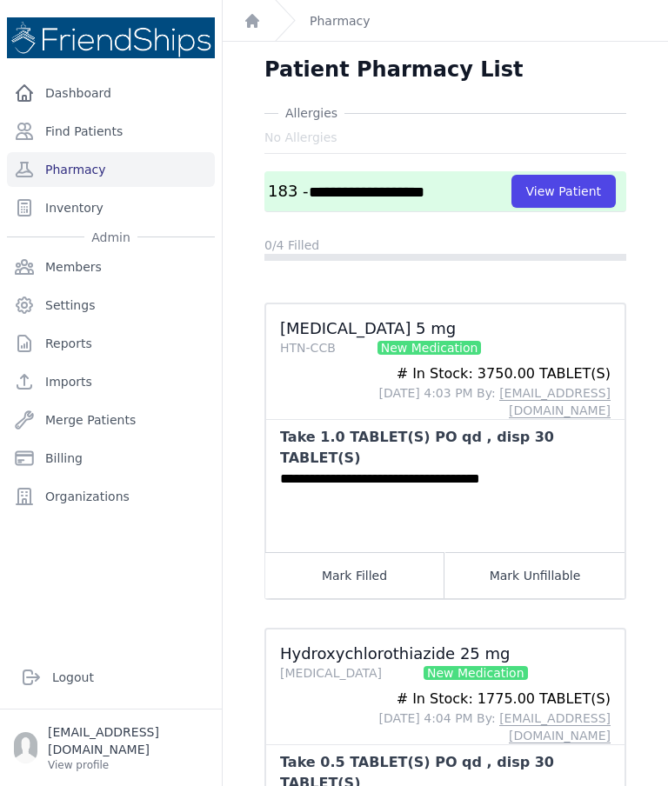
click at [103, 166] on link "Pharmacy" at bounding box center [111, 169] width 208 height 35
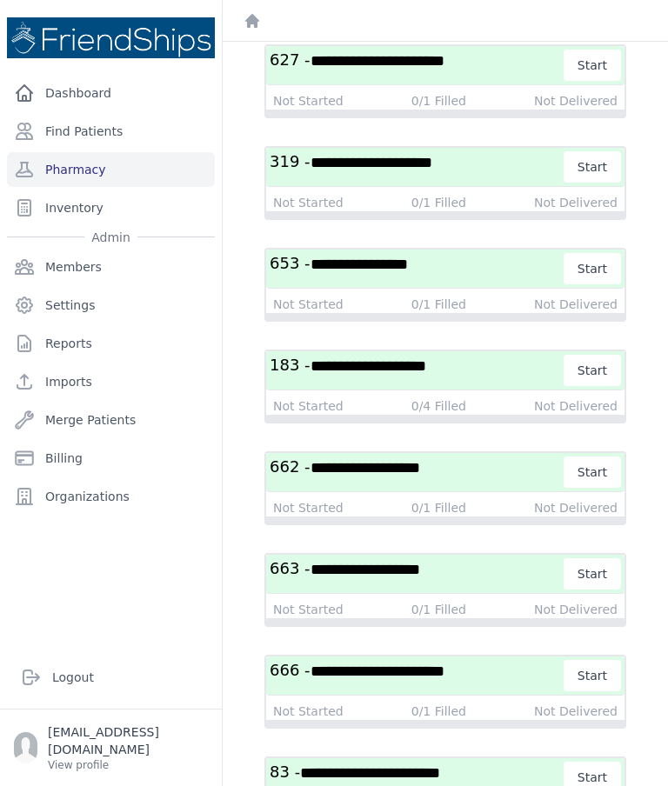
scroll to position [151, 0]
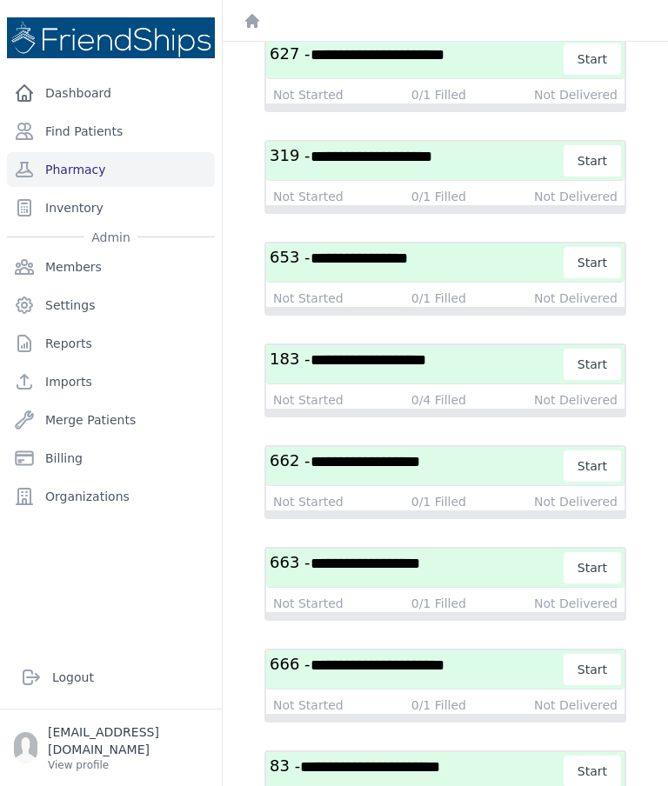
click at [393, 565] on span "**********" at bounding box center [365, 564] width 110 height 16
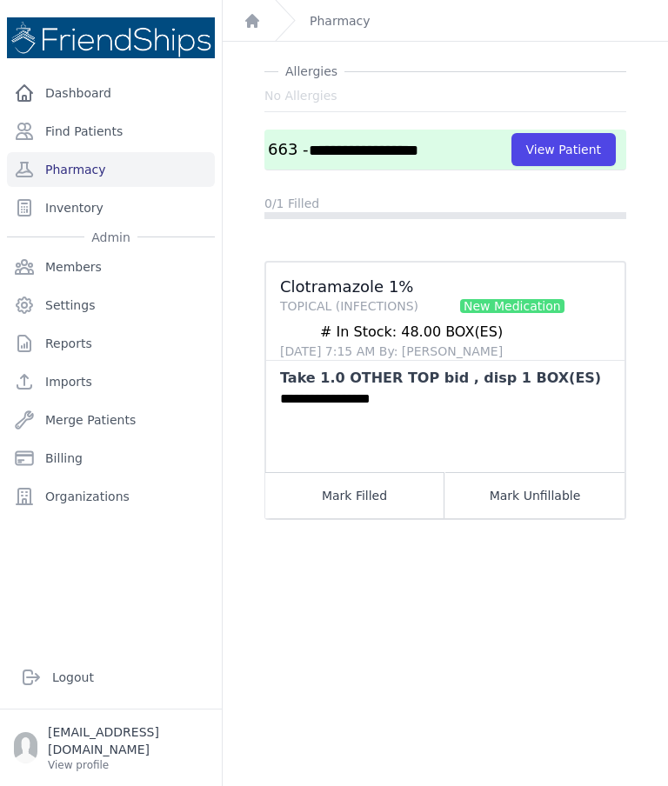
click at [103, 130] on link "Find Patients" at bounding box center [111, 131] width 208 height 35
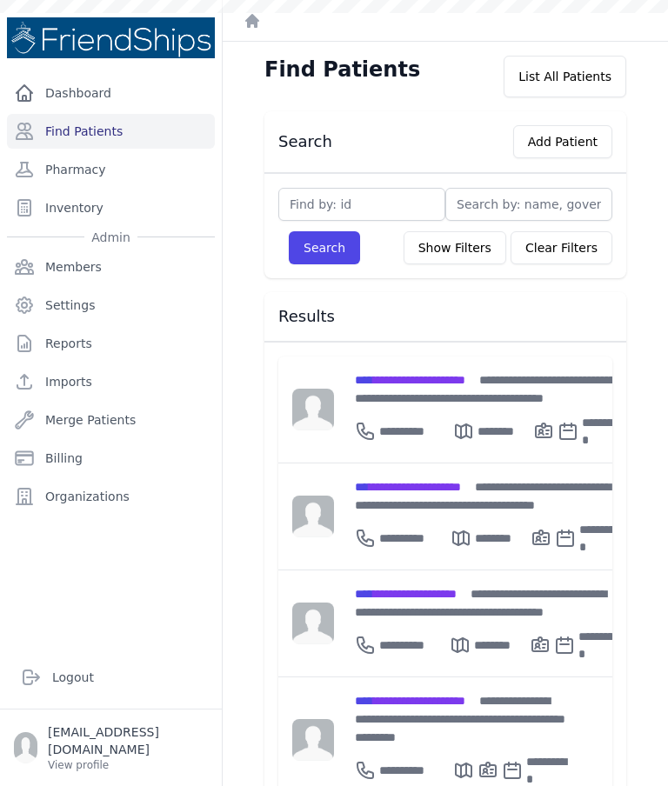
click at [127, 170] on link "Pharmacy" at bounding box center [111, 169] width 208 height 35
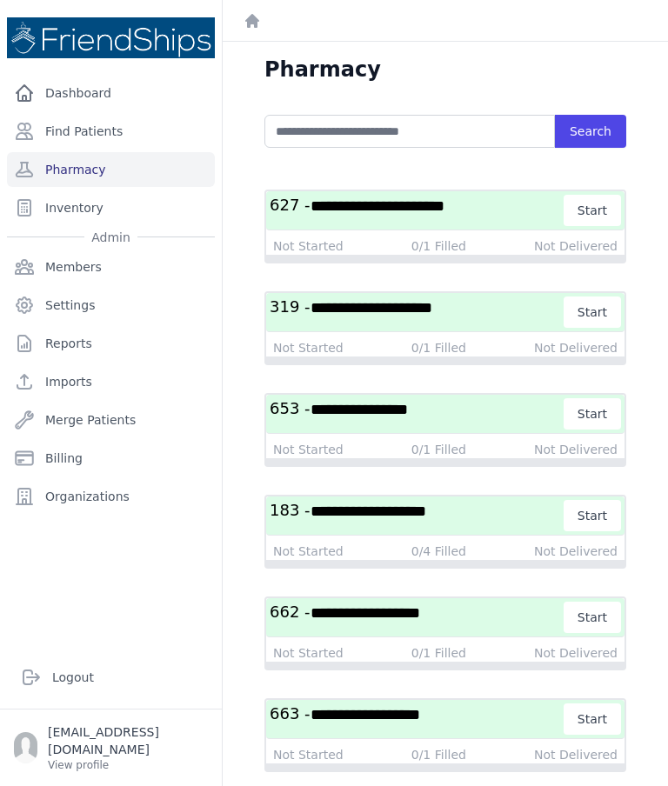
click at [129, 161] on link "Pharmacy" at bounding box center [111, 169] width 208 height 35
click at [124, 136] on link "Find Patients" at bounding box center [111, 131] width 208 height 35
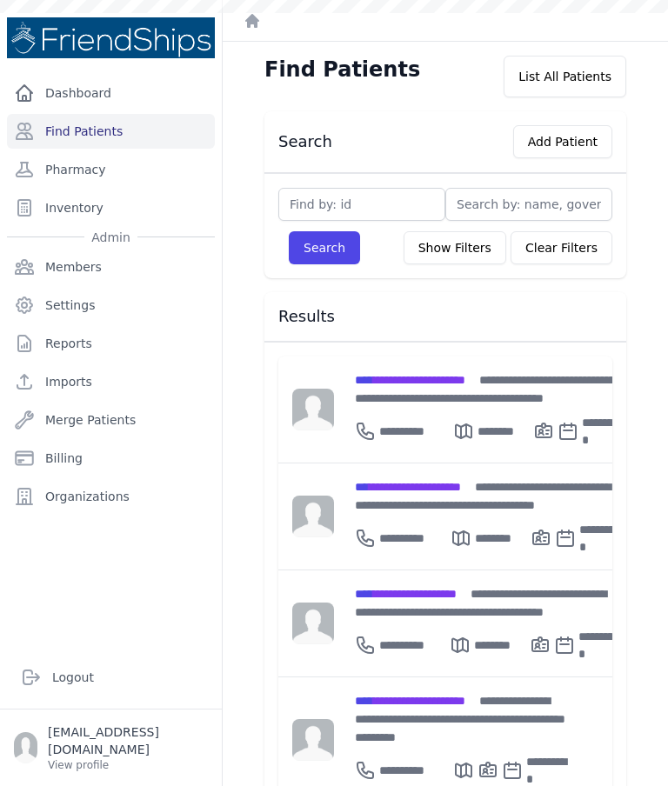
click at [422, 377] on span "**********" at bounding box center [410, 380] width 110 height 12
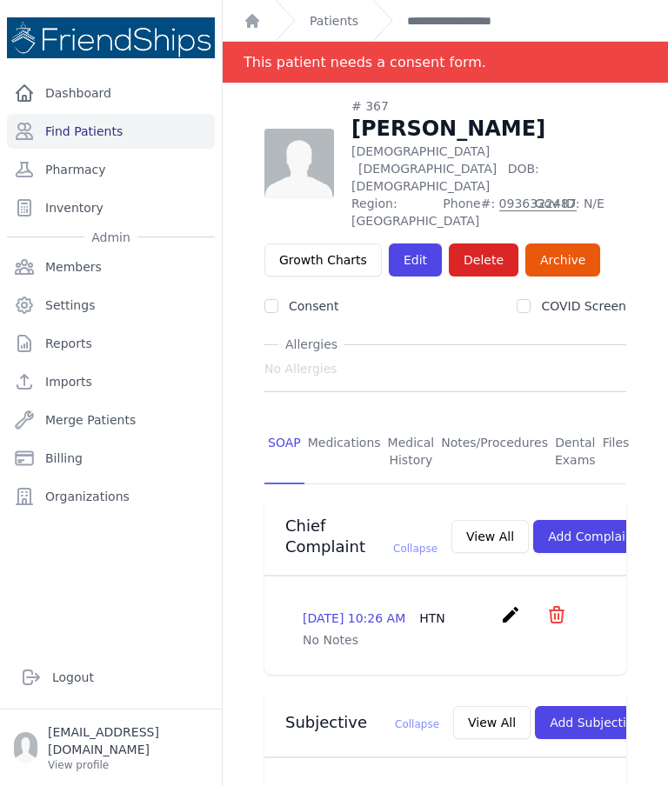
click at [334, 420] on link "Medications" at bounding box center [344, 452] width 80 height 64
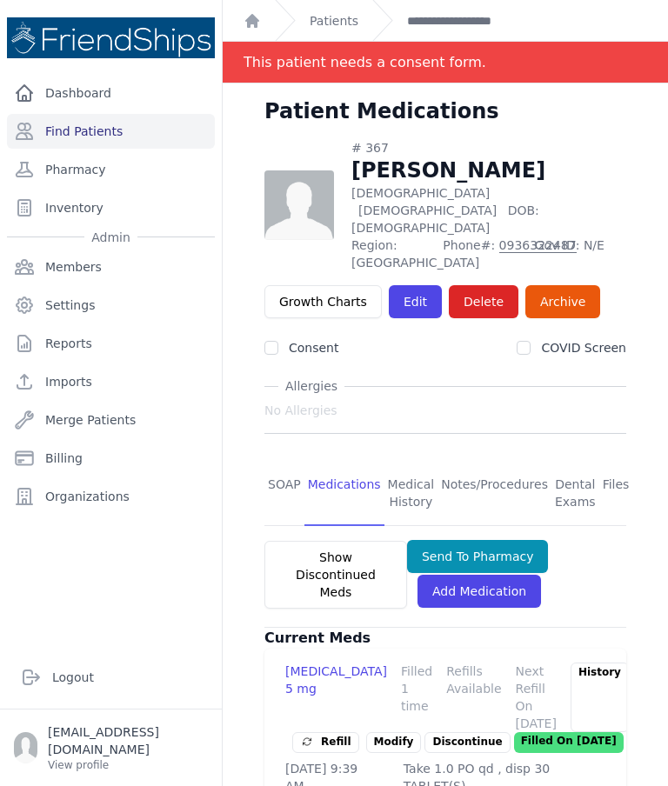
click at [143, 131] on link "Find Patients" at bounding box center [111, 131] width 208 height 35
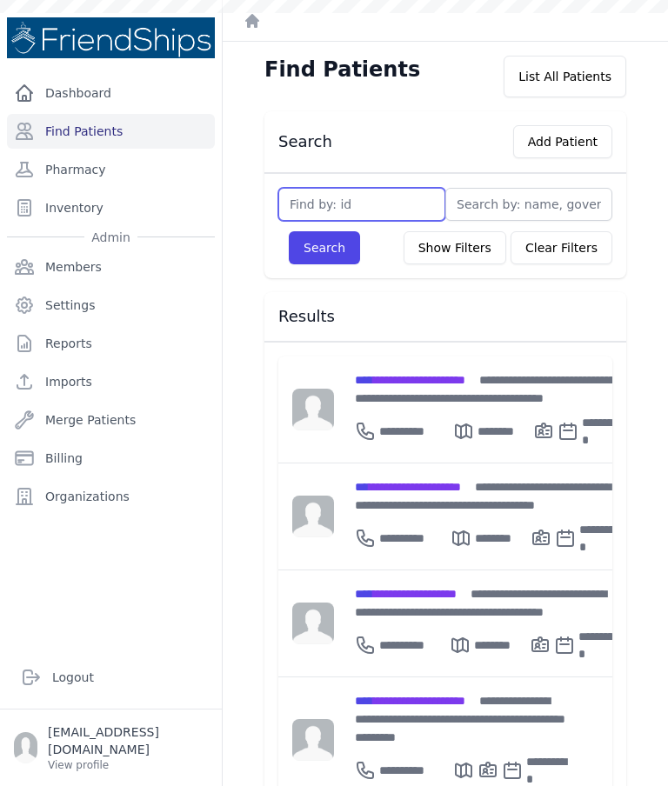
click at [373, 217] on input "text" at bounding box center [361, 204] width 167 height 33
type input "184"
click at [321, 260] on button "Search" at bounding box center [324, 247] width 71 height 33
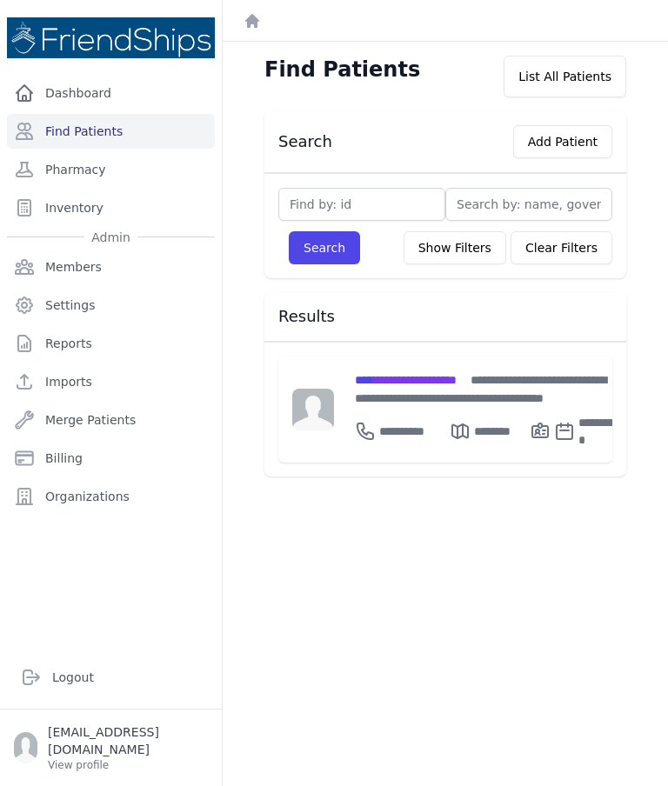
click at [420, 383] on span "**********" at bounding box center [406, 380] width 102 height 12
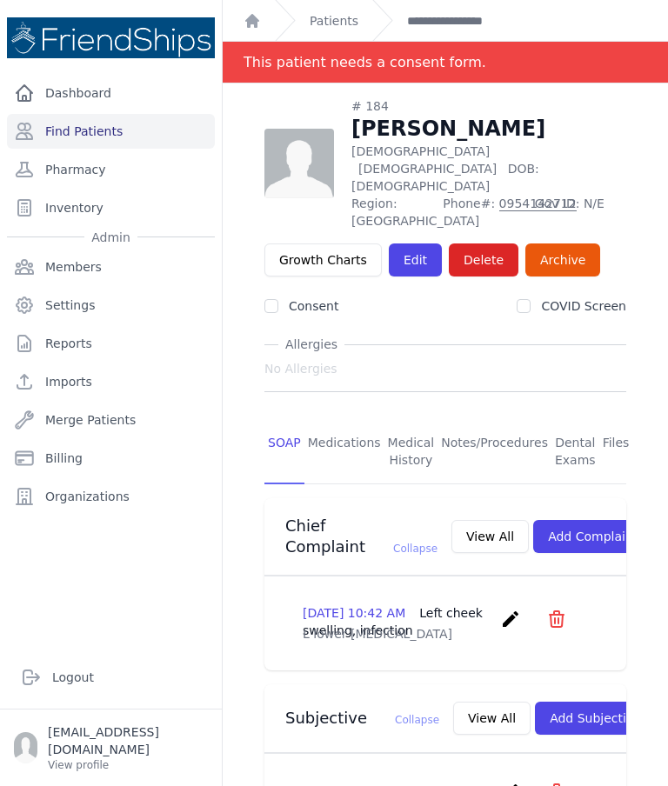
click at [333, 420] on link "Medications" at bounding box center [344, 452] width 80 height 64
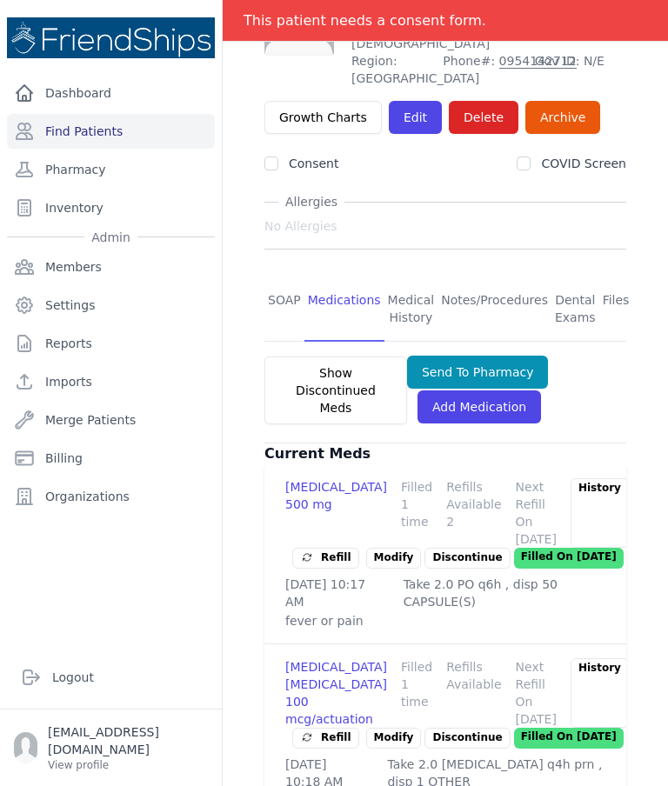
scroll to position [183, 0]
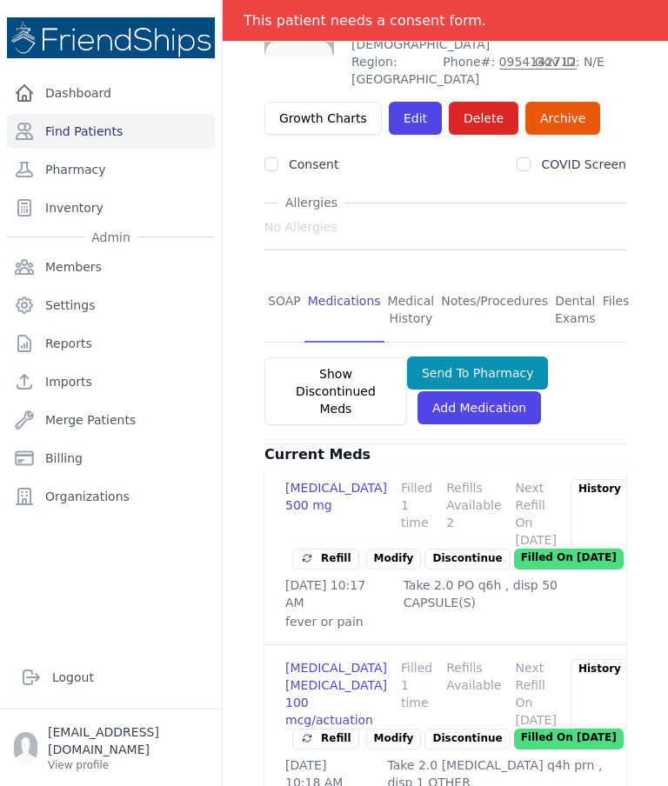
click at [136, 124] on link "Find Patients" at bounding box center [111, 131] width 208 height 35
